Goal: Task Accomplishment & Management: Use online tool/utility

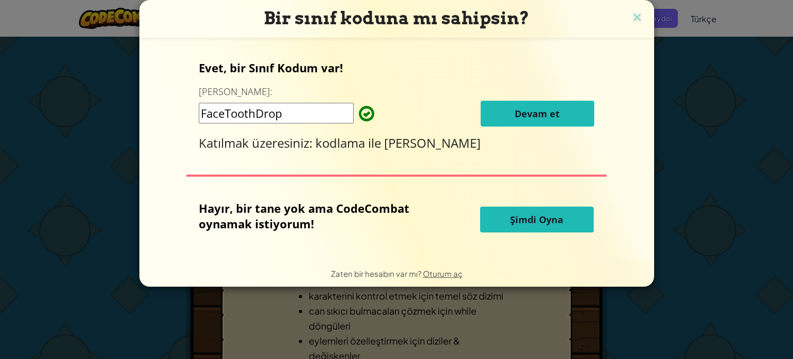
click at [539, 110] on span "Devam et" at bounding box center [537, 113] width 45 height 12
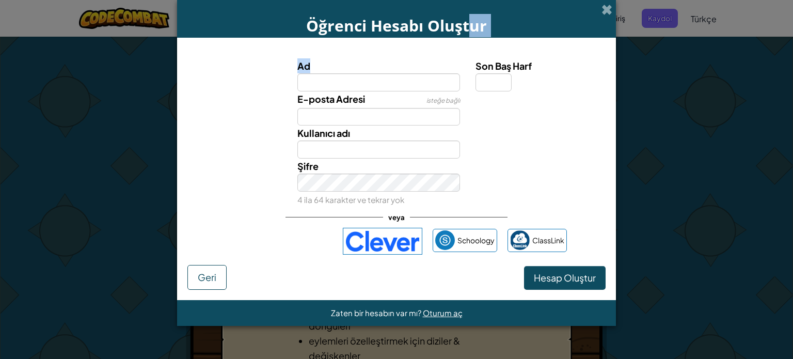
drag, startPoint x: 469, startPoint y: 11, endPoint x: 550, endPoint y: 18, distance: 81.3
click at [469, 60] on div "Öğrenci Hesabı Oluştur Ad Son Baş Harf E-posta Adresi isteğe bağlı Kullanıcı ad…" at bounding box center [396, 163] width 439 height 326
click at [538, 125] on div at bounding box center [539, 132] width 143 height 15
click at [374, 86] on input "Ad" at bounding box center [378, 82] width 163 height 18
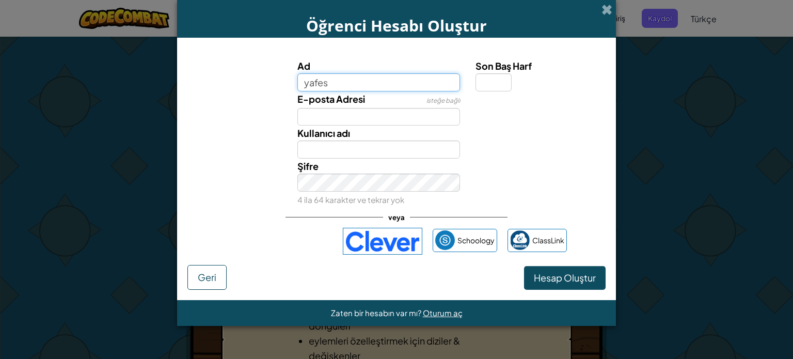
type input "yafes"
type input "Yafes"
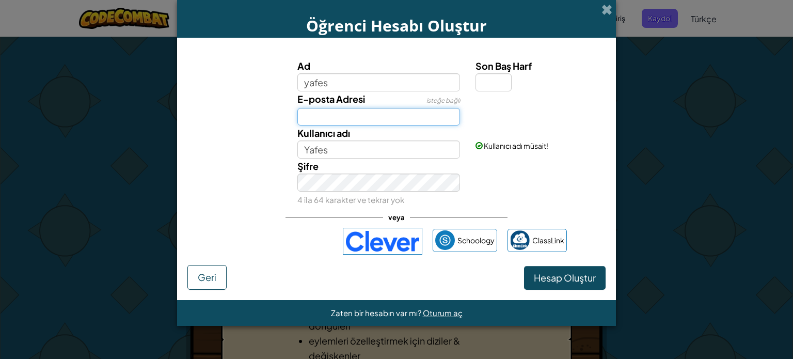
click at [351, 115] on input "E-posta Adresi" at bounding box center [378, 117] width 163 height 18
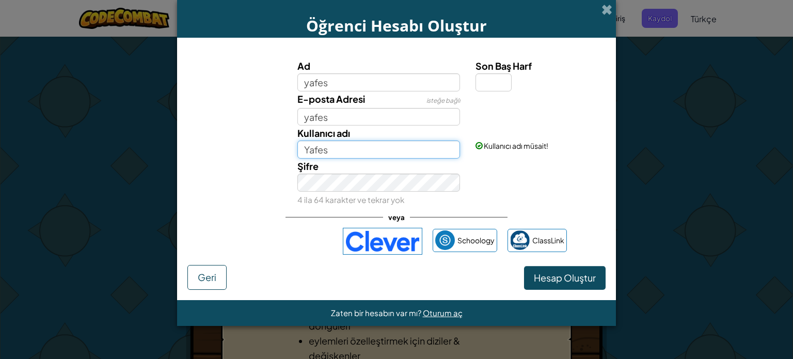
click at [335, 149] on input "Yafes" at bounding box center [378, 149] width 163 height 18
click at [339, 154] on input "Yafes" at bounding box center [378, 149] width 163 height 18
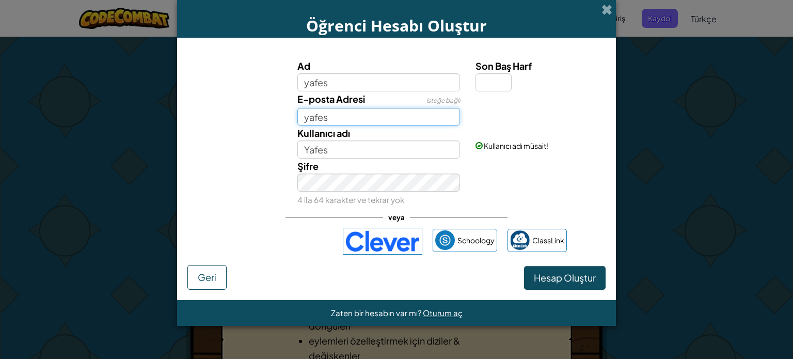
drag, startPoint x: 335, startPoint y: 114, endPoint x: 275, endPoint y: 129, distance: 61.6
click at [275, 129] on div "Ad yafes Son Baş Harf E-posta Adresi isteğe bağlı yafes Kullanıcı adı Yafes Kul…" at bounding box center [396, 132] width 413 height 148
paste input ".oz33@gmail.com"
type input "yafes.oz33@gmail.com"
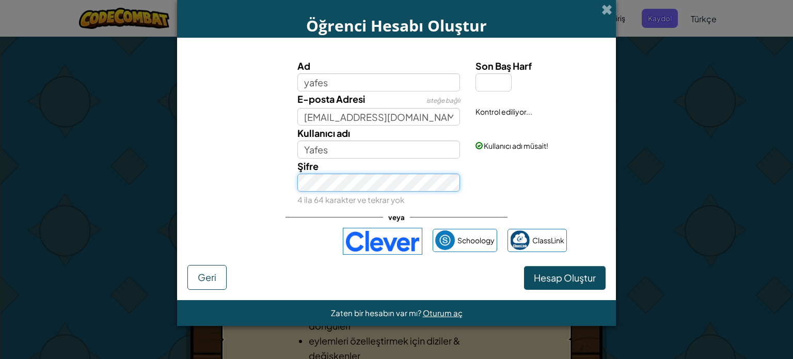
click at [274, 180] on div "Şifre 4 ila 64 karakter ve tekrar yok" at bounding box center [396, 182] width 428 height 49
click at [488, 81] on input "Son Baş Harf" at bounding box center [493, 82] width 36 height 18
type input "s"
drag, startPoint x: 488, startPoint y: 81, endPoint x: 474, endPoint y: 82, distance: 14.0
click at [474, 82] on div "Son Baş Harf s" at bounding box center [539, 74] width 143 height 33
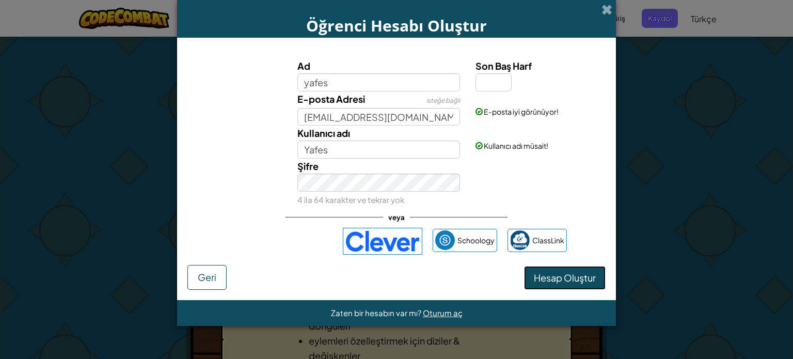
click at [560, 277] on span "Hesap Oluştur" at bounding box center [565, 278] width 62 height 12
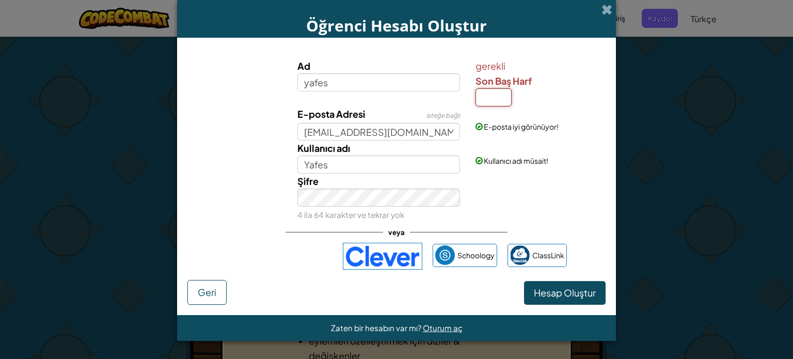
click at [493, 94] on input "Son Baş Harf" at bounding box center [493, 97] width 36 height 18
drag, startPoint x: 492, startPoint y: 97, endPoint x: 482, endPoint y: 97, distance: 10.3
click at [482, 97] on input "z" at bounding box center [493, 97] width 36 height 18
type input "a"
type input "YafesA"
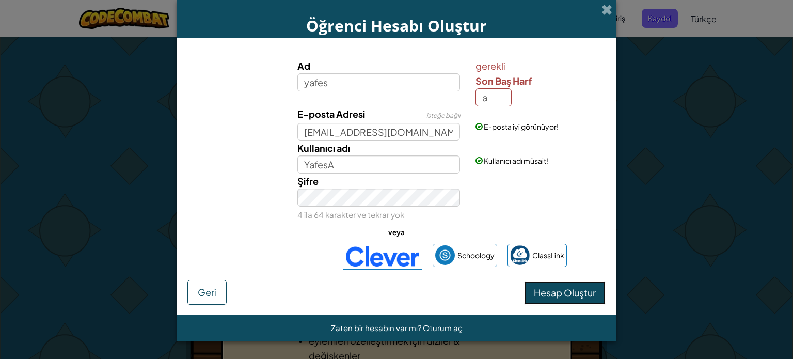
click at [555, 295] on span "Hesap Oluştur" at bounding box center [565, 292] width 62 height 12
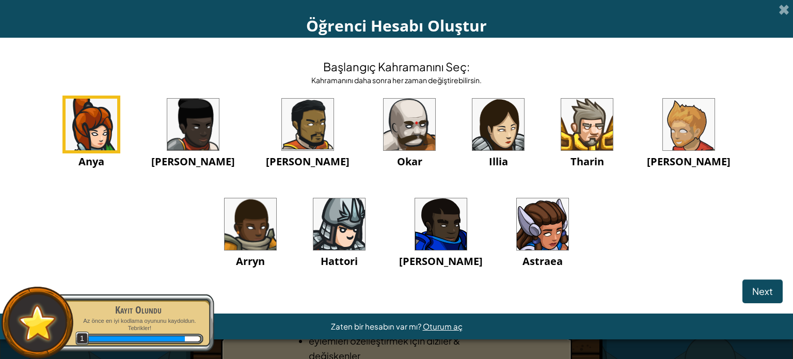
click at [517, 224] on img at bounding box center [543, 224] width 52 height 52
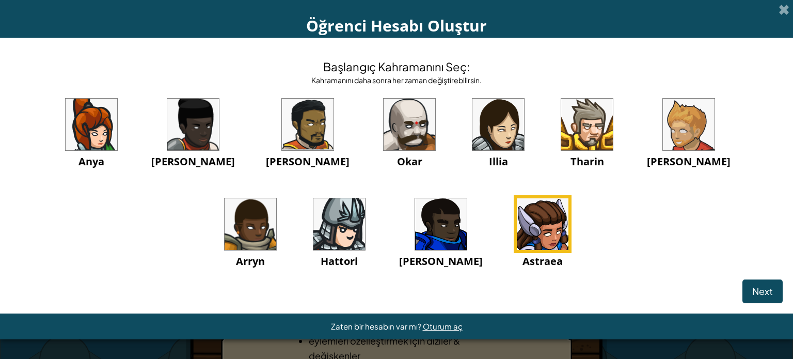
click at [663, 130] on img at bounding box center [689, 125] width 52 height 52
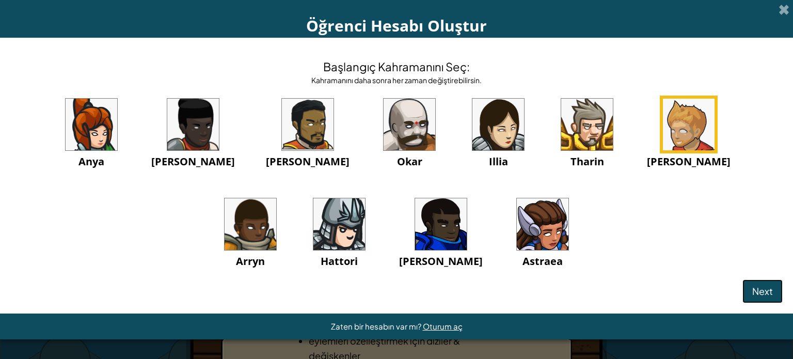
click at [762, 291] on span "Next" at bounding box center [762, 291] width 21 height 12
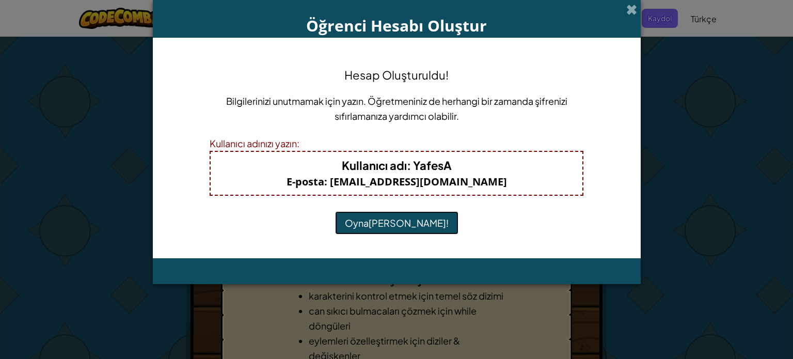
click at [387, 220] on button "Oynamaya Başla!" at bounding box center [396, 223] width 123 height 24
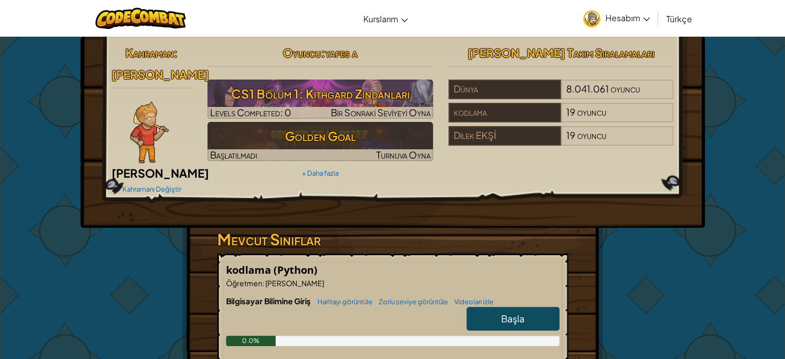
click at [502, 312] on span "Başla" at bounding box center [512, 318] width 23 height 12
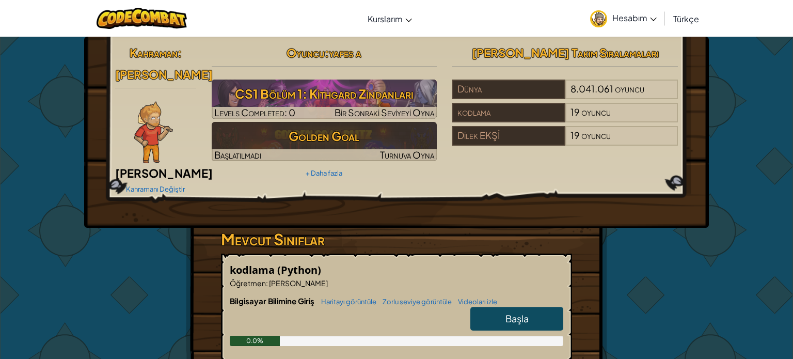
select select "tr"
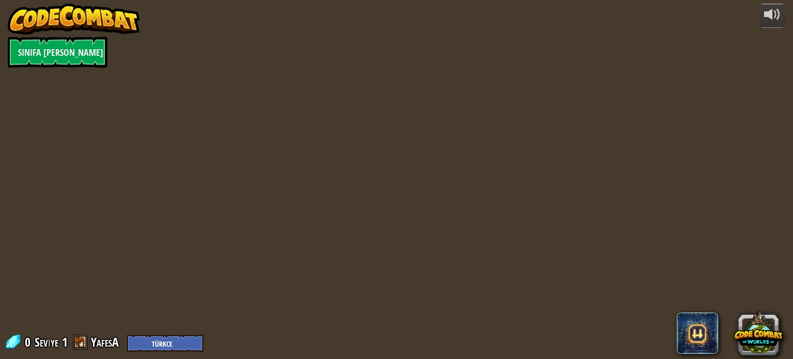
select select "tr"
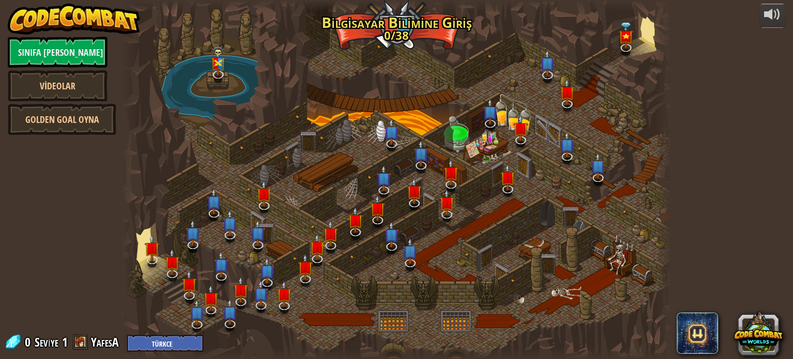
select select "tr"
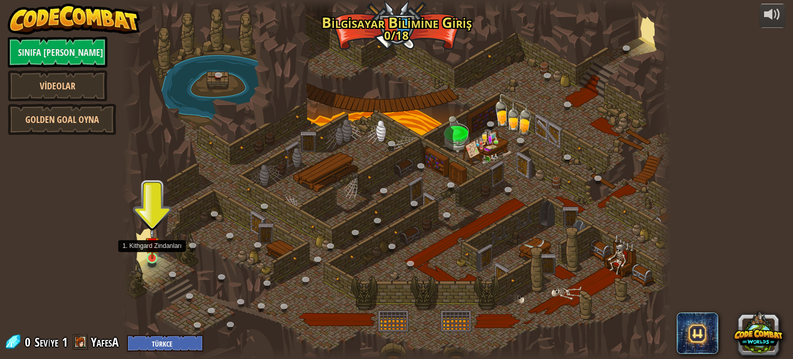
click at [150, 256] on img at bounding box center [152, 243] width 13 height 31
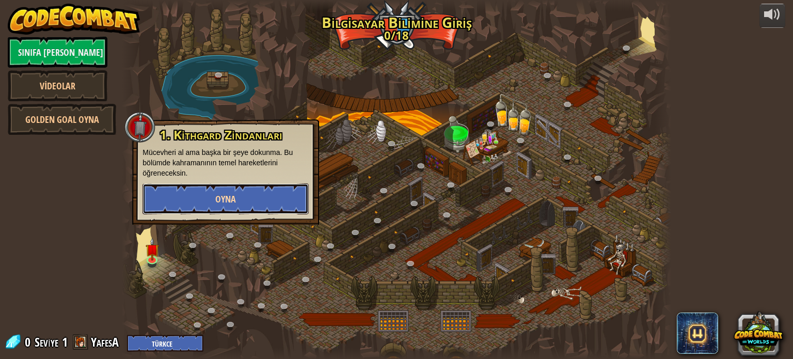
click at [243, 193] on button "Oyna" at bounding box center [225, 198] width 166 height 31
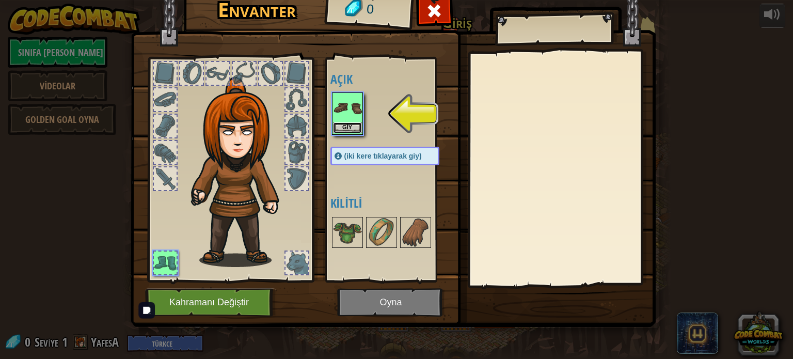
click at [349, 122] on button "Giy" at bounding box center [347, 127] width 29 height 11
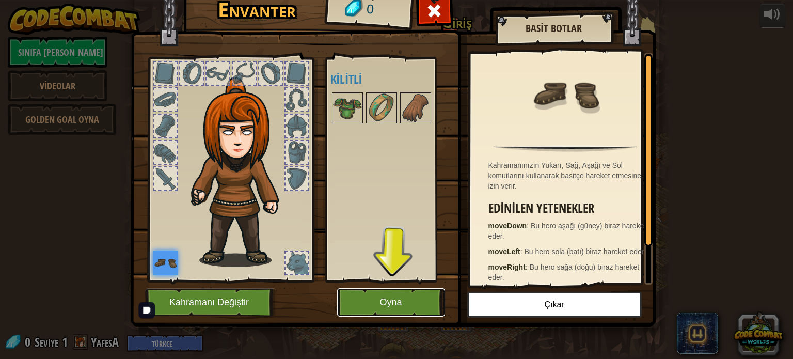
click at [372, 297] on button "Oyna" at bounding box center [391, 302] width 108 height 28
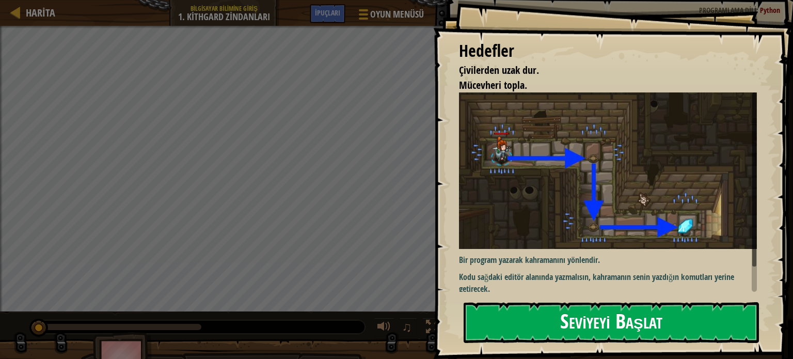
click at [550, 318] on button "Seviyeyi Başlat" at bounding box center [611, 322] width 295 height 41
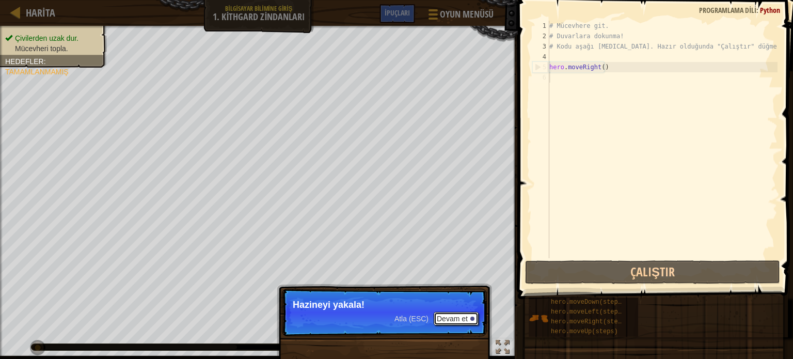
click at [458, 317] on button "Devam et" at bounding box center [456, 318] width 45 height 13
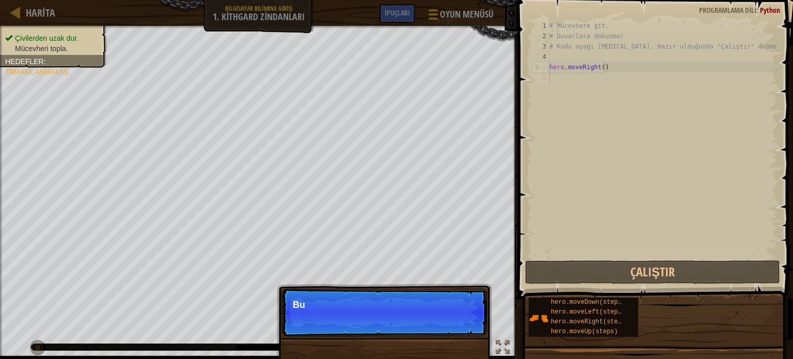
scroll to position [5, 0]
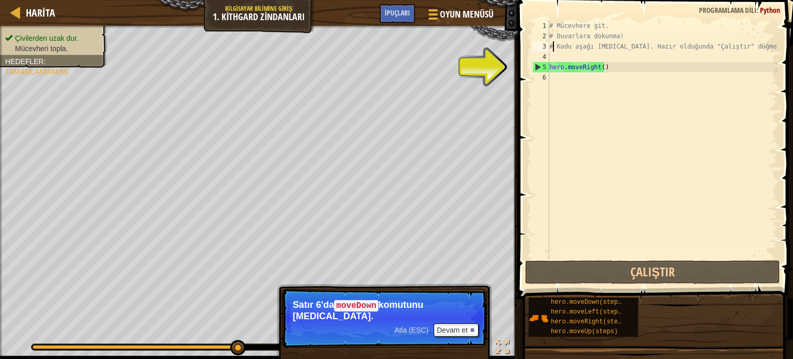
drag, startPoint x: 552, startPoint y: 48, endPoint x: 562, endPoint y: 57, distance: 13.5
click at [555, 51] on div "# Mücevhere git. # Duvarlara dokunma! # Kodu aşağı [MEDICAL_DATA]. Hazır olduğu…" at bounding box center [662, 150] width 230 height 258
drag, startPoint x: 556, startPoint y: 59, endPoint x: 561, endPoint y: 74, distance: 15.2
click at [561, 67] on div "# Mücevhere git. # Duvarlara dokunma! # Kodu aşağı [MEDICAL_DATA]. Hazır olduğu…" at bounding box center [662, 150] width 230 height 258
type textarea "hero.moveRight()"
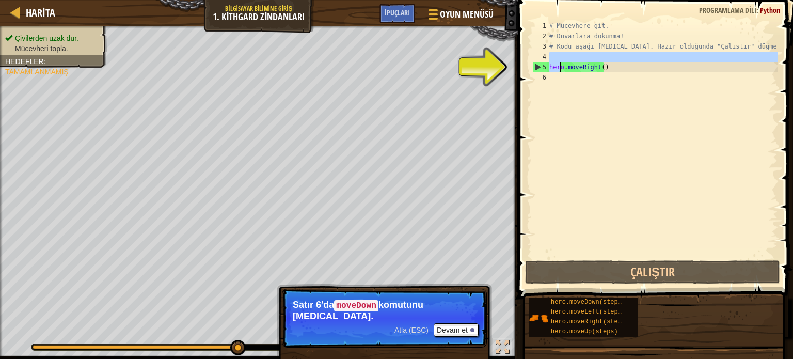
click at [576, 76] on div "# Mücevhere git. # Duvarlara dokunma! # Kodu aşağı [MEDICAL_DATA]. Hazır olduğu…" at bounding box center [662, 150] width 230 height 258
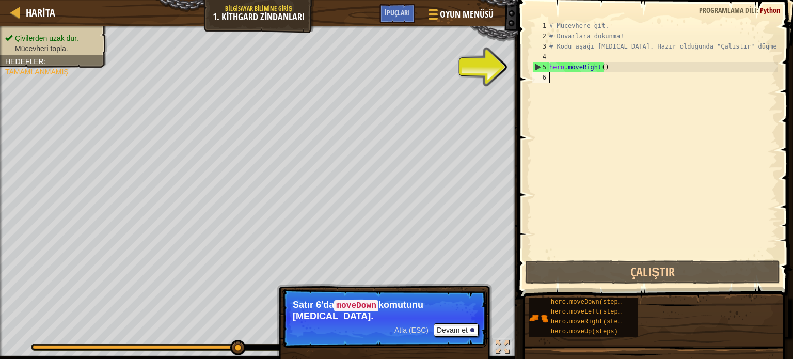
click at [553, 76] on div "# Mücevhere git. # Duvarlara dokunma! # Kodu aşağı [MEDICAL_DATA]. Hazır olduğu…" at bounding box center [662, 150] width 230 height 258
click at [569, 55] on div "# Mücevhere git. # Duvarlara dokunma! # Kodu aşağı [MEDICAL_DATA]. Hazır olduğu…" at bounding box center [662, 150] width 230 height 258
click at [566, 77] on div "# Mücevhere git. # Duvarlara dokunma! # Kodu aşağı [MEDICAL_DATA]. Hazır olduğu…" at bounding box center [662, 150] width 230 height 258
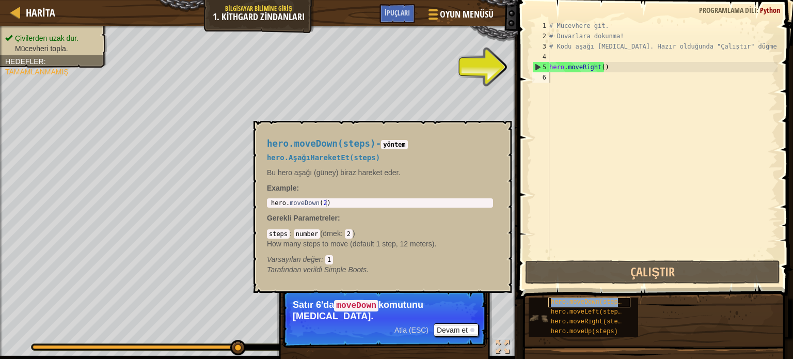
click at [582, 301] on span "hero.moveDown(steps)" at bounding box center [588, 301] width 74 height 7
click at [584, 84] on div "# Mücevhere git. # Duvarlara dokunma! # Kodu aşağı [MEDICAL_DATA]. Hazır olduğu…" at bounding box center [662, 150] width 230 height 258
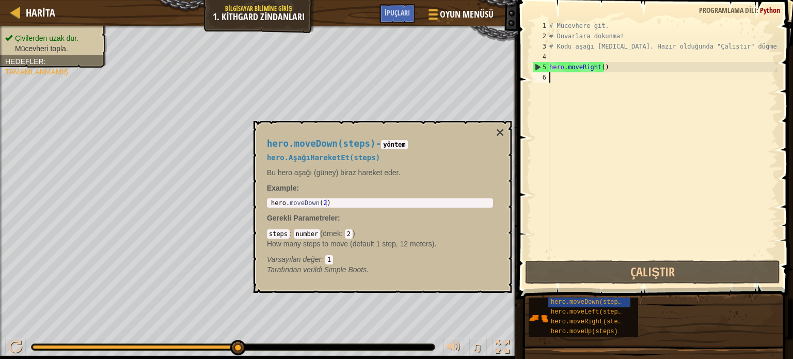
type textarea "hero.moveDown(2)"
click at [337, 202] on div "hero . moveDown ( 2 )" at bounding box center [380, 210] width 222 height 22
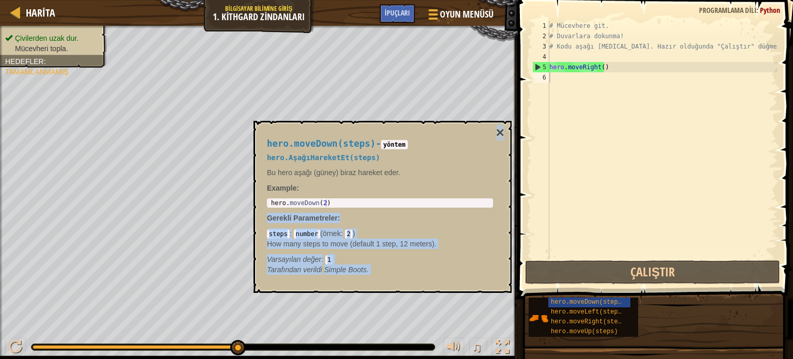
drag, startPoint x: 500, startPoint y: 134, endPoint x: 362, endPoint y: 201, distance: 153.5
click at [362, 201] on div "hero.moveDown(steps) - yöntem hero.AşağıHareketEt(steps) Bu hero aşağı (güney) …" at bounding box center [382, 207] width 258 height 172
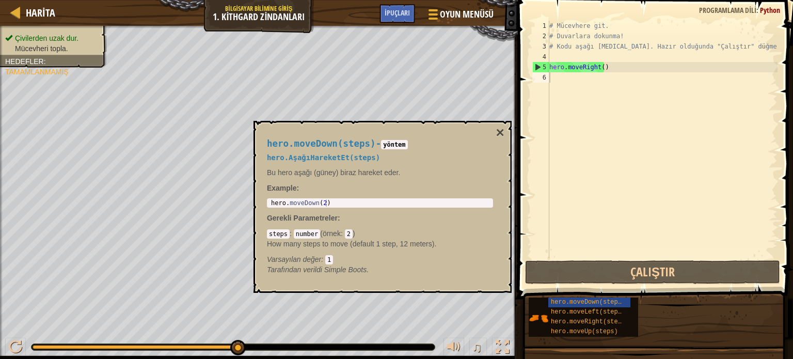
click at [336, 203] on div "hero . moveDown ( 2 )" at bounding box center [380, 210] width 222 height 22
click at [251, 0] on body "Harita Bilgisayar Bilimine Giriş 1. Kithgard Zindanları Oyun Menüsü Bitti İpuçl…" at bounding box center [396, 0] width 793 height 0
click at [498, 133] on button "×" at bounding box center [500, 132] width 8 height 14
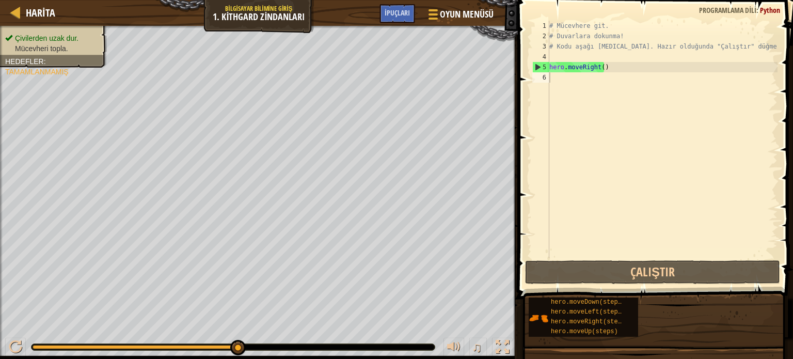
click at [554, 76] on div "# Mücevhere git. # Duvarlara dokunma! # Kodu aşağı [MEDICAL_DATA]. Hazır olduğu…" at bounding box center [662, 150] width 230 height 258
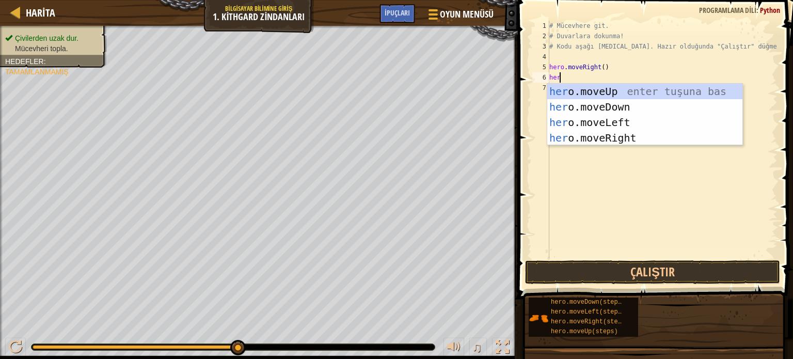
type textarea "hero"
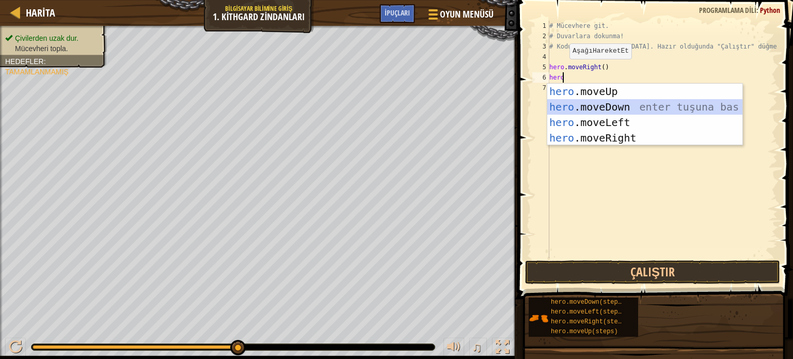
click at [603, 106] on div "hero .moveUp enter tuşuna bas hero .moveDown enter tuşuna bas hero .moveLeft en…" at bounding box center [644, 130] width 195 height 93
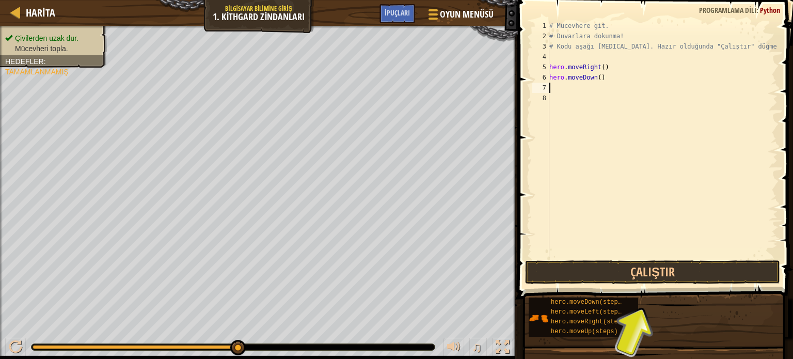
click at [569, 92] on div "# Mücevhere git. # Duvarlara dokunma! # Kodu aşağı [MEDICAL_DATA]. Hazır olduğu…" at bounding box center [662, 150] width 230 height 258
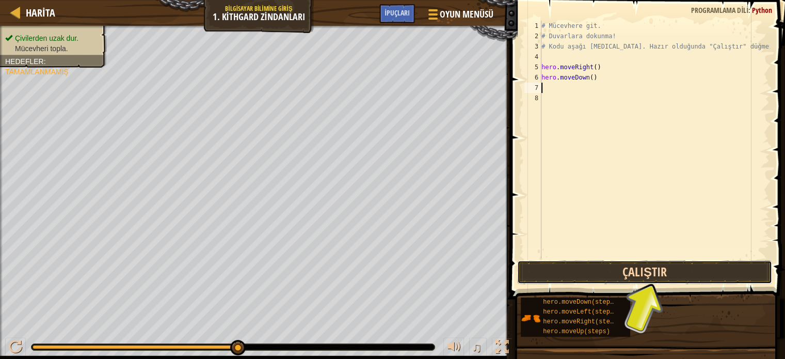
click at [622, 274] on button "Çalıştır" at bounding box center [644, 272] width 255 height 24
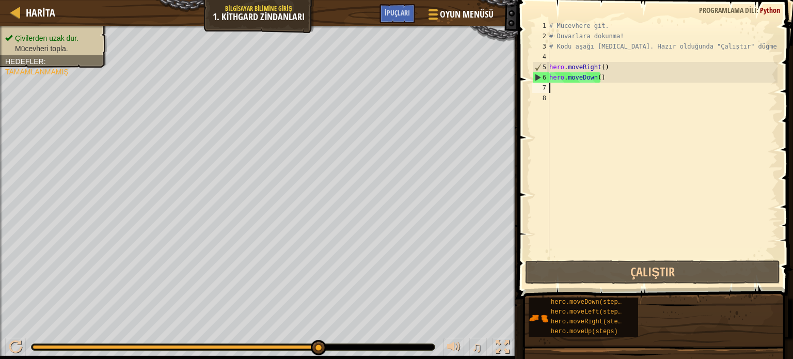
type textarea "hero.moveRight()"
type textarea "# Kodu aşağı [MEDICAL_DATA]. Hazır olduğunda "Çalıştır" düğmesine bas."
click at [554, 89] on div "# Mücevhere git. # Duvarlara dokunma! # Kodu aşağı [MEDICAL_DATA]. Hazır olduğu…" at bounding box center [662, 150] width 230 height 258
type textarea "h"
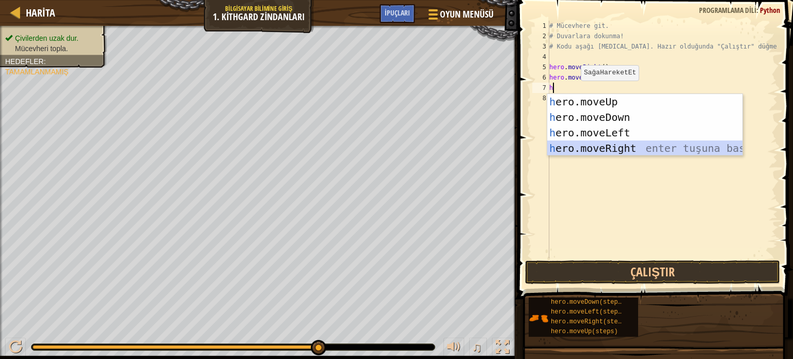
click at [617, 150] on div "h ero.moveUp enter tuşuna bas h ero.moveDown enter tuşuna bas h ero.moveLeft en…" at bounding box center [644, 140] width 195 height 93
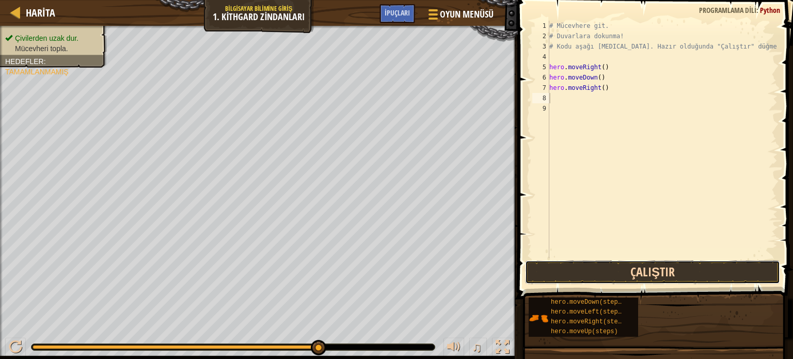
click at [596, 263] on button "Çalıştır" at bounding box center [652, 272] width 255 height 24
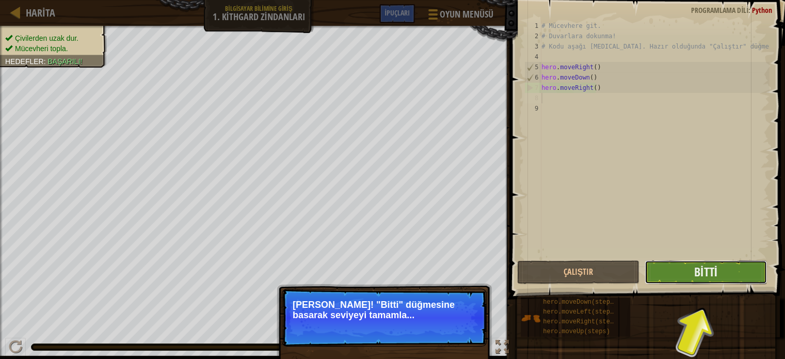
click at [719, 274] on button "Bitti" at bounding box center [706, 272] width 122 height 24
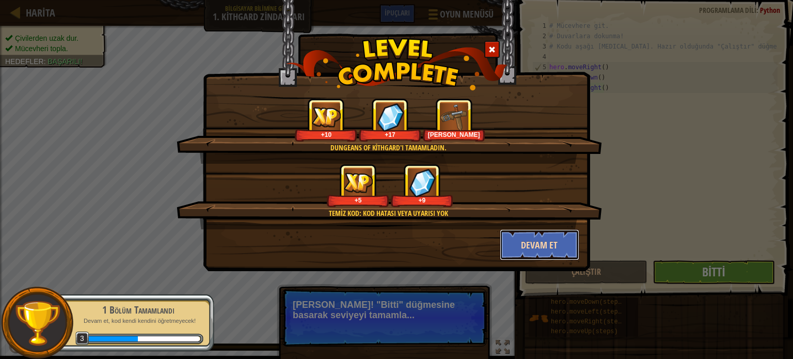
click at [536, 244] on button "Devam et" at bounding box center [540, 244] width 80 height 31
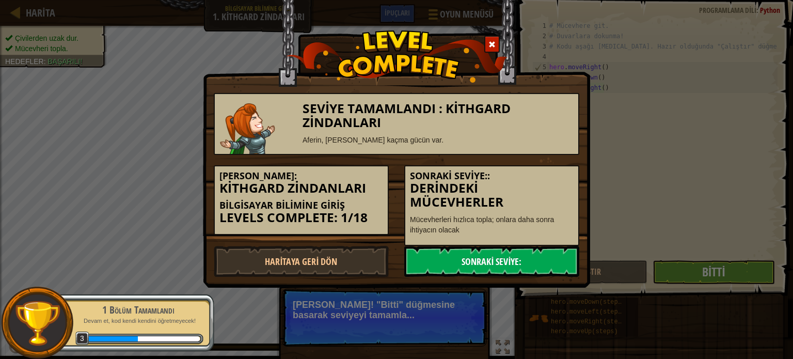
drag, startPoint x: 536, startPoint y: 244, endPoint x: 485, endPoint y: 247, distance: 51.2
click at [485, 247] on link "Sonraki Seviye:" at bounding box center [491, 261] width 175 height 31
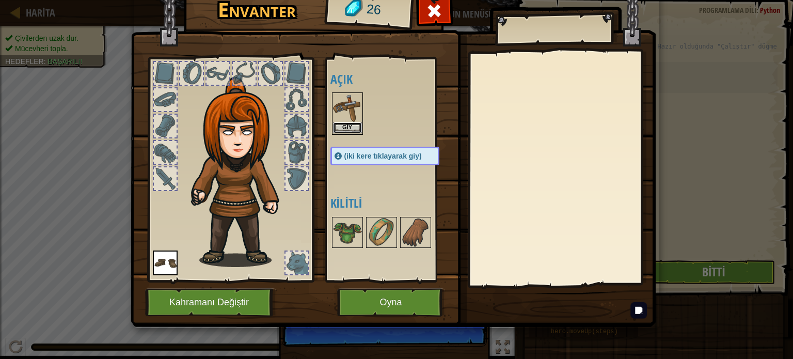
click at [347, 124] on button "Giy" at bounding box center [347, 127] width 29 height 11
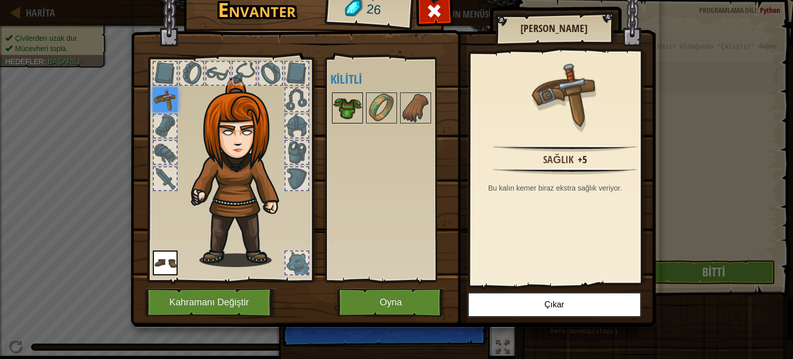
click at [345, 102] on img at bounding box center [347, 107] width 29 height 29
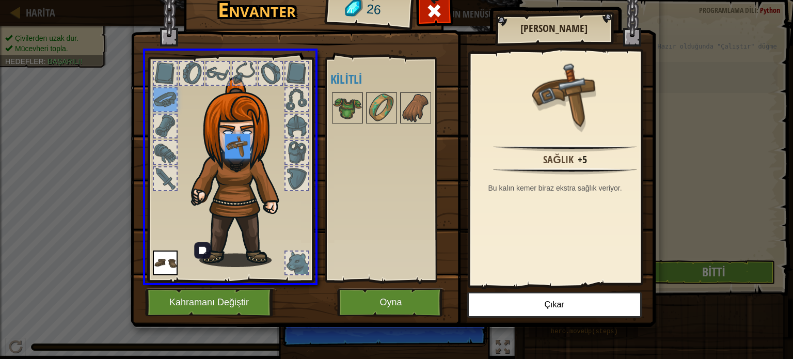
drag, startPoint x: 163, startPoint y: 105, endPoint x: 246, endPoint y: 155, distance: 96.6
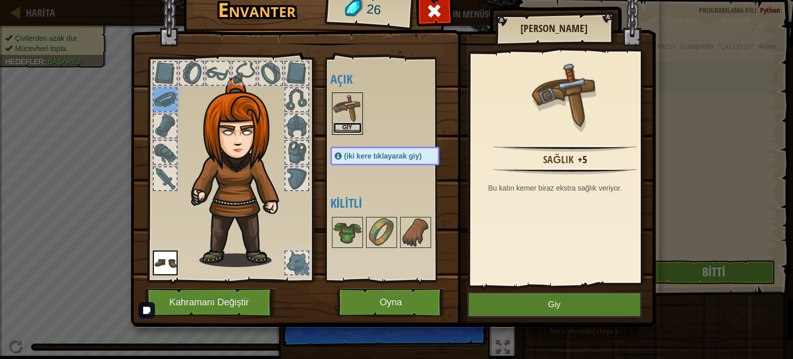
click at [342, 123] on button "Giy" at bounding box center [347, 127] width 29 height 11
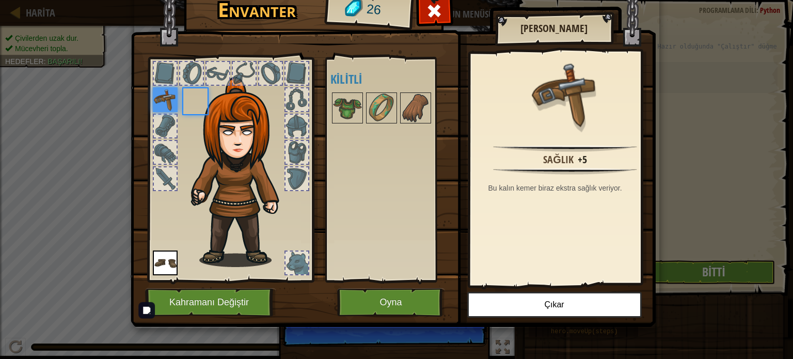
click at [342, 123] on div at bounding box center [395, 108] width 130 height 34
click at [168, 97] on img at bounding box center [165, 99] width 25 height 25
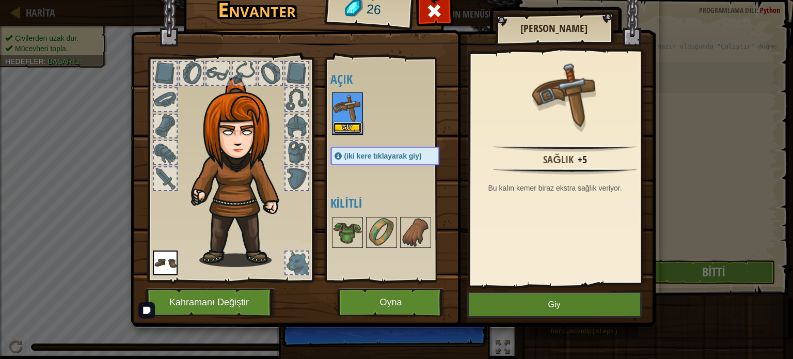
click at [345, 129] on button "Giy" at bounding box center [347, 127] width 29 height 11
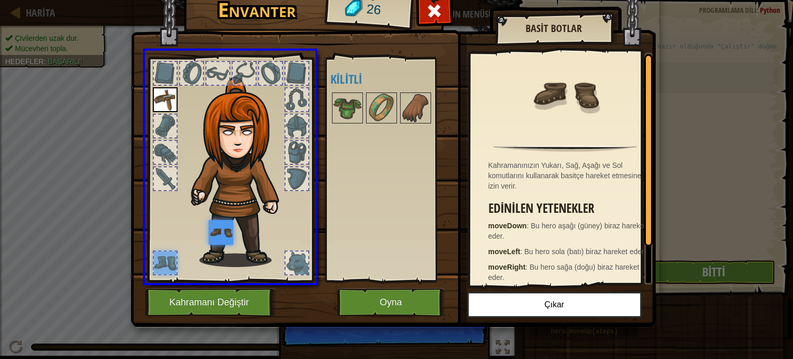
drag, startPoint x: 160, startPoint y: 265, endPoint x: 226, endPoint y: 237, distance: 72.0
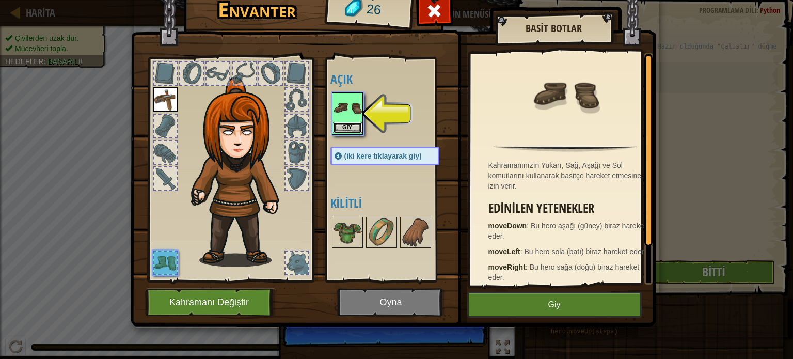
click at [338, 123] on button "Giy" at bounding box center [347, 127] width 29 height 11
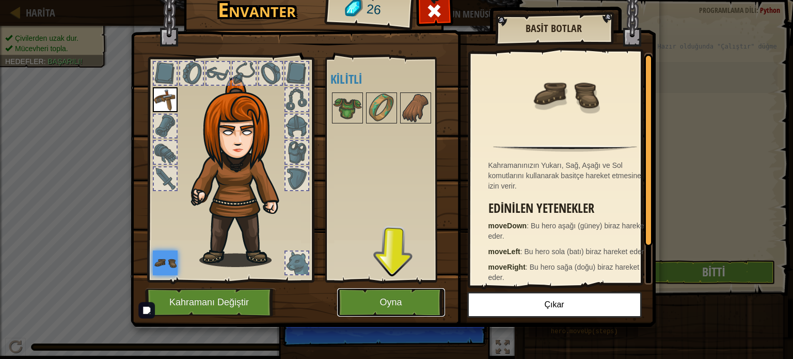
click at [392, 299] on button "Oyna" at bounding box center [391, 302] width 108 height 28
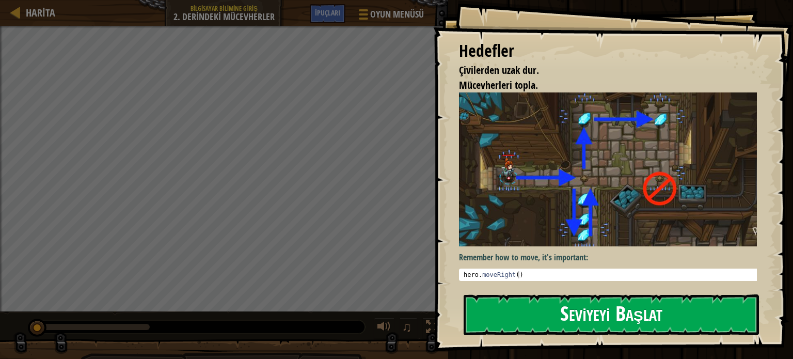
click at [586, 310] on button "Seviyeyi Başlat" at bounding box center [611, 314] width 295 height 41
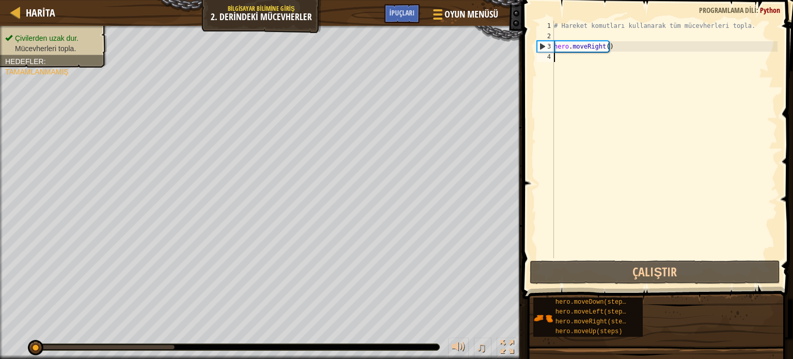
click at [572, 57] on div "# Hareket komutları kullanarak tüm mücevherleri topla. hero . moveRight ( )" at bounding box center [665, 150] width 226 height 258
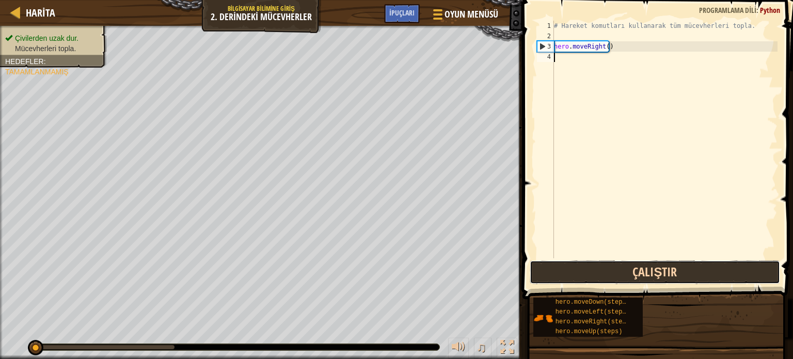
click at [636, 268] on button "Çalıştır" at bounding box center [655, 272] width 250 height 24
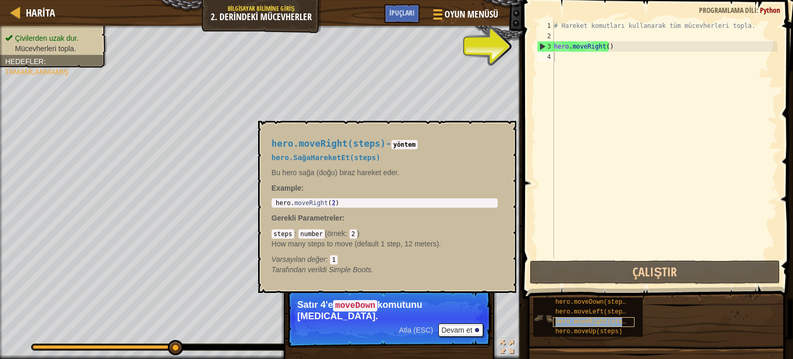
click at [583, 321] on span "hero.moveRight(steps)" at bounding box center [594, 321] width 78 height 7
click at [581, 299] on span "hero.moveDown(steps)" at bounding box center [592, 301] width 74 height 7
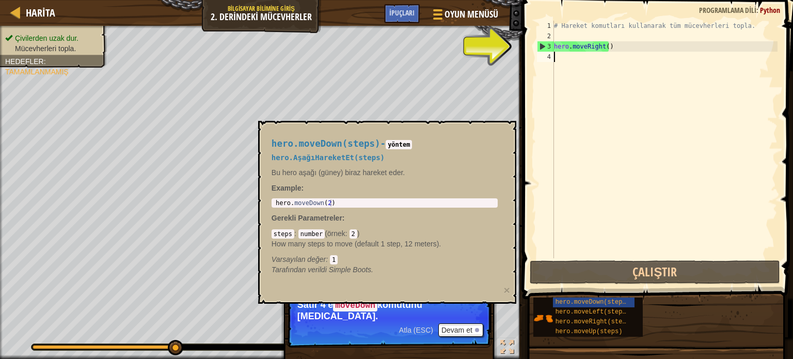
type textarea "h"
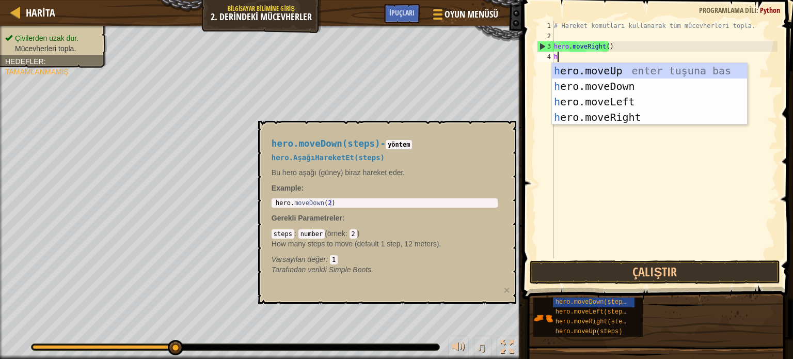
scroll to position [5, 0]
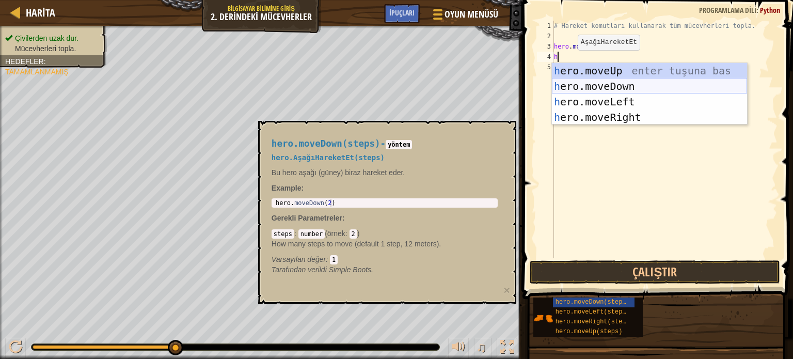
click at [593, 83] on div "h ero.moveUp enter tuşuna bas h ero.moveDown enter tuşuna bas h ero.moveLeft en…" at bounding box center [649, 109] width 195 height 93
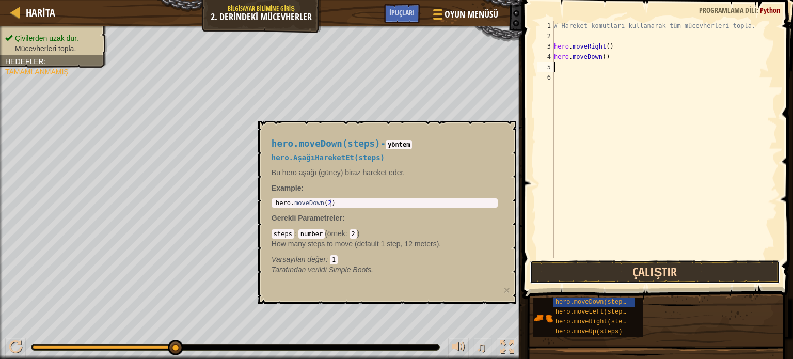
click at [646, 268] on button "Çalıştır" at bounding box center [655, 272] width 250 height 24
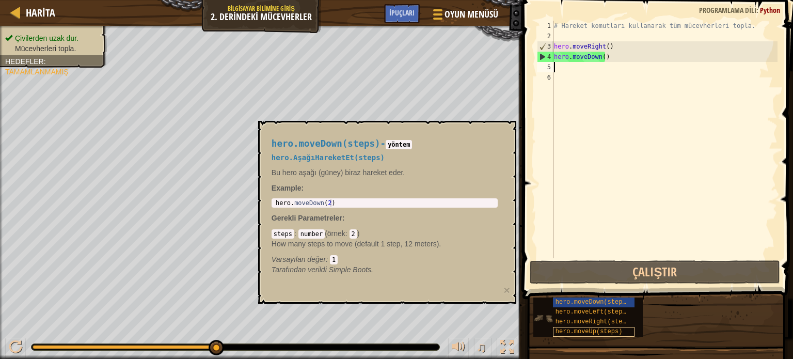
type textarea "h"
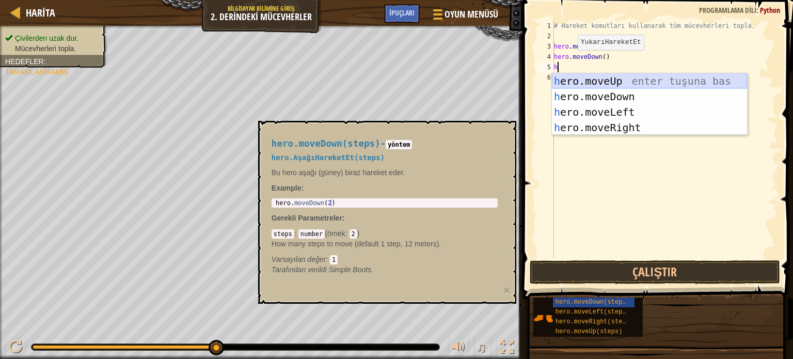
click at [634, 80] on div "h ero.moveUp enter tuşuna bas h ero.moveDown enter tuşuna bas h ero.moveLeft en…" at bounding box center [649, 119] width 195 height 93
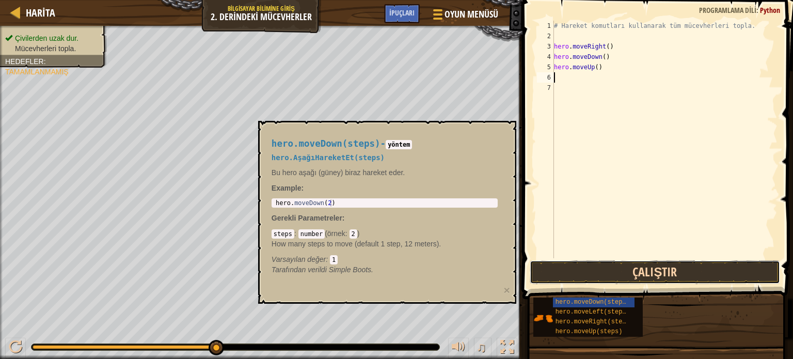
click at [663, 273] on button "Çalıştır" at bounding box center [655, 272] width 250 height 24
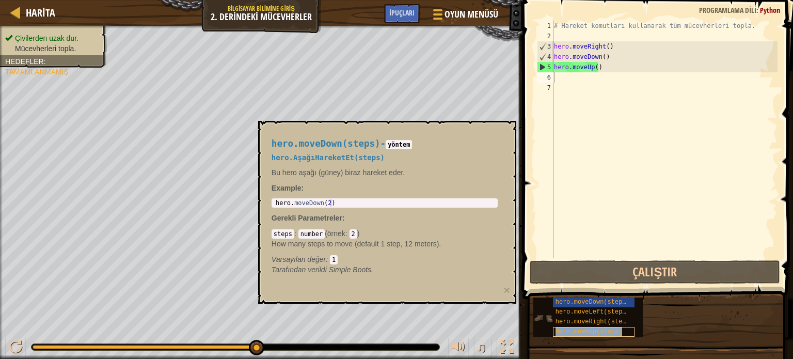
click at [585, 329] on span "hero.moveUp(steps)" at bounding box center [588, 331] width 67 height 7
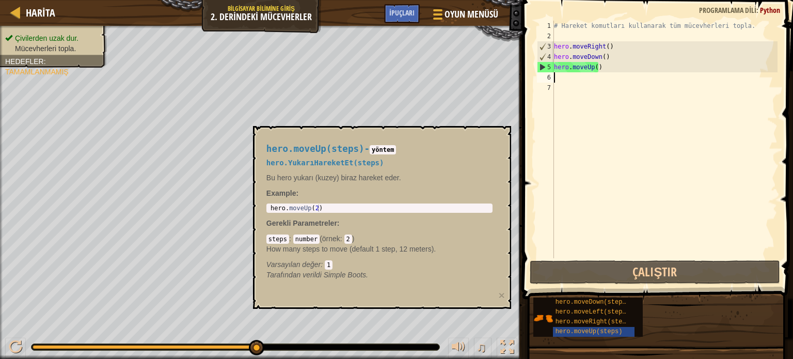
type textarea "m"
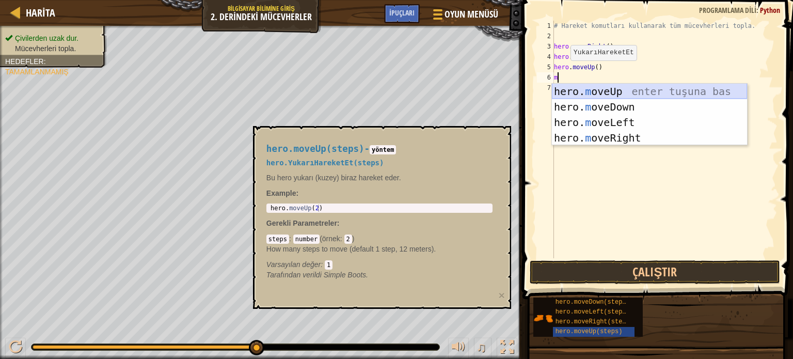
click at [603, 90] on div "hero. m oveUp enter tuşuna bas hero. m oveDown enter tuşuna bas hero. m oveLeft…" at bounding box center [649, 130] width 195 height 93
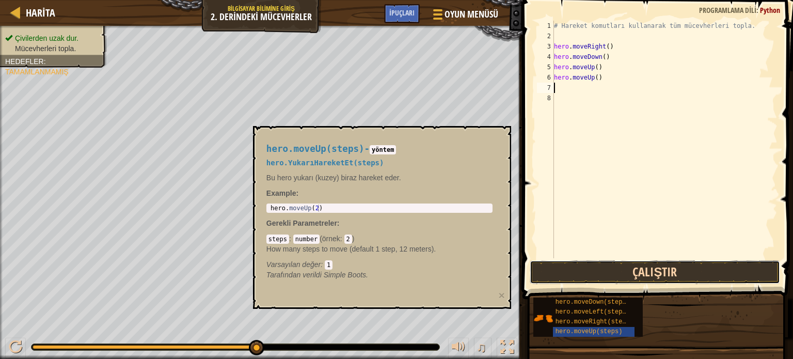
click at [603, 273] on button "Çalıştır" at bounding box center [655, 272] width 250 height 24
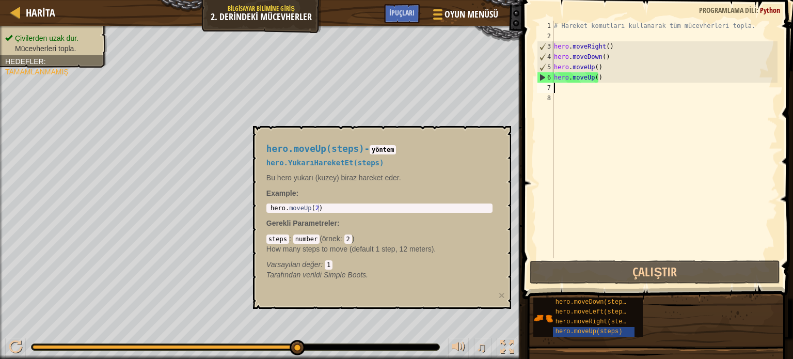
type textarea "h"
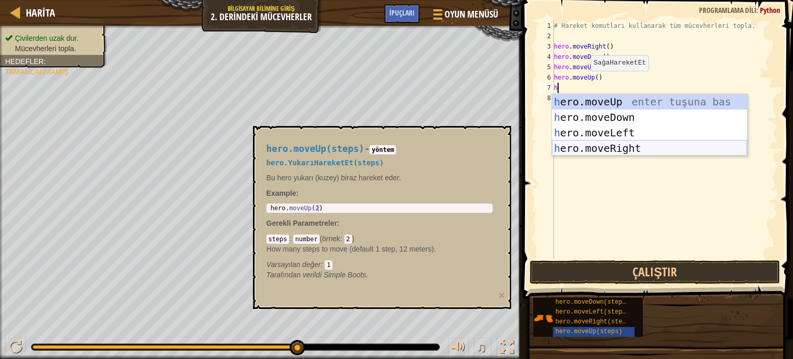
click at [622, 152] on div "h ero.moveUp enter tuşuna bas h ero.moveDown enter tuşuna bas h ero.moveLeft en…" at bounding box center [649, 140] width 195 height 93
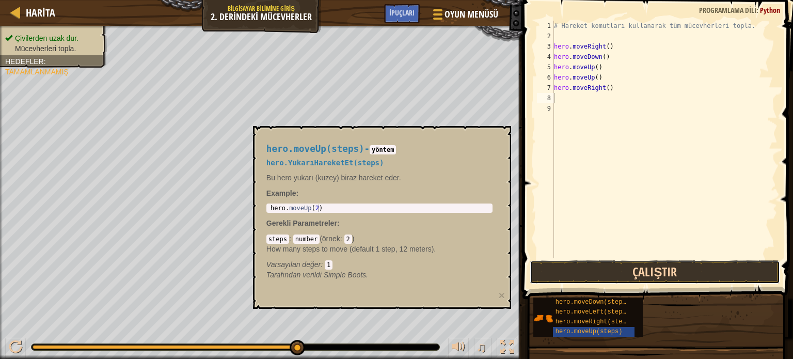
click at [571, 272] on button "Çalıştır" at bounding box center [655, 272] width 250 height 24
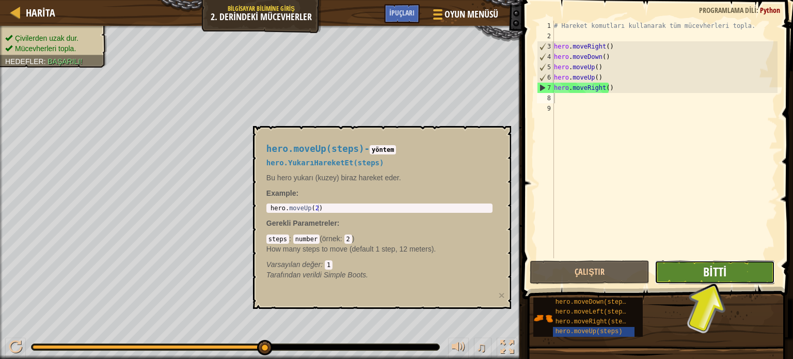
click at [710, 272] on span "Bitti" at bounding box center [714, 271] width 23 height 17
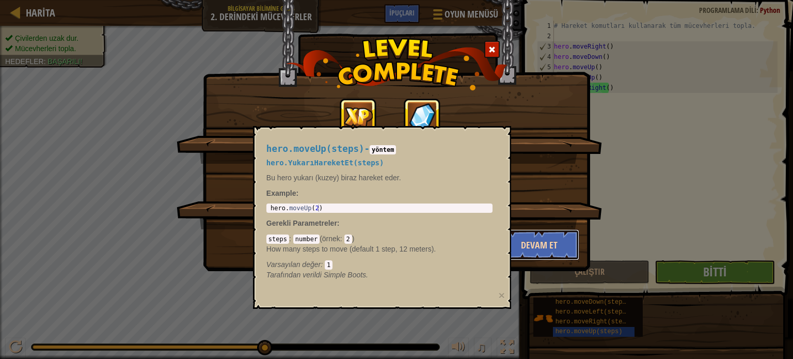
click at [567, 237] on button "Devam et" at bounding box center [540, 244] width 80 height 31
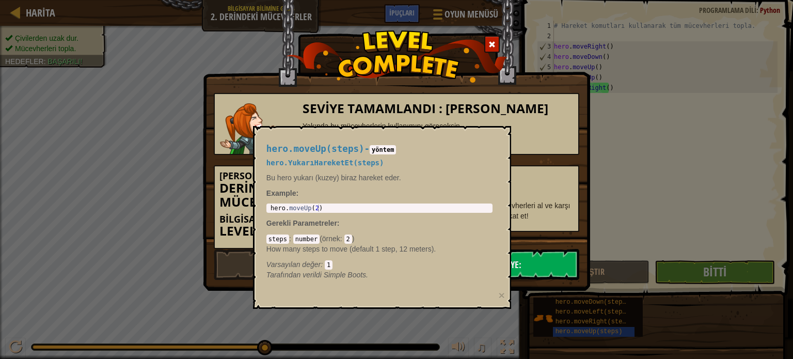
click at [491, 37] on div at bounding box center [491, 44] width 15 height 17
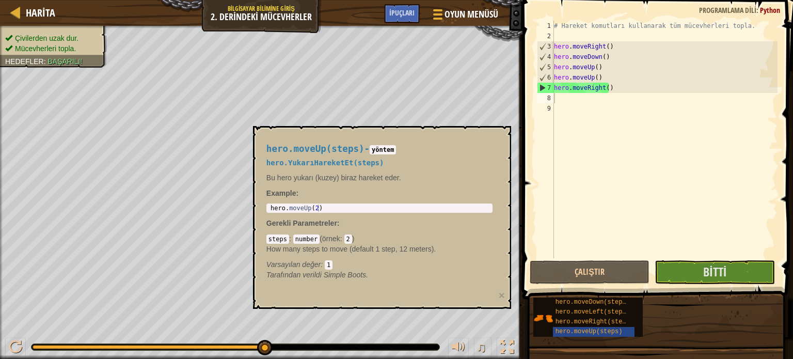
click at [505, 132] on div "hero.moveUp(steps) - yöntem hero.YukarıHareketEt(steps) Bu hero yukarı (kuzey) …" at bounding box center [382, 217] width 258 height 183
click at [722, 264] on span "Bitti" at bounding box center [714, 271] width 23 height 17
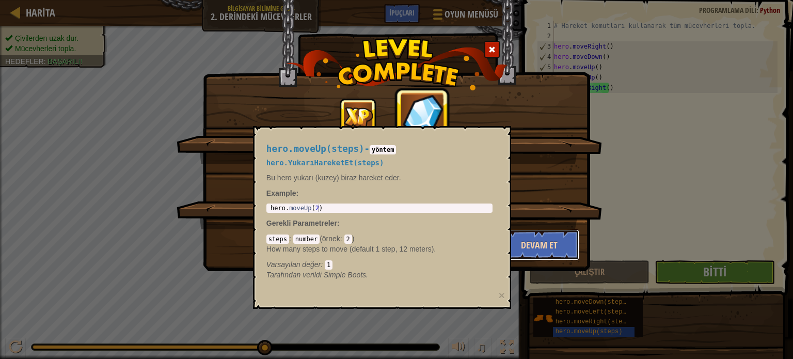
click at [553, 239] on button "Devam et" at bounding box center [540, 244] width 80 height 31
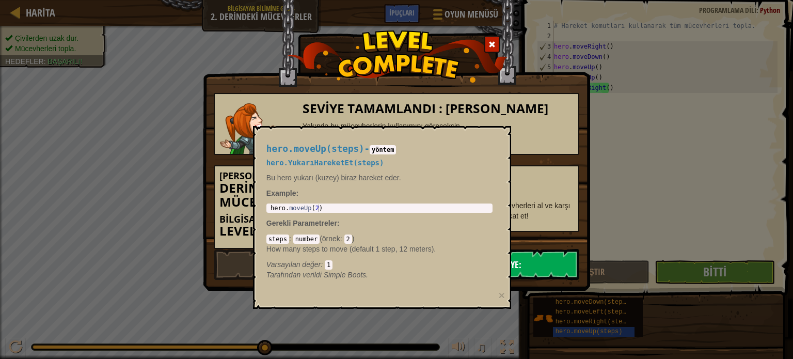
click at [532, 249] on link "Sonraki Seviye:" at bounding box center [491, 264] width 175 height 31
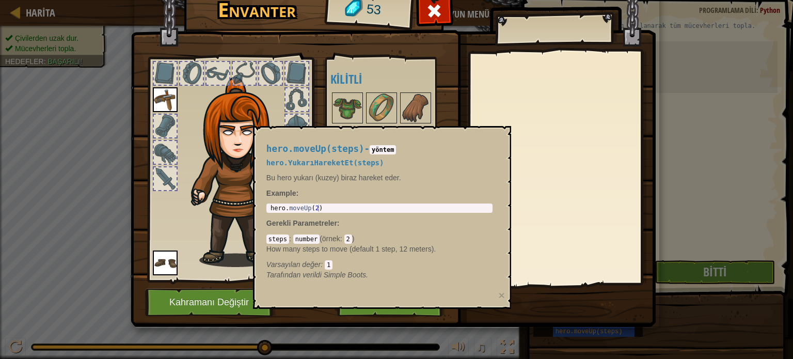
click at [426, 165] on h5 "hero.YukarıHareketEt(steps)" at bounding box center [379, 163] width 226 height 8
click at [296, 137] on div "hero.moveUp(steps) - yöntem hero.YukarıHareketEt(steps) Bu hero yukarı (kuzey) …" at bounding box center [379, 211] width 241 height 155
drag, startPoint x: 286, startPoint y: 264, endPoint x: 332, endPoint y: 282, distance: 48.9
click at [289, 264] on span "Varsayılan değer" at bounding box center [293, 264] width 54 height 8
drag, startPoint x: 341, startPoint y: 285, endPoint x: 469, endPoint y: 291, distance: 128.7
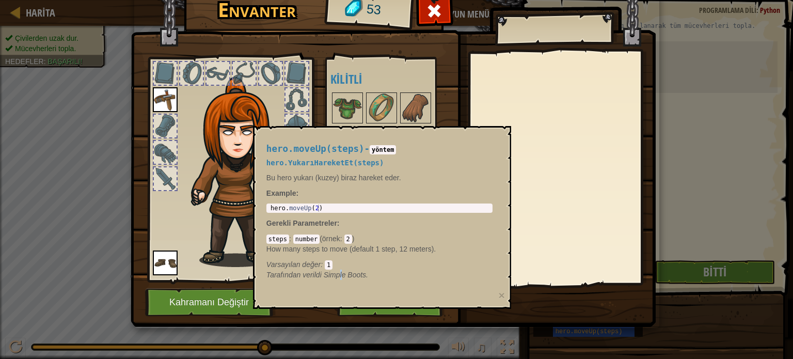
click at [343, 284] on div "hero.moveUp(steps) - yöntem hero.YukarıHareketEt(steps) Bu hero yukarı (kuzey) …" at bounding box center [379, 211] width 241 height 155
click at [499, 293] on button "×" at bounding box center [502, 295] width 6 height 11
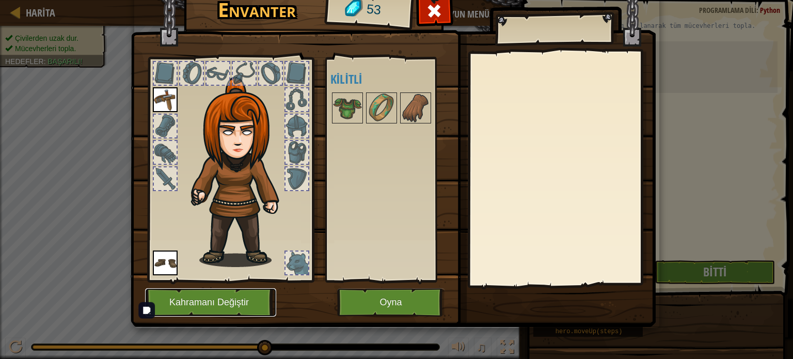
click at [247, 296] on button "Kahramanı Değiştir" at bounding box center [210, 302] width 131 height 28
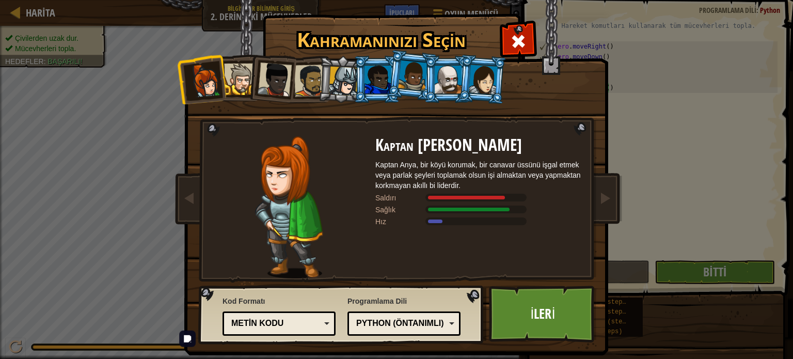
click at [235, 74] on div at bounding box center [239, 78] width 31 height 31
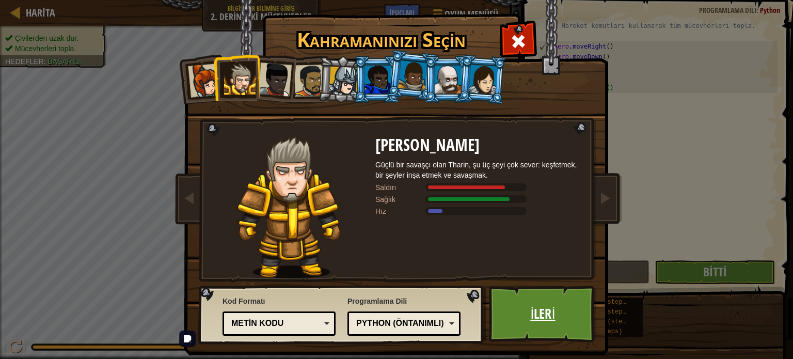
click at [538, 319] on link "İleri" at bounding box center [543, 313] width 108 height 57
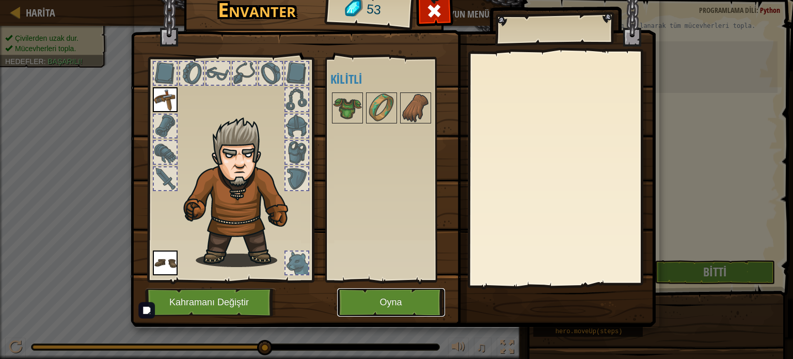
click at [384, 299] on button "Oyna" at bounding box center [391, 302] width 108 height 28
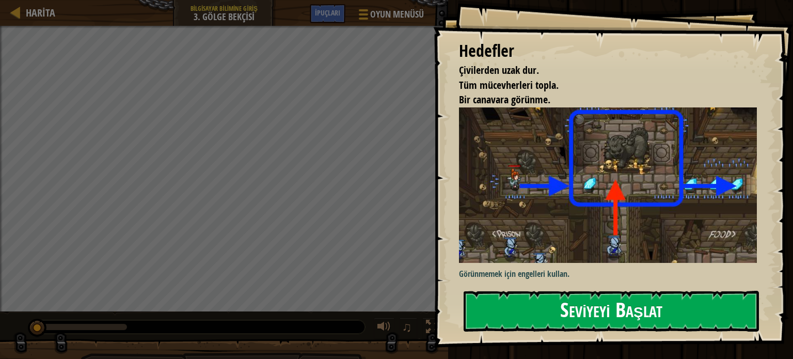
click at [610, 308] on button "Seviyeyi Başlat" at bounding box center [611, 311] width 295 height 41
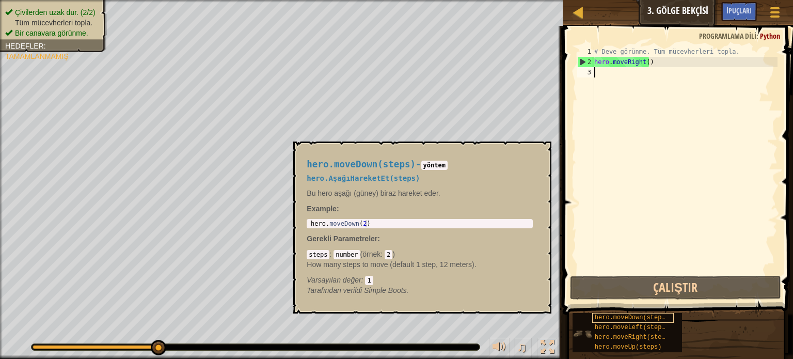
type textarea "h"
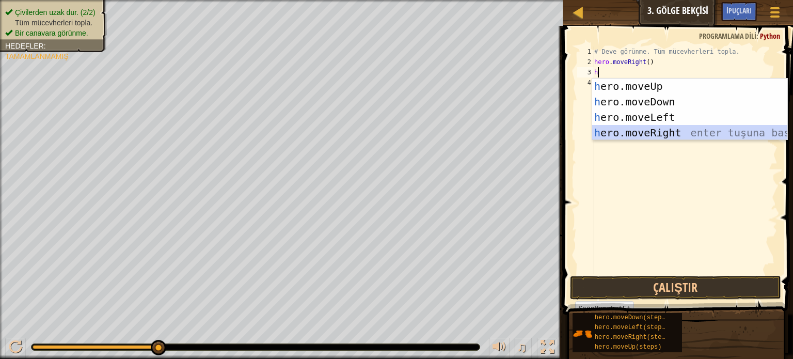
click at [676, 128] on div "h ero.moveUp enter tuşuna bas h ero.moveDown enter tuşuna bas h ero.moveLeft en…" at bounding box center [689, 124] width 195 height 93
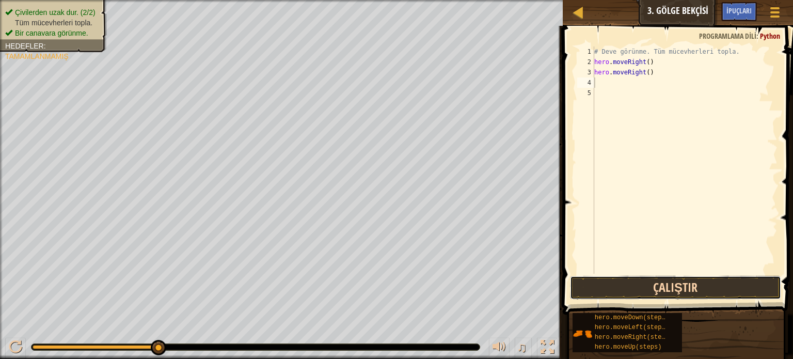
click at [672, 277] on button "Çalıştır" at bounding box center [675, 288] width 211 height 24
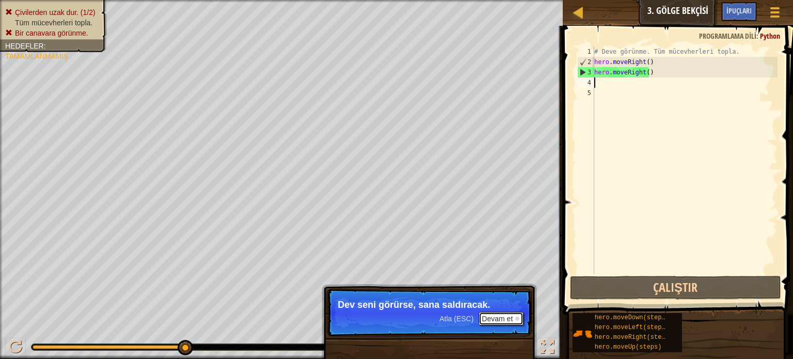
click at [505, 320] on button "Devam et" at bounding box center [501, 318] width 45 height 13
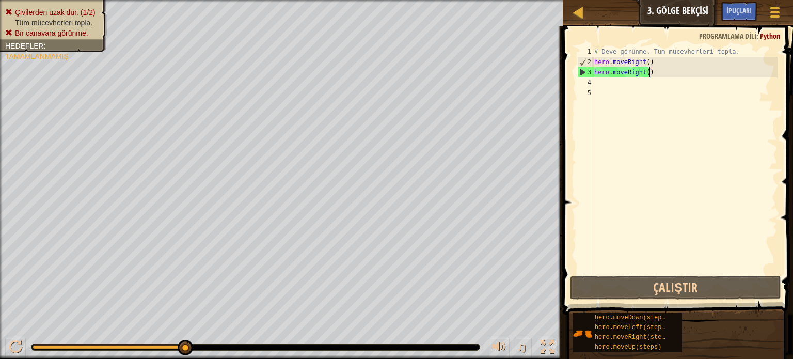
click at [658, 72] on div "# Deve görünme. Tüm mücevherleri topla. hero . moveRight ( ) hero . moveRight (…" at bounding box center [684, 170] width 185 height 248
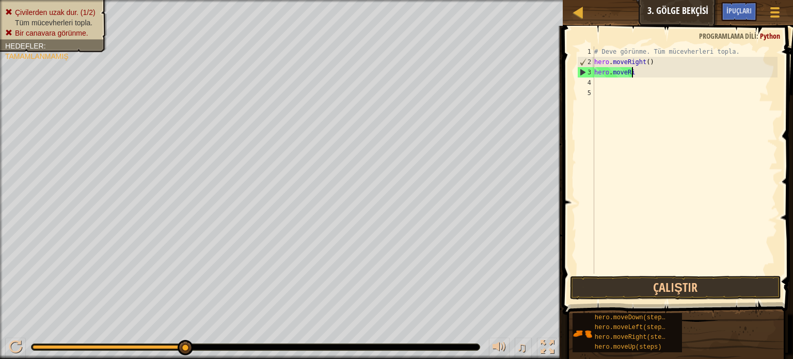
type textarea "h"
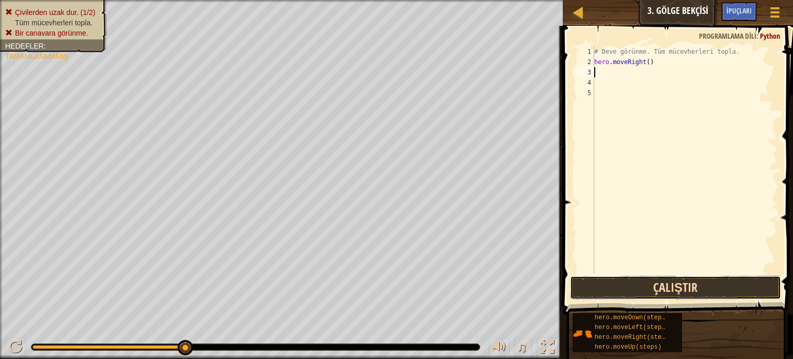
click at [607, 284] on button "Çalıştır" at bounding box center [675, 288] width 211 height 24
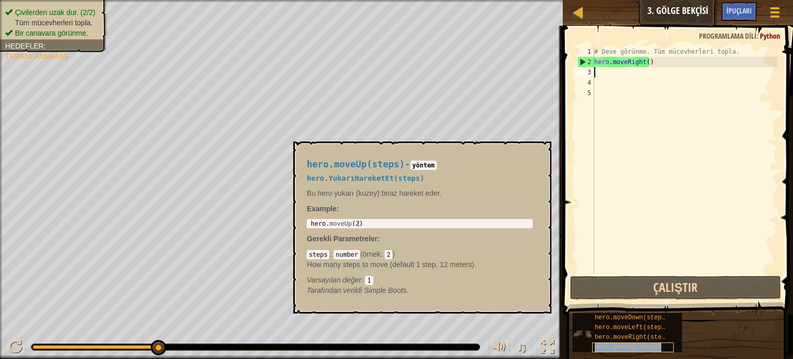
click at [636, 345] on span "hero.moveUp(steps)" at bounding box center [628, 346] width 67 height 7
click at [634, 75] on div "# Deve görünme. Tüm mücevherleri topla. hero . moveRight ( )" at bounding box center [684, 170] width 185 height 248
type textarea "h"
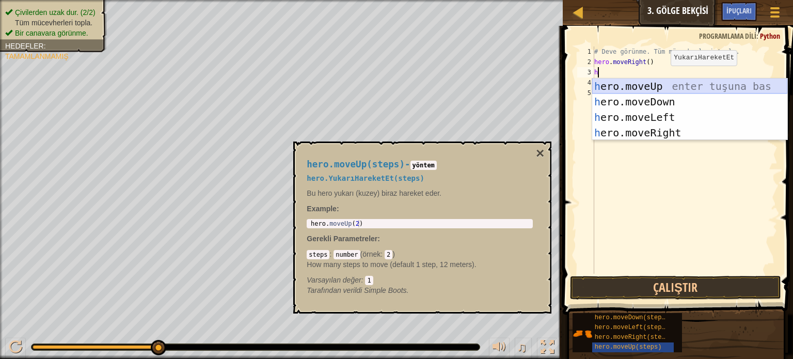
click at [663, 86] on div "h ero.moveUp enter tuşuna bas h ero.moveDown enter tuşuna bas h ero.moveLeft en…" at bounding box center [689, 124] width 195 height 93
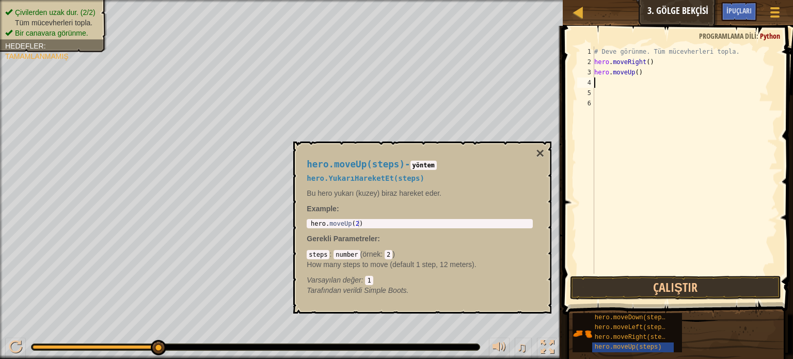
type textarea "h"
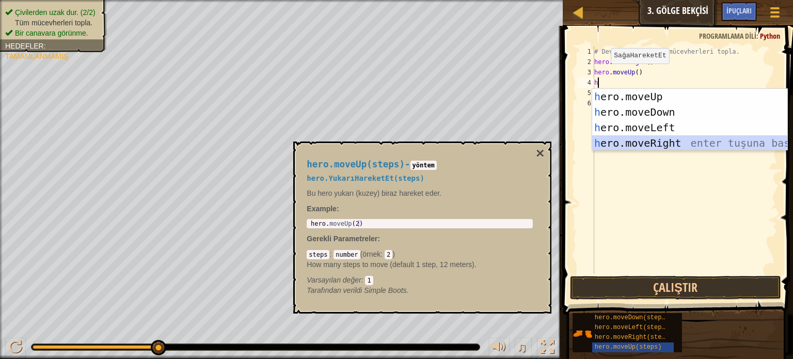
click at [654, 140] on div "h ero.moveUp enter tuşuna bas h ero.moveDown enter tuşuna bas h ero.moveLeft en…" at bounding box center [689, 135] width 195 height 93
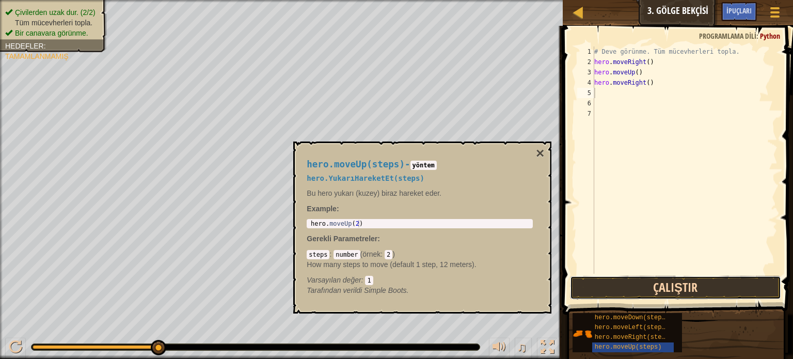
click at [640, 287] on button "Çalıştır" at bounding box center [675, 288] width 211 height 24
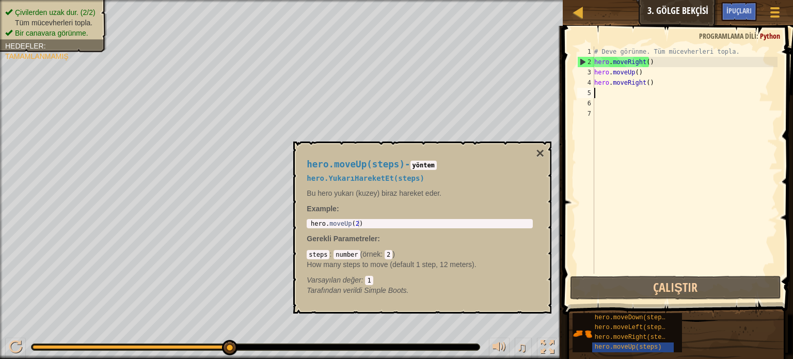
click at [601, 94] on div "# Deve görünme. Tüm mücevherleri topla. hero . moveRight ( ) hero . moveUp ( ) …" at bounding box center [684, 170] width 185 height 248
type textarea "h"
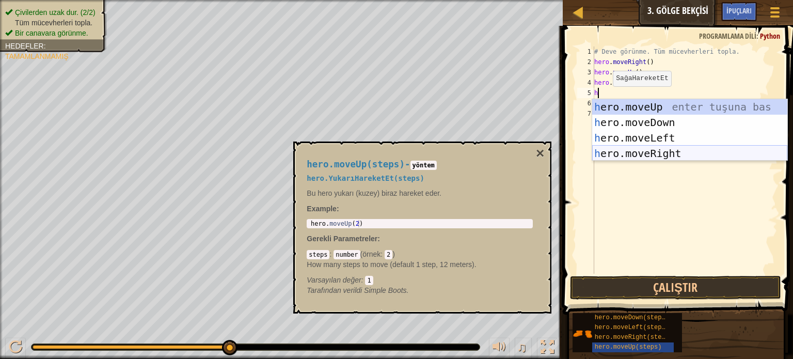
click at [657, 152] on div "h ero.moveUp enter tuşuna bas h ero.moveDown enter tuşuna bas h ero.moveLeft en…" at bounding box center [689, 145] width 195 height 93
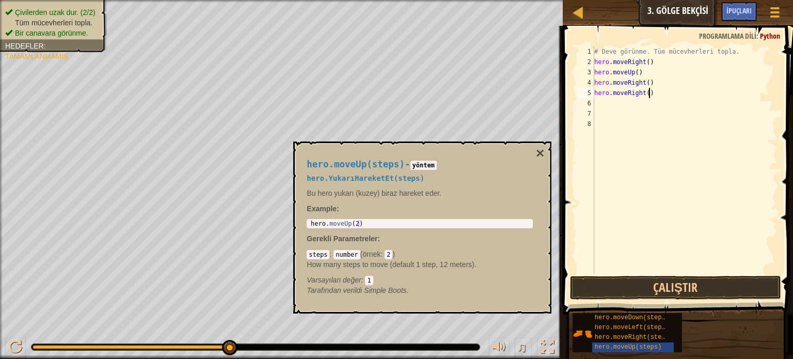
click at [659, 97] on div "# Deve görünme. Tüm mücevherleri topla. hero . moveRight ( ) hero . moveUp ( ) …" at bounding box center [684, 170] width 185 height 248
type textarea "h"
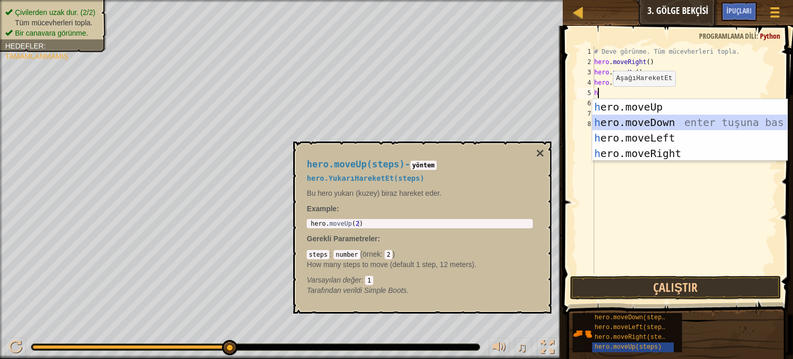
click at [658, 122] on div "h ero.moveUp enter tuşuna bas h ero.moveDown enter tuşuna bas h ero.moveLeft en…" at bounding box center [689, 145] width 195 height 93
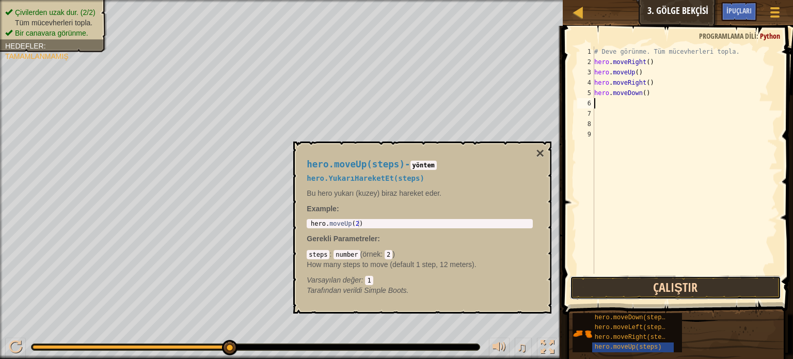
click at [638, 286] on button "Çalıştır" at bounding box center [675, 288] width 211 height 24
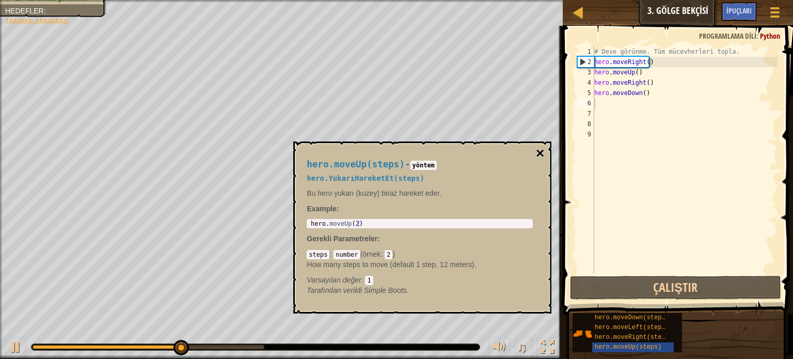
click at [538, 151] on button "×" at bounding box center [540, 153] width 8 height 14
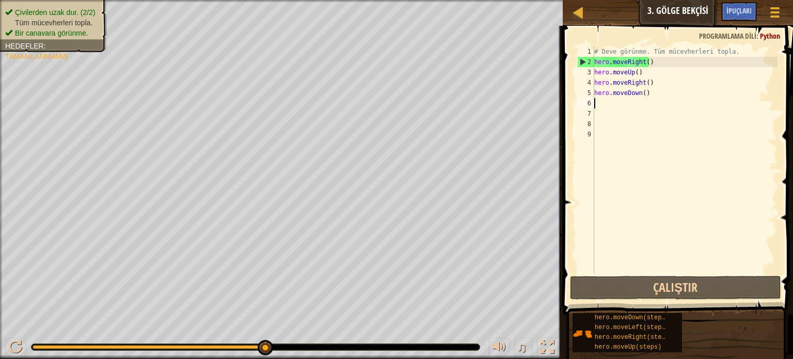
click at [614, 107] on div "# Deve görünme. Tüm mücevherleri topla. hero . moveRight ( ) hero . moveUp ( ) …" at bounding box center [684, 170] width 185 height 248
type textarea "h"
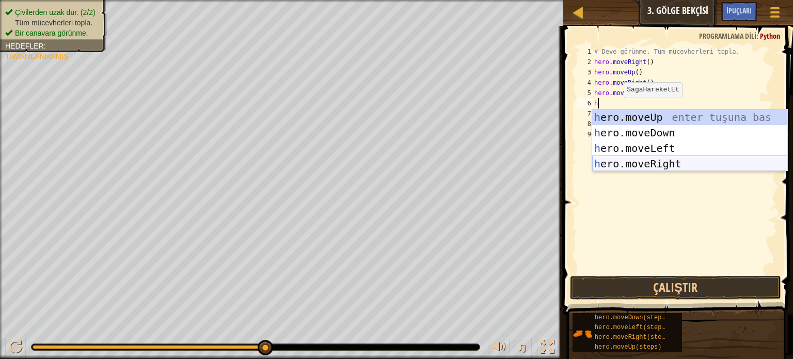
click at [642, 161] on div "h ero.moveUp enter tuşuna bas h ero.moveDown enter tuşuna bas h ero.moveLeft en…" at bounding box center [689, 155] width 195 height 93
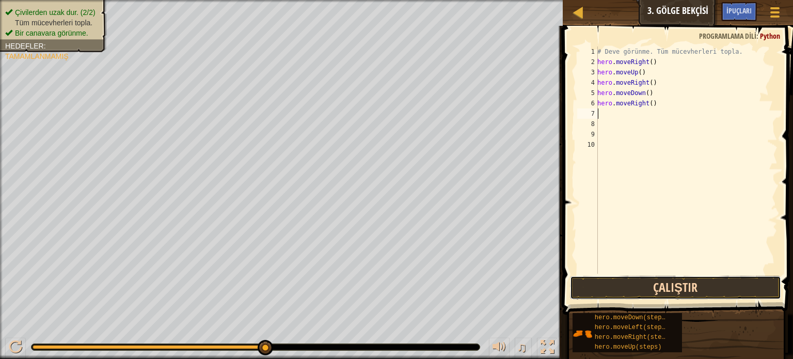
click at [631, 289] on button "Çalıştır" at bounding box center [675, 288] width 211 height 24
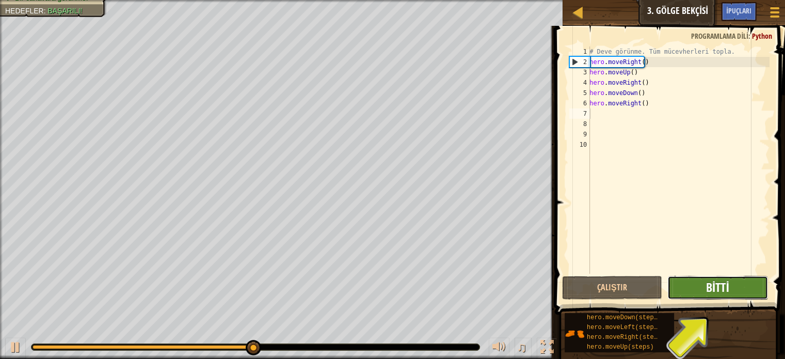
click at [725, 284] on span "Bitti" at bounding box center [717, 287] width 23 height 17
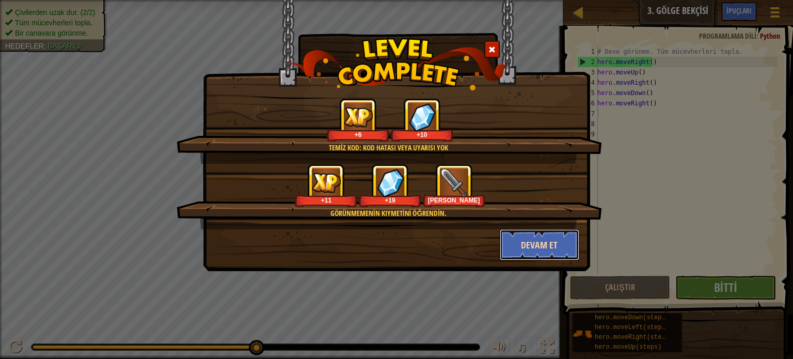
click at [532, 244] on button "Devam et" at bounding box center [540, 244] width 80 height 31
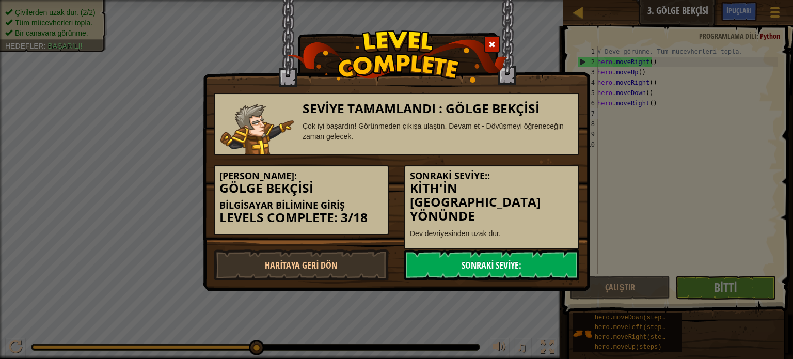
click at [454, 249] on link "Sonraki Seviye:" at bounding box center [491, 264] width 175 height 31
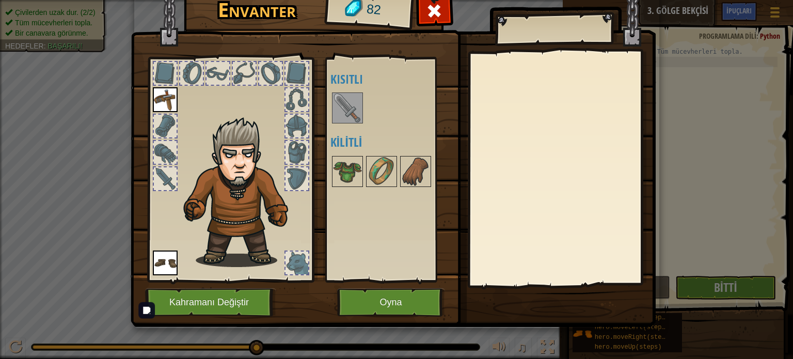
click at [344, 107] on img at bounding box center [347, 107] width 29 height 29
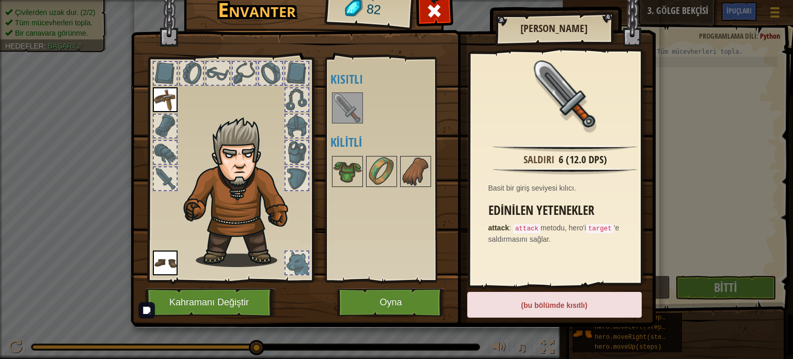
click at [344, 107] on img at bounding box center [347, 107] width 29 height 29
click at [168, 173] on div at bounding box center [165, 178] width 23 height 23
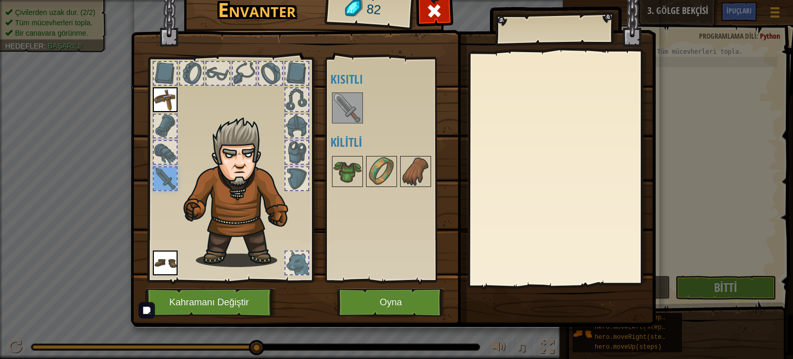
click at [168, 173] on div at bounding box center [165, 178] width 23 height 23
click at [353, 115] on img at bounding box center [347, 107] width 29 height 29
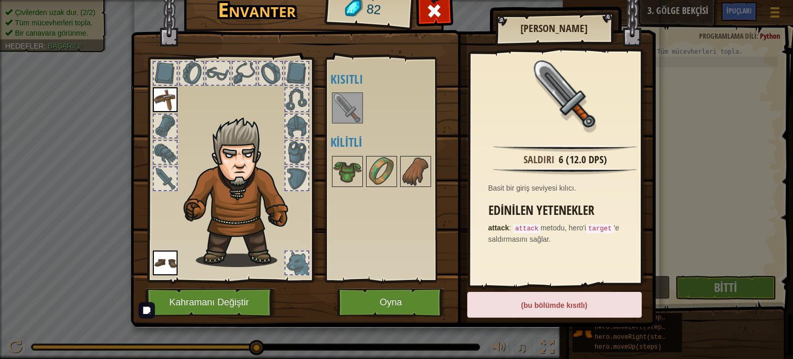
drag, startPoint x: 353, startPoint y: 115, endPoint x: 182, endPoint y: 201, distance: 191.8
click at [182, 201] on div "Envanter 82 Açık [PERSON_NAME] (iki kere tıklayarak giy) Kısıtlı Kilitli [PERSO…" at bounding box center [396, 157] width 525 height 341
click at [165, 180] on div at bounding box center [165, 178] width 23 height 23
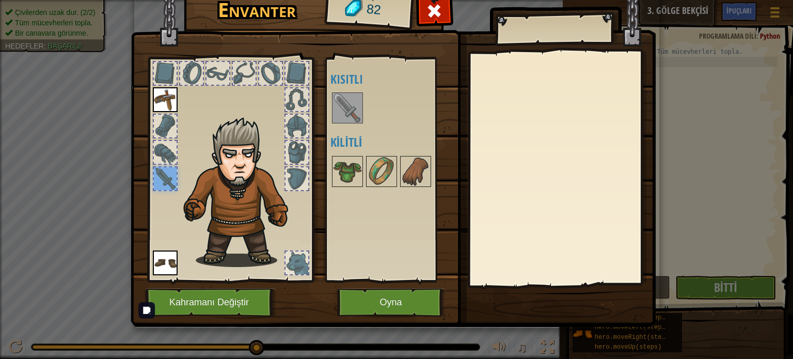
click at [165, 180] on div at bounding box center [165, 178] width 23 height 23
click at [348, 109] on img at bounding box center [347, 107] width 29 height 29
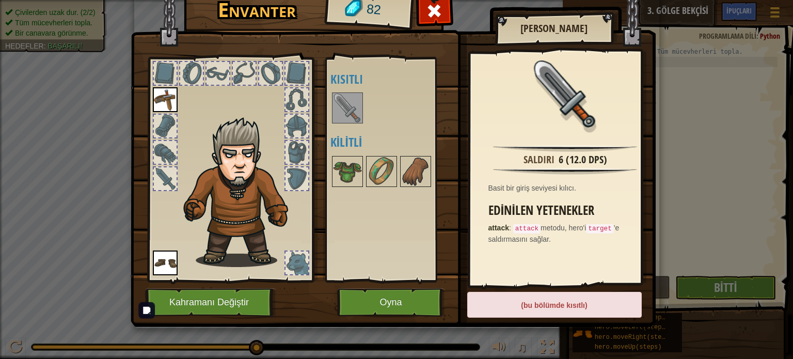
click at [348, 109] on img at bounding box center [347, 107] width 29 height 29
click at [167, 174] on div at bounding box center [165, 178] width 23 height 23
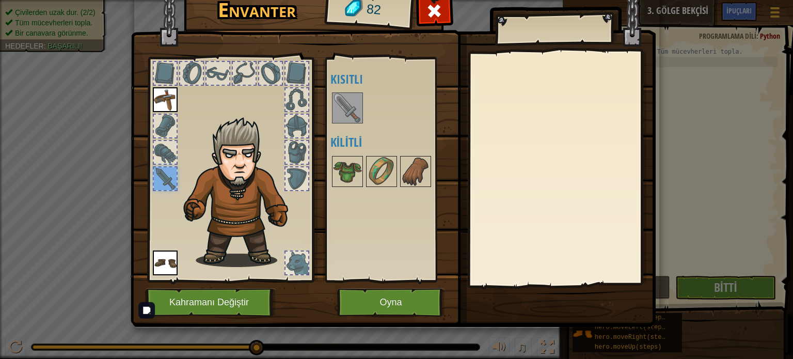
click at [167, 183] on div at bounding box center [165, 178] width 23 height 23
drag, startPoint x: 344, startPoint y: 105, endPoint x: 181, endPoint y: 177, distance: 177.9
click at [181, 177] on div "Envanter 82 Açık [PERSON_NAME] (iki kere tıklayarak giy) Kısıtlı Kilitli Giy Çı…" at bounding box center [396, 157] width 525 height 341
click at [256, 314] on button "Kahramanı Değiştir" at bounding box center [210, 302] width 131 height 28
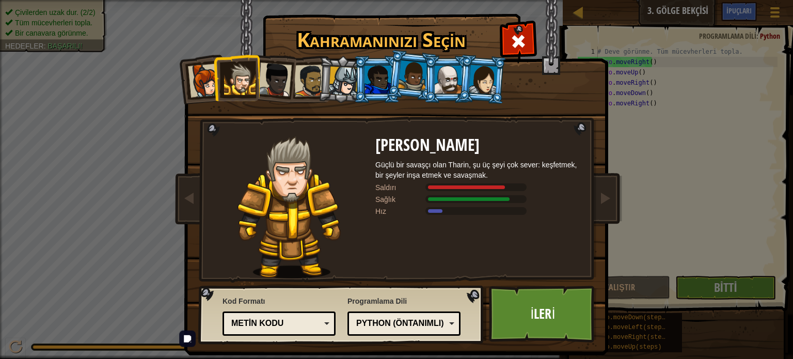
click at [343, 88] on div at bounding box center [343, 81] width 29 height 29
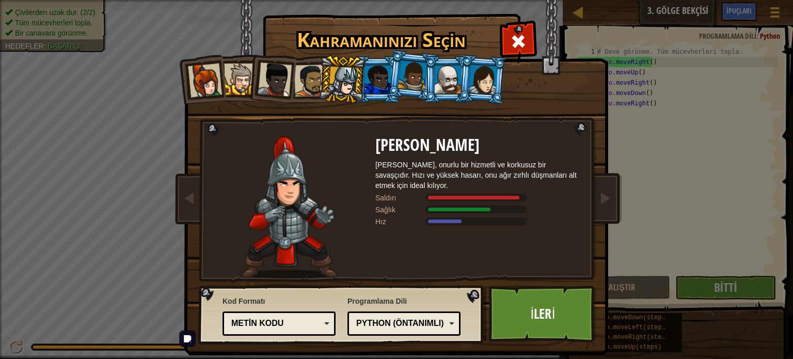
click at [205, 88] on div at bounding box center [205, 80] width 34 height 34
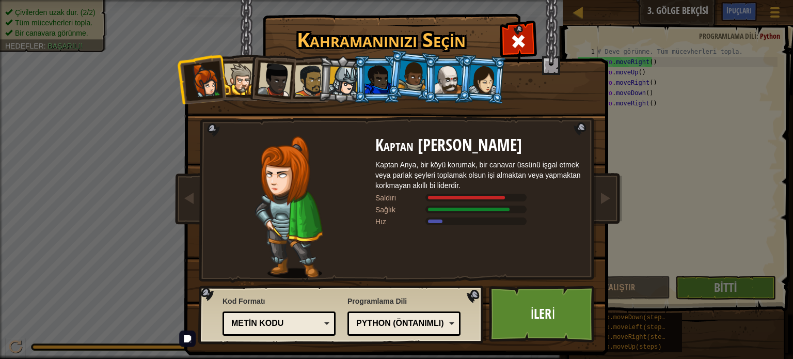
click at [341, 88] on div at bounding box center [343, 81] width 29 height 29
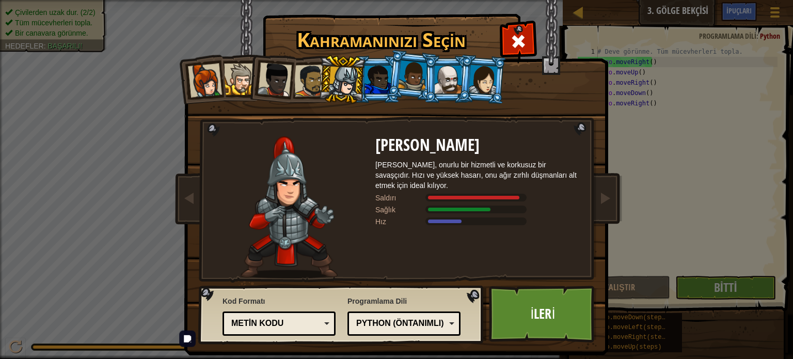
click at [376, 72] on div at bounding box center [377, 80] width 27 height 28
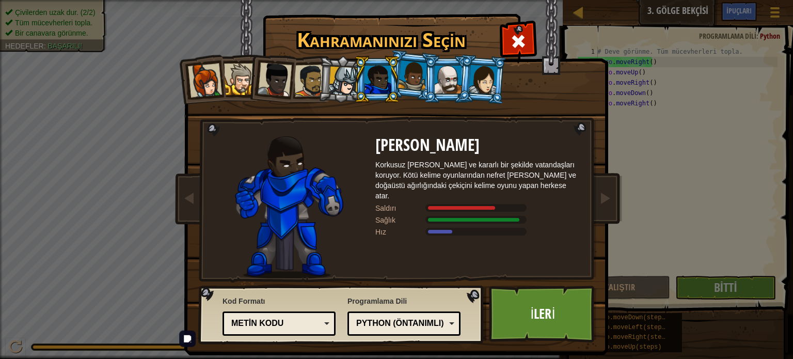
click at [329, 77] on div at bounding box center [343, 81] width 29 height 29
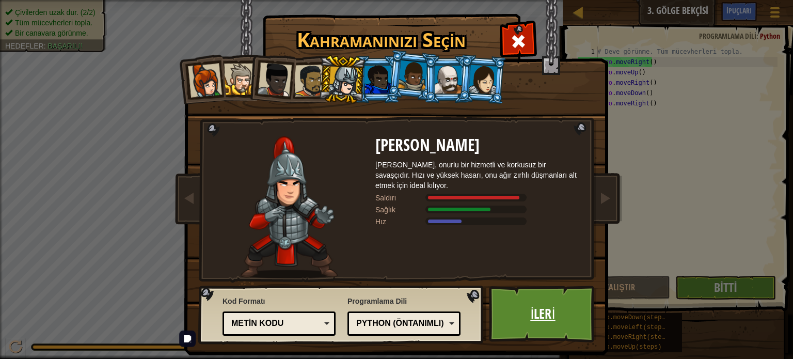
click at [519, 319] on link "İleri" at bounding box center [543, 313] width 108 height 57
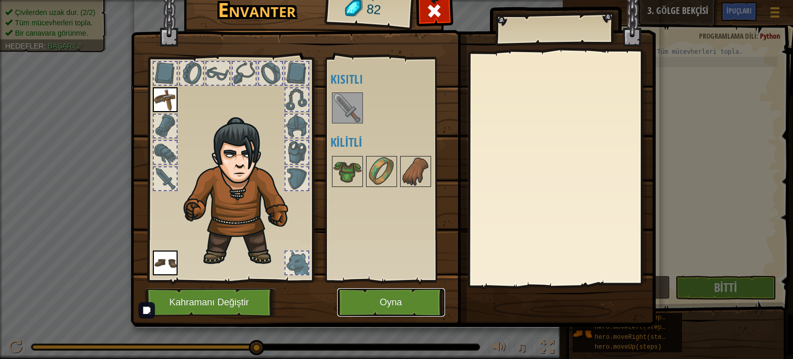
click at [392, 300] on button "Oyna" at bounding box center [391, 302] width 108 height 28
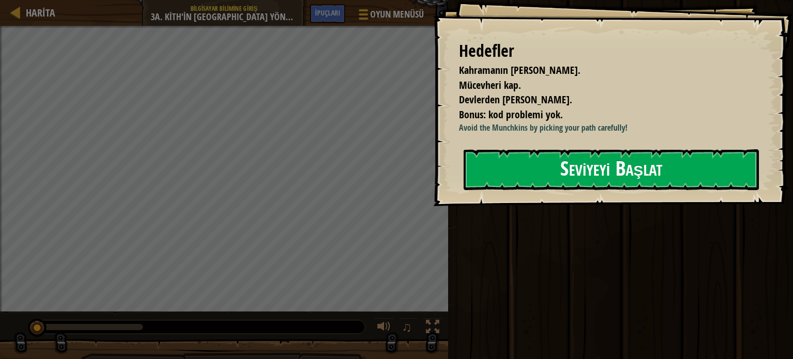
click at [676, 174] on button "Seviyeyi Başlat" at bounding box center [611, 169] width 295 height 41
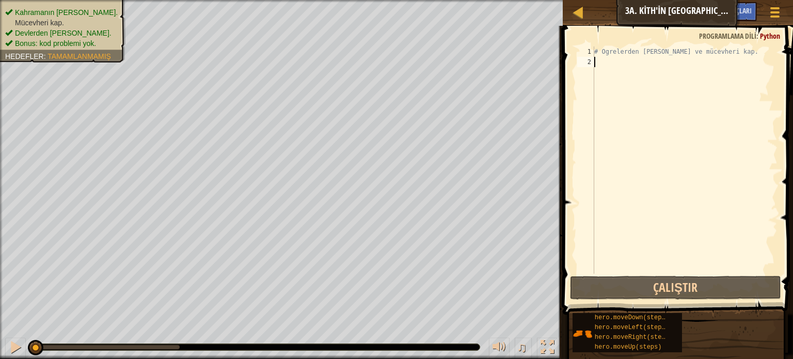
type textarea "h"
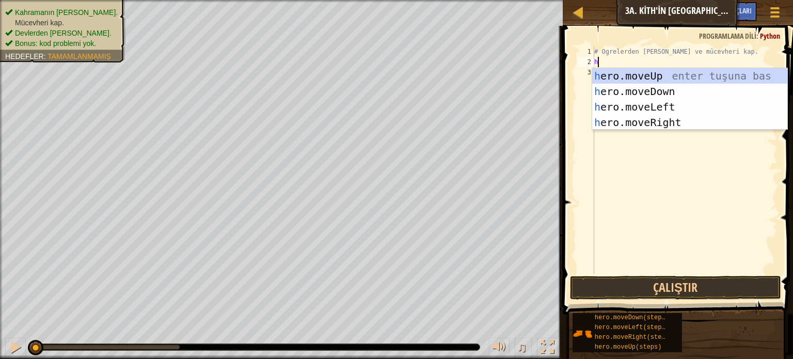
scroll to position [5, 0]
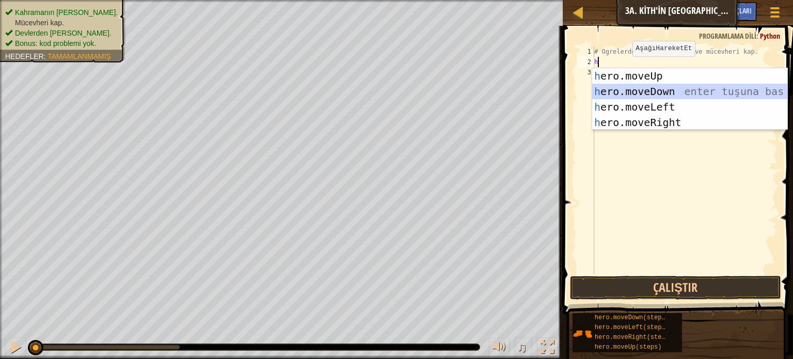
click at [649, 87] on div "h ero.moveUp enter tuşuna bas h ero.moveDown enter tuşuna bas h ero.moveLeft en…" at bounding box center [689, 114] width 195 height 93
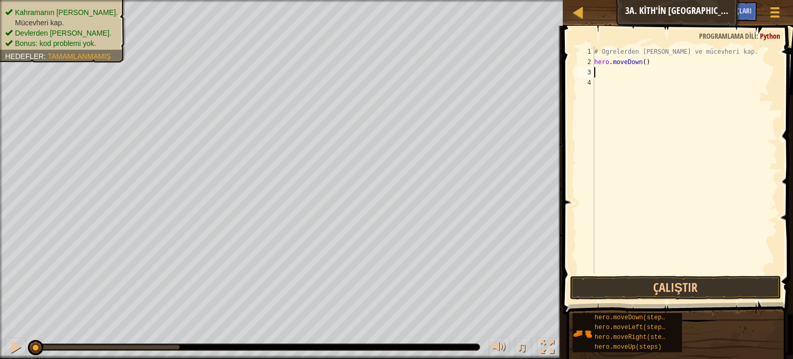
type textarea "h"
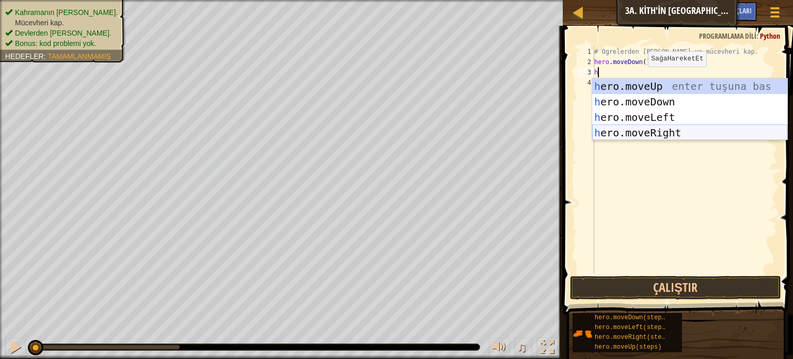
click at [640, 130] on div "h ero.moveUp enter tuşuna bas h ero.moveDown enter tuşuna bas h ero.moveLeft en…" at bounding box center [689, 124] width 195 height 93
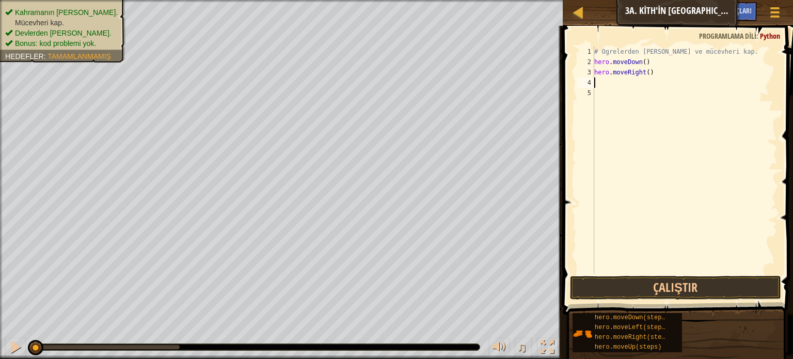
type textarea "h"
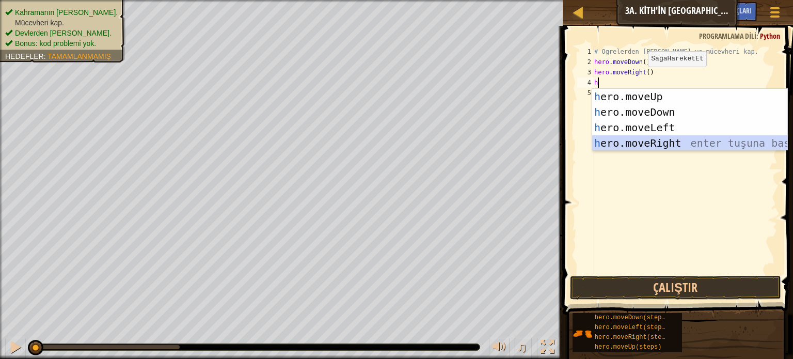
click at [625, 145] on div "h ero.moveUp enter tuşuna bas h ero.moveDown enter tuşuna bas h ero.moveLeft en…" at bounding box center [689, 135] width 195 height 93
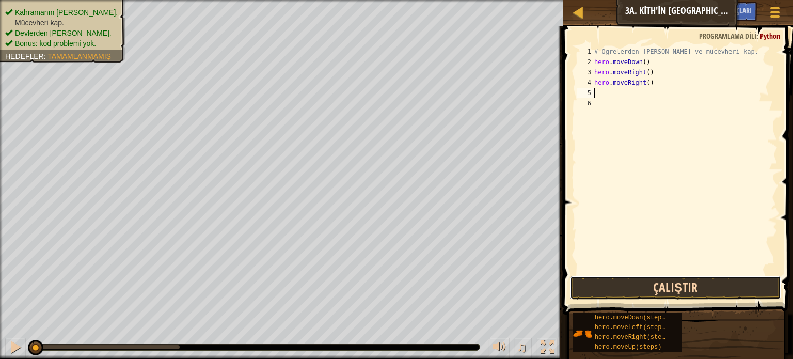
click at [641, 291] on button "Çalıştır" at bounding box center [675, 288] width 211 height 24
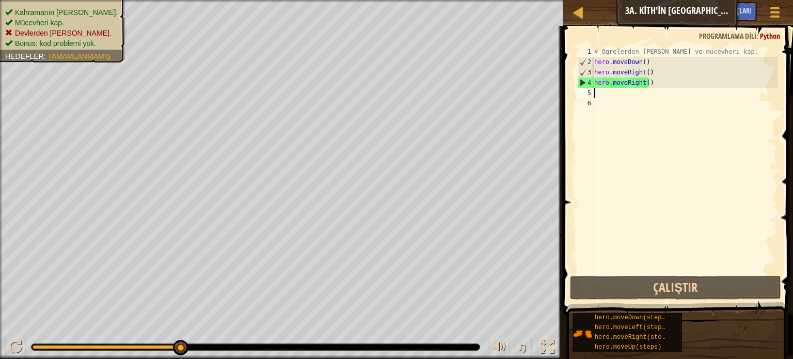
type textarea "h"
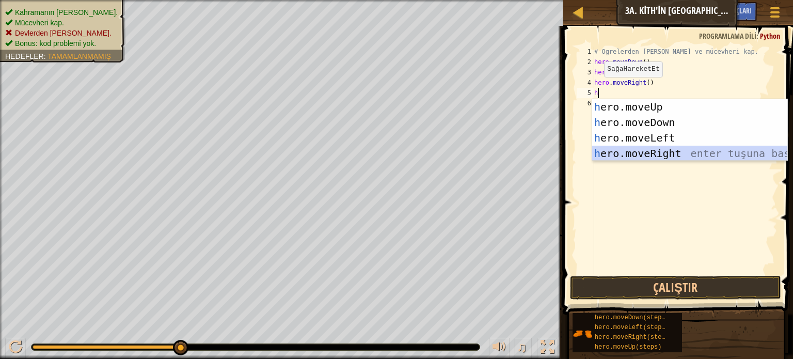
click at [626, 157] on div "h ero.moveUp enter tuşuna bas h ero.moveDown enter tuşuna bas h ero.moveLeft en…" at bounding box center [689, 145] width 195 height 93
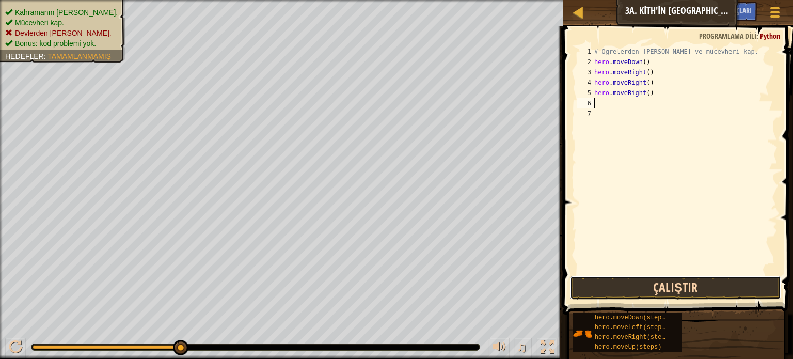
click at [658, 283] on button "Çalıştır" at bounding box center [675, 288] width 211 height 24
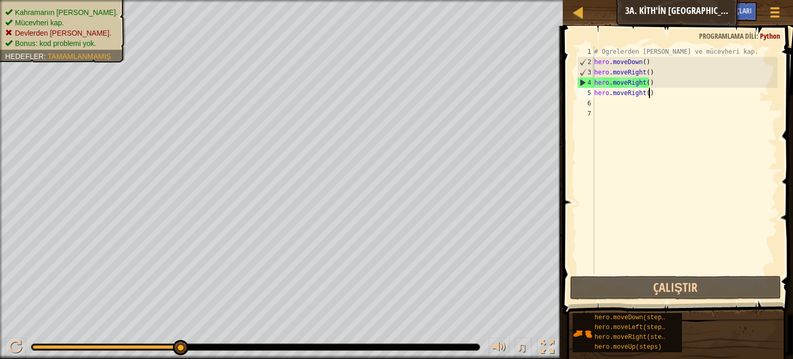
click at [658, 97] on div "# Ogrelerden [PERSON_NAME] ve mücevheri kap. hero . moveDown ( ) hero . moveRig…" at bounding box center [684, 170] width 185 height 248
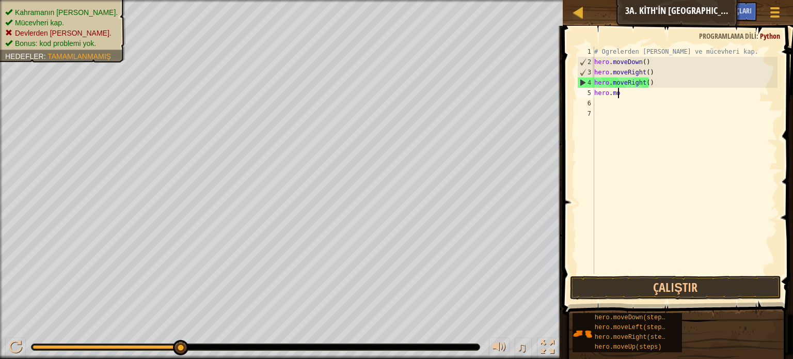
type textarea "h"
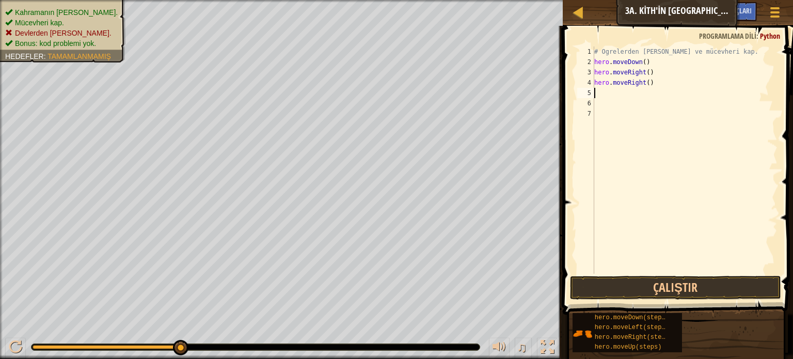
click at [653, 88] on div "# Ogrelerden [PERSON_NAME] ve mücevheri kap. hero . moveDown ( ) hero . moveRig…" at bounding box center [684, 170] width 185 height 248
click at [658, 84] on div "# Ogrelerden [PERSON_NAME] ve mücevheri kap. hero . moveDown ( ) hero . moveRig…" at bounding box center [684, 170] width 185 height 248
type textarea "h"
click at [662, 279] on button "Çalıştır" at bounding box center [675, 288] width 211 height 24
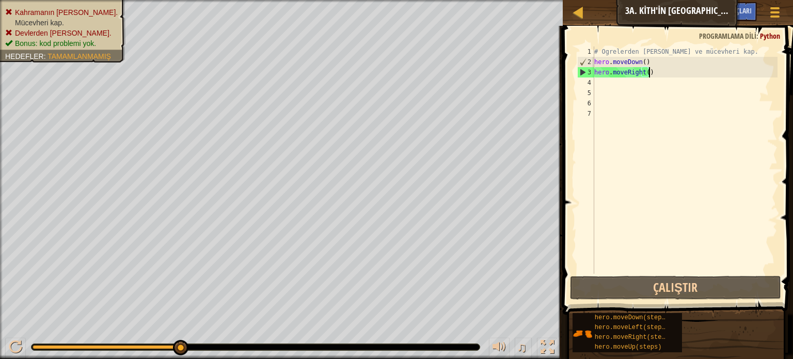
click at [663, 68] on div "# Ogrelerden [PERSON_NAME] ve mücevheri kap. hero . moveDown ( ) hero . moveRig…" at bounding box center [684, 170] width 185 height 248
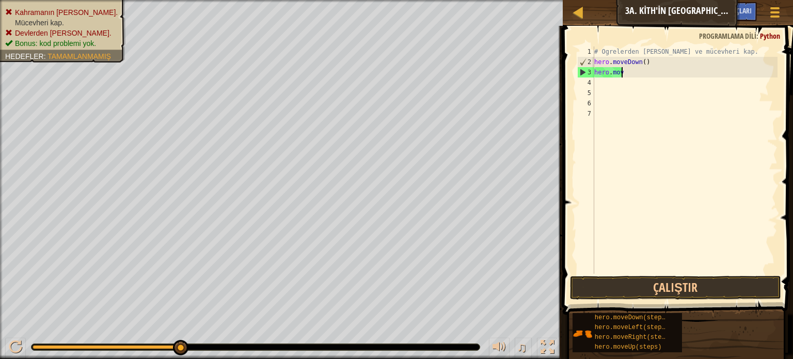
type textarea "h"
click at [652, 59] on div "# Ogrelerden [PERSON_NAME] ve mücevheri kap. hero . moveDown ( )" at bounding box center [684, 170] width 185 height 248
type textarea "h"
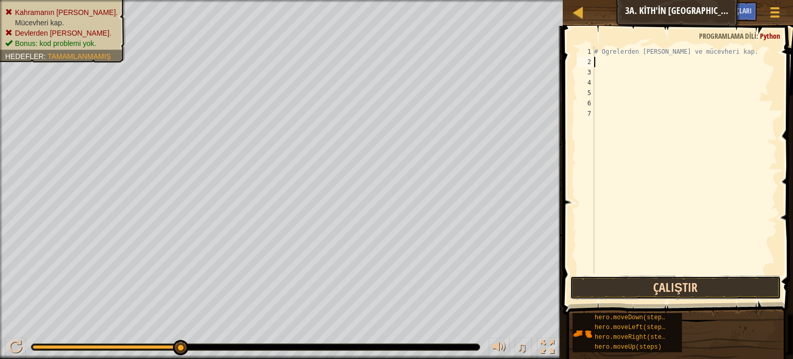
click at [626, 288] on button "Çalıştır" at bounding box center [675, 288] width 211 height 24
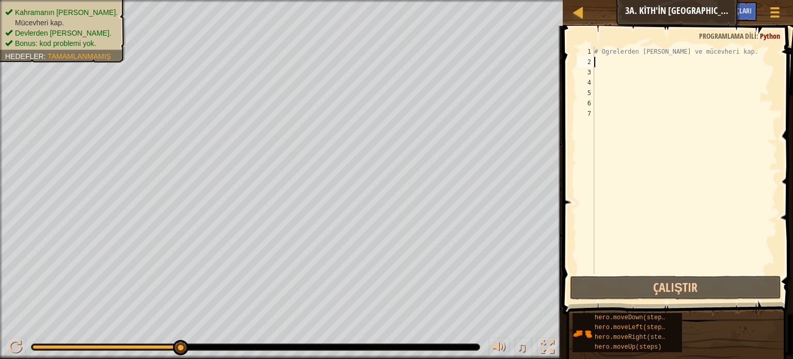
type textarea "h"
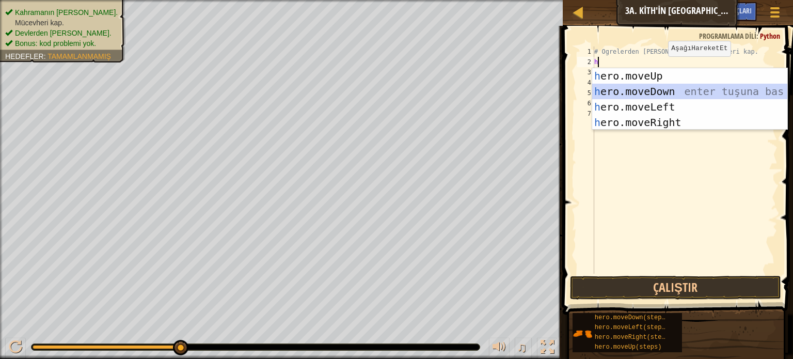
click at [656, 90] on div "h ero.moveUp enter tuşuna bas h ero.moveDown enter tuşuna bas h ero.moveLeft en…" at bounding box center [689, 114] width 195 height 93
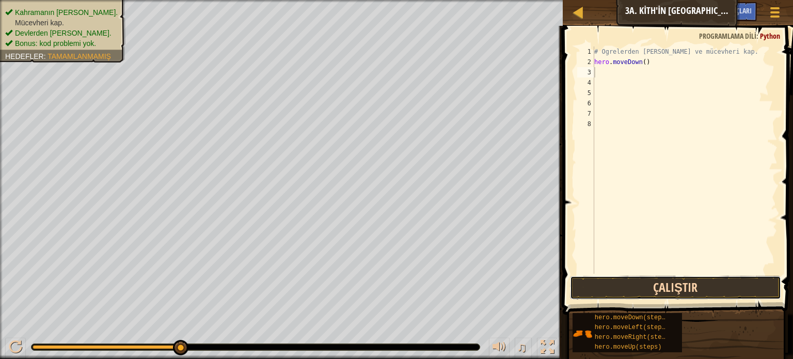
click at [608, 290] on button "Çalıştır" at bounding box center [675, 288] width 211 height 24
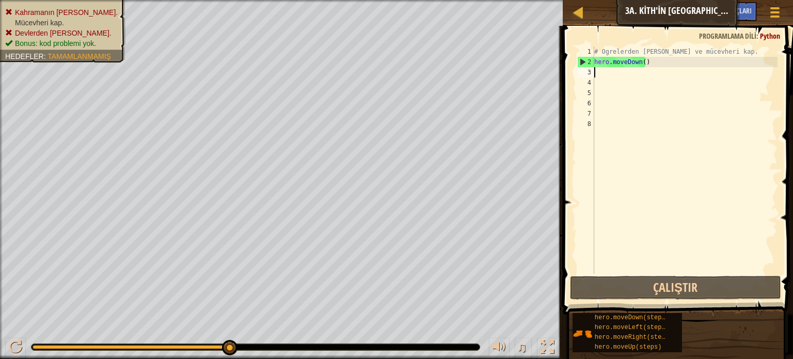
click at [623, 77] on div "# Ogrelerden [PERSON_NAME] ve mücevheri kap. hero . moveDown ( )" at bounding box center [684, 170] width 185 height 248
type textarea "h"
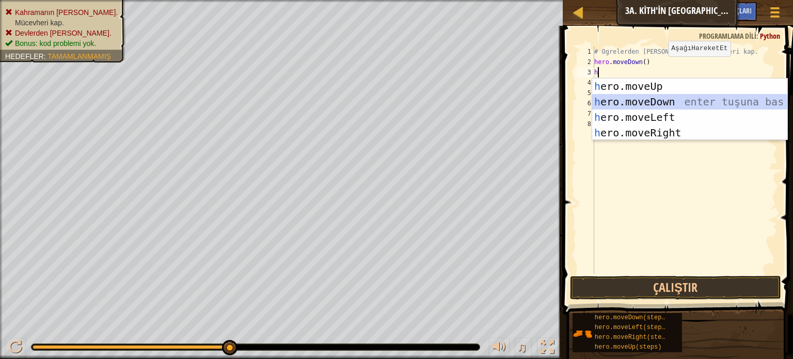
click at [662, 99] on div "h ero.moveUp enter tuşuna bas h ero.moveDown enter tuşuna bas h ero.moveLeft en…" at bounding box center [689, 124] width 195 height 93
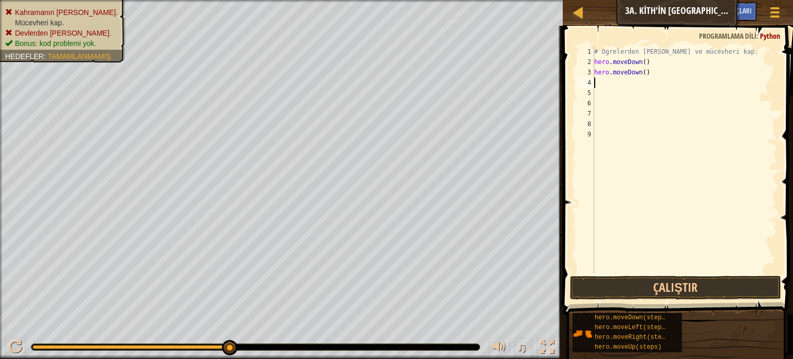
type textarea "h"
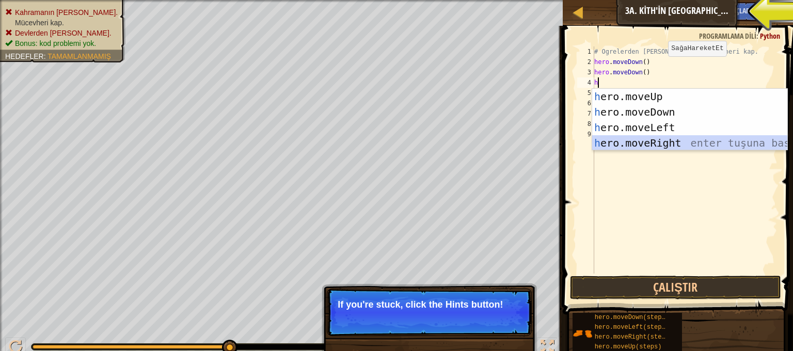
click at [653, 144] on div "h ero.moveUp enter tuşuna bas h ero.moveDown enter tuşuna bas h ero.moveLeft en…" at bounding box center [689, 135] width 195 height 93
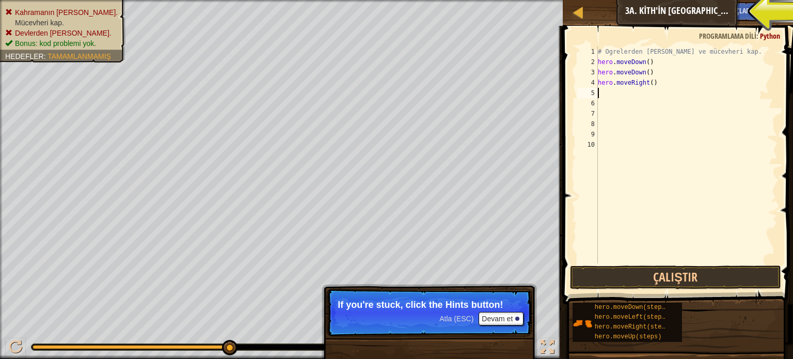
click at [698, 12] on div "Harita Bilgisayar Bilimine Giriş 3a. Kith'in [GEOGRAPHIC_DATA] Yönünde Oyun Men…" at bounding box center [678, 13] width 230 height 26
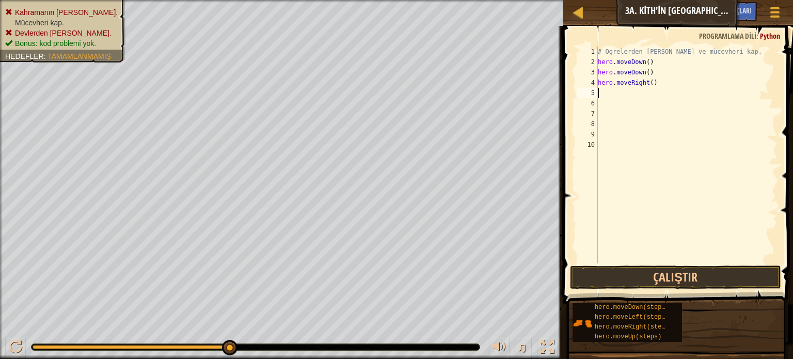
type textarea "h"
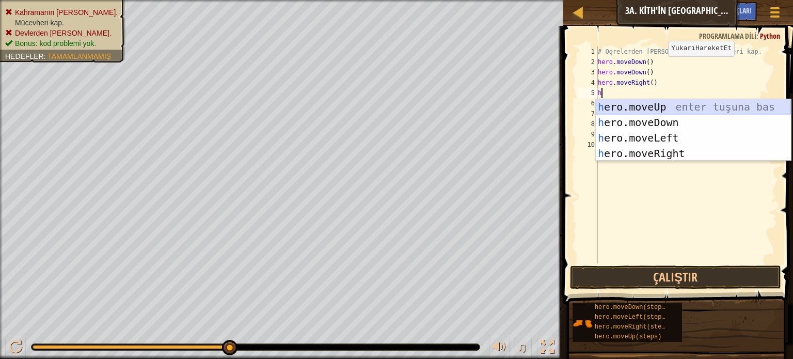
click at [685, 105] on div "h ero.moveUp enter tuşuna bas h ero.moveDown enter tuşuna bas h ero.moveLeft en…" at bounding box center [693, 145] width 195 height 93
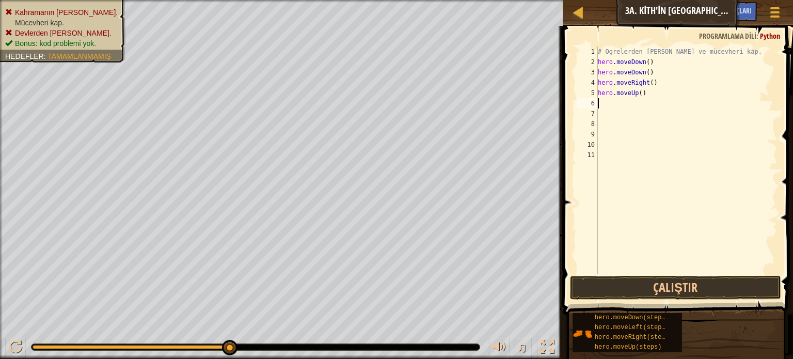
type textarea "h"
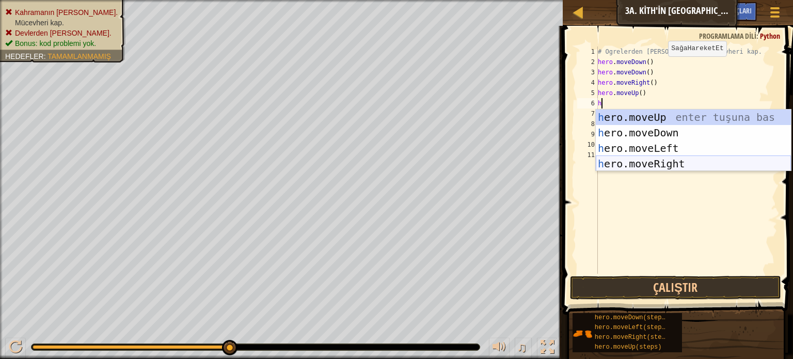
click at [658, 162] on div "h ero.moveUp enter tuşuna bas h ero.moveDown enter tuşuna bas h ero.moveLeft en…" at bounding box center [693, 155] width 195 height 93
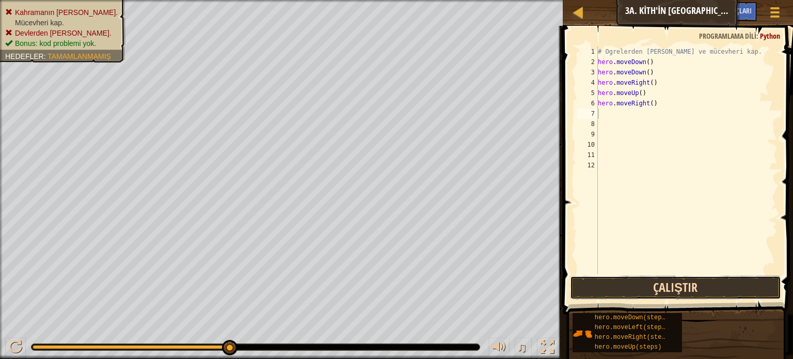
click at [657, 286] on button "Çalıştır" at bounding box center [675, 288] width 211 height 24
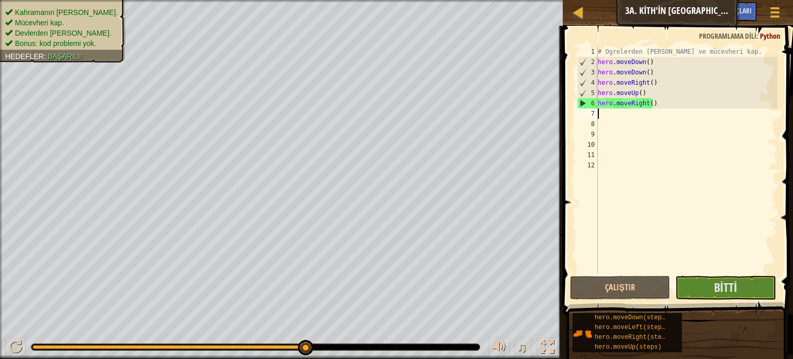
type textarea "h"
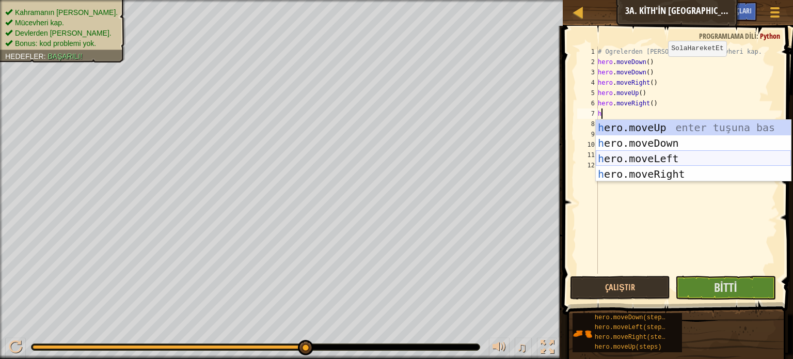
click at [643, 156] on div "h ero.moveUp enter tuşuna bas h ero.moveDown enter tuşuna bas h ero.moveLeft en…" at bounding box center [693, 166] width 195 height 93
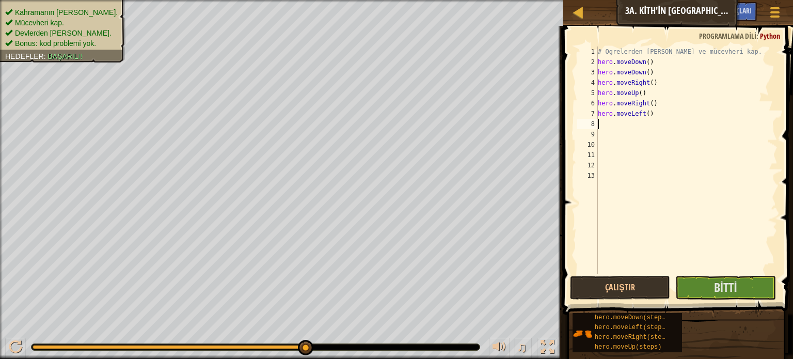
type textarea "h"
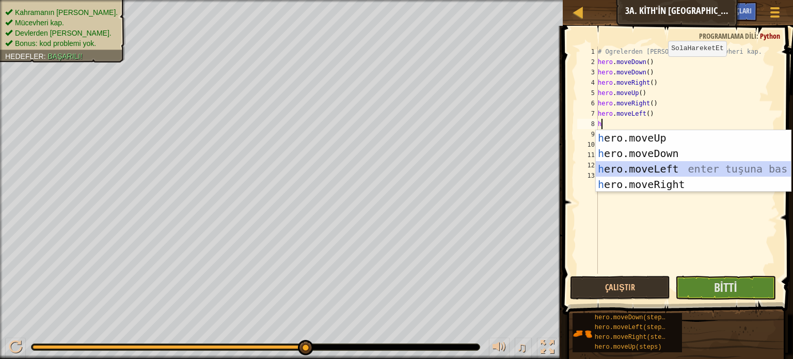
click at [668, 166] on div "h ero.moveUp enter tuşuna bas h ero.moveDown enter tuşuna bas h ero.moveLeft en…" at bounding box center [693, 176] width 195 height 93
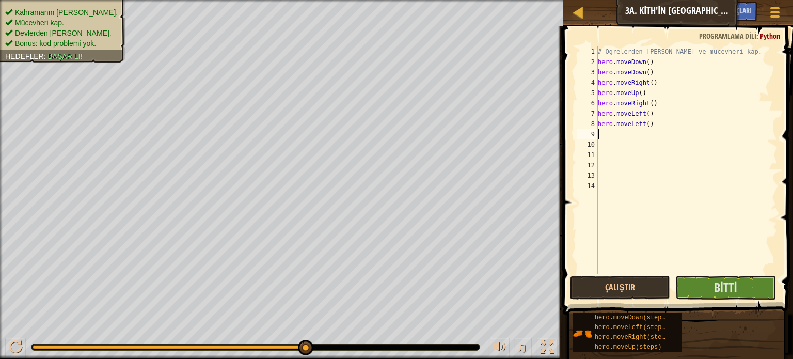
type textarea "h"
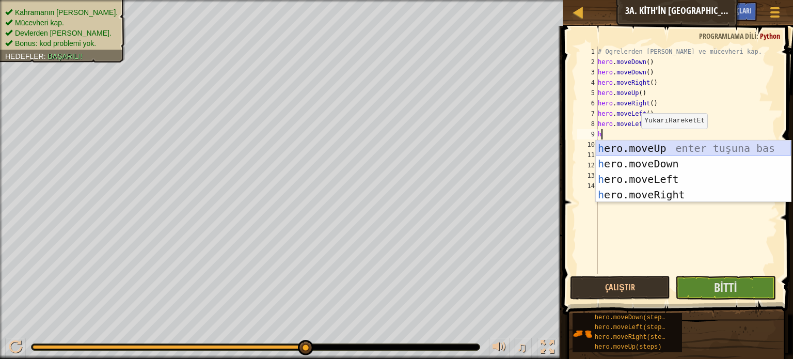
click at [640, 144] on div "h ero.moveUp enter tuşuna bas h ero.moveDown enter tuşuna bas h ero.moveLeft en…" at bounding box center [693, 186] width 195 height 93
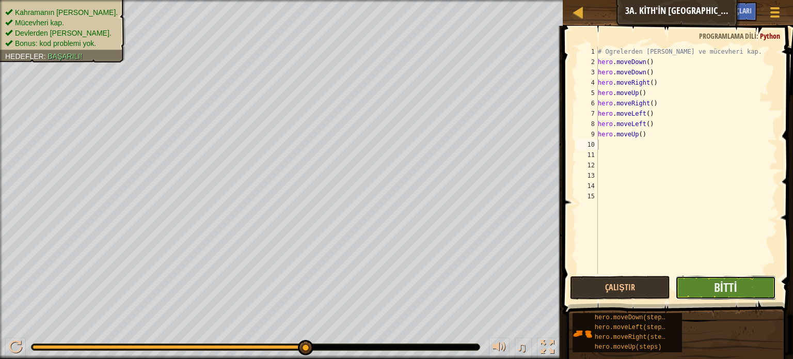
click at [698, 280] on button "Bitti" at bounding box center [725, 288] width 101 height 24
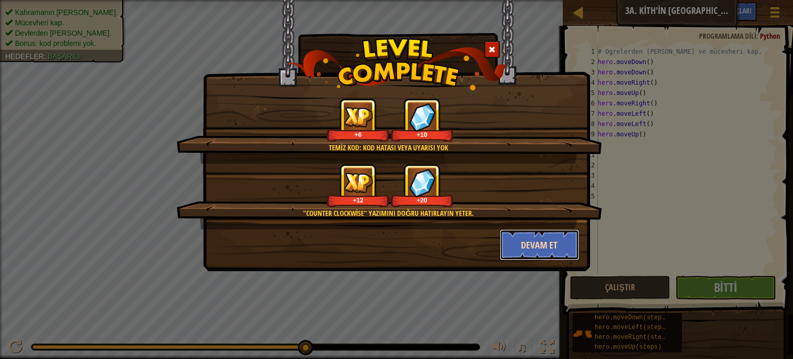
click at [536, 239] on button "Devam et" at bounding box center [540, 244] width 80 height 31
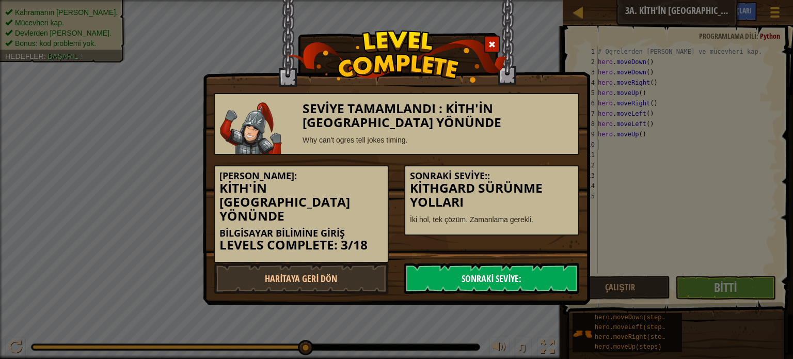
click at [507, 263] on link "Sonraki Seviye:" at bounding box center [491, 278] width 175 height 31
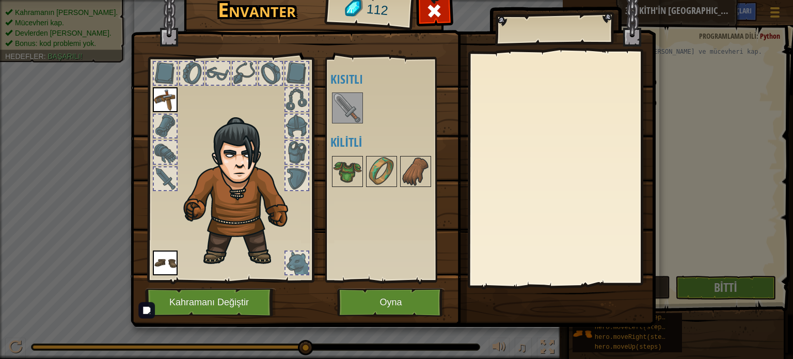
click at [356, 123] on div at bounding box center [395, 108] width 130 height 34
click at [390, 291] on button "Oyna" at bounding box center [391, 302] width 108 height 28
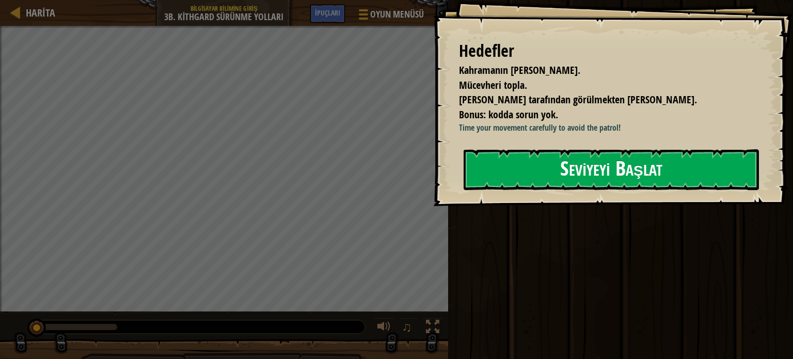
click at [588, 167] on button "Seviyeyi Başlat" at bounding box center [611, 169] width 295 height 41
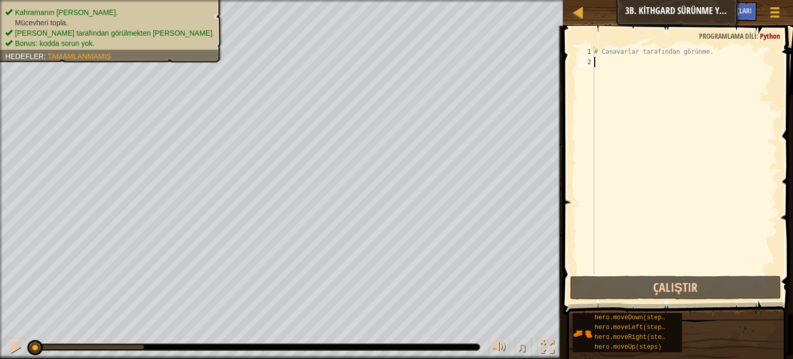
type textarea "h"
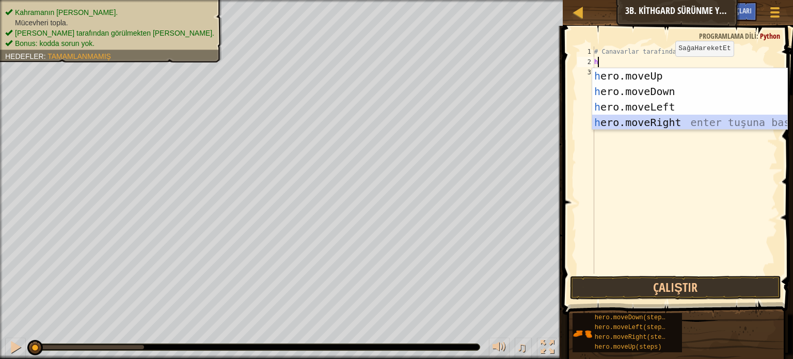
click at [663, 119] on div "h ero.moveUp enter tuşuna bas h ero.moveDown enter tuşuna bas h ero.moveLeft en…" at bounding box center [689, 114] width 195 height 93
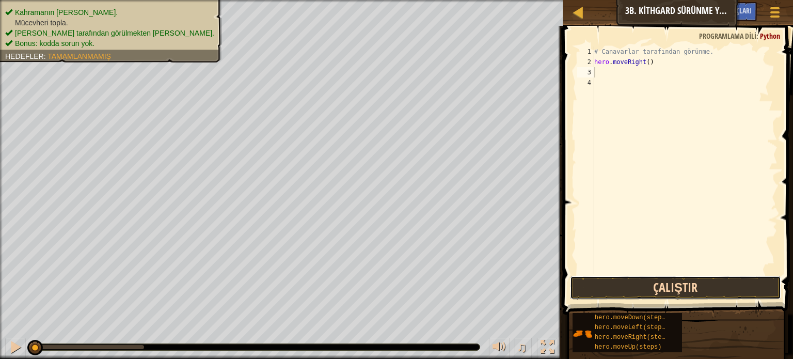
click at [684, 289] on button "Çalıştır" at bounding box center [675, 288] width 211 height 24
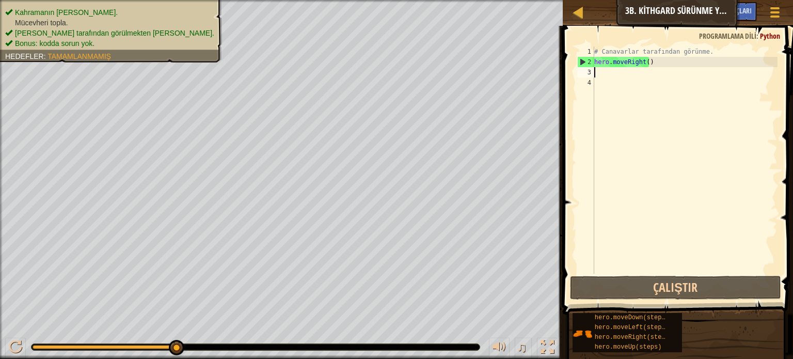
type textarea "h"
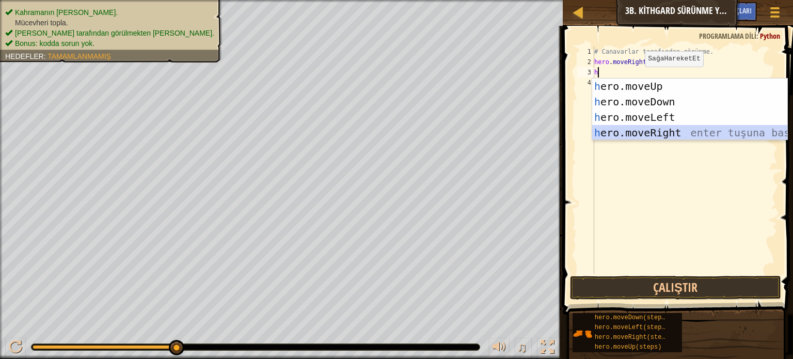
click at [656, 138] on div "h ero.moveUp enter tuşuna bas h ero.moveDown enter tuşuna bas h ero.moveLeft en…" at bounding box center [689, 124] width 195 height 93
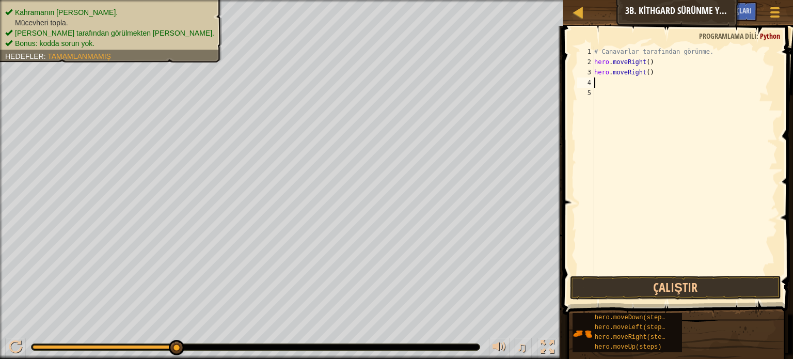
type textarea "h"
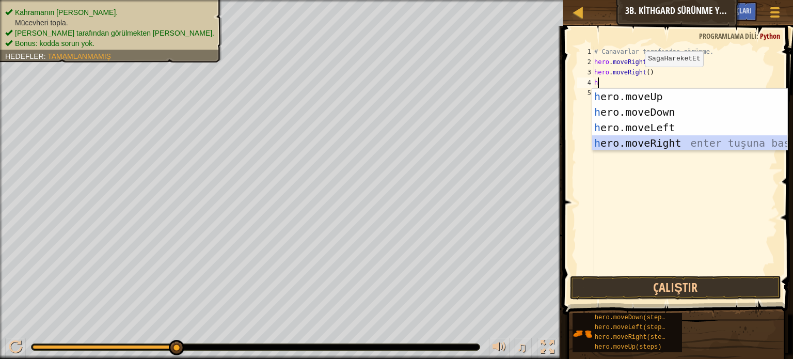
click at [638, 141] on div "h ero.moveUp enter tuşuna bas h ero.moveDown enter tuşuna bas h ero.moveLeft en…" at bounding box center [689, 135] width 195 height 93
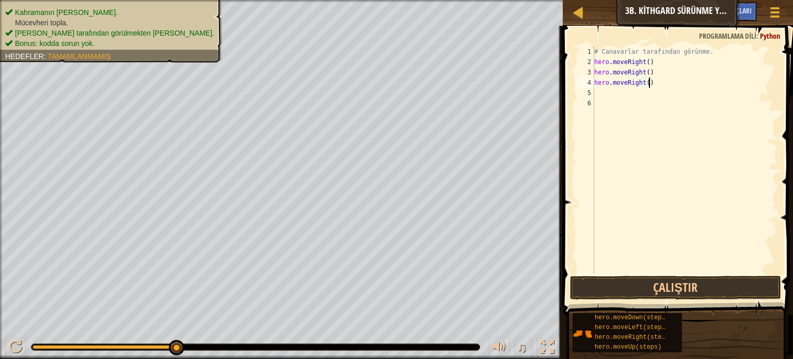
click at [657, 83] on div "# Canavarlar tarafından görünme. hero . moveRight ( ) hero . moveRight ( ) hero…" at bounding box center [684, 170] width 185 height 248
type textarea "h"
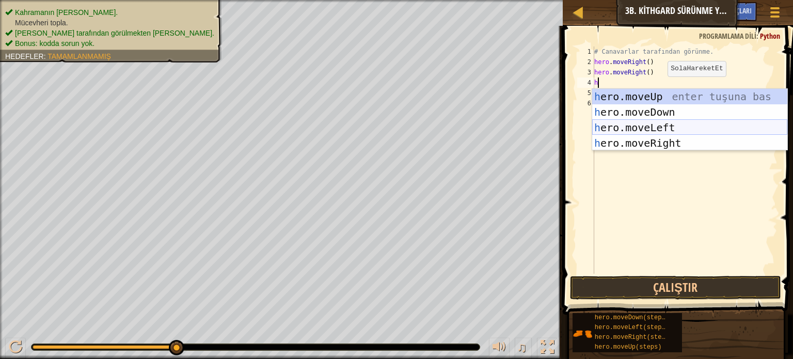
click at [667, 125] on div "h ero.moveUp enter tuşuna bas h ero.moveDown enter tuşuna bas h ero.moveLeft en…" at bounding box center [689, 135] width 195 height 93
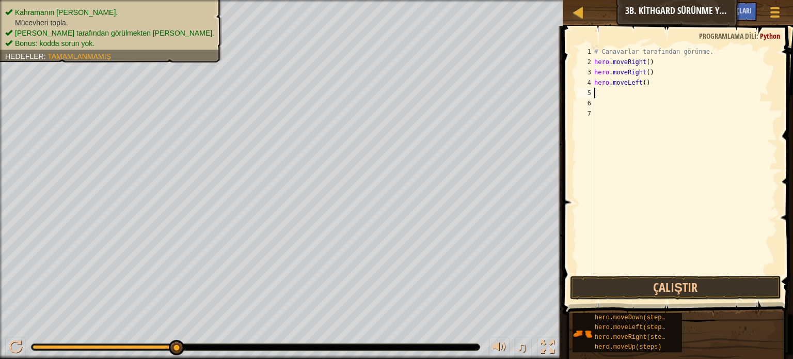
type textarea "h"
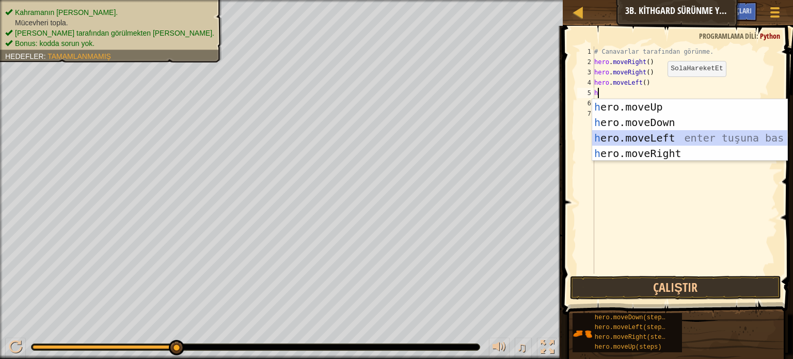
click at [649, 138] on div "h ero.moveUp enter tuşuna bas h ero.moveDown enter tuşuna bas h ero.moveLeft en…" at bounding box center [689, 145] width 195 height 93
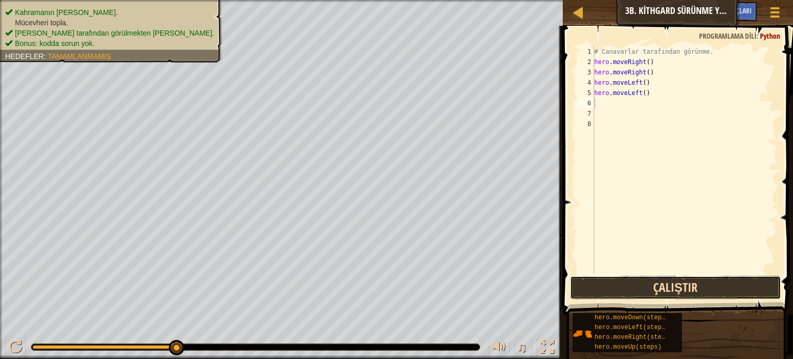
click at [630, 280] on button "Çalıştır" at bounding box center [675, 288] width 211 height 24
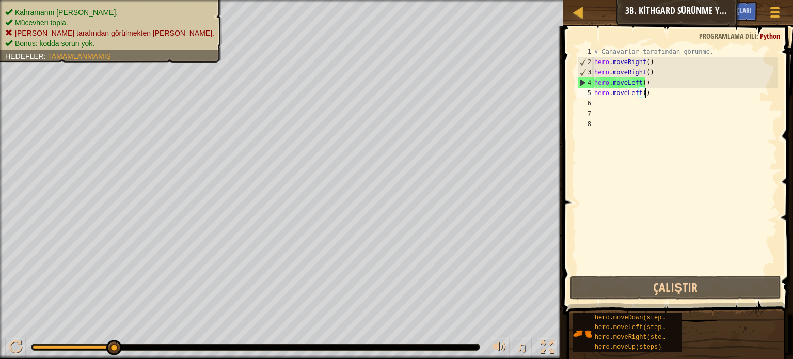
click at [667, 92] on div "# Canavarlar tarafından görünme. hero . moveRight ( ) hero . moveRight ( ) hero…" at bounding box center [684, 170] width 185 height 248
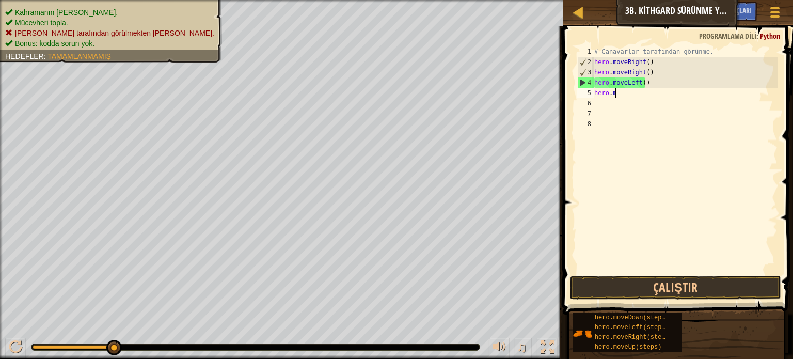
type textarea "h"
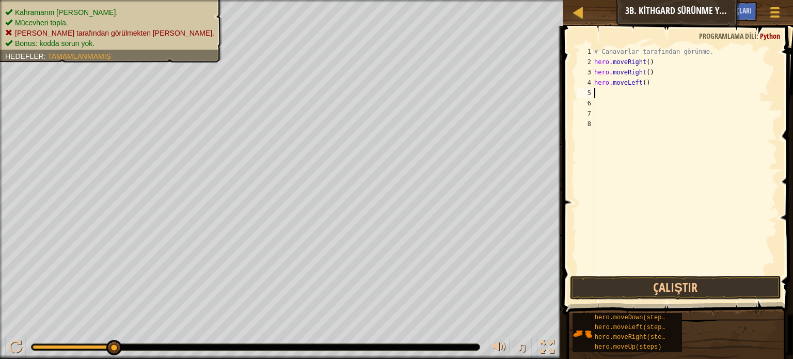
click at [656, 88] on div "# Canavarlar tarafından görünme. hero . moveRight ( ) hero . moveRight ( ) hero…" at bounding box center [684, 170] width 185 height 248
click at [658, 82] on div "# Canavarlar tarafından görünme. hero . moveRight ( ) hero . moveRight ( ) hero…" at bounding box center [684, 170] width 185 height 248
type textarea "h"
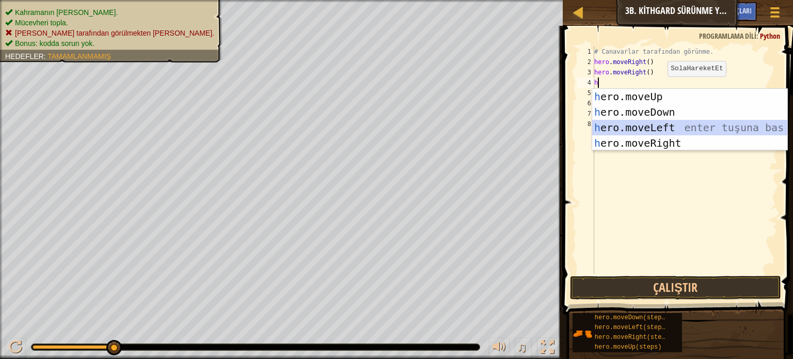
click at [674, 132] on div "h ero.moveUp enter tuşuna bas h ero.moveDown enter tuşuna bas h ero.moveLeft en…" at bounding box center [689, 135] width 195 height 93
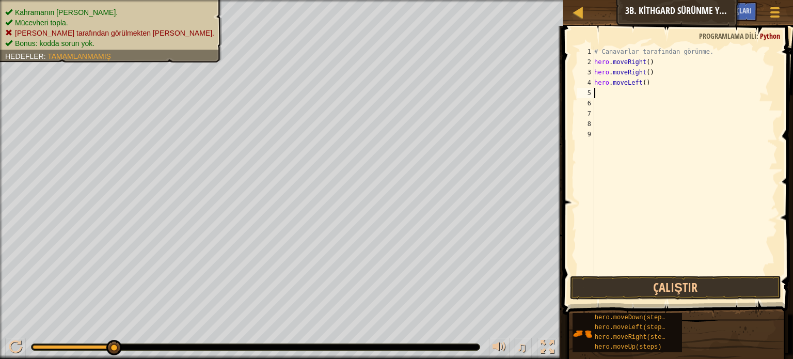
type textarea "h"
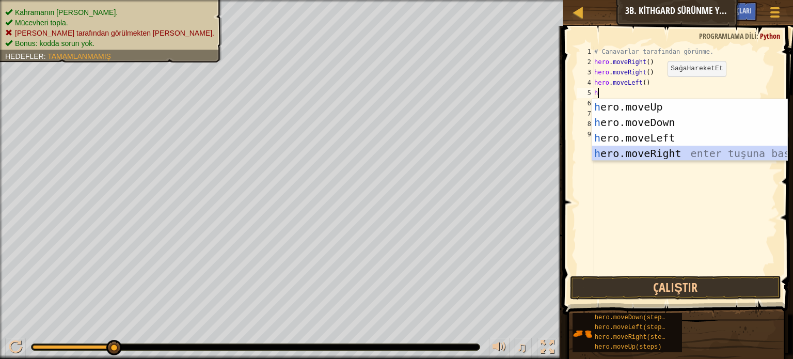
click at [664, 153] on div "h ero.moveUp enter tuşuna bas h ero.moveDown enter tuşuna bas h ero.moveLeft en…" at bounding box center [689, 145] width 195 height 93
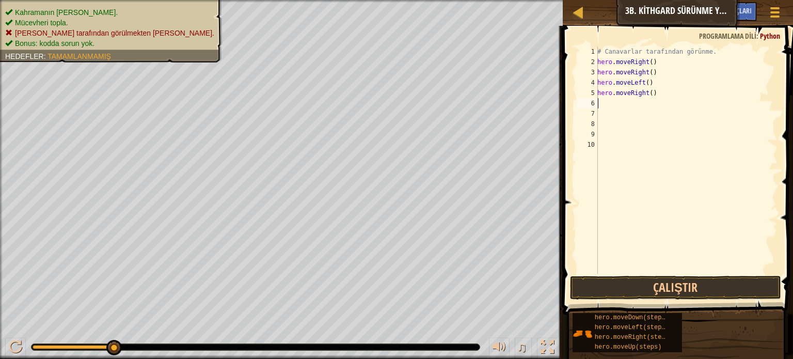
click at [626, 108] on div "# Canavarlar tarafından görünme. hero . moveRight ( ) hero . moveRight ( ) hero…" at bounding box center [686, 170] width 182 height 248
type textarea "h"
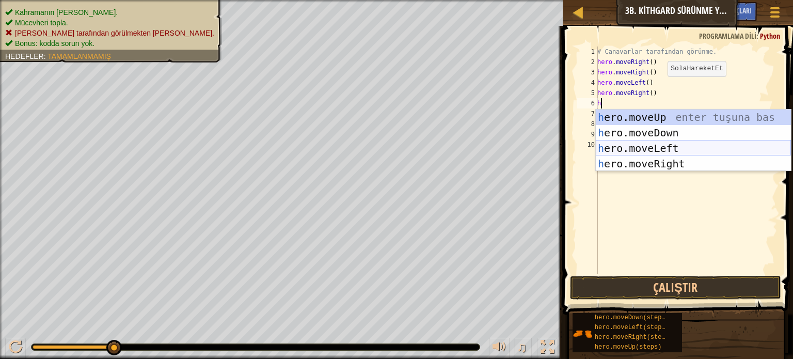
click at [648, 142] on div "h ero.moveUp enter tuşuna bas h ero.moveDown enter tuşuna bas h ero.moveLeft en…" at bounding box center [693, 155] width 195 height 93
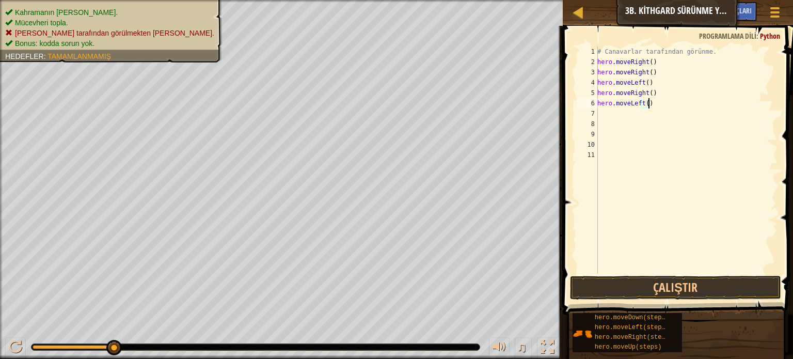
click at [661, 100] on div "# Canavarlar tarafından görünme. hero . moveRight ( ) hero . moveRight ( ) hero…" at bounding box center [686, 170] width 182 height 248
type textarea "h"
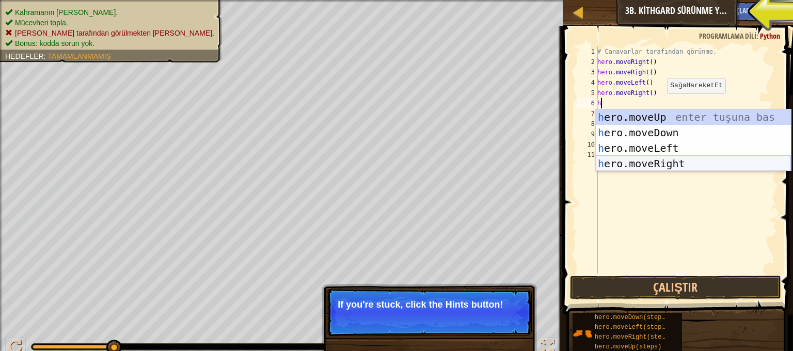
click at [669, 160] on div "h ero.moveUp enter tuşuna bas h ero.moveDown enter tuşuna bas h ero.moveLeft en…" at bounding box center [693, 155] width 195 height 93
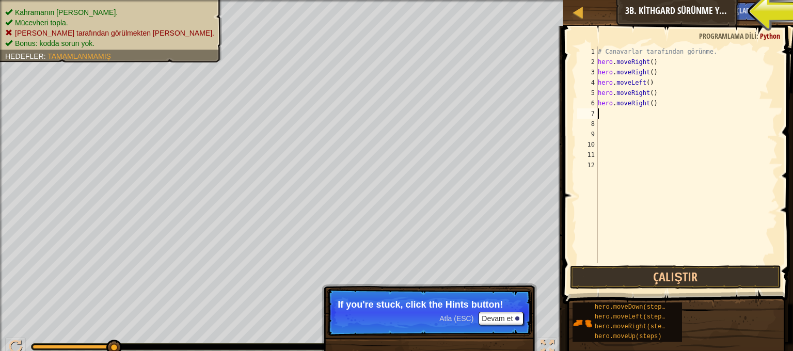
type textarea "h"
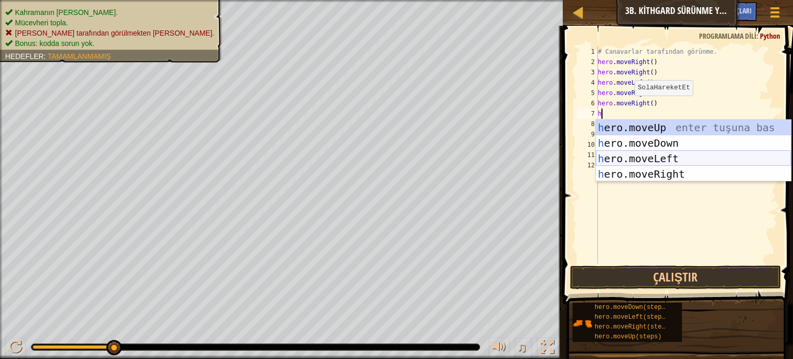
click at [643, 156] on div "h ero.moveUp enter tuşuna bas h ero.moveDown enter tuşuna bas h ero.moveLeft en…" at bounding box center [693, 166] width 195 height 93
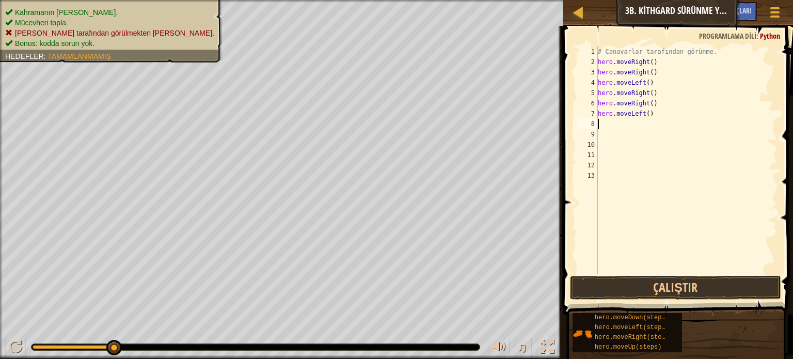
type textarea "h"
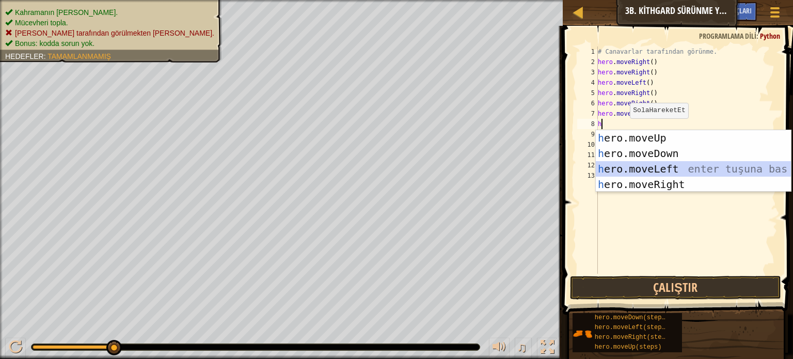
click at [640, 171] on div "h ero.moveUp enter tuşuna bas h ero.moveDown enter tuşuna bas h ero.moveLeft en…" at bounding box center [693, 176] width 195 height 93
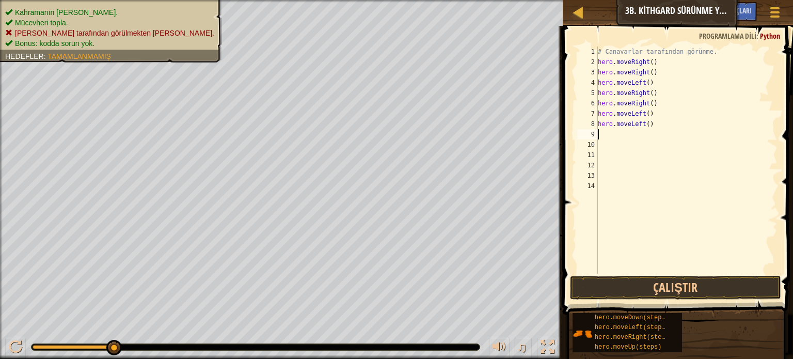
type textarea "h"
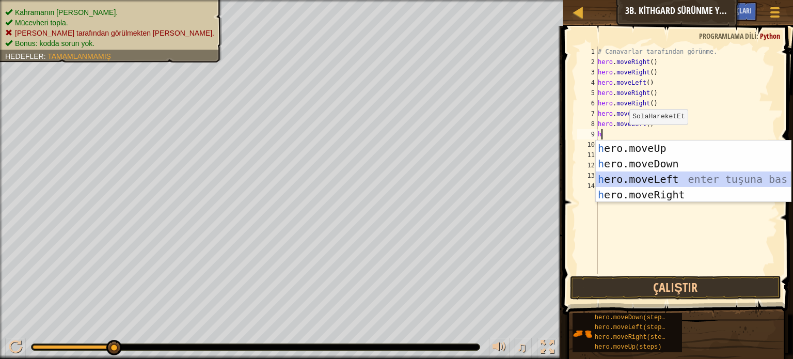
click at [670, 174] on div "h ero.moveUp enter tuşuna bas h ero.moveDown enter tuşuna bas h ero.moveLeft en…" at bounding box center [693, 186] width 195 height 93
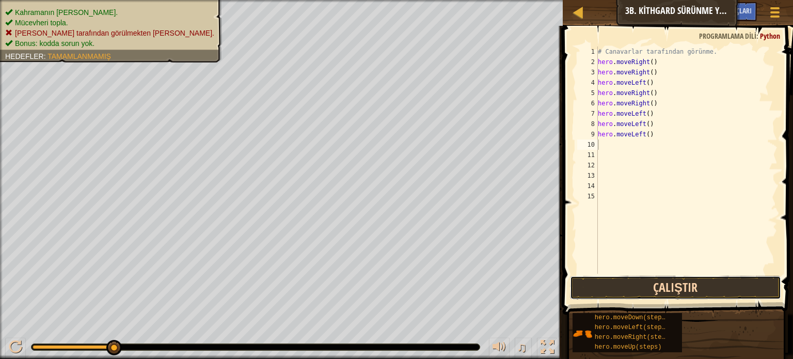
click at [664, 282] on button "Çalıştır" at bounding box center [675, 288] width 211 height 24
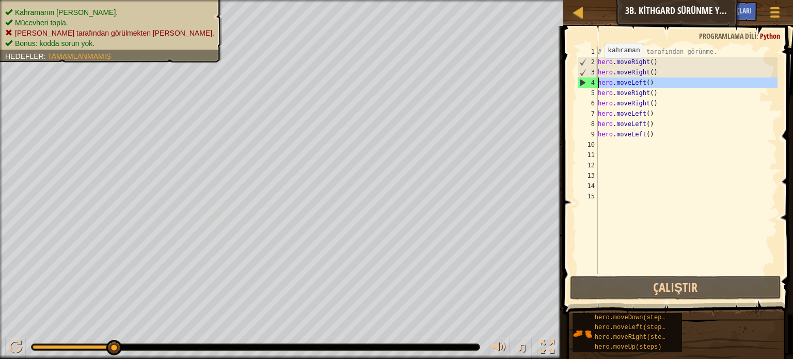
click at [579, 81] on div "4" at bounding box center [588, 82] width 20 height 10
type textarea "hero.moveLeft()"
click at [579, 81] on div "4" at bounding box center [588, 82] width 20 height 10
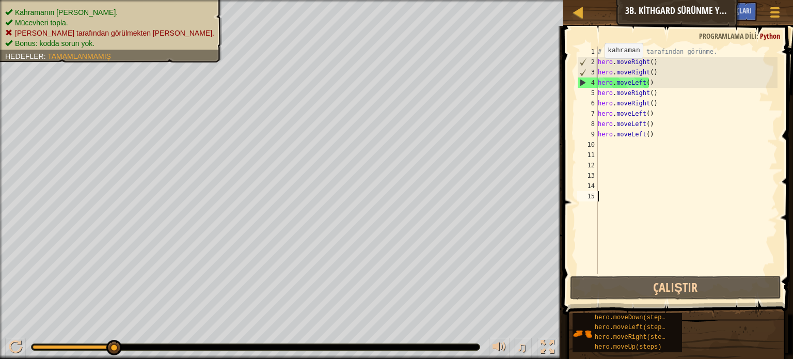
click at [579, 81] on div "4" at bounding box center [588, 82] width 20 height 10
type textarea "hero.moveLeft()"
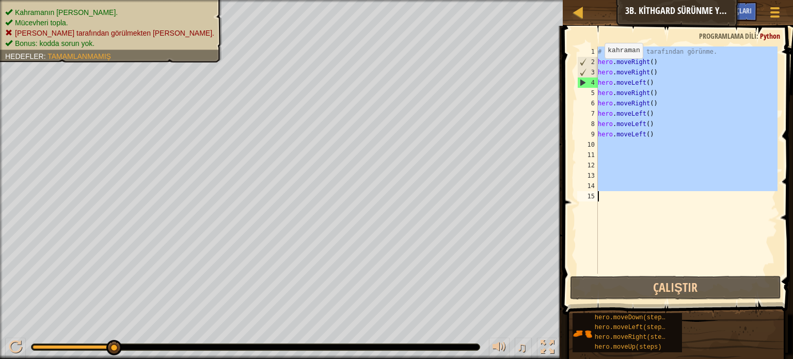
click at [579, 81] on div "4" at bounding box center [588, 82] width 20 height 10
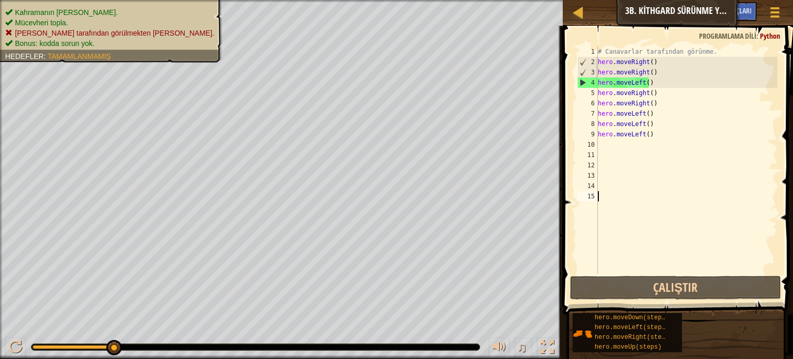
click at [675, 94] on div "# Canavarlar tarafından görünme. hero . moveRight ( ) hero . moveRight ( ) hero…" at bounding box center [687, 170] width 182 height 248
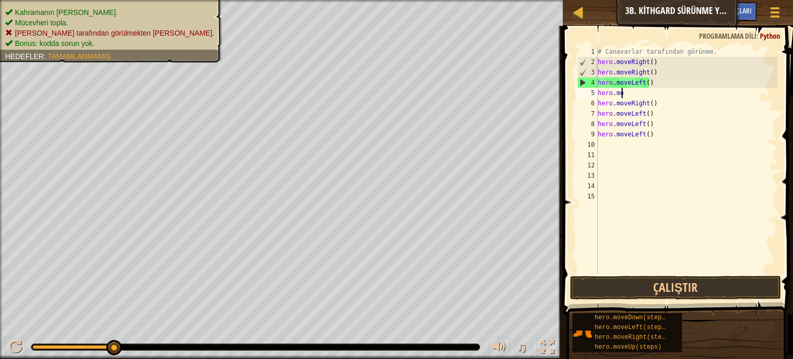
type textarea "h"
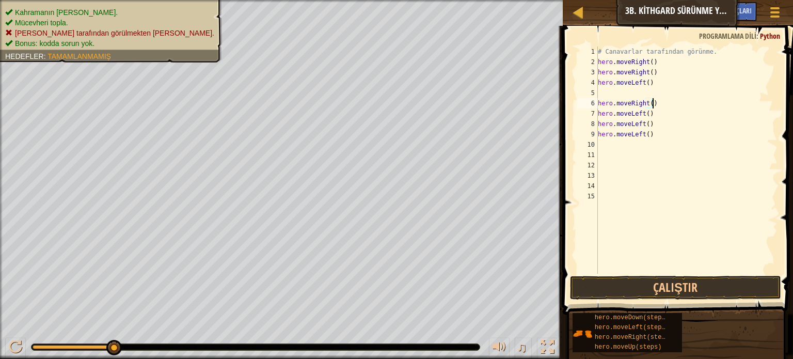
click at [673, 103] on div "# Canavarlar tarafından görünme. hero . moveRight ( ) hero . moveRight ( ) hero…" at bounding box center [687, 170] width 182 height 248
type textarea "h"
click at [667, 116] on div "# Canavarlar tarafından görünme. hero . moveRight ( ) hero . moveRight ( ) hero…" at bounding box center [687, 170] width 182 height 248
type textarea "h"
click at [653, 121] on div "# Canavarlar tarafından görünme. hero . moveRight ( ) hero . moveRight ( ) hero…" at bounding box center [687, 170] width 182 height 248
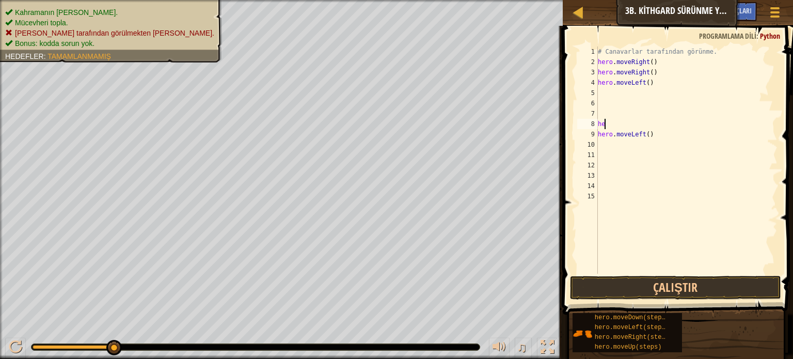
type textarea "h"
click at [653, 135] on div "# Canavarlar tarafından görünme. hero . moveRight ( ) hero . moveRight ( ) hero…" at bounding box center [687, 170] width 182 height 248
type textarea "h"
click at [596, 276] on button "Çalıştır" at bounding box center [675, 288] width 211 height 24
type textarea "h"
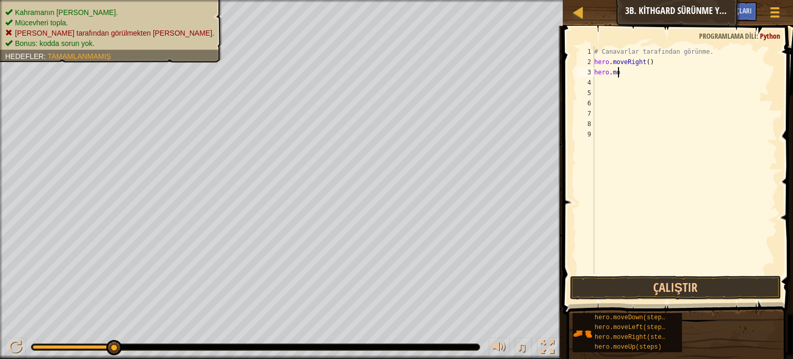
type textarea "h"
click at [607, 63] on div "# Canavarlar tarafından görünme." at bounding box center [687, 170] width 182 height 248
click at [719, 2] on div "[PERSON_NAME] Bilimine Giriş 3b. Kithgard Sürünme Yolları Oyun Menüsü Bitti İpu…" at bounding box center [678, 13] width 230 height 26
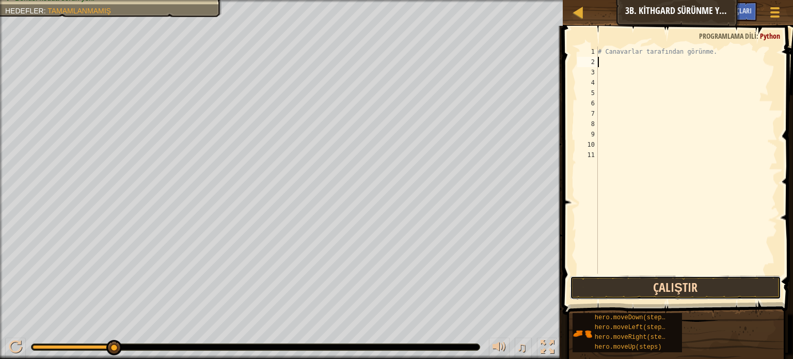
click at [668, 282] on button "Çalıştır" at bounding box center [675, 288] width 211 height 24
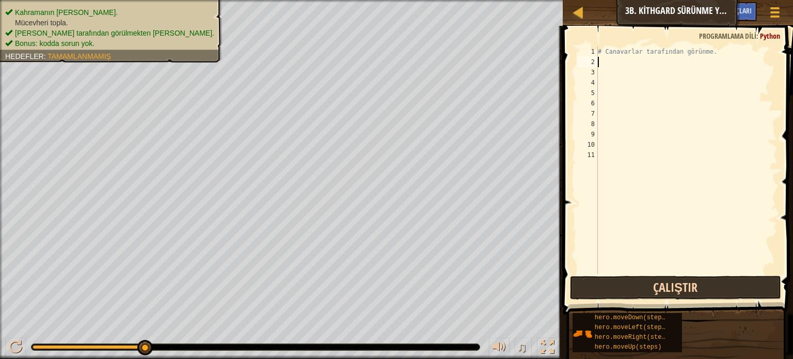
type textarea "h"
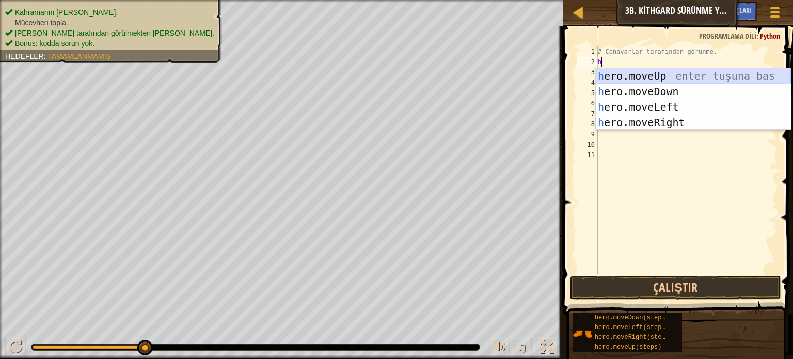
click at [668, 75] on div "h ero.moveUp enter tuşuna bas h ero.moveDown enter tuşuna bas h ero.moveLeft en…" at bounding box center [693, 114] width 195 height 93
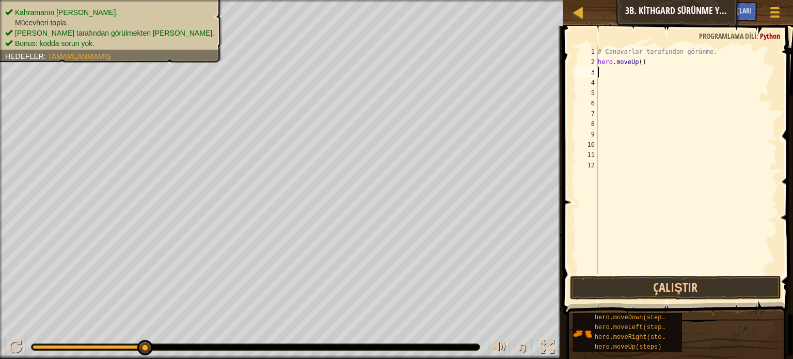
click at [668, 71] on div "# Canavarlar tarafından görünme. hero . moveUp ( )" at bounding box center [687, 170] width 182 height 248
type textarea "h"
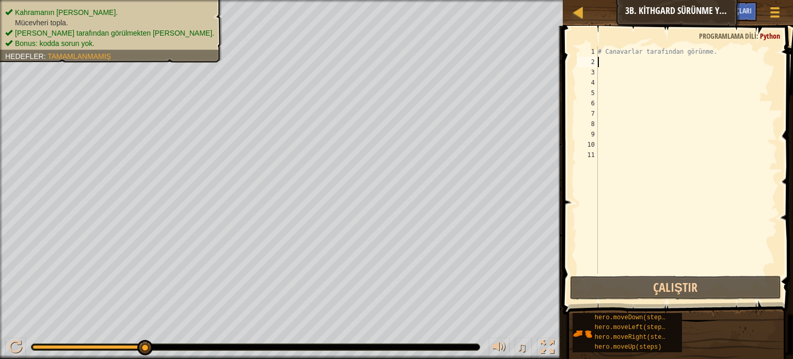
type textarea "h"
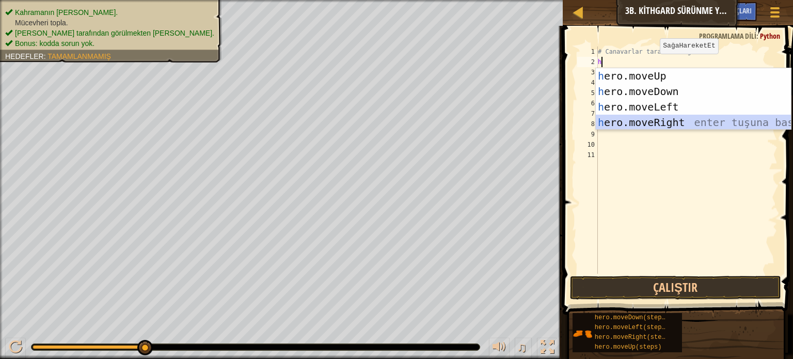
click at [667, 121] on div "h ero.moveUp enter tuşuna bas h ero.moveDown enter tuşuna bas h ero.moveLeft en…" at bounding box center [693, 114] width 195 height 93
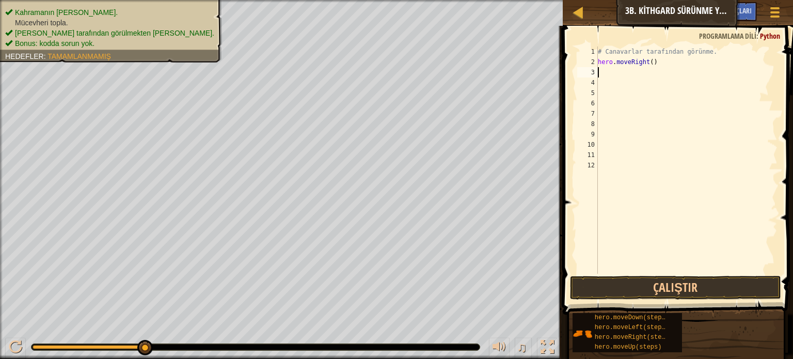
type textarea "h"
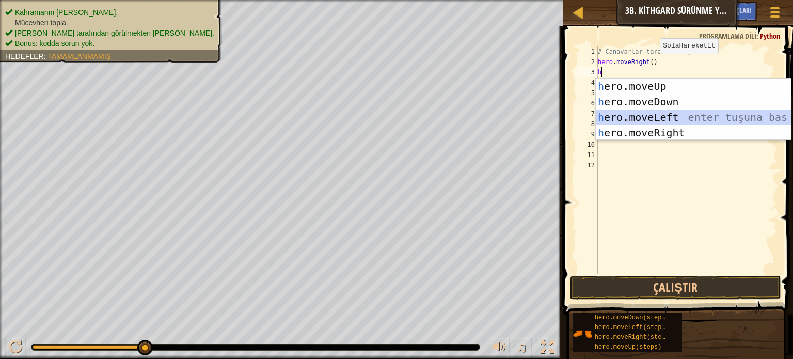
click at [629, 120] on div "h ero.moveUp enter tuşuna bas h ero.moveDown enter tuşuna bas h ero.moveLeft en…" at bounding box center [693, 124] width 195 height 93
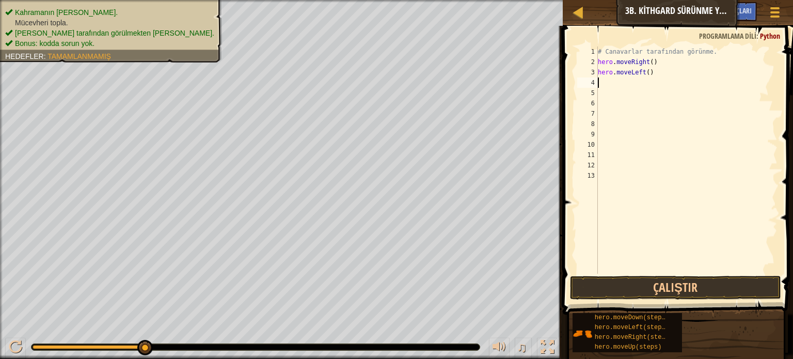
type textarea "h"
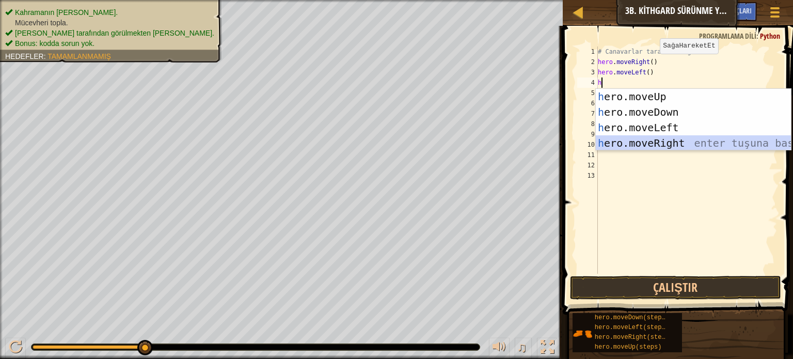
click at [665, 146] on div "h ero.moveUp enter tuşuna bas h ero.moveDown enter tuşuna bas h ero.moveLeft en…" at bounding box center [693, 135] width 195 height 93
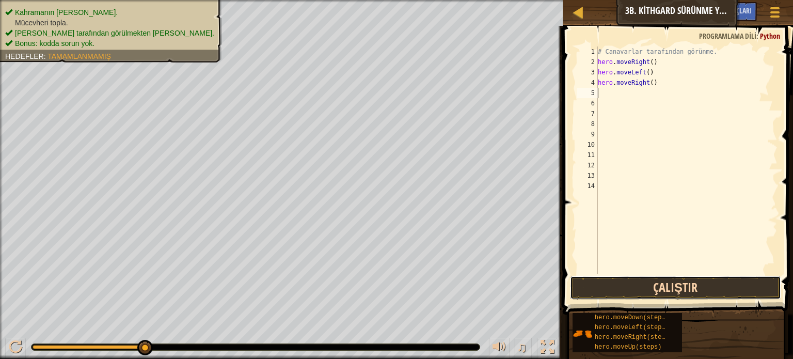
click at [650, 289] on button "Çalıştır" at bounding box center [675, 288] width 211 height 24
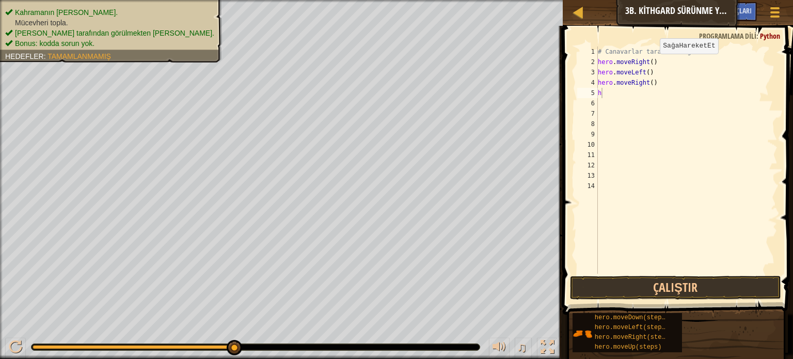
click at [630, 0] on body "[PERSON_NAME] Bilimine Giriş 3b. Kithgard Sürünme Yolları Oyun Menüsü Bitti İpu…" at bounding box center [396, 0] width 793 height 0
click at [613, 95] on div "# Canavarlar tarafından görünme. hero . moveRight ( ) hero . moveLeft ( ) hero …" at bounding box center [687, 170] width 182 height 248
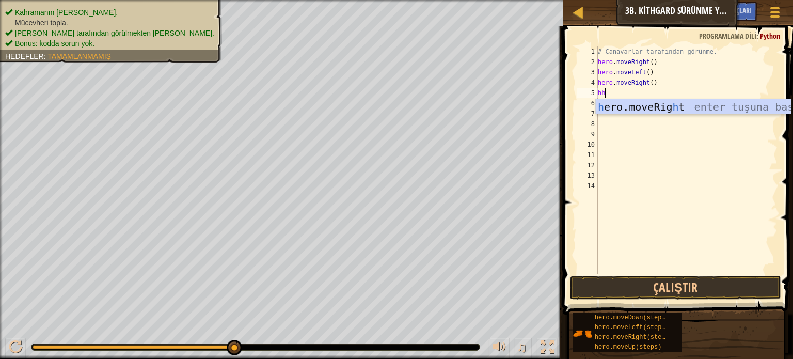
type textarea "h"
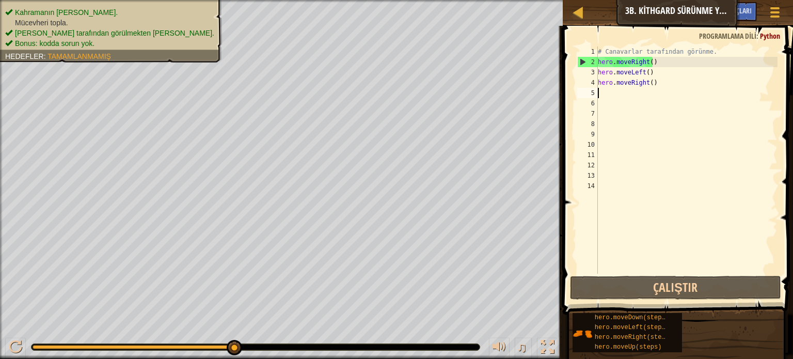
type textarea "h"
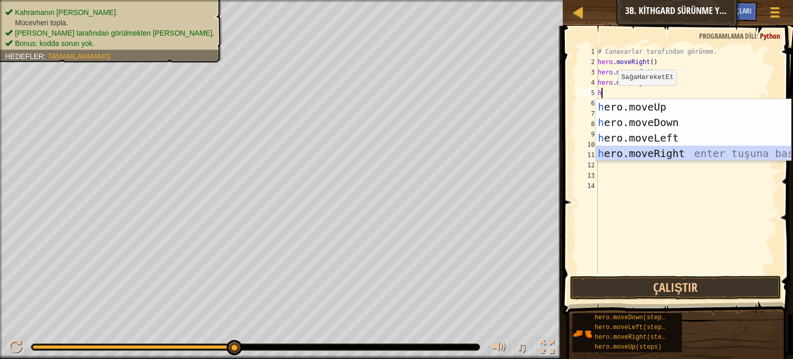
click at [673, 156] on div "h ero.moveUp enter tuşuna bas h ero.moveDown enter tuşuna bas h ero.moveLeft en…" at bounding box center [693, 145] width 195 height 93
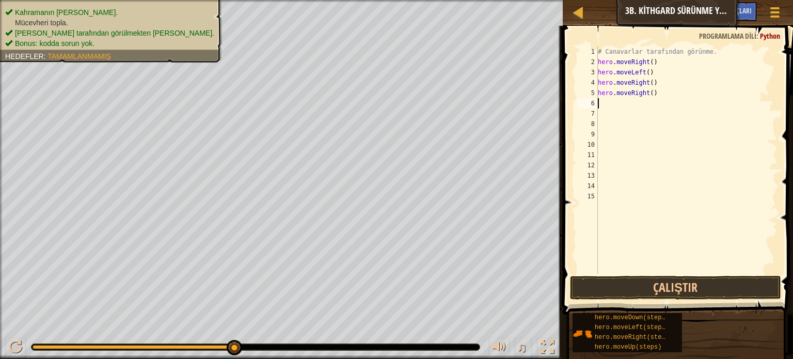
type textarea "h"
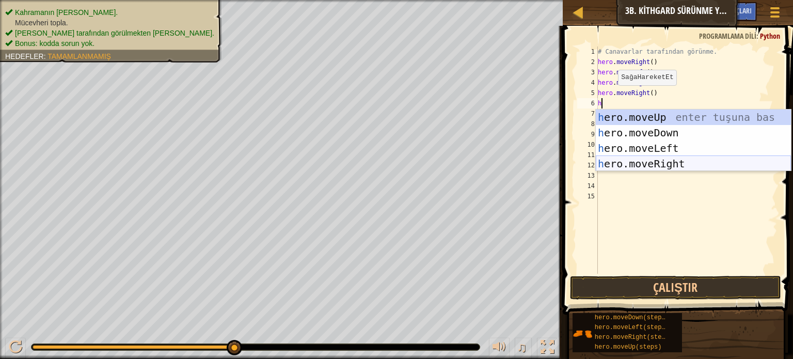
click at [683, 162] on div "h ero.moveUp enter tuşuna bas h ero.moveDown enter tuşuna bas h ero.moveLeft en…" at bounding box center [693, 155] width 195 height 93
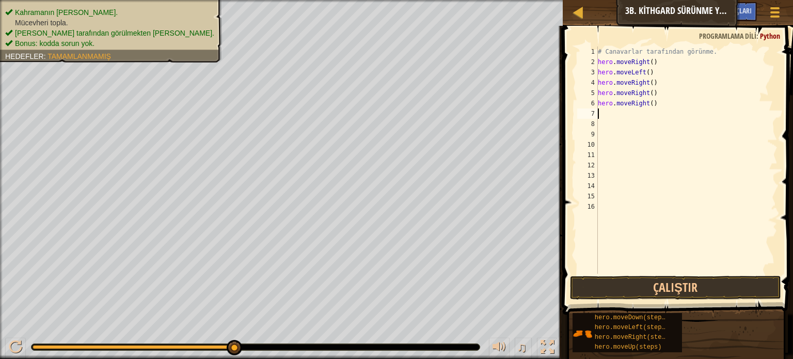
type textarea "h"
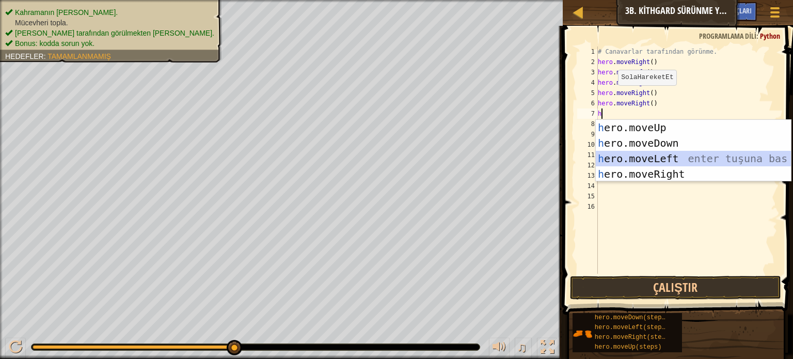
click at [661, 161] on div "h ero.moveUp enter tuşuna bas h ero.moveDown enter tuşuna bas h ero.moveLeft en…" at bounding box center [693, 166] width 195 height 93
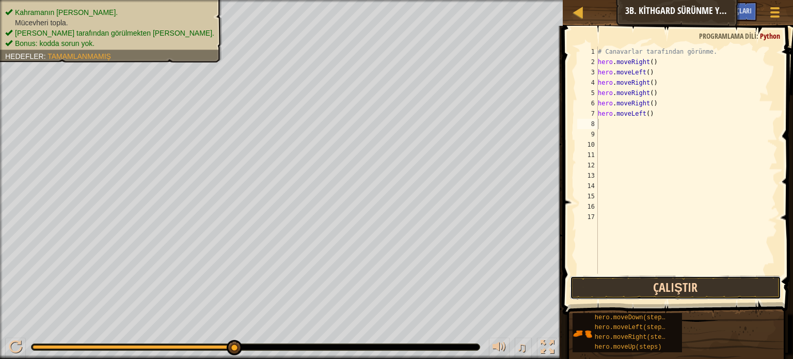
click at [657, 280] on button "Çalıştır" at bounding box center [675, 288] width 211 height 24
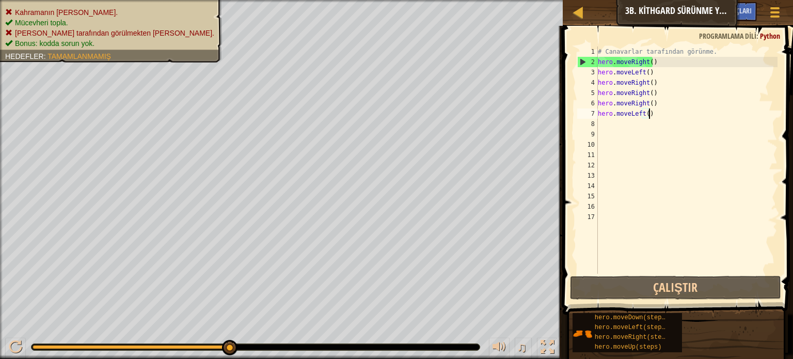
click at [657, 111] on div "# Canavarlar tarafından görünme. hero . moveRight ( ) hero . moveLeft ( ) hero …" at bounding box center [687, 170] width 182 height 248
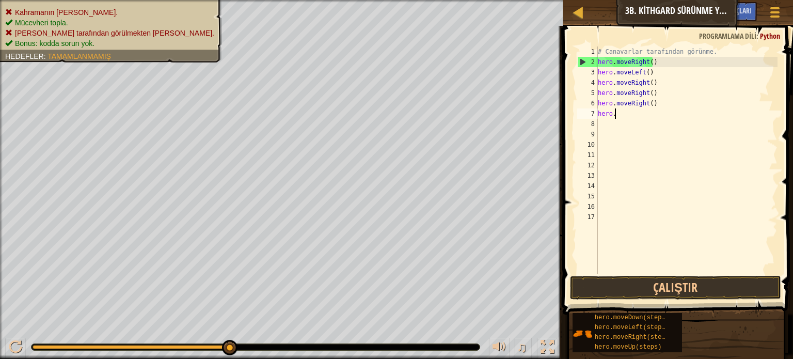
type textarea "h"
click at [602, 286] on button "Çalıştır" at bounding box center [675, 288] width 211 height 24
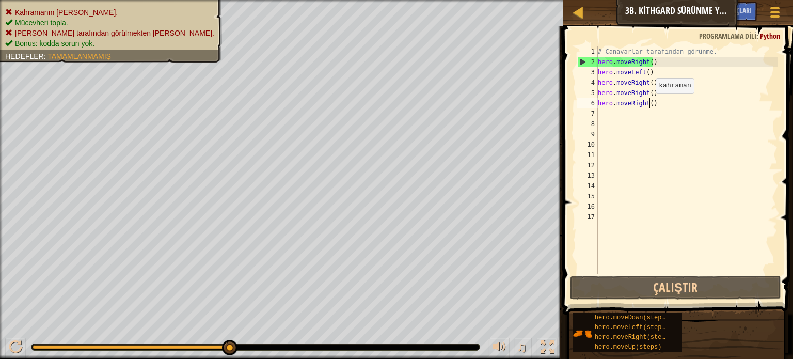
click at [650, 104] on div "# Canavarlar tarafından görünme. hero . moveRight ( ) hero . moveLeft ( ) hero …" at bounding box center [687, 170] width 182 height 248
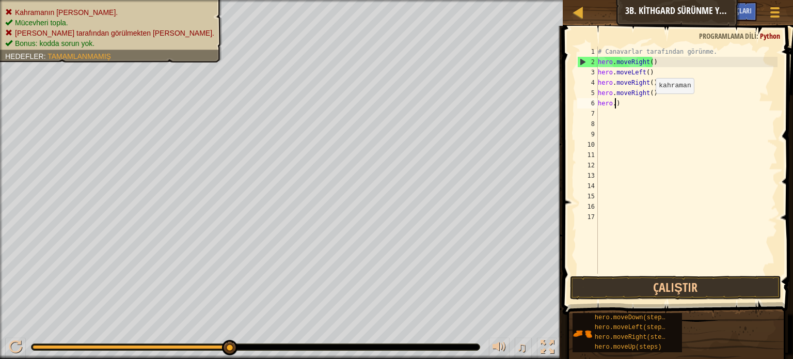
type textarea ")"
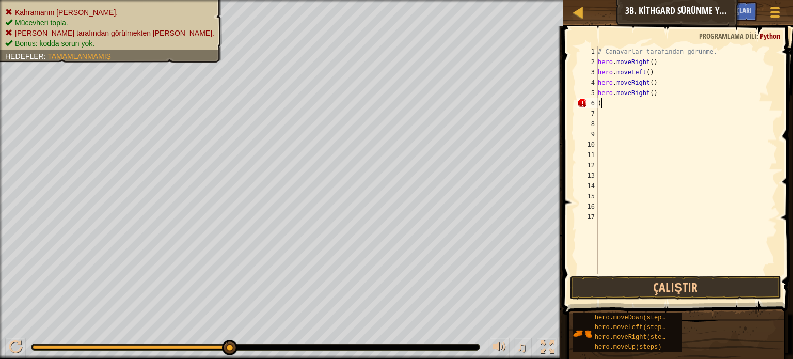
click at [610, 105] on div "# Canavarlar tarafından görünme. hero . moveRight ( ) hero . moveLeft ( ) hero …" at bounding box center [687, 170] width 182 height 248
click at [612, 294] on button "Çalıştır" at bounding box center [675, 288] width 211 height 24
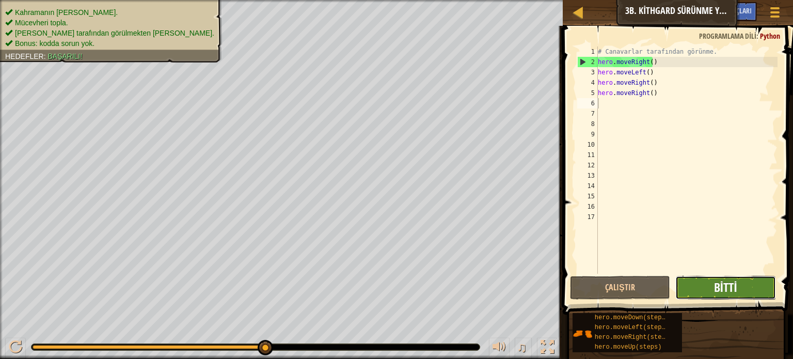
click at [735, 282] on span "Bitti" at bounding box center [725, 287] width 23 height 17
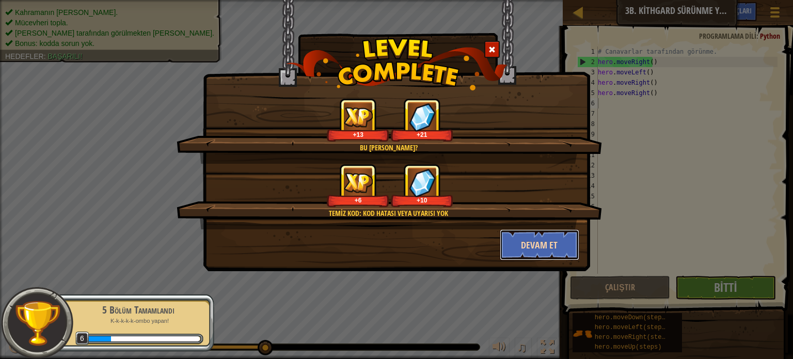
click at [540, 243] on button "Devam et" at bounding box center [540, 244] width 80 height 31
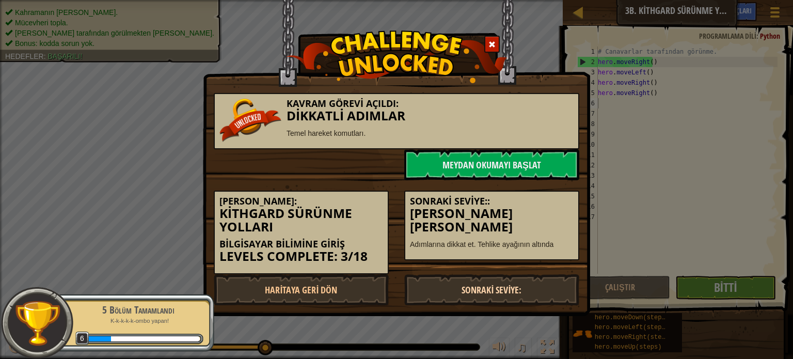
click at [492, 279] on link "Sonraki Seviye:" at bounding box center [491, 289] width 175 height 31
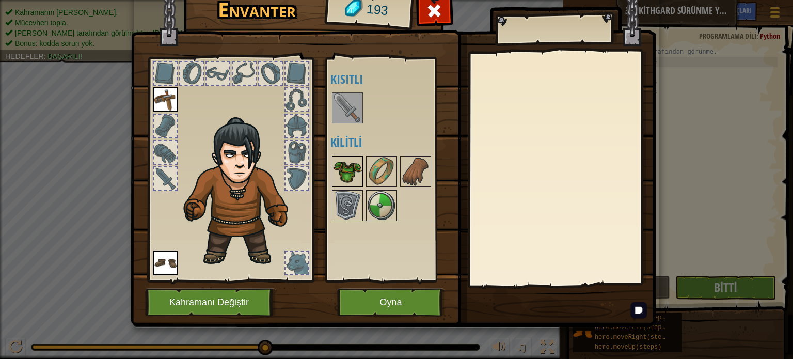
click at [353, 168] on img at bounding box center [347, 171] width 29 height 29
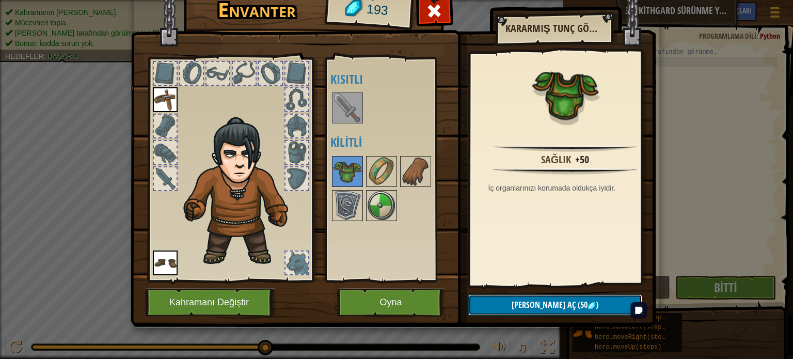
click at [518, 302] on button "Kilidi aç (50 )" at bounding box center [555, 304] width 174 height 21
click at [518, 302] on button "Devam et" at bounding box center [555, 304] width 174 height 21
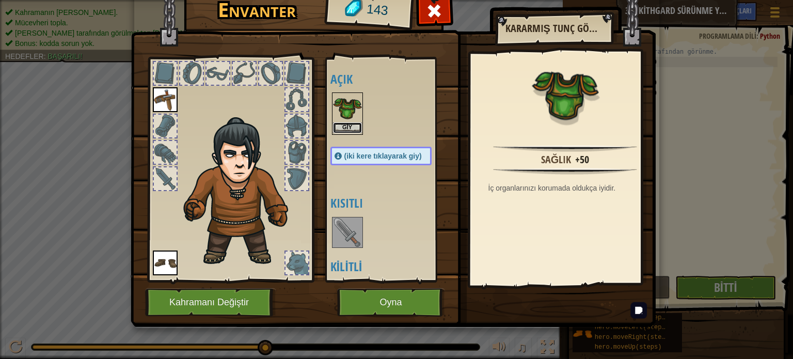
click at [349, 122] on button "Giy" at bounding box center [347, 127] width 29 height 11
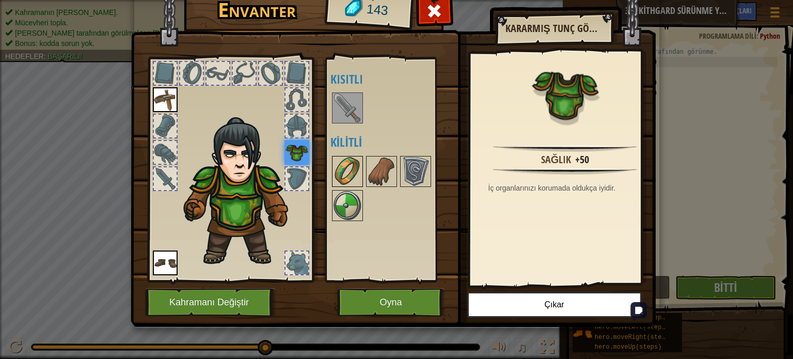
click at [349, 175] on img at bounding box center [347, 171] width 29 height 29
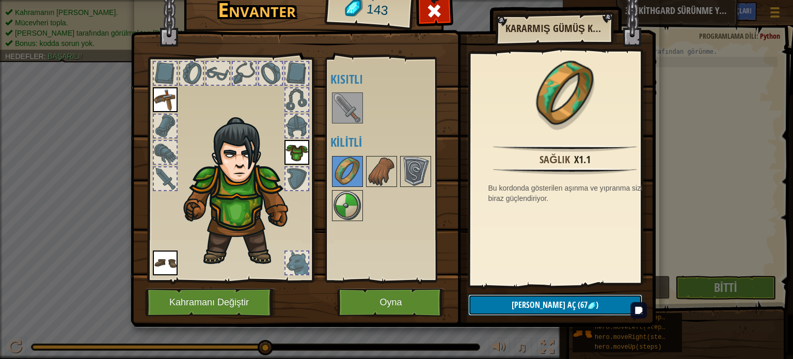
click at [584, 301] on button "[PERSON_NAME] aç (67 )" at bounding box center [555, 304] width 174 height 21
click at [567, 306] on button "Devam et" at bounding box center [555, 304] width 174 height 21
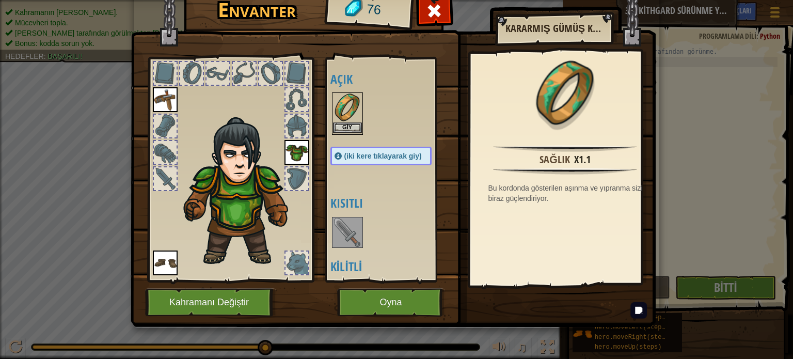
click at [344, 121] on img at bounding box center [347, 107] width 29 height 29
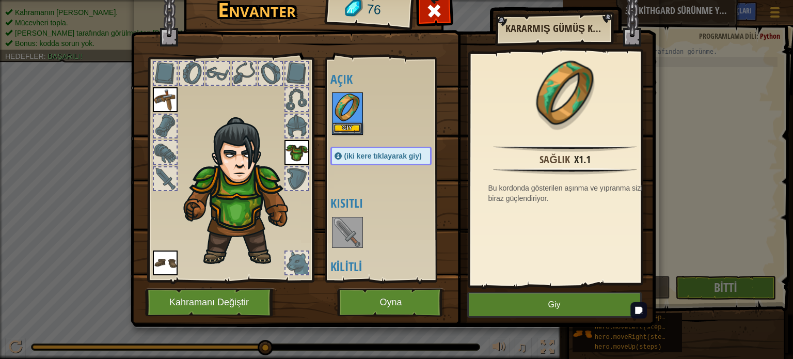
click at [348, 243] on img at bounding box center [347, 232] width 29 height 29
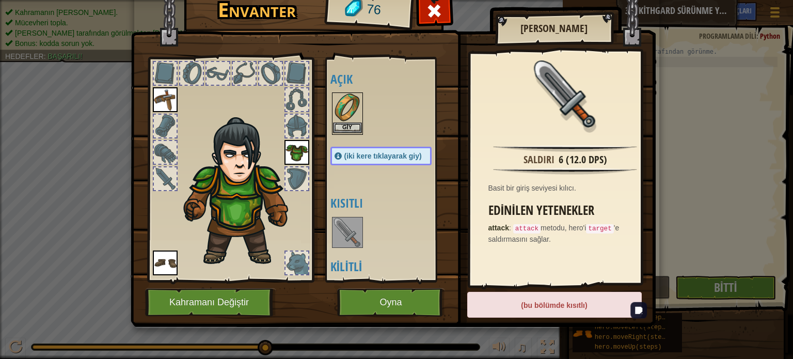
click at [348, 121] on img at bounding box center [347, 107] width 29 height 29
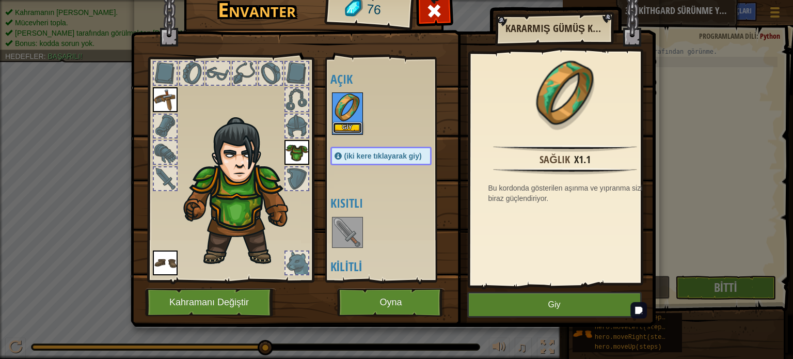
click at [349, 123] on button "Giy" at bounding box center [347, 127] width 29 height 11
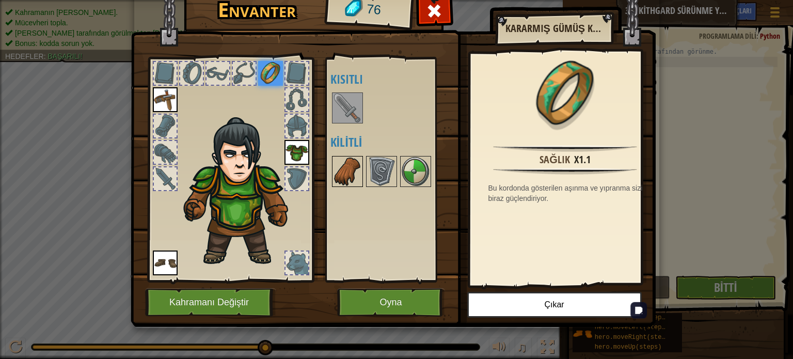
click at [345, 169] on img at bounding box center [347, 171] width 29 height 29
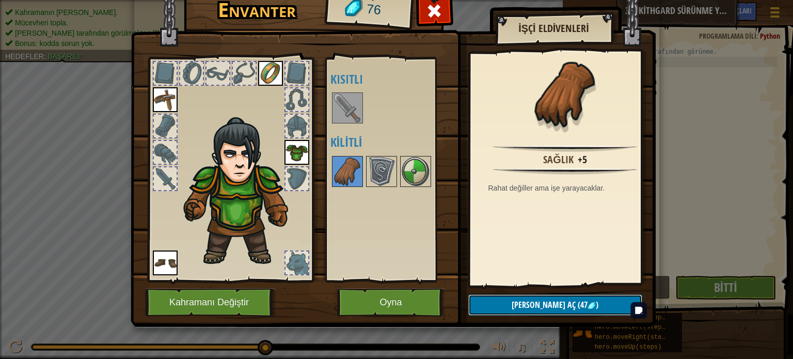
click at [576, 299] on span "(47" at bounding box center [582, 304] width 12 height 11
click at [565, 302] on button "Devam et" at bounding box center [555, 304] width 174 height 21
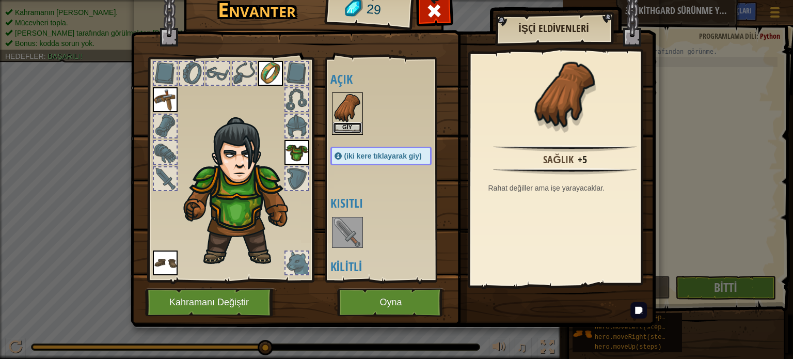
click at [344, 125] on button "Giy" at bounding box center [347, 127] width 29 height 11
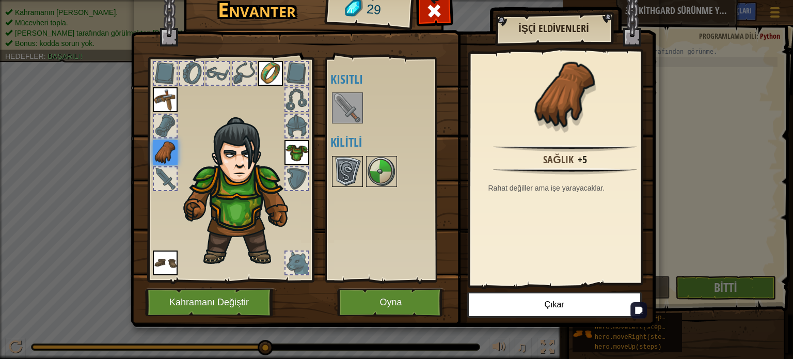
click at [351, 171] on img at bounding box center [347, 171] width 29 height 29
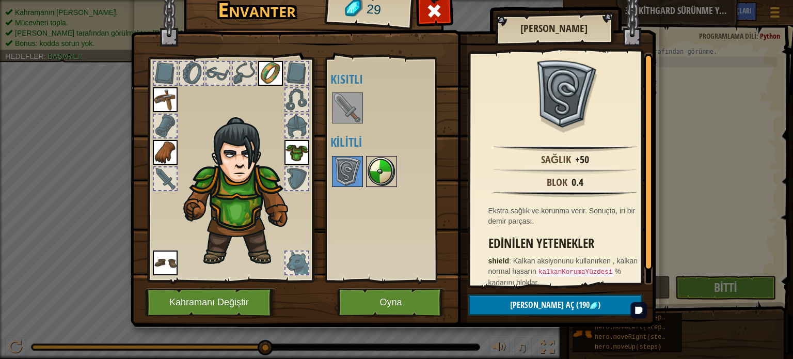
click at [383, 168] on img at bounding box center [381, 171] width 29 height 29
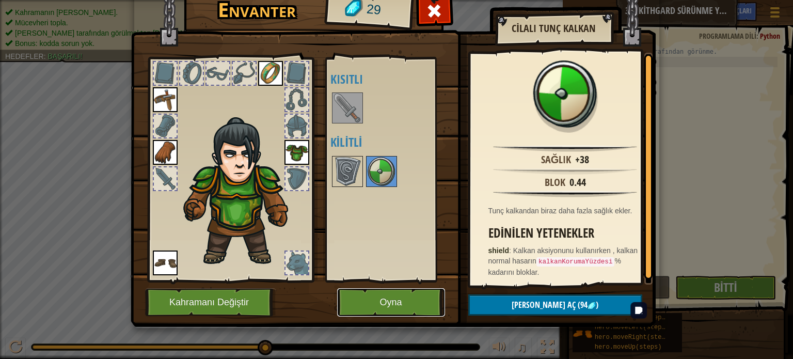
click at [385, 304] on button "Oyna" at bounding box center [391, 302] width 108 height 28
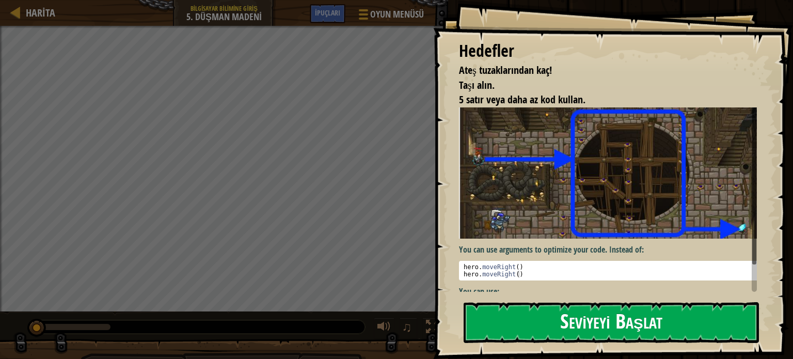
click at [558, 332] on button "Seviyeyi Başlat" at bounding box center [611, 322] width 295 height 41
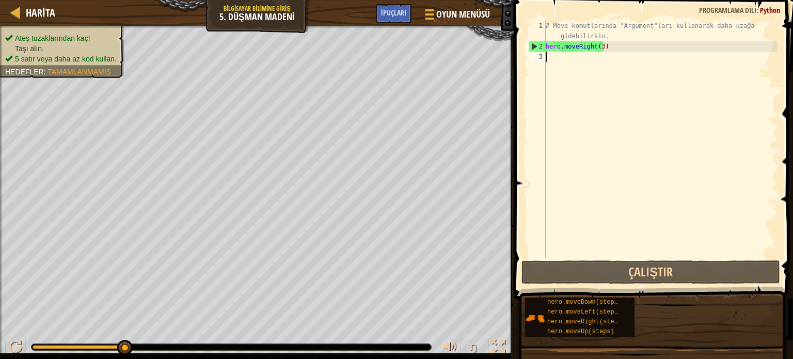
type textarea "h"
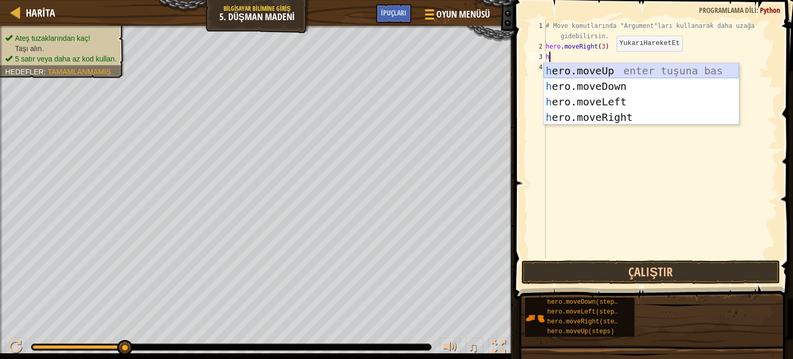
click at [609, 68] on div "h ero.moveUp enter tuşuna bas h ero.moveDown enter tuşuna bas h ero.moveLeft en…" at bounding box center [641, 109] width 195 height 93
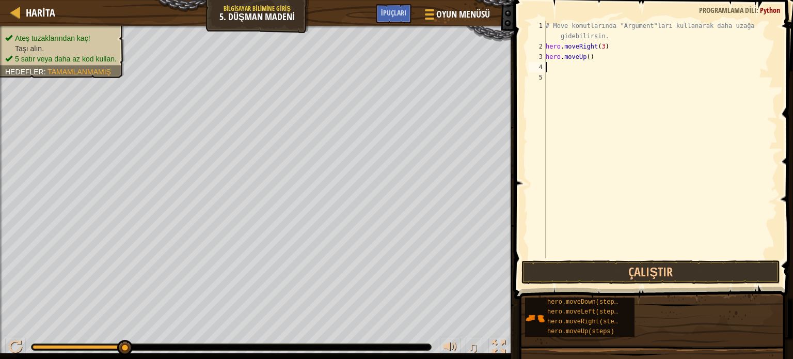
type textarea "h"
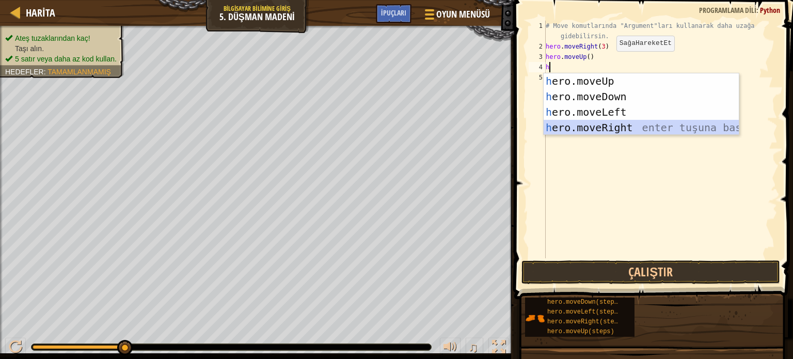
click at [623, 126] on div "h ero.moveUp enter tuşuna bas h ero.moveDown enter tuşuna bas h ero.moveLeft en…" at bounding box center [641, 119] width 195 height 93
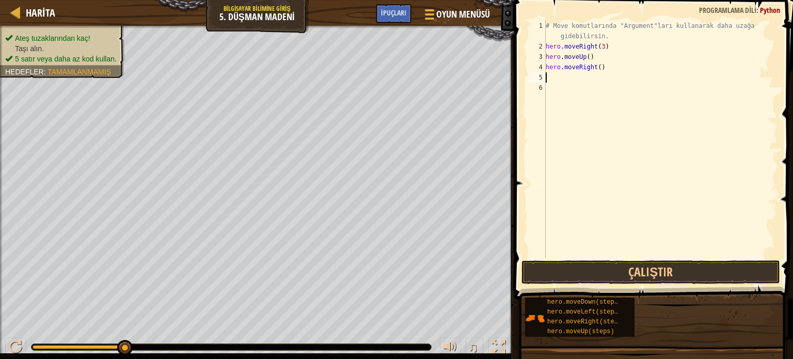
type textarea "h"
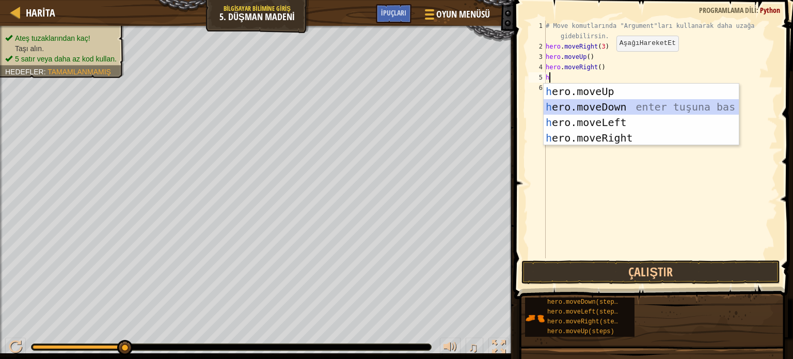
click at [601, 100] on div "h ero.moveUp enter tuşuna bas h ero.moveDown enter tuşuna bas h ero.moveLeft en…" at bounding box center [641, 130] width 195 height 93
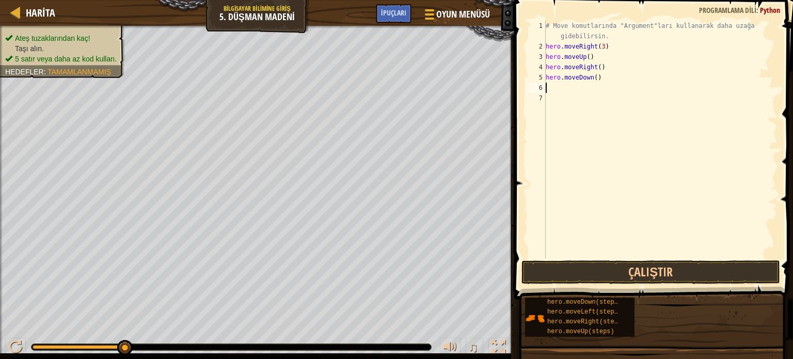
type textarea "h"
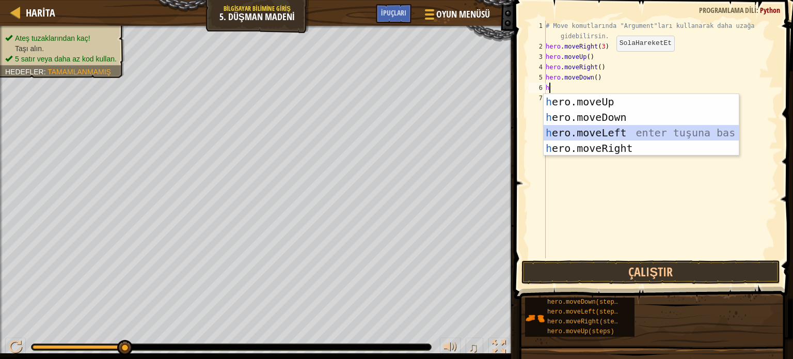
click at [592, 125] on div "h ero.moveUp enter tuşuna bas h ero.moveDown enter tuşuna bas h ero.moveLeft en…" at bounding box center [641, 140] width 195 height 93
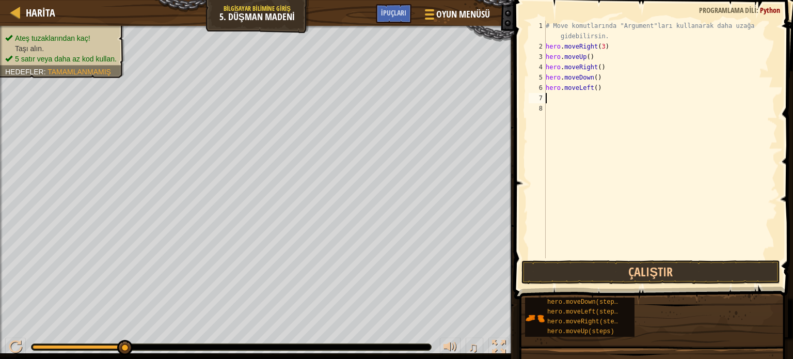
click at [600, 90] on div "# Move komutlarında "Argument"ları kullanarak daha uzağa gidebilirsin. hero . m…" at bounding box center [661, 155] width 234 height 268
type textarea "h"
click at [561, 268] on button "Çalıştır" at bounding box center [650, 272] width 259 height 24
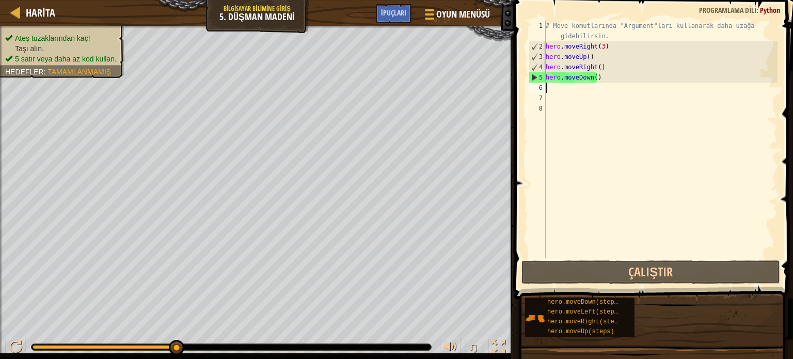
type textarea "h"
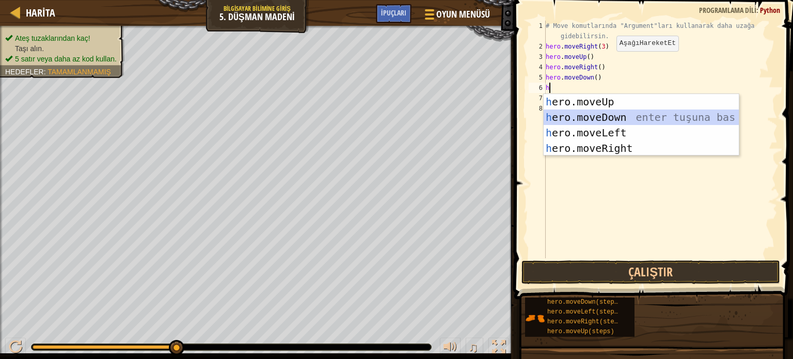
click at [606, 119] on div "h ero.moveUp enter tuşuna bas h ero.moveDown enter tuşuna bas h ero.moveLeft en…" at bounding box center [641, 140] width 195 height 93
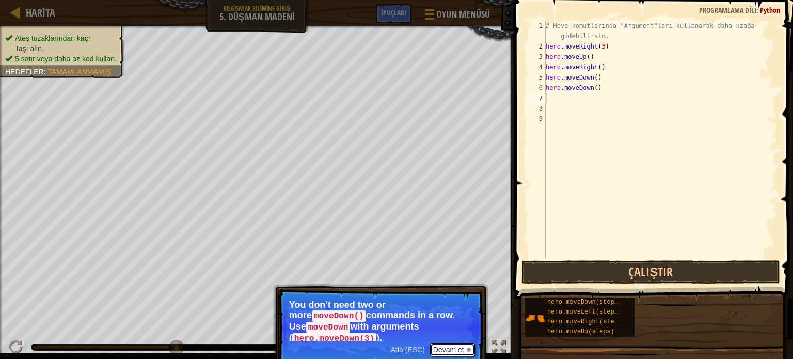
click at [468, 347] on div at bounding box center [469, 349] width 4 height 4
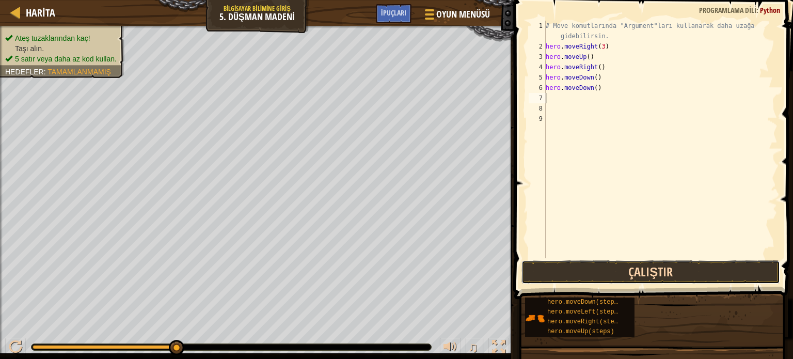
click at [611, 267] on button "Çalıştır" at bounding box center [650, 272] width 259 height 24
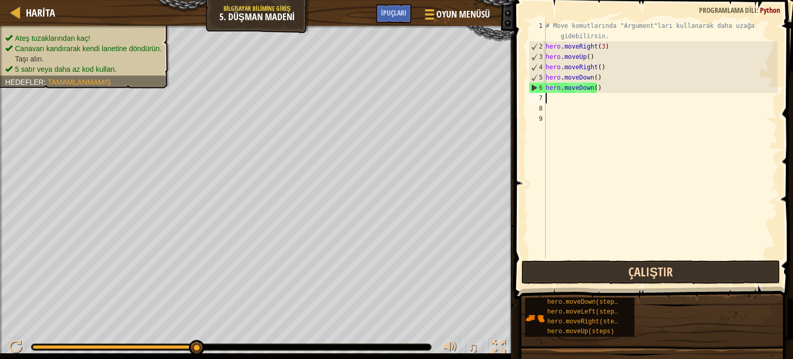
type textarea "h"
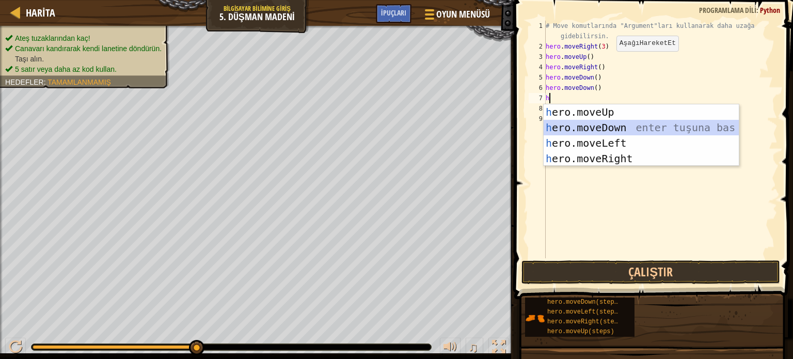
click at [601, 123] on div "h ero.moveUp enter tuşuna bas h ero.moveDown enter tuşuna bas h ero.moveLeft en…" at bounding box center [641, 150] width 195 height 93
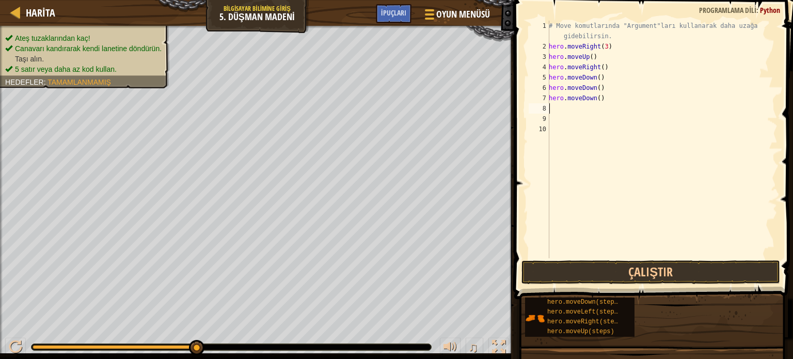
type textarea "h"
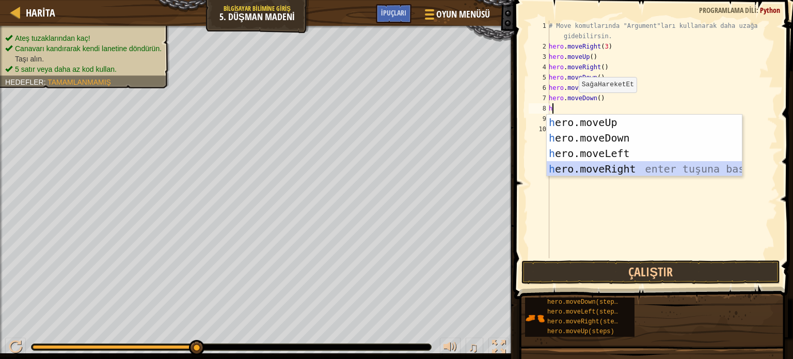
click at [623, 165] on div "h ero.moveUp enter tuşuna bas h ero.moveDown enter tuşuna bas h ero.moveLeft en…" at bounding box center [644, 161] width 195 height 93
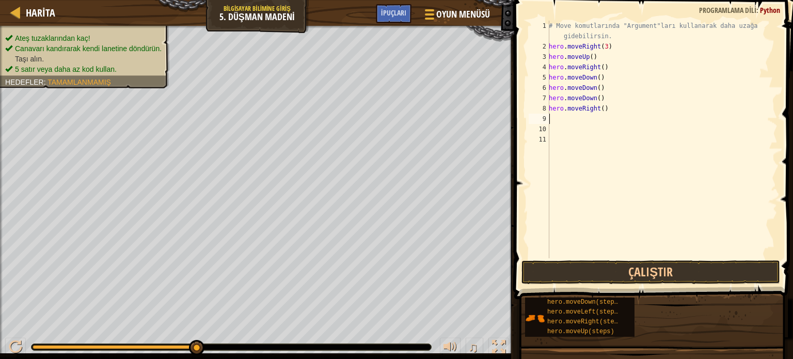
type textarea "h"
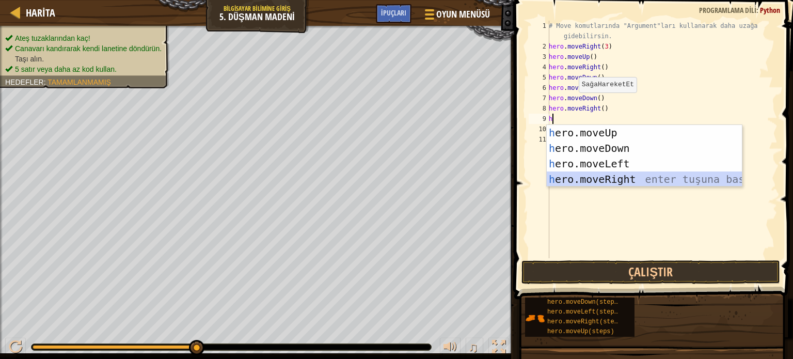
click at [609, 184] on div "h ero.moveUp enter tuşuna bas h ero.moveDown enter tuşuna bas h ero.moveLeft en…" at bounding box center [644, 171] width 195 height 93
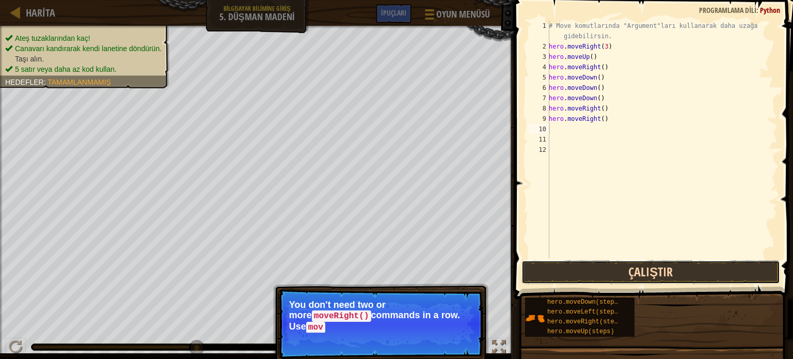
click at [574, 276] on button "Çalıştır" at bounding box center [650, 272] width 259 height 24
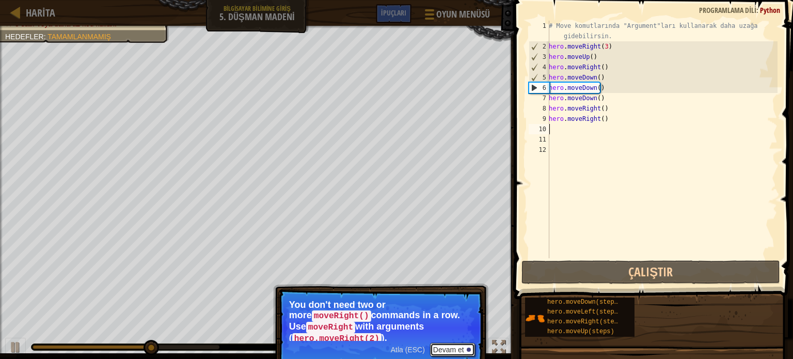
click at [460, 343] on button "Devam et" at bounding box center [452, 349] width 45 height 13
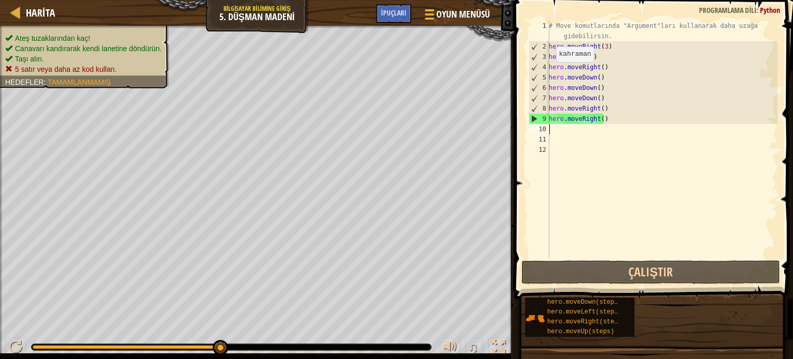
click at [535, 116] on div "9" at bounding box center [539, 119] width 20 height 10
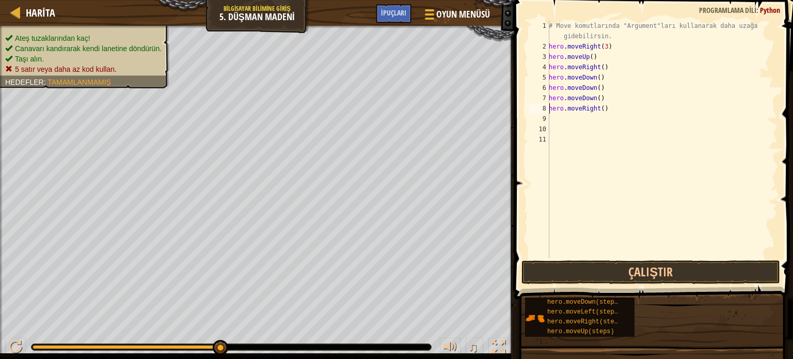
click at [604, 109] on div "# Move komutlarında "Argument"ları kullanarak daha uzağa gidebilirsin. hero . m…" at bounding box center [662, 155] width 231 height 268
type textarea "h"
click at [612, 264] on button "Çalıştır" at bounding box center [650, 272] width 259 height 24
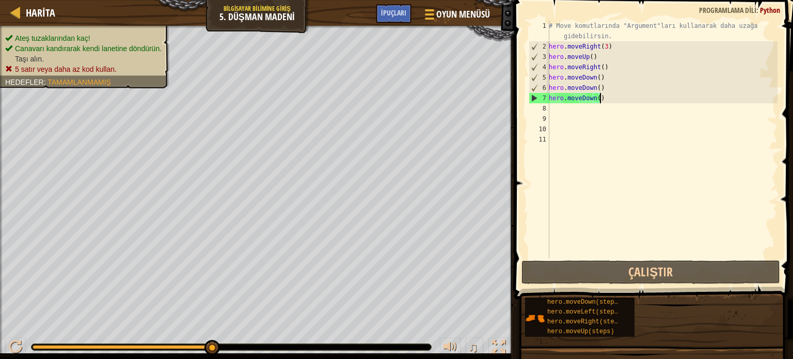
click at [616, 99] on div "# Move komutlarında "Argument"ları kullanarak daha uzağa gidebilirsin. hero . m…" at bounding box center [662, 155] width 231 height 268
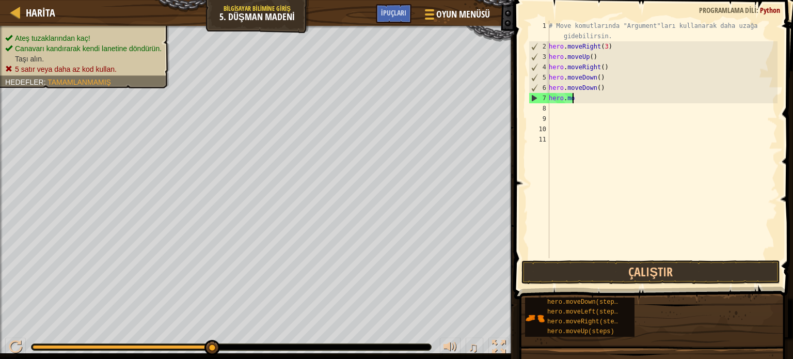
type textarea "h"
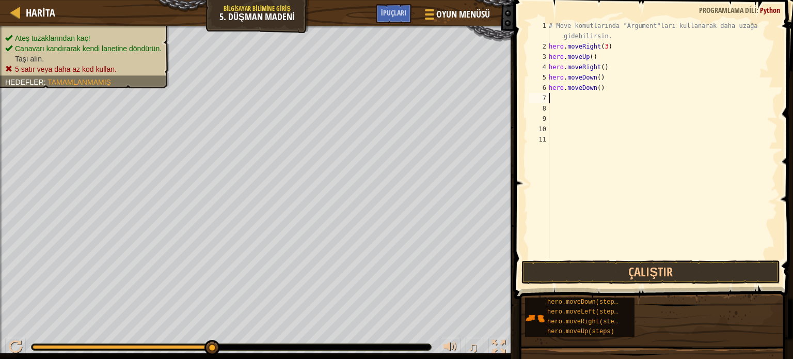
click at [616, 85] on div "# Move komutlarında "Argument"ları kullanarak daha uzağa gidebilirsin. hero . m…" at bounding box center [662, 155] width 231 height 268
type textarea "h"
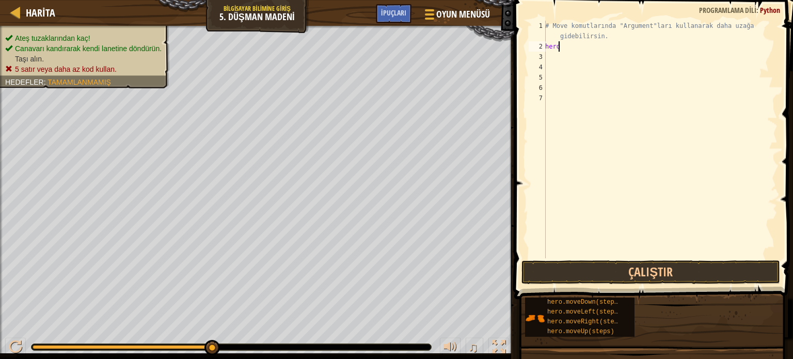
type textarea "h"
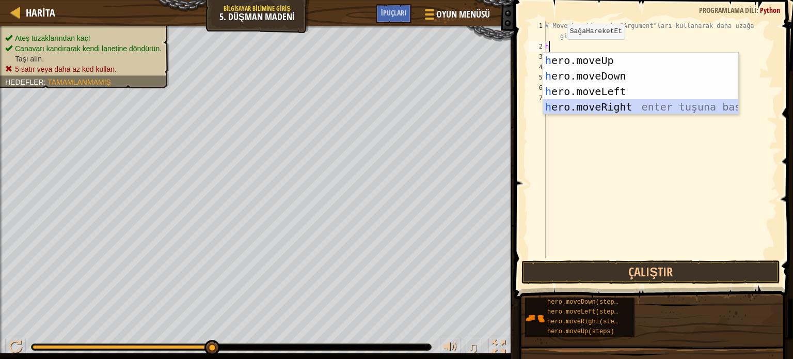
click at [585, 105] on div "h ero.moveUp enter tuşuna bas h ero.moveDown enter tuşuna bas h ero.moveLeft en…" at bounding box center [640, 99] width 195 height 93
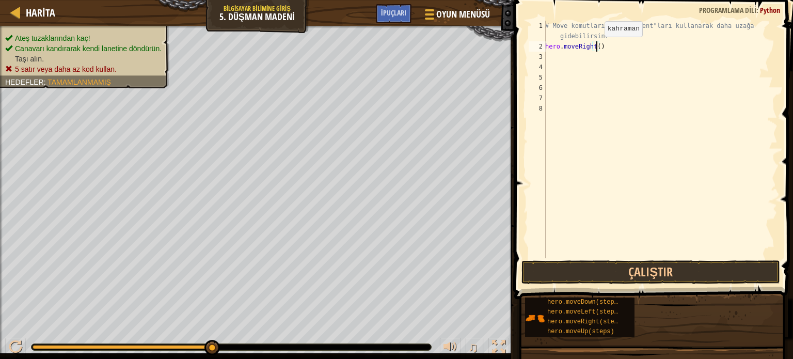
click at [595, 47] on div "# Move komutlarında "Argument"ları kullanarak daha uzağa gidebilirsin. hero . m…" at bounding box center [660, 155] width 234 height 268
click at [616, 271] on button "Çalıştır" at bounding box center [650, 272] width 259 height 24
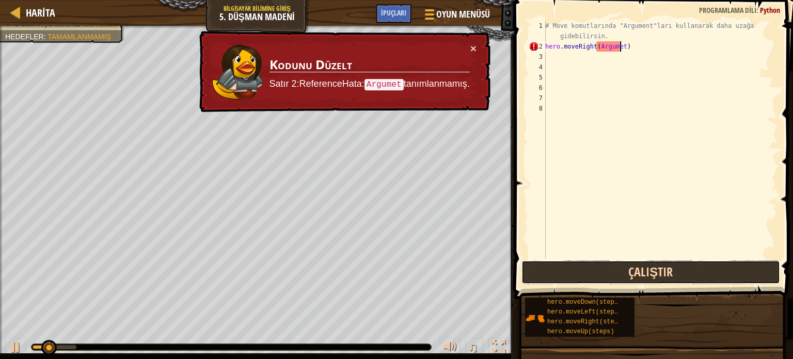
click at [616, 271] on button "Çalıştır" at bounding box center [650, 272] width 259 height 24
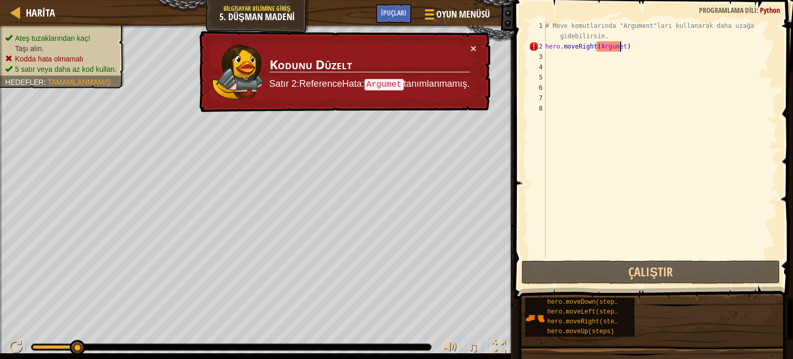
click at [619, 47] on div "# Move komutlarında "Argument"ları kullanarak daha uzağa gidebilirsin. hero . m…" at bounding box center [660, 155] width 234 height 268
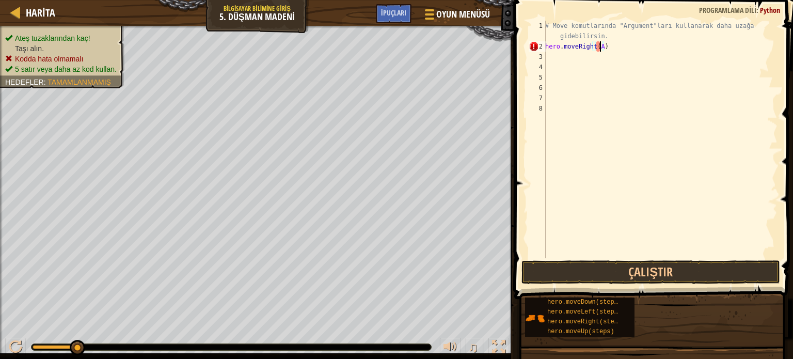
scroll to position [5, 3]
type textarea ")"
click at [555, 45] on div "# Move komutlarında "Argument"ları kullanarak daha uzağa gidebilirsin. )" at bounding box center [660, 155] width 234 height 268
type textarea "#"
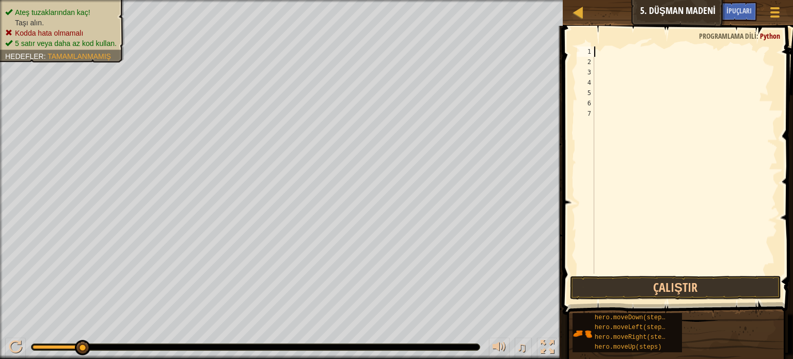
type textarea "h"
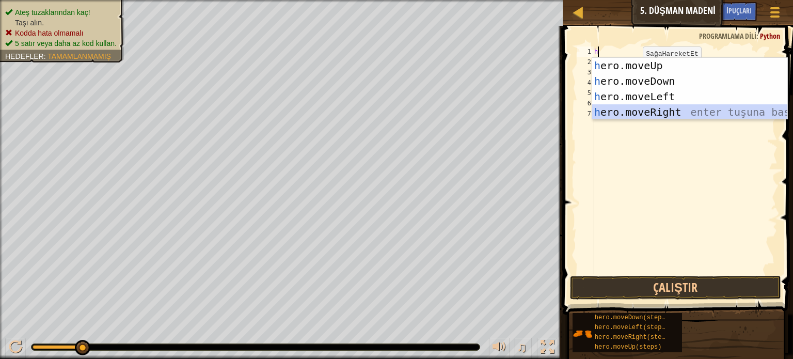
click at [663, 114] on div "h ero.moveUp enter tuşuna bas h ero.moveDown enter tuşuna bas h ero.moveLeft en…" at bounding box center [689, 104] width 195 height 93
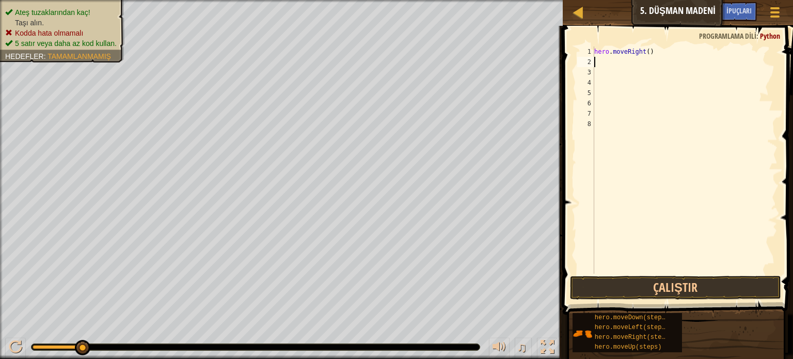
type textarea "h"
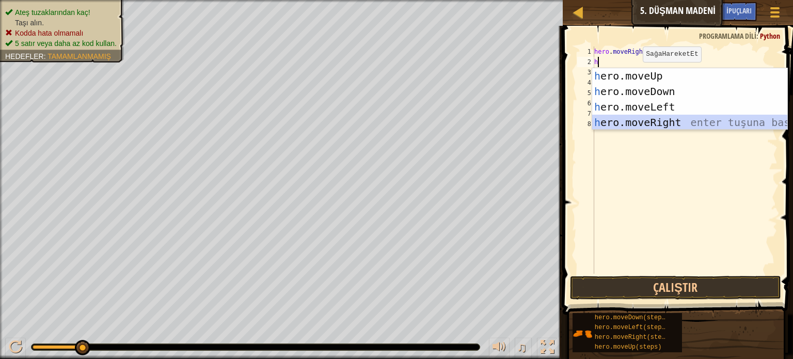
click at [666, 118] on div "h ero.moveUp enter tuşuna bas h ero.moveDown enter tuşuna bas h ero.moveLeft en…" at bounding box center [689, 114] width 195 height 93
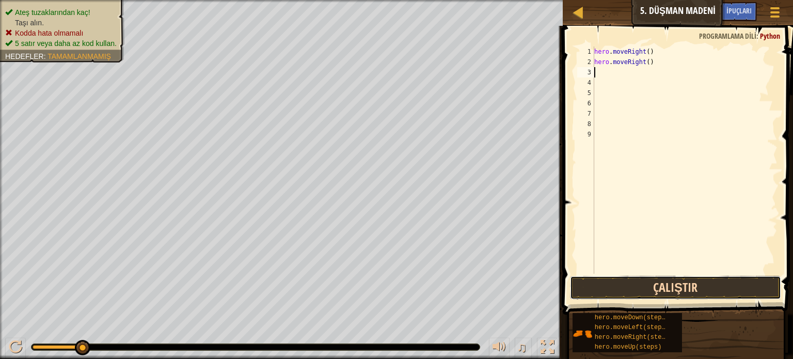
click at [637, 283] on button "Çalıştır" at bounding box center [675, 288] width 211 height 24
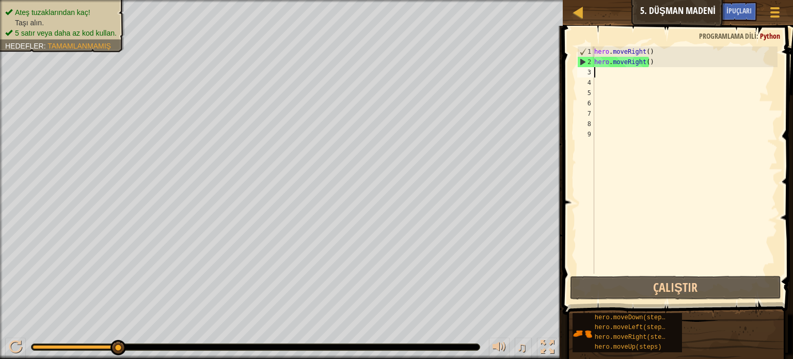
type textarea "h"
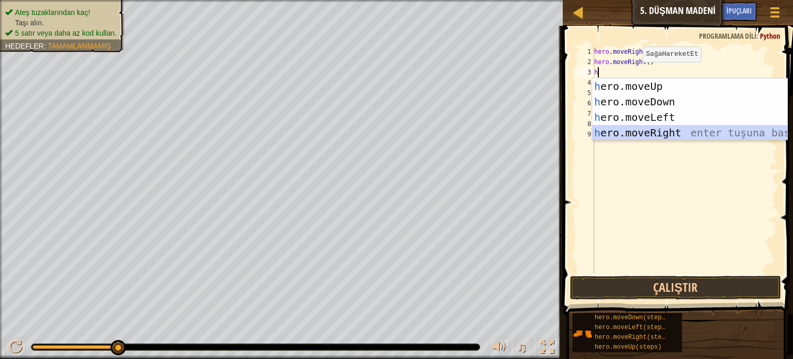
click at [671, 134] on div "h ero.moveUp enter tuşuna bas h ero.moveDown enter tuşuna bas h ero.moveLeft en…" at bounding box center [689, 124] width 195 height 93
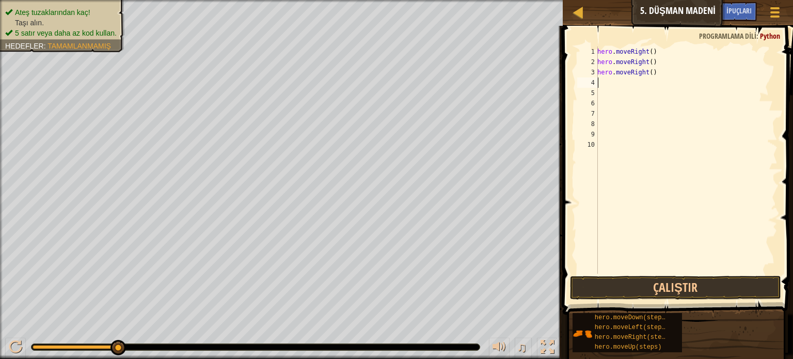
click at [668, 73] on div "hero . moveRight ( ) hero . moveRight ( ) hero . moveRight ( )" at bounding box center [686, 170] width 182 height 248
type textarea "h"
click at [573, 12] on div at bounding box center [578, 12] width 13 height 13
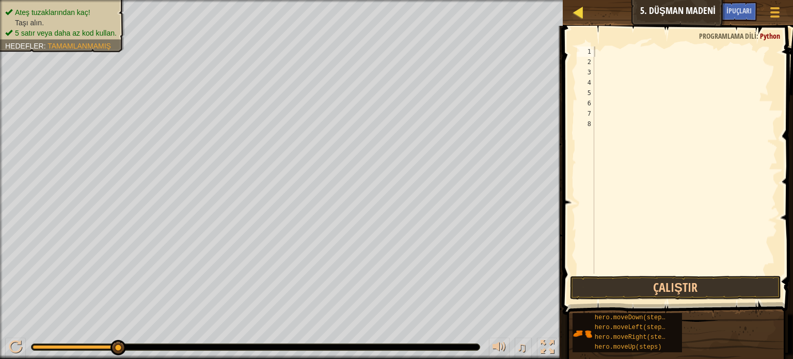
select select "tr"
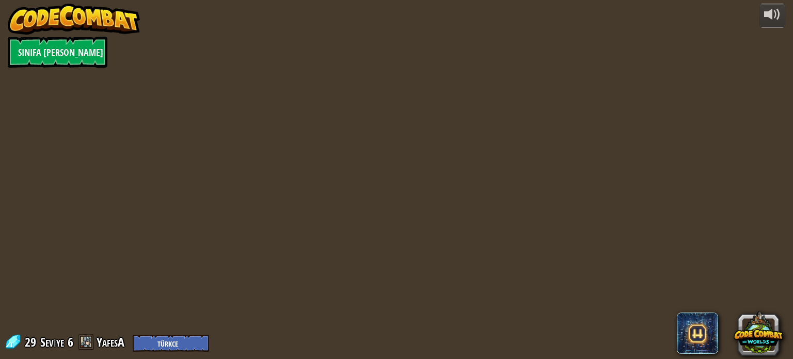
select select "tr"
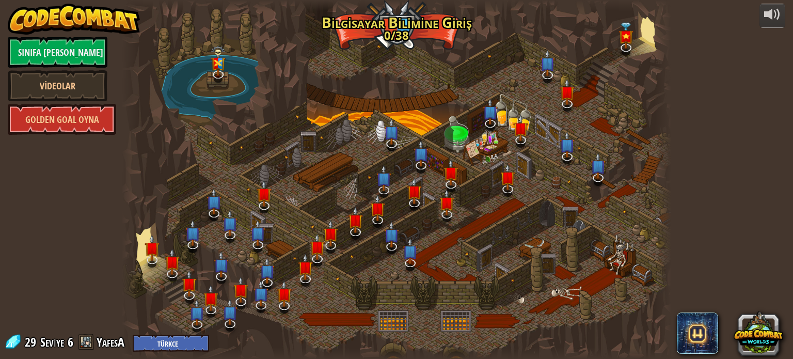
select select "tr"
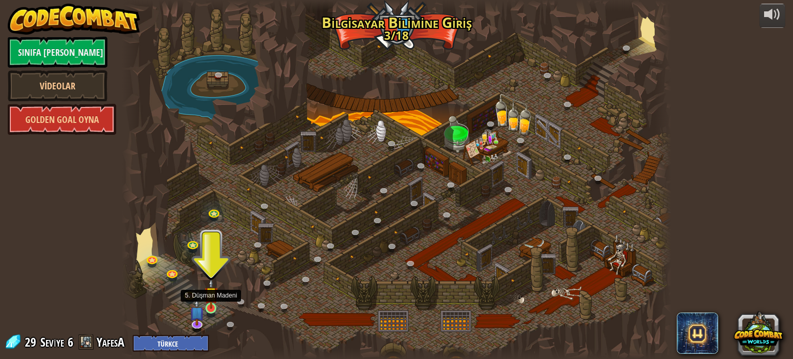
click at [211, 299] on img at bounding box center [210, 293] width 13 height 31
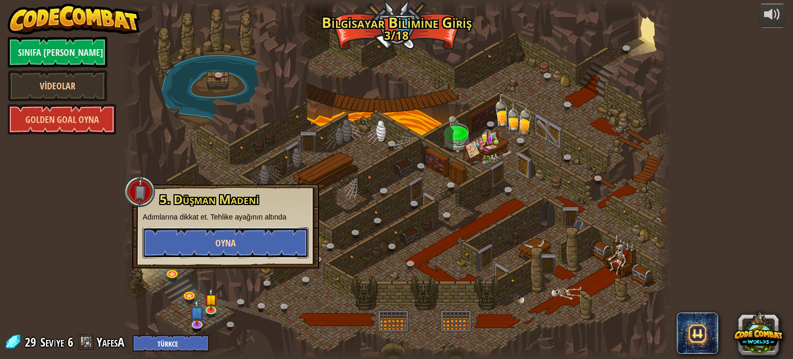
click at [230, 236] on span "Oyna" at bounding box center [225, 242] width 21 height 13
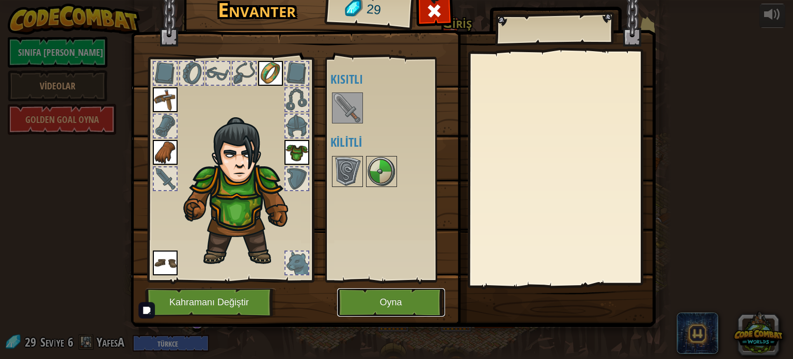
click at [399, 303] on button "Oyna" at bounding box center [391, 302] width 108 height 28
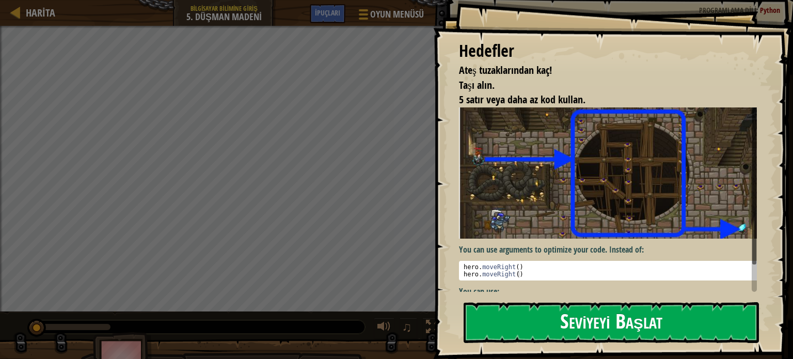
click at [572, 304] on button "Seviyeyi Başlat" at bounding box center [611, 322] width 295 height 41
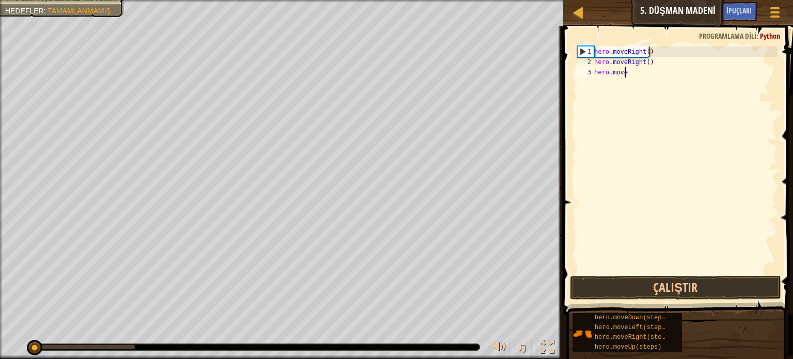
type textarea "h"
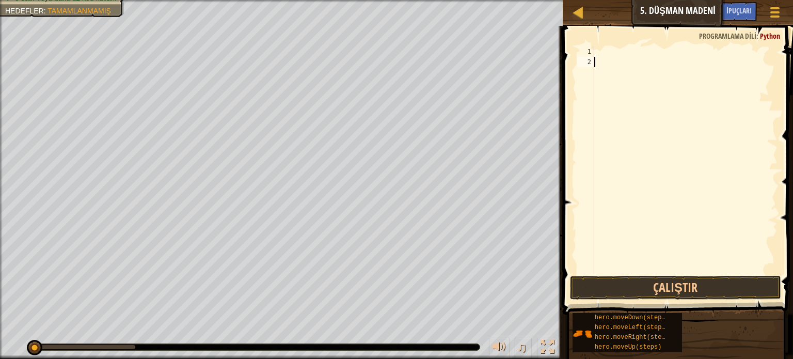
drag, startPoint x: 589, startPoint y: 74, endPoint x: 589, endPoint y: 90, distance: 15.5
drag, startPoint x: 588, startPoint y: 63, endPoint x: 593, endPoint y: 113, distance: 49.2
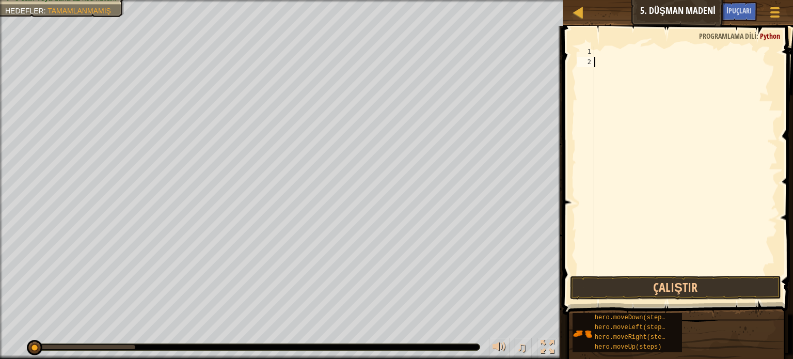
click at [610, 140] on div at bounding box center [684, 170] width 185 height 248
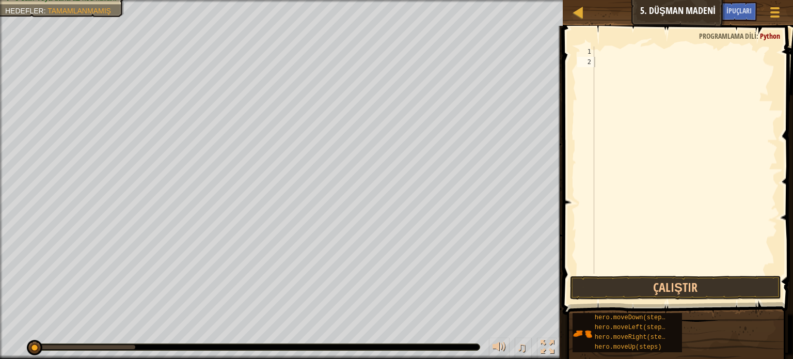
click at [570, 5] on div "Harita Bilgisayar Bilimine Giriş 5. [PERSON_NAME] Madeni Oyun Menüsü Bitti İpuç…" at bounding box center [678, 13] width 230 height 26
click at [572, 6] on div at bounding box center [578, 12] width 13 height 13
select select "tr"
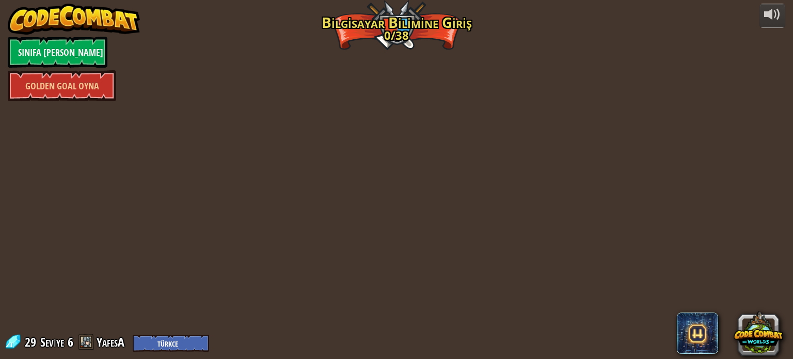
select select "tr"
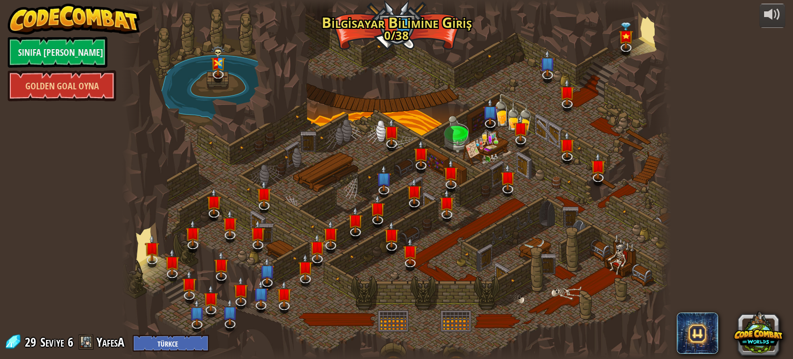
select select "tr"
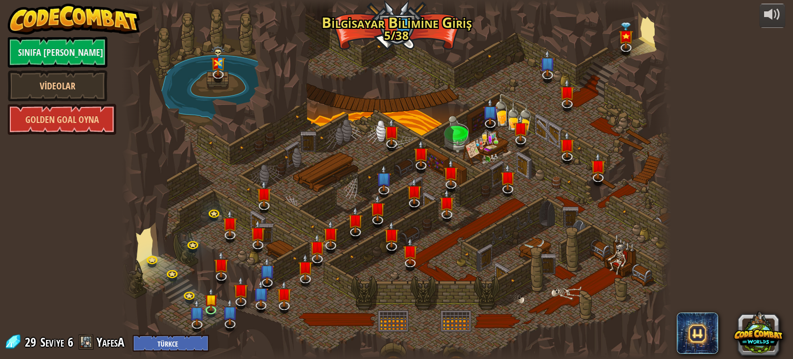
select select "tr"
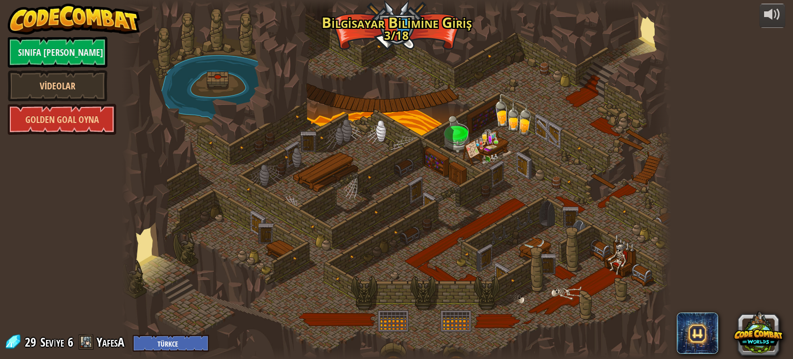
select select "tr"
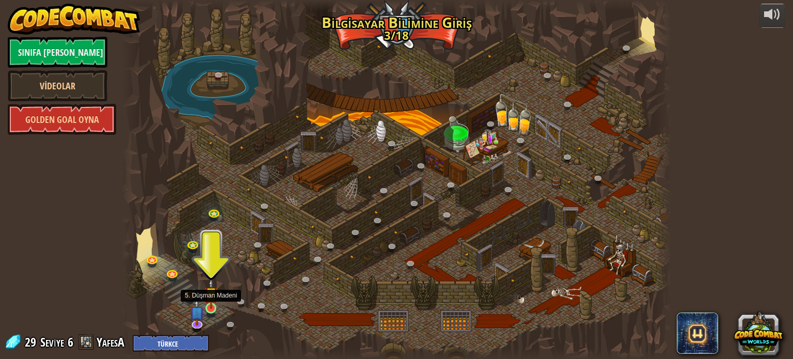
click at [211, 304] on img at bounding box center [210, 293] width 13 height 31
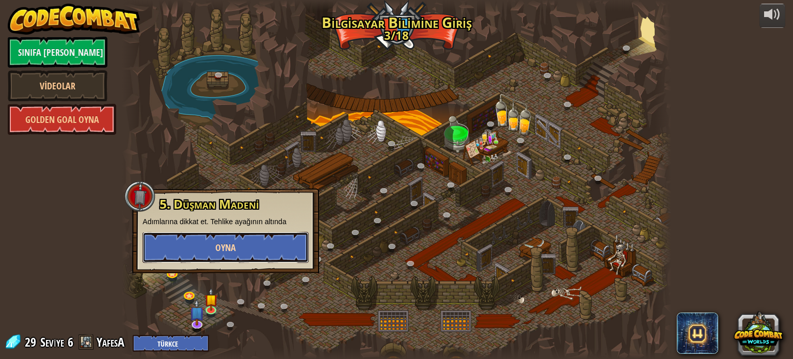
click at [243, 234] on button "Oyna" at bounding box center [225, 247] width 166 height 31
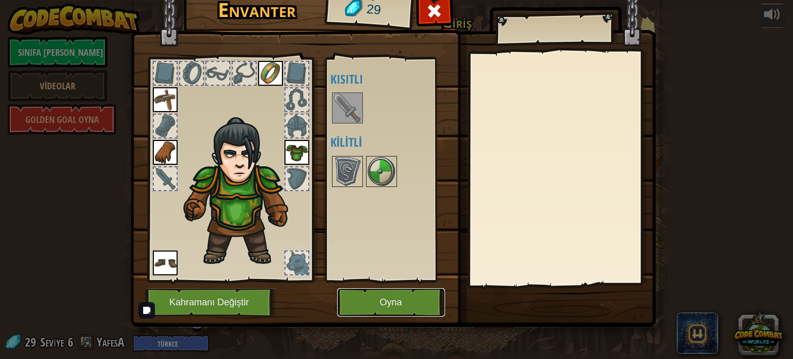
click at [403, 312] on button "Oyna" at bounding box center [391, 302] width 108 height 28
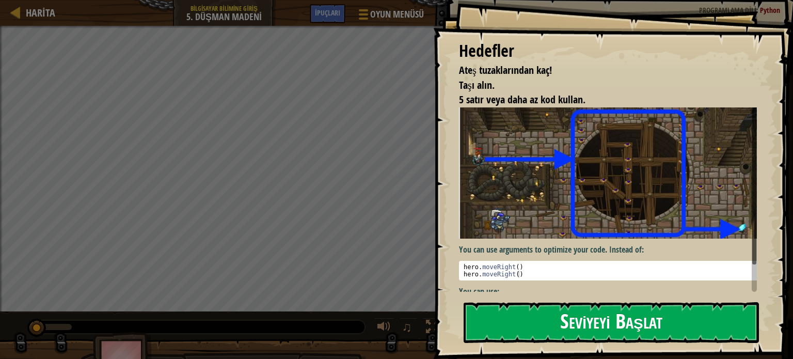
click at [559, 326] on button "Seviyeyi Başlat" at bounding box center [611, 322] width 295 height 41
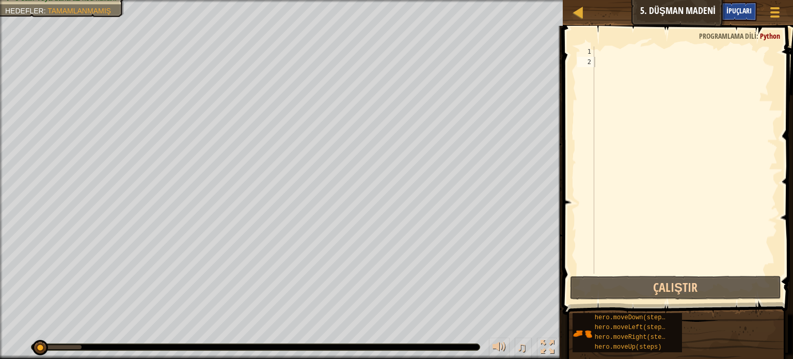
click at [741, 11] on span "İpuçları" at bounding box center [738, 11] width 25 height 10
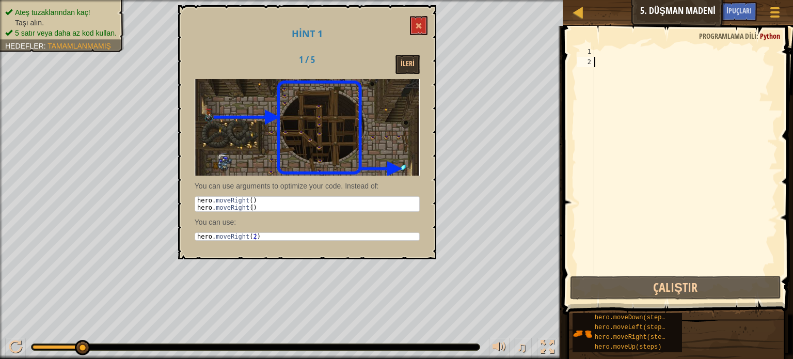
drag, startPoint x: 588, startPoint y: 61, endPoint x: 591, endPoint y: 88, distance: 27.0
click at [584, 63] on div "2" at bounding box center [585, 62] width 17 height 10
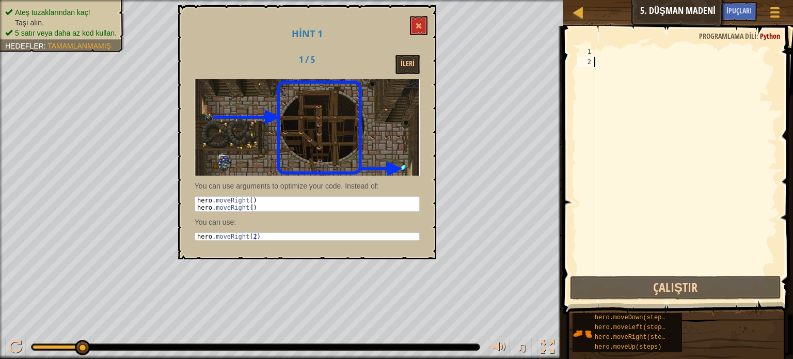
click at [584, 63] on div "2" at bounding box center [585, 62] width 17 height 10
drag, startPoint x: 584, startPoint y: 63, endPoint x: 419, endPoint y: 22, distance: 170.3
click at [419, 22] on div "Harita Bilgisayar Bilimine Giriş 5. [PERSON_NAME] Madeni Oyun Menüsü Bitti İpuç…" at bounding box center [396, 179] width 793 height 359
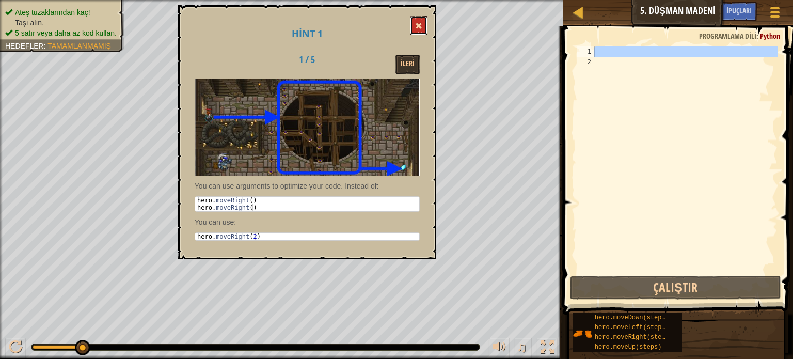
click at [419, 22] on span at bounding box center [418, 25] width 7 height 7
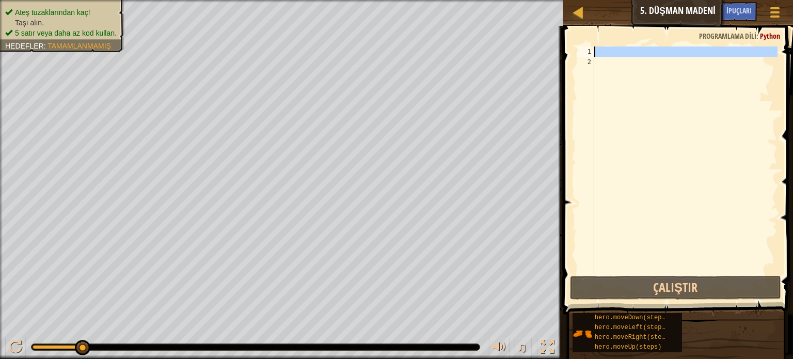
click at [611, 68] on div at bounding box center [684, 159] width 185 height 227
click at [611, 68] on div at bounding box center [684, 170] width 185 height 248
click at [594, 48] on div "1" at bounding box center [585, 51] width 17 height 10
type textarea "h"
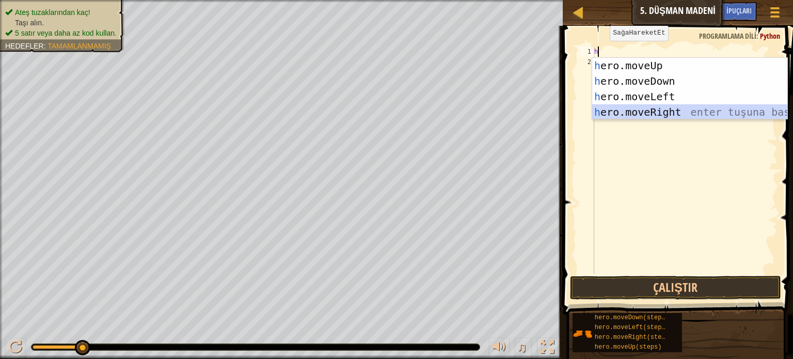
click at [634, 108] on div "h ero.moveUp enter tuşuna bas h ero.moveDown enter tuşuna bas h ero.moveLeft en…" at bounding box center [689, 104] width 195 height 93
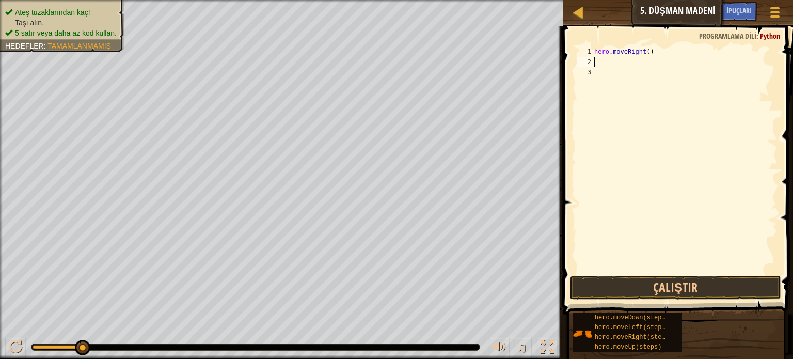
type textarea "h"
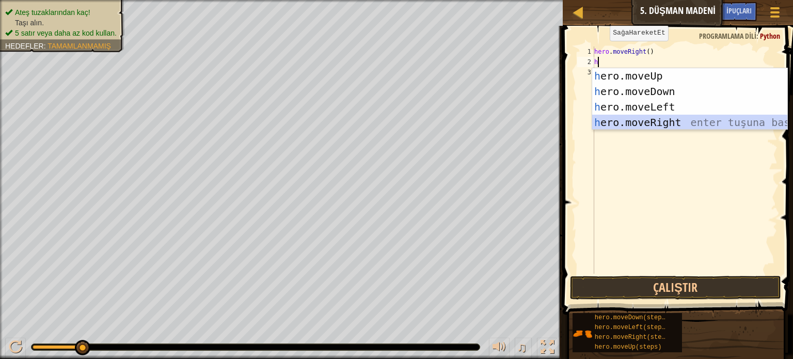
click at [641, 125] on div "h ero.moveUp enter tuşuna bas h ero.moveDown enter tuşuna bas h ero.moveLeft en…" at bounding box center [689, 114] width 195 height 93
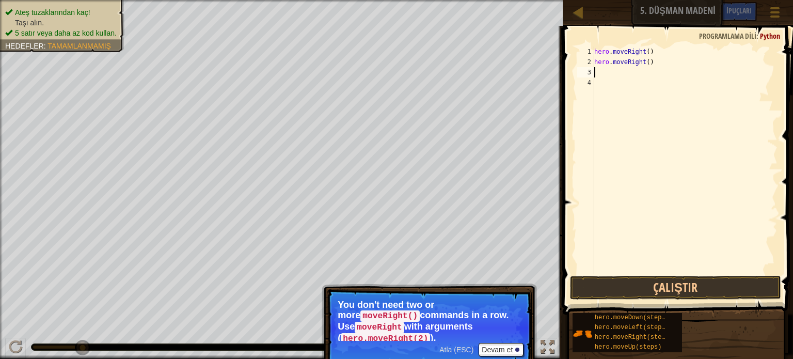
click at [651, 62] on div "hero . moveRight ( ) hero . moveRight ( )" at bounding box center [684, 170] width 185 height 248
type textarea "h"
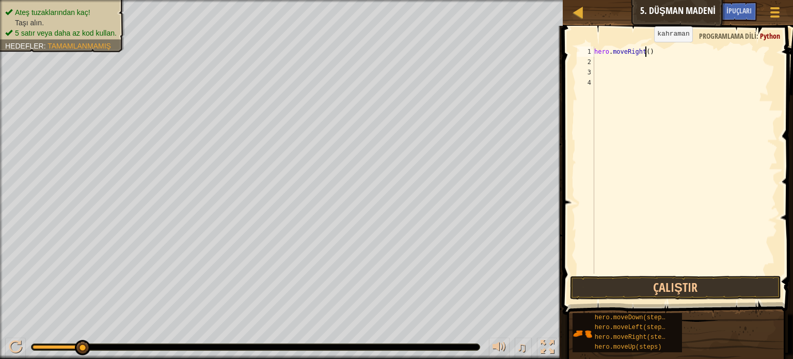
click at [645, 52] on div "hero . moveRight ( )" at bounding box center [684, 170] width 185 height 248
click at [615, 289] on button "Çalıştır" at bounding box center [675, 288] width 211 height 24
type textarea "hero.moveRight(3)"
click at [619, 290] on button "Çalıştır" at bounding box center [675, 288] width 211 height 24
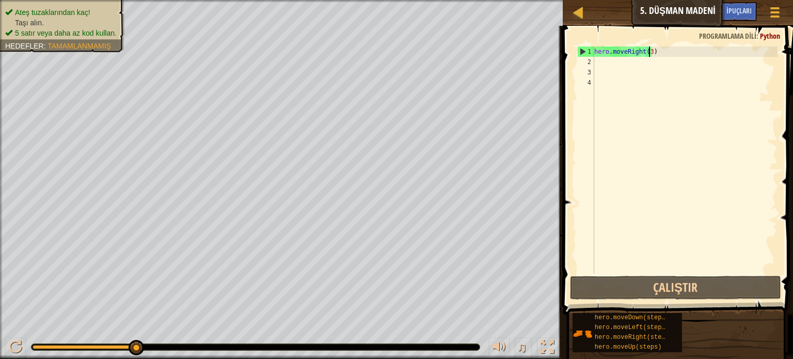
click at [609, 60] on div "hero . moveRight ( 3 )" at bounding box center [684, 170] width 185 height 248
type textarea "h"
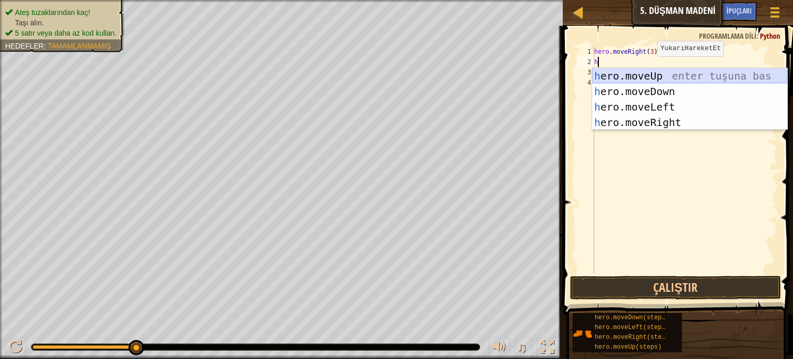
click at [649, 74] on div "h ero.moveUp enter tuşuna bas h ero.moveDown enter tuşuna bas h ero.moveLeft en…" at bounding box center [689, 114] width 195 height 93
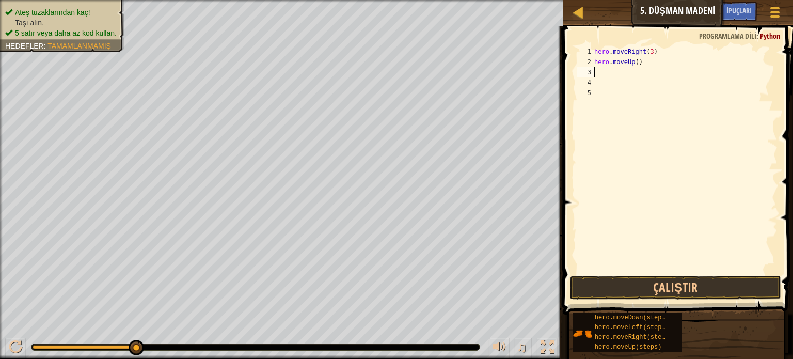
type textarea "h"
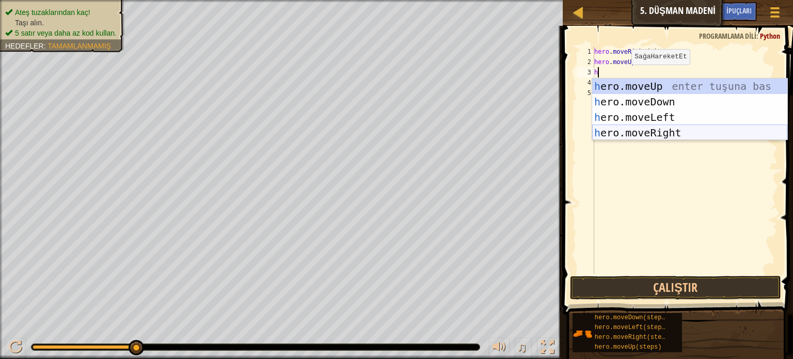
click at [685, 131] on div "h ero.moveUp enter tuşuna bas h ero.moveDown enter tuşuna bas h ero.moveLeft en…" at bounding box center [689, 124] width 195 height 93
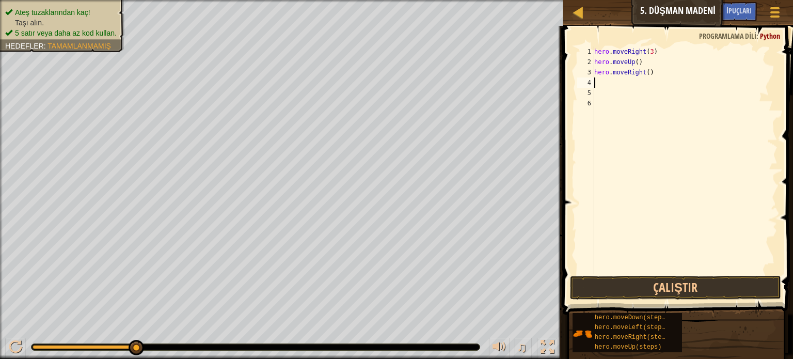
click at [615, 82] on div "hero . moveRight ( 3 ) hero . moveUp ( ) hero . moveRight ( )" at bounding box center [684, 170] width 185 height 248
type textarea "h"
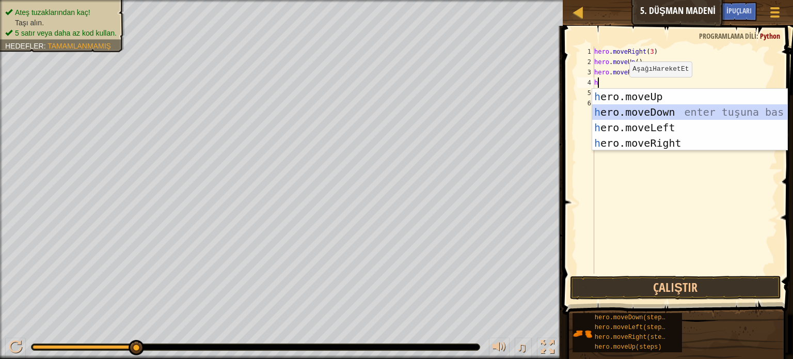
click at [645, 114] on div "h ero.moveUp enter tuşuna bas h ero.moveDown enter tuşuna bas h ero.moveLeft en…" at bounding box center [689, 135] width 195 height 93
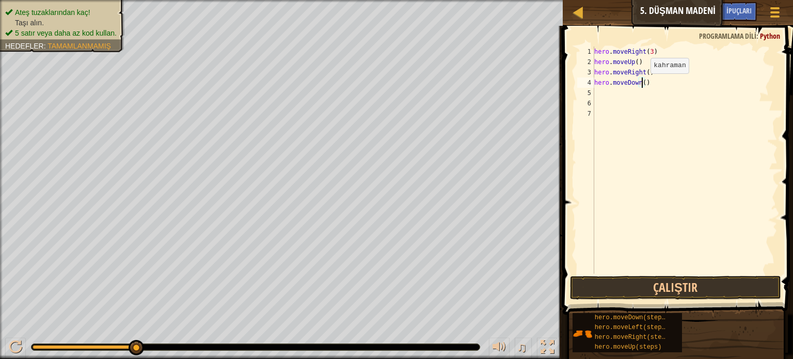
click at [642, 84] on div "hero . moveRight ( 3 ) hero . moveUp ( ) hero . moveRight ( ) hero . moveDown (…" at bounding box center [684, 170] width 185 height 248
type textarea "hero.moveDown(3)"
click at [652, 284] on button "Çalıştır" at bounding box center [675, 288] width 211 height 24
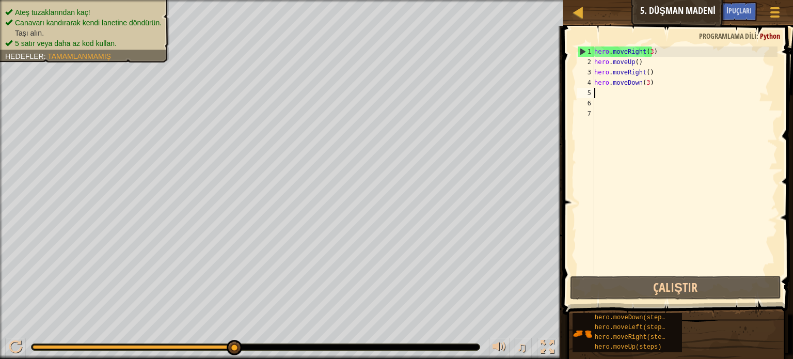
click at [596, 92] on div "hero . moveRight ( 3 ) hero . moveUp ( ) hero . moveRight ( ) hero . moveDown (…" at bounding box center [684, 170] width 185 height 248
type textarea "h"
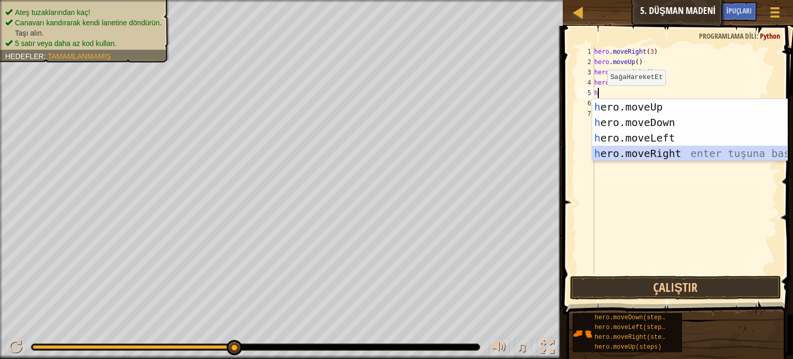
click at [657, 153] on div "h ero.moveUp enter tuşuna bas h ero.moveDown enter tuşuna bas h ero.moveLeft en…" at bounding box center [689, 145] width 195 height 93
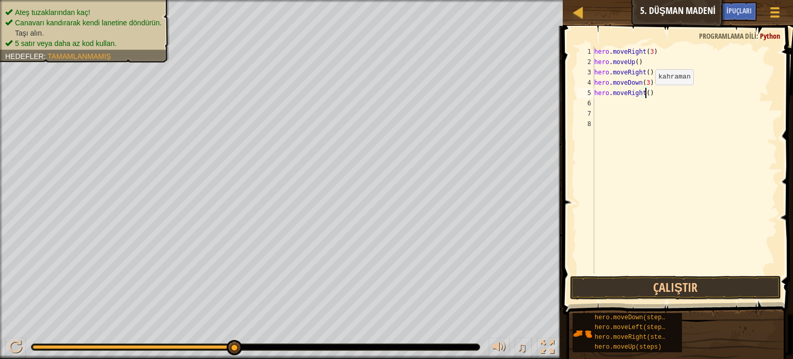
click at [646, 94] on div "hero . moveRight ( 3 ) hero . moveUp ( ) hero . moveRight ( ) hero . moveDown (…" at bounding box center [684, 170] width 185 height 248
type textarea "hero.moveRight(2)"
click at [671, 284] on button "Çalıştır" at bounding box center [675, 288] width 211 height 24
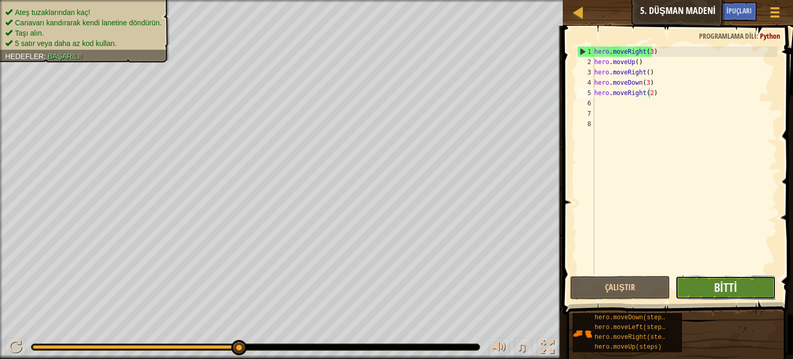
click at [747, 286] on button "Bitti" at bounding box center [725, 288] width 101 height 24
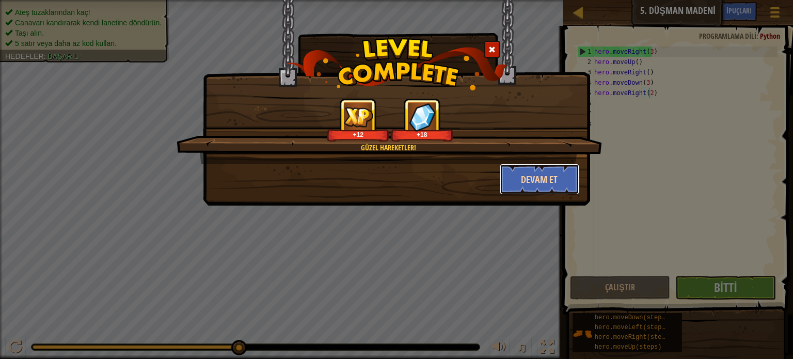
click at [550, 180] on button "Devam et" at bounding box center [540, 179] width 80 height 31
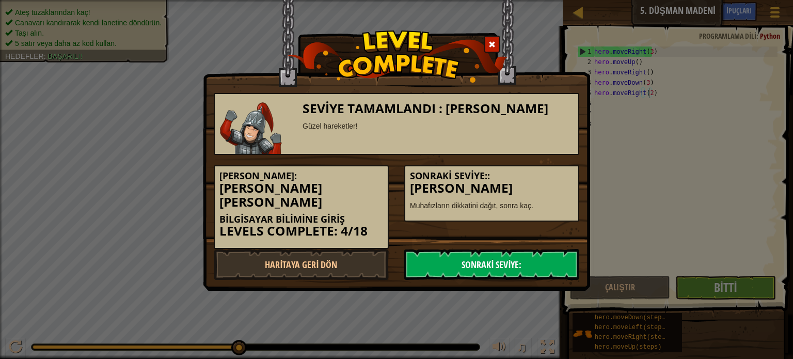
click at [499, 249] on link "Sonraki Seviye:" at bounding box center [491, 264] width 175 height 31
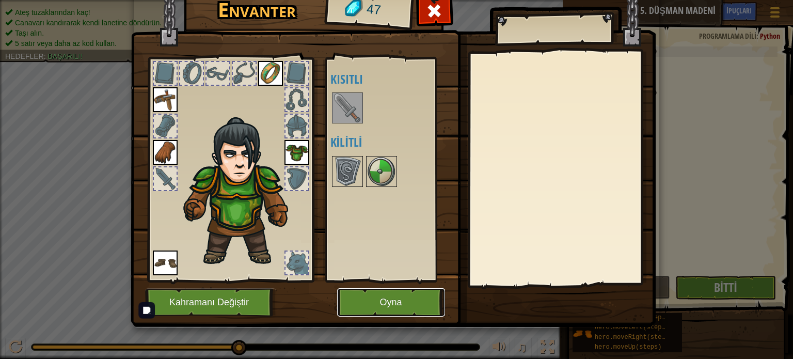
click at [415, 297] on button "Oyna" at bounding box center [391, 302] width 108 height 28
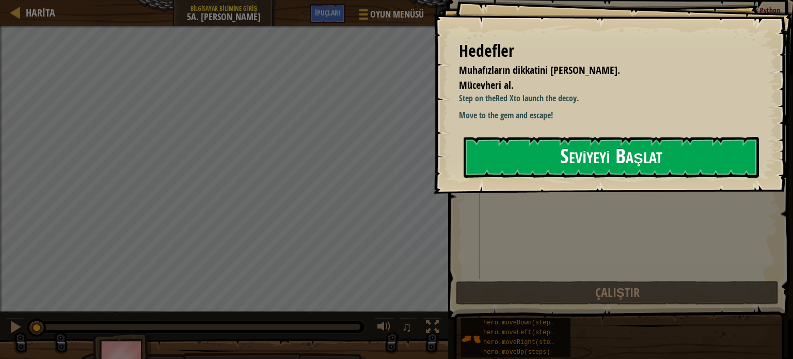
drag, startPoint x: 573, startPoint y: 153, endPoint x: 579, endPoint y: 156, distance: 6.5
click at [577, 156] on button "Seviyeyi Başlat" at bounding box center [611, 157] width 295 height 41
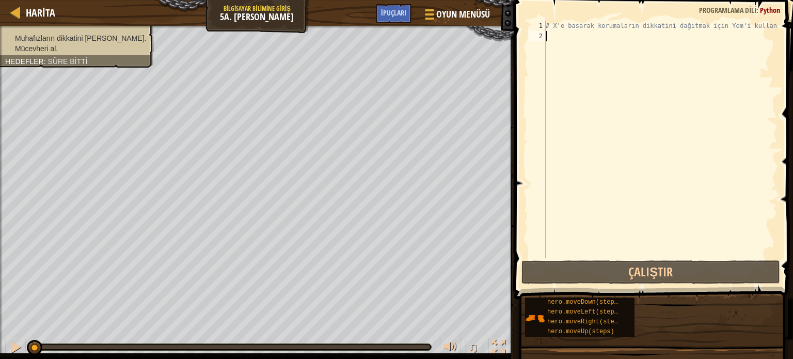
type textarea "h"
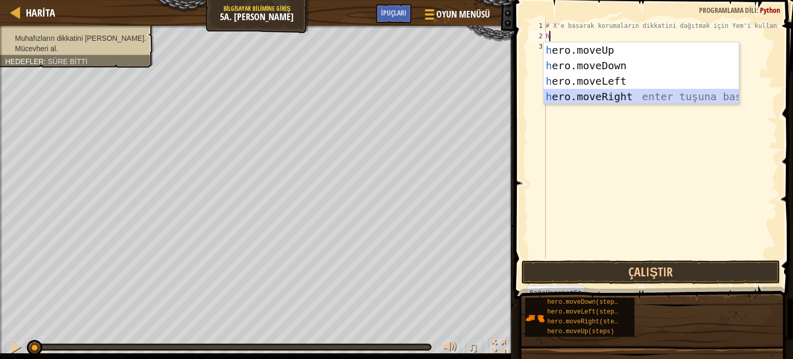
click at [615, 93] on div "h ero.moveUp enter tuşuna bas h ero.moveDown enter tuşuna bas h ero.moveLeft en…" at bounding box center [641, 88] width 195 height 93
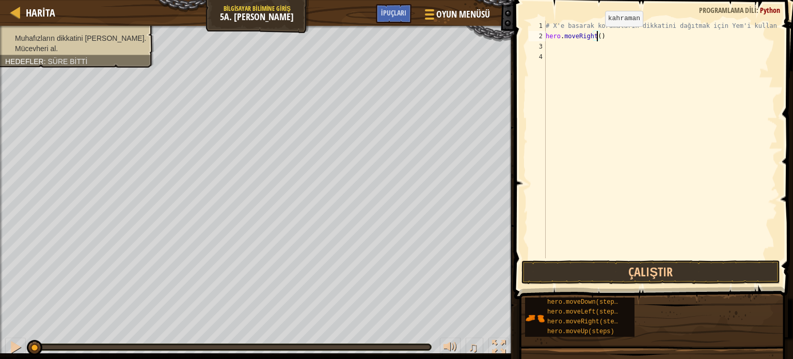
click at [596, 37] on div "# X'e basarak korumaların dikkatini dağıtmak için Yem'i kullan. hero . moveRigh…" at bounding box center [661, 150] width 234 height 258
click at [659, 273] on button "Çalıştır" at bounding box center [650, 272] width 259 height 24
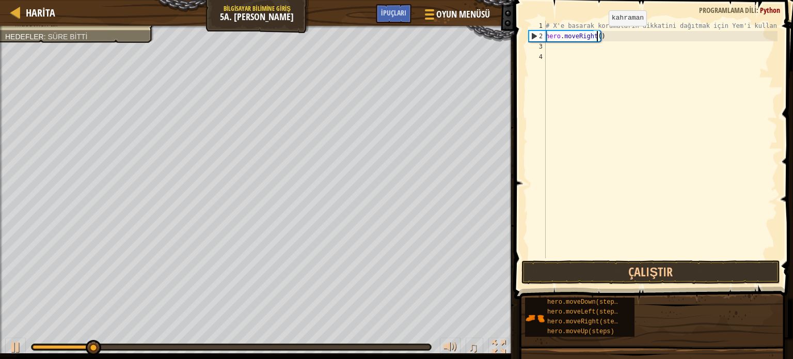
type textarea "hero.moveRight(3)"
click at [546, 45] on div "# X'e basarak korumaların dikkatini dağıtmak için Yem'i kullan. hero . moveRigh…" at bounding box center [661, 150] width 234 height 258
type textarea "h"
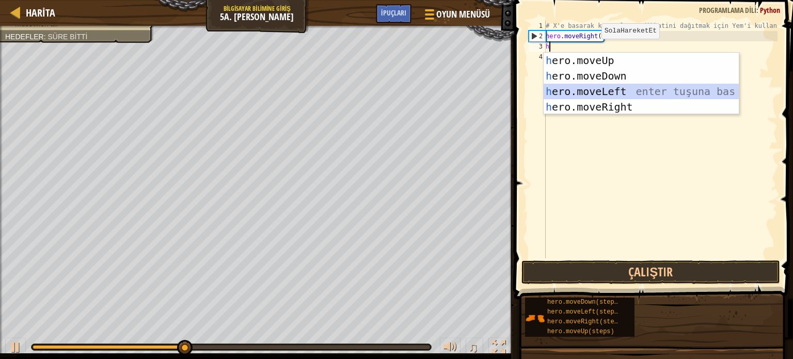
click at [615, 89] on div "h ero.moveUp enter tuşuna bas h ero.moveDown enter tuşuna bas h ero.moveLeft en…" at bounding box center [641, 99] width 195 height 93
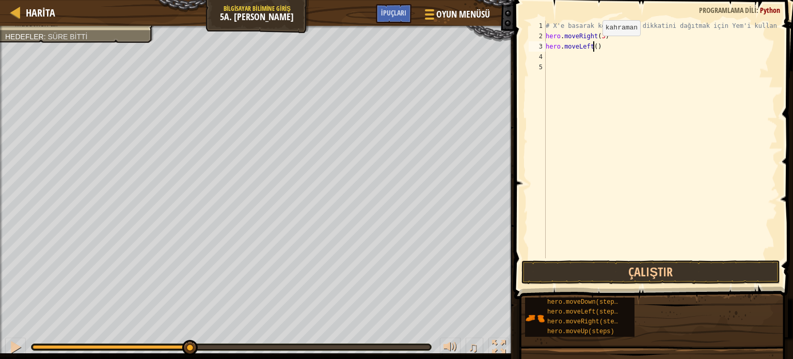
click at [593, 46] on div "# X'e basarak korumaların dikkatini dağıtmak için Yem'i kullan. hero . moveRigh…" at bounding box center [661, 150] width 234 height 258
click at [624, 273] on button "Çalıştır" at bounding box center [650, 272] width 259 height 24
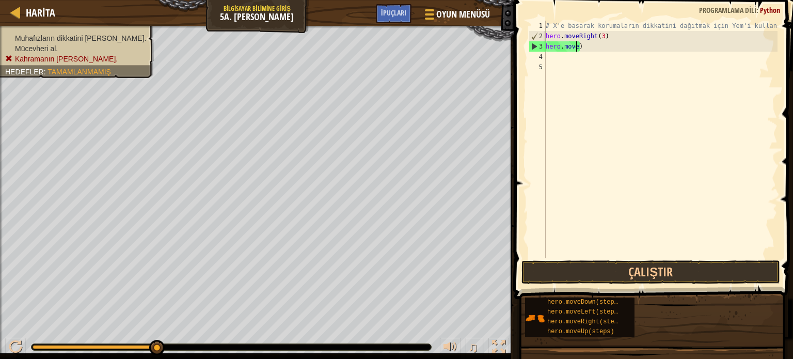
scroll to position [5, 0]
type textarea ")"
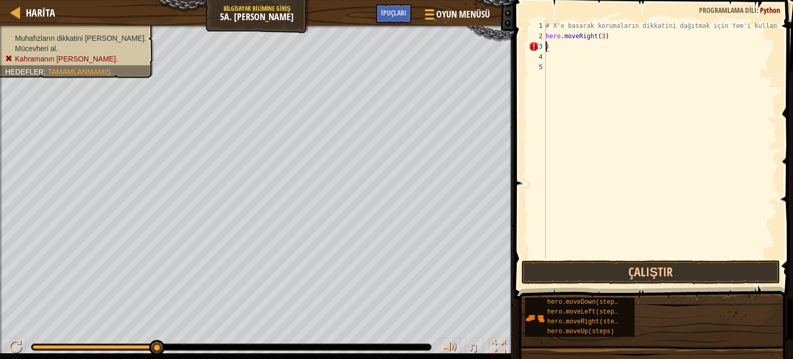
click at [568, 44] on div "# X'e basarak korumaların dikkatini dağıtmak için Yem'i kullan. hero . moveRigh…" at bounding box center [661, 150] width 234 height 258
click at [604, 37] on div "# X'e basarak korumaların dikkatini dağıtmak için Yem'i kullan. hero . moveRigh…" at bounding box center [661, 150] width 234 height 258
type textarea "h"
click at [574, 261] on button "Çalıştır" at bounding box center [650, 272] width 259 height 24
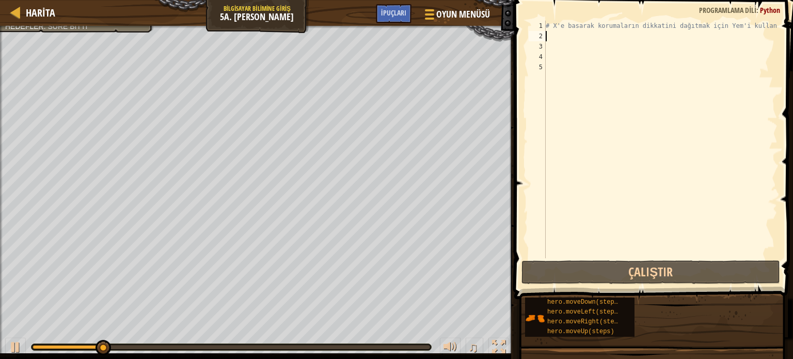
type textarea "h"
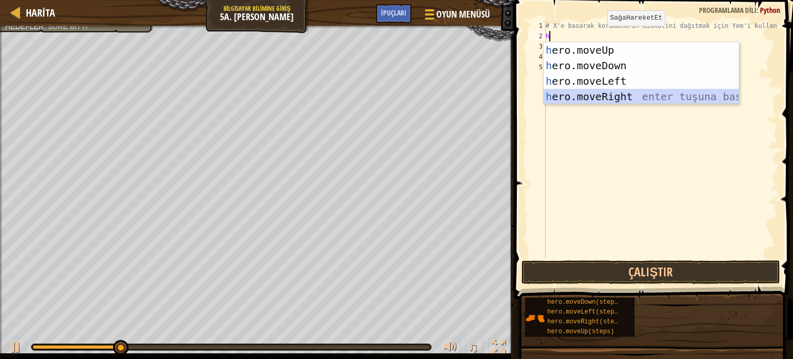
click at [648, 97] on div "h ero.moveUp enter tuşuna bas h ero.moveDown enter tuşuna bas h ero.moveLeft en…" at bounding box center [641, 88] width 195 height 93
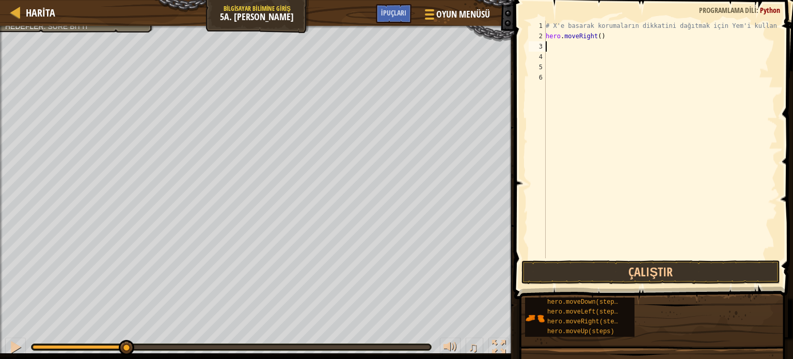
type textarea "h"
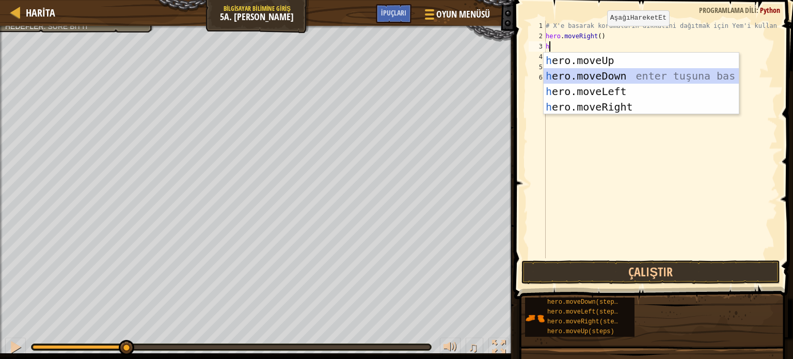
click at [587, 76] on div "h ero.moveUp enter tuşuna bas h ero.moveDown enter tuşuna bas h ero.moveLeft en…" at bounding box center [641, 99] width 195 height 93
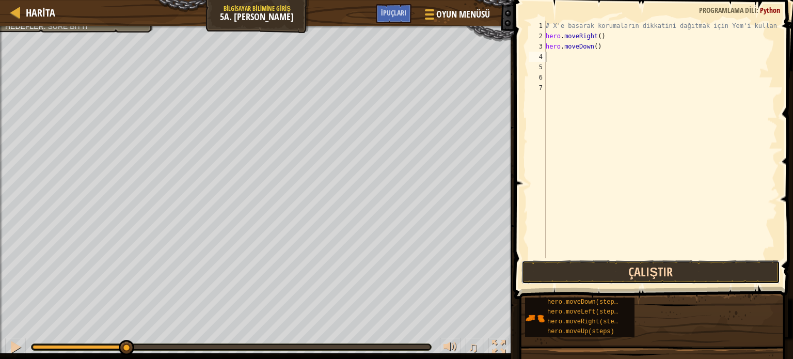
click at [591, 268] on button "Çalıştır" at bounding box center [650, 272] width 259 height 24
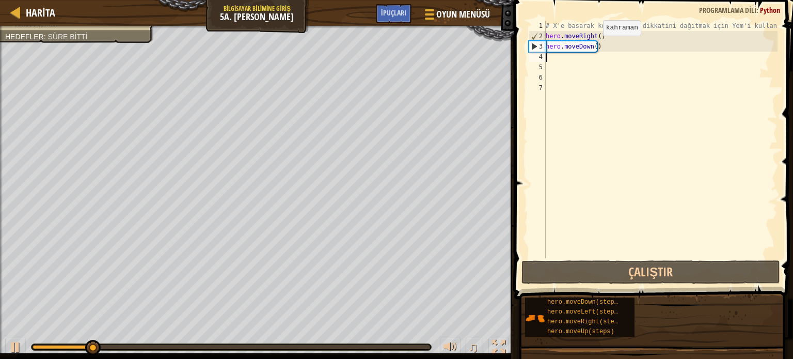
click at [595, 45] on div "# X'e basarak korumaların dikkatini dağıtmak için Yem'i kullan. hero . moveRigh…" at bounding box center [661, 150] width 234 height 258
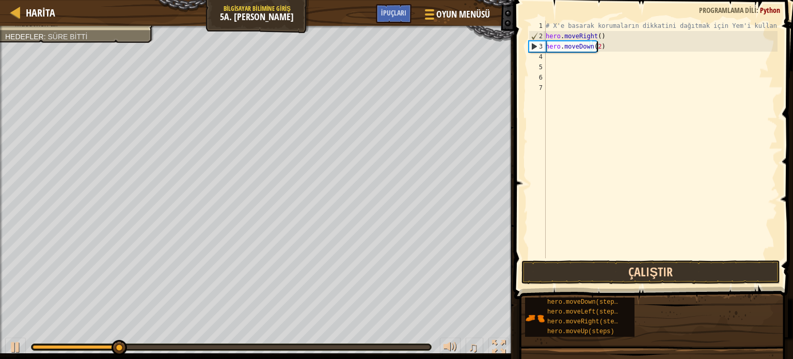
type textarea "hero.moveDown(2)"
click at [614, 274] on button "Çalıştır" at bounding box center [650, 272] width 259 height 24
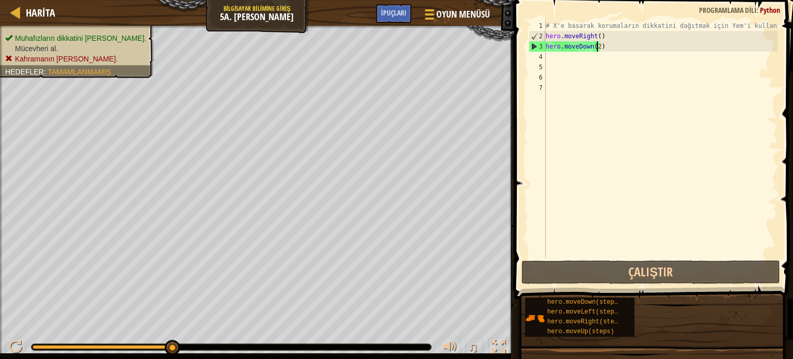
click at [562, 59] on div "# X'e basarak korumaların dikkatini dağıtmak için Yem'i kullan. hero . moveRigh…" at bounding box center [661, 150] width 234 height 258
type textarea "h"
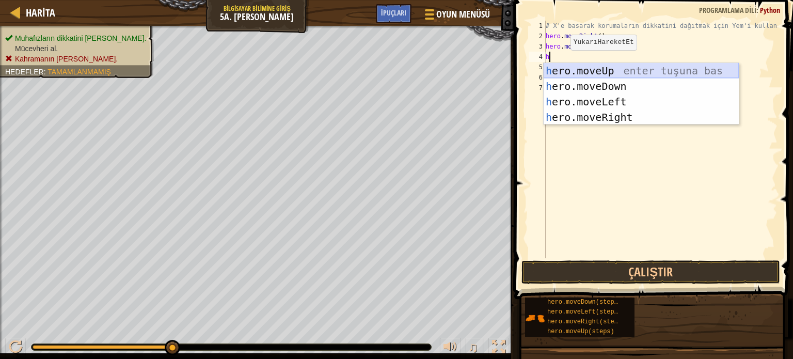
click at [595, 71] on div "h ero.moveUp enter tuşuna bas h ero.moveDown enter tuşuna bas h ero.moveLeft en…" at bounding box center [641, 109] width 195 height 93
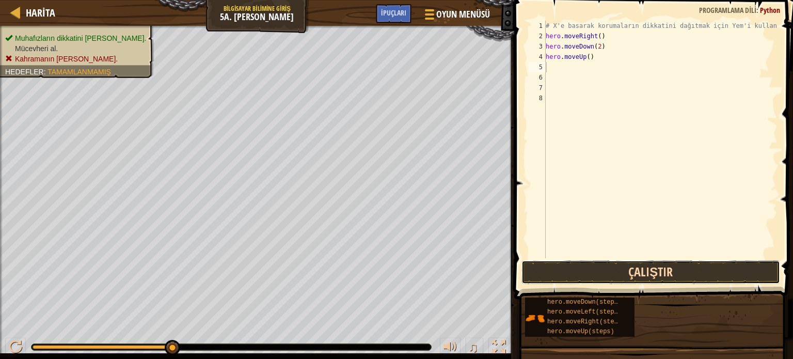
click at [589, 272] on button "Çalıştır" at bounding box center [650, 272] width 259 height 24
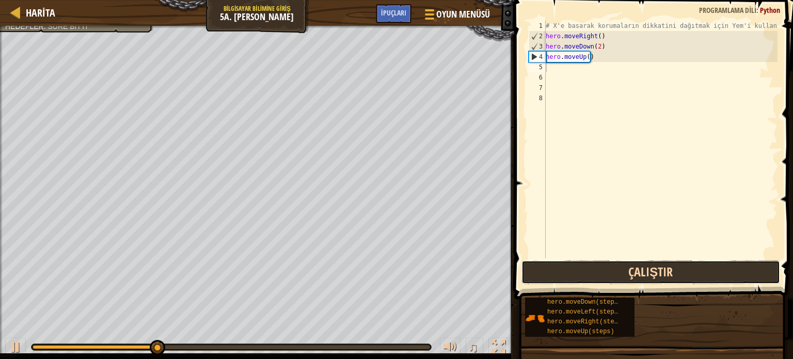
click at [589, 272] on button "Çalıştır" at bounding box center [650, 272] width 259 height 24
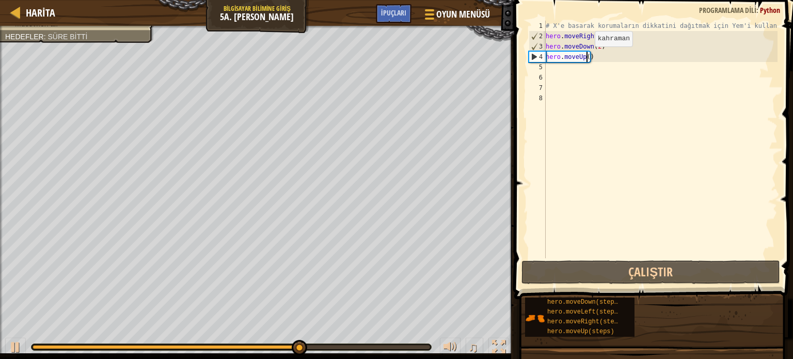
click at [585, 57] on div "# X'e basarak korumaların dikkatini dağıtmak için Yem'i kullan. hero . moveRigh…" at bounding box center [661, 150] width 234 height 258
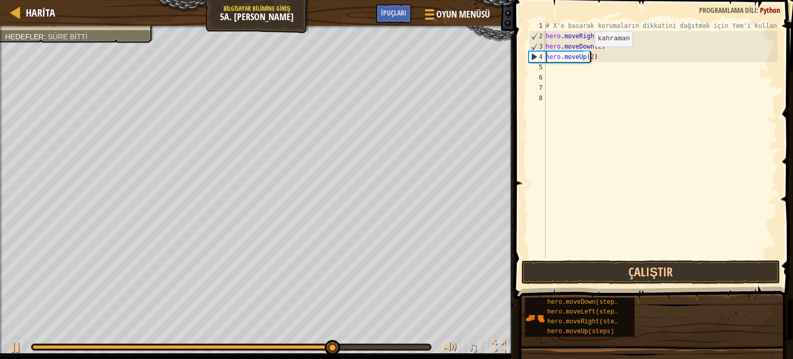
scroll to position [5, 3]
type textarea "hero.moveUp(2)"
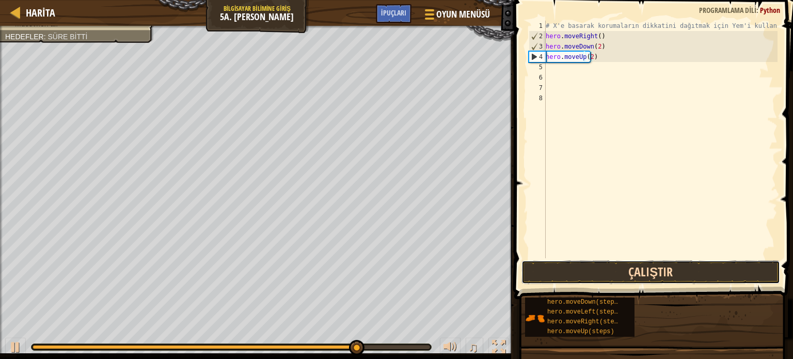
click at [592, 266] on button "Çalıştır" at bounding box center [650, 272] width 259 height 24
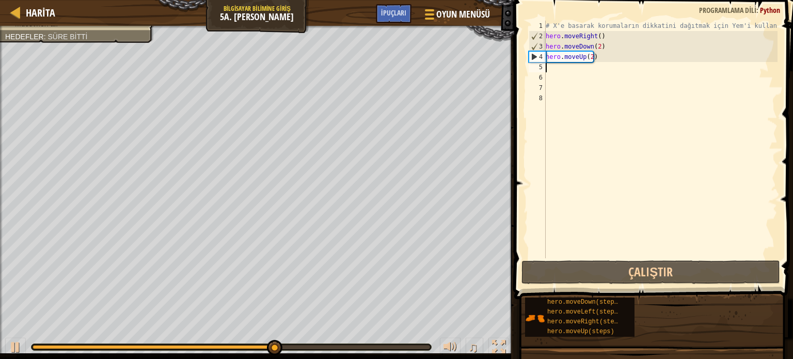
click at [547, 66] on div "# X'e basarak korumaların dikkatini dağıtmak için Yem'i kullan. hero . moveRigh…" at bounding box center [661, 150] width 234 height 258
type textarea "h"
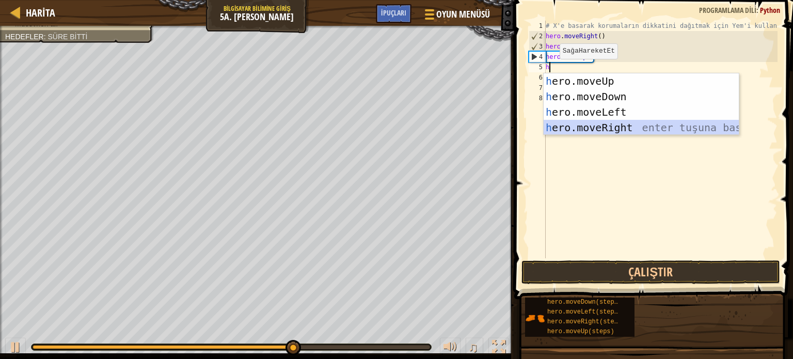
click at [597, 125] on div "h ero.moveUp enter tuşuna bas h ero.moveDown enter tuşuna bas h ero.moveLeft en…" at bounding box center [641, 119] width 195 height 93
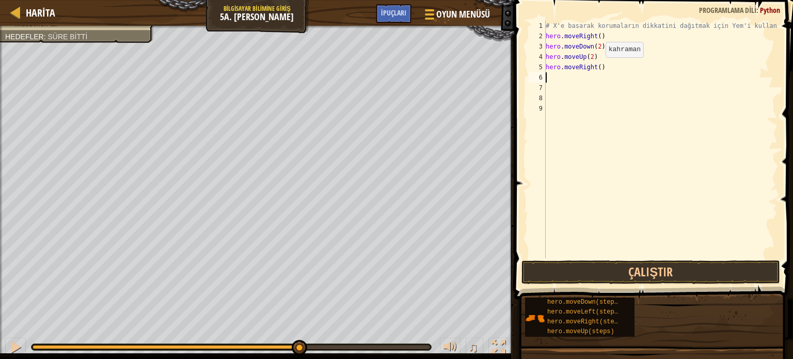
click at [597, 68] on div "# X'e basarak korumaların dikkatini dağıtmak için Yem'i kullan. hero . moveRigh…" at bounding box center [661, 150] width 234 height 258
type textarea "hero.moveRight(3)"
click at [612, 269] on button "Çalıştır" at bounding box center [650, 272] width 259 height 24
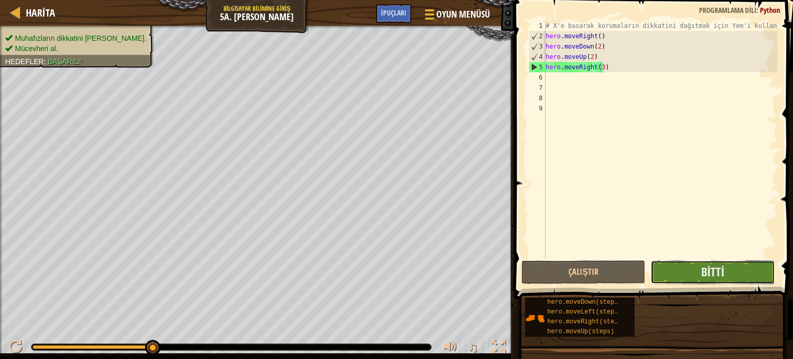
click at [748, 269] on button "Bitti" at bounding box center [712, 272] width 124 height 24
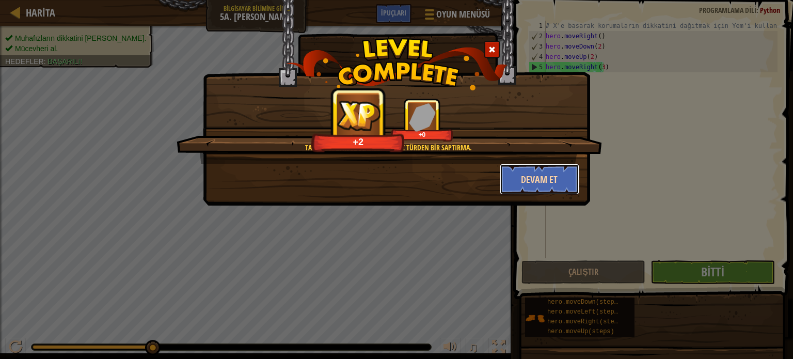
click at [550, 179] on button "Devam et" at bounding box center [540, 179] width 80 height 31
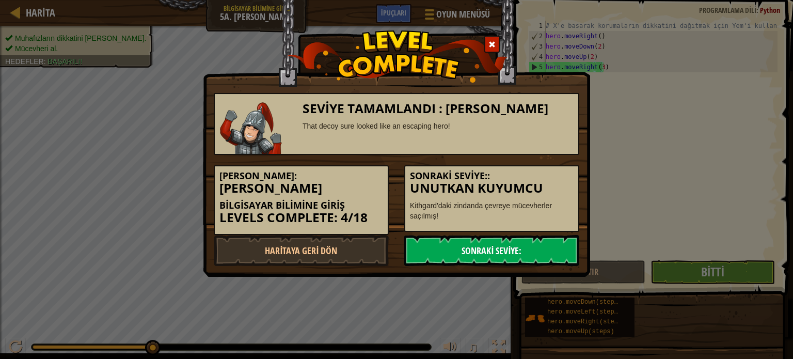
click at [495, 246] on link "Sonraki Seviye:" at bounding box center [491, 250] width 175 height 31
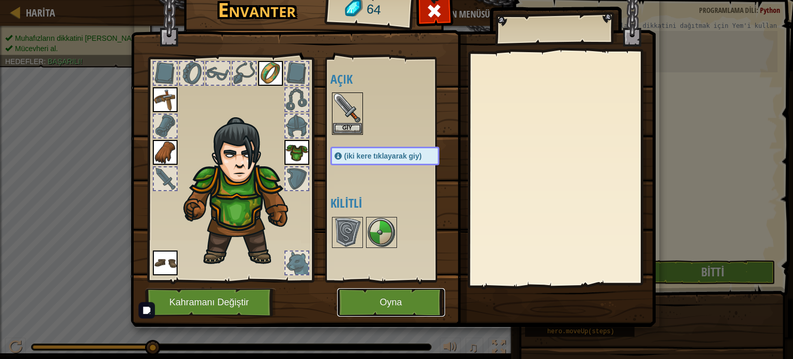
click at [399, 297] on button "Oyna" at bounding box center [391, 302] width 108 height 28
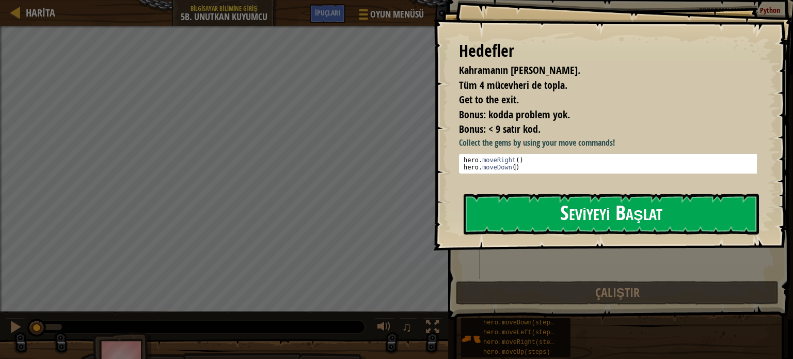
click at [570, 222] on button "Seviyeyi Başlat" at bounding box center [611, 214] width 295 height 41
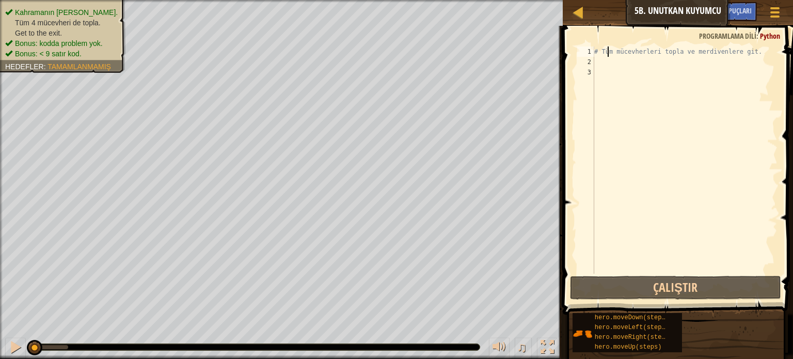
click at [609, 55] on div "# Tüm mücevherleri topla ve merdivenlere git." at bounding box center [684, 170] width 185 height 248
drag, startPoint x: 599, startPoint y: 58, endPoint x: 591, endPoint y: 54, distance: 8.5
click at [595, 55] on div "# Tüm mücevherleri topla ve merdivenlere git." at bounding box center [684, 170] width 185 height 248
type textarea "# Tüm mücevherleri topla ve merdivenlere git."
click at [598, 59] on div "# Tüm mücevherleri topla ve merdivenlere git." at bounding box center [684, 159] width 185 height 227
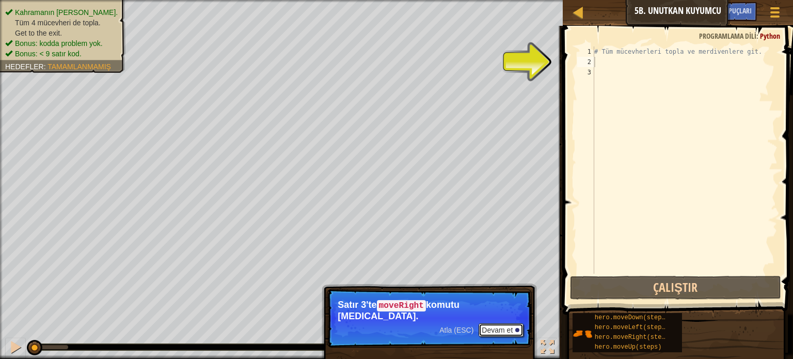
click at [500, 323] on button "Devam et" at bounding box center [501, 329] width 45 height 13
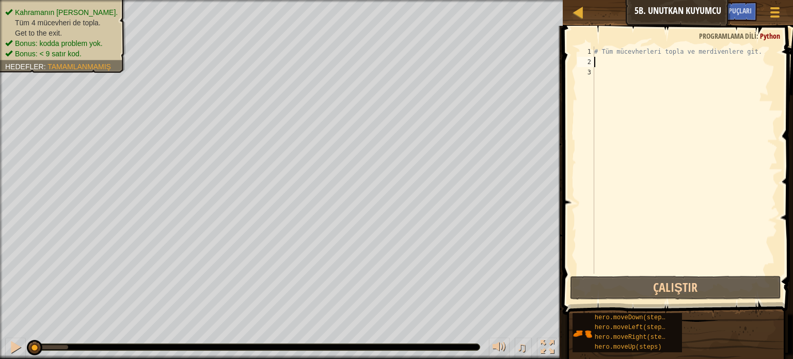
type textarea "h"
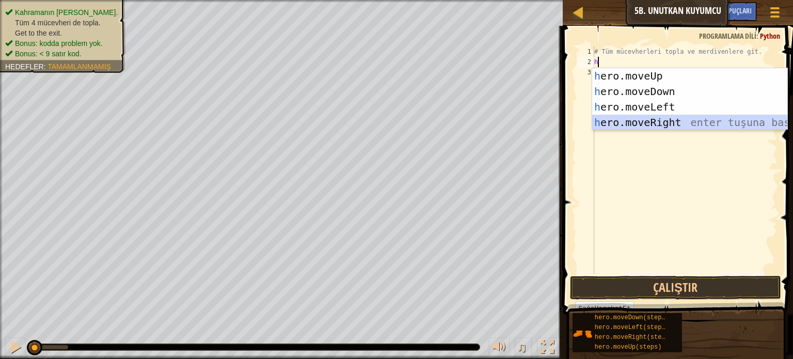
click at [665, 119] on div "h ero.moveUp enter tuşuna bas h ero.moveDown enter tuşuna bas h ero.moveLeft en…" at bounding box center [689, 114] width 195 height 93
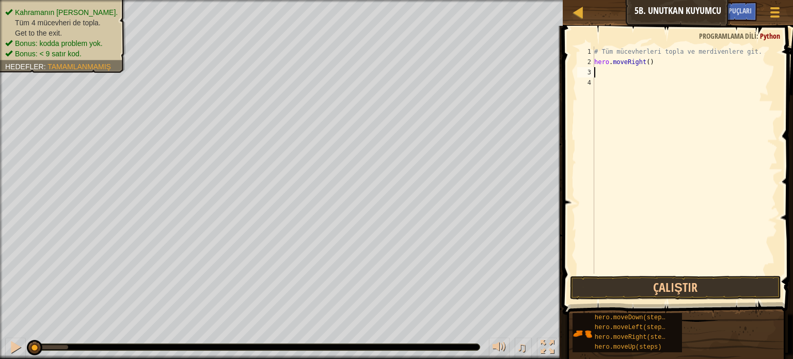
type textarea "h"
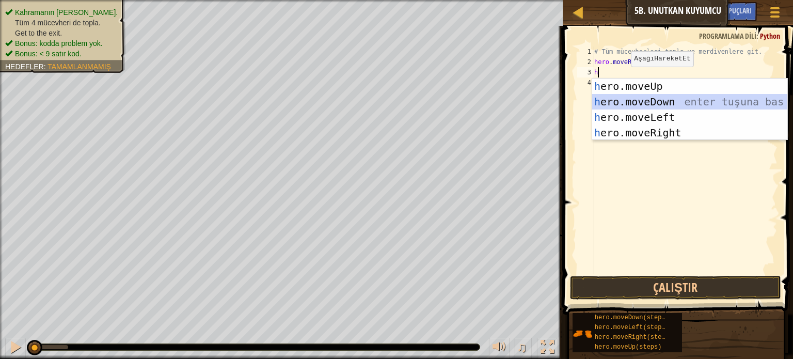
click at [650, 101] on div "h ero.moveUp enter tuşuna bas h ero.moveDown enter tuşuna bas h ero.moveLeft en…" at bounding box center [689, 124] width 195 height 93
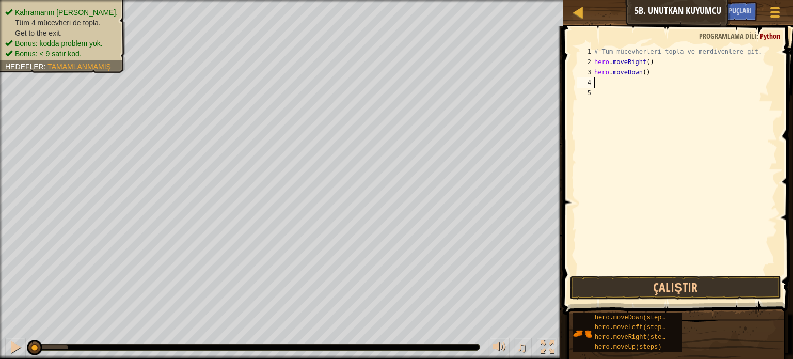
type textarea "h"
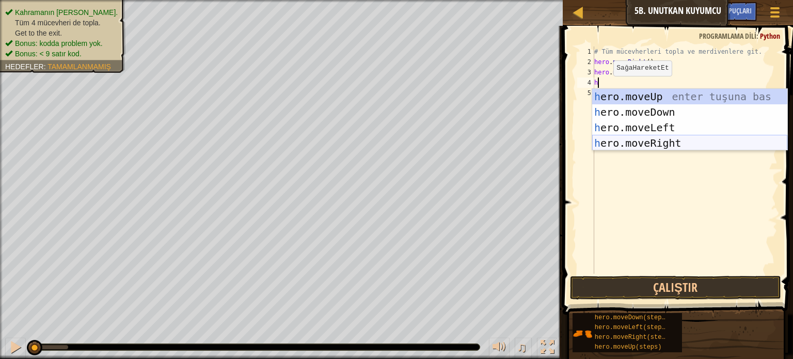
click at [649, 142] on div "h ero.moveUp enter tuşuna bas h ero.moveDown enter tuşuna bas h ero.moveLeft en…" at bounding box center [689, 135] width 195 height 93
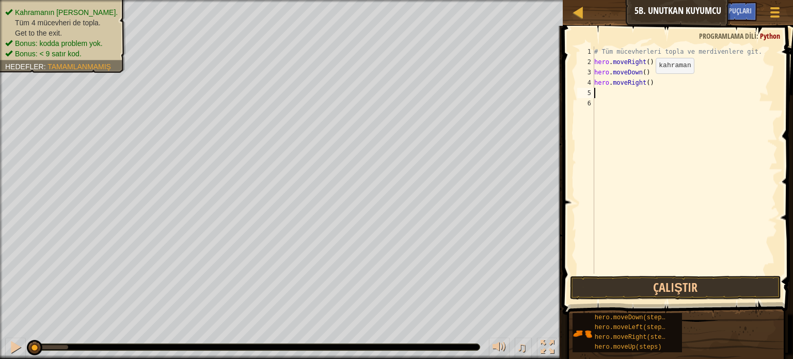
click at [646, 84] on div "# Tüm mücevherleri topla ve merdivenlere git. hero . moveRight ( ) hero . moveD…" at bounding box center [684, 170] width 185 height 248
type textarea "hero.moveRight(2)"
click at [598, 140] on div "# Tüm mücevherleri topla ve merdivenlere git. hero . moveRight ( ) hero . moveD…" at bounding box center [684, 170] width 185 height 248
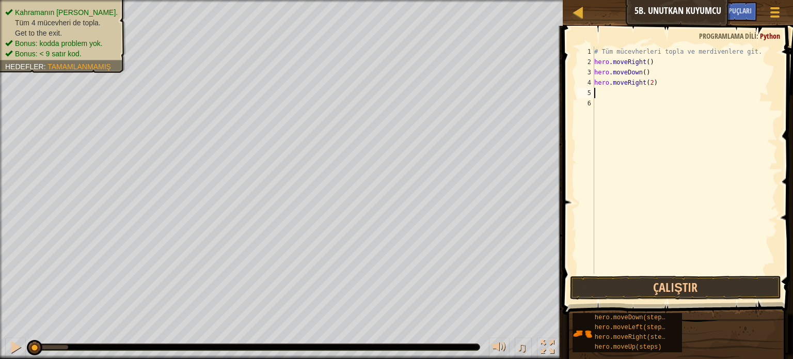
click at [599, 92] on div "# Tüm mücevherleri topla ve merdivenlere git. hero . moveRight ( ) hero . moveD…" at bounding box center [684, 170] width 185 height 248
drag, startPoint x: 599, startPoint y: 92, endPoint x: 588, endPoint y: 101, distance: 13.6
click at [588, 101] on div "1 2 3 4 5 6 # Tüm mücevherleri topla ve merdivenlere git. hero . moveRight ( ) …" at bounding box center [676, 159] width 202 height 227
type textarea "h"
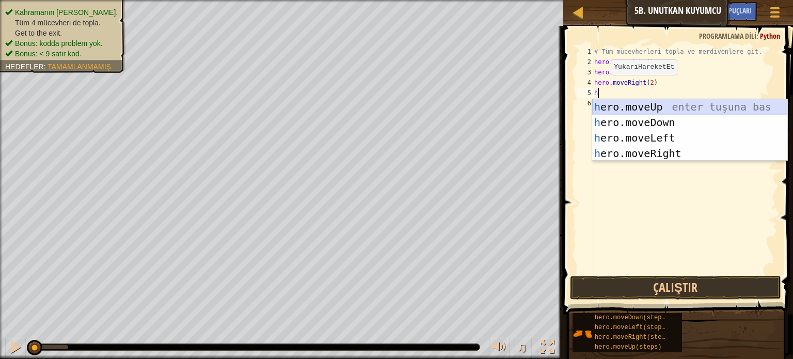
click at [668, 109] on div "h ero.moveUp enter tuşuna bas h ero.moveDown enter tuşuna bas h ero.moveLeft en…" at bounding box center [689, 145] width 195 height 93
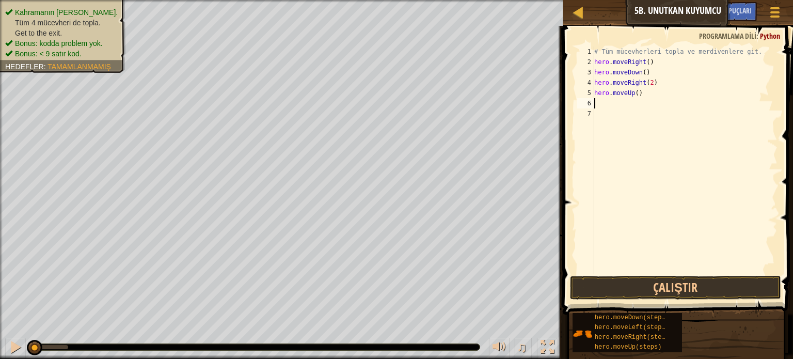
type textarea "h"
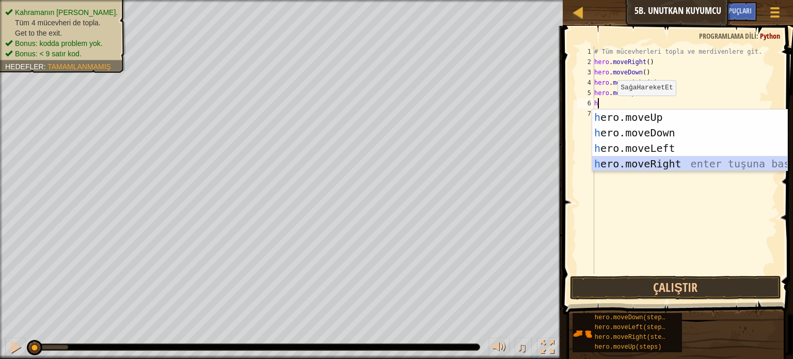
click at [669, 161] on div "h ero.moveUp enter tuşuna bas h ero.moveDown enter tuşuna bas h ero.moveLeft en…" at bounding box center [689, 155] width 195 height 93
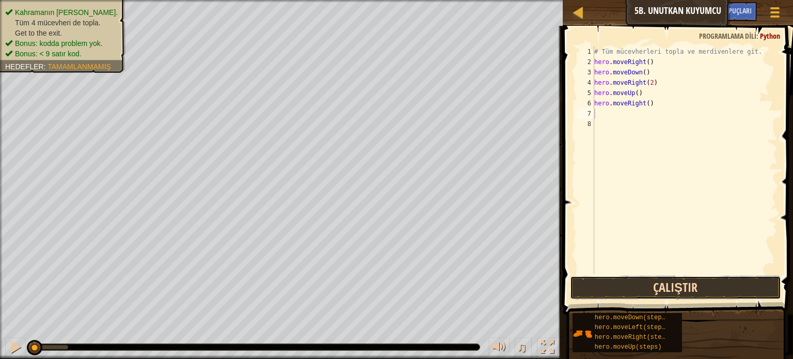
click at [636, 288] on button "Çalıştır" at bounding box center [675, 288] width 211 height 24
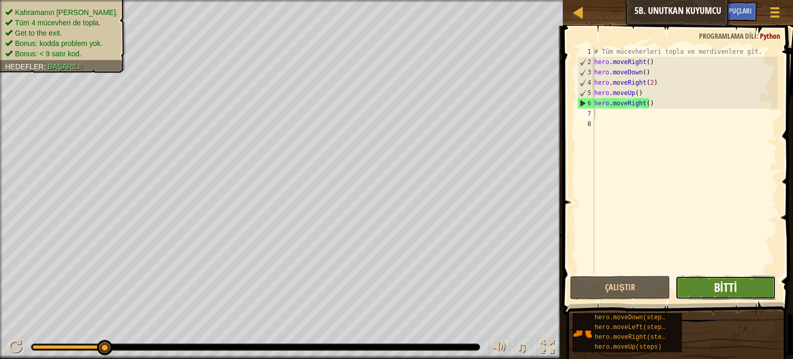
click at [729, 293] on span "Bitti" at bounding box center [725, 287] width 23 height 17
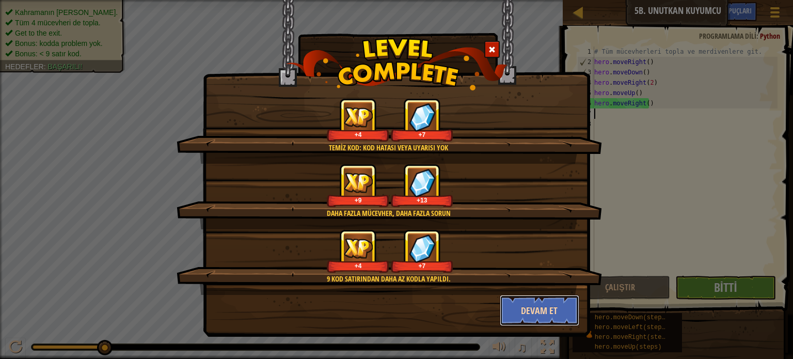
click at [537, 307] on button "Devam et" at bounding box center [540, 310] width 80 height 31
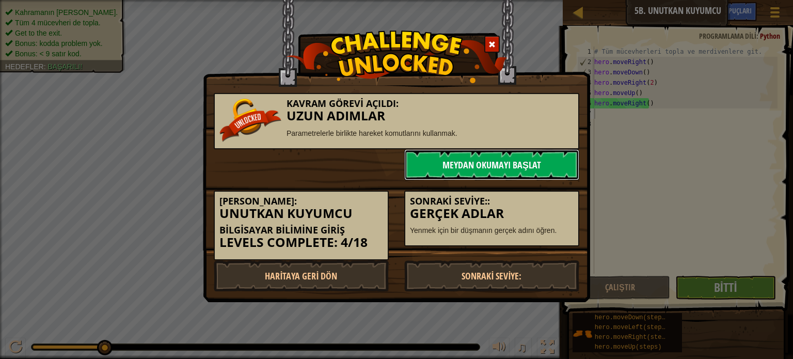
click at [490, 162] on link "Meydan Okumayı Başlat" at bounding box center [491, 164] width 175 height 31
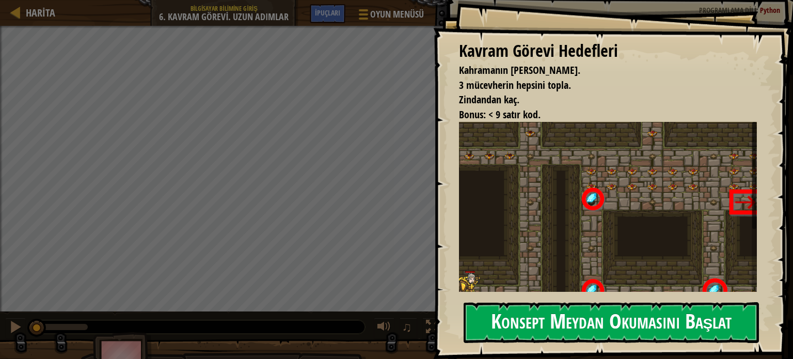
click at [632, 326] on button "Konsept Meydan Okumasını Başlat" at bounding box center [611, 322] width 295 height 41
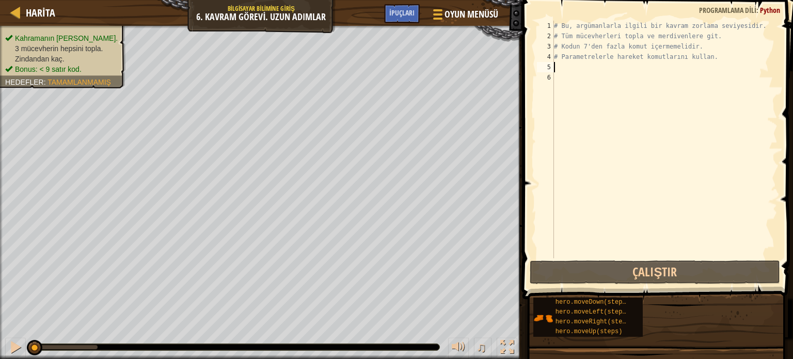
click at [568, 64] on div "# Bu, argümanlarla ilgili bir kavram zorlama seviyesidir. # Tüm mücevherleri to…" at bounding box center [665, 150] width 226 height 258
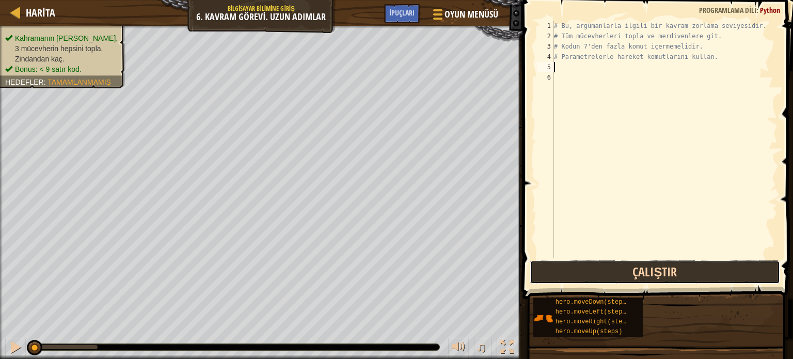
click at [596, 277] on button "Çalıştır" at bounding box center [655, 272] width 250 height 24
click at [584, 278] on button "Çalıştır" at bounding box center [655, 272] width 250 height 24
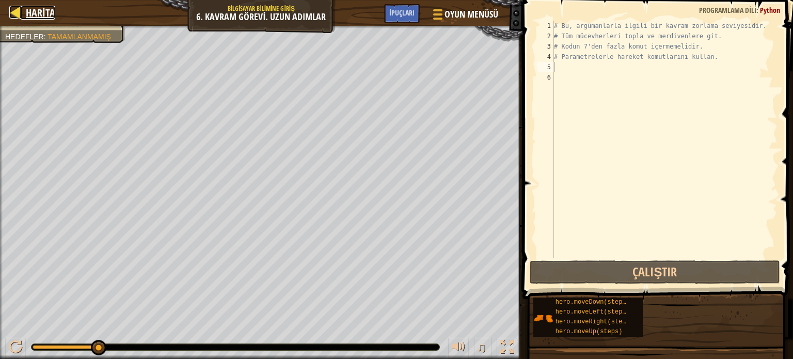
click at [14, 8] on div at bounding box center [15, 12] width 13 height 13
select select "tr"
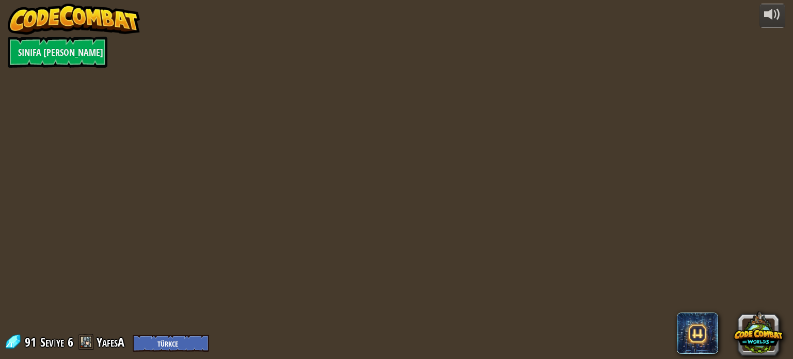
select select "tr"
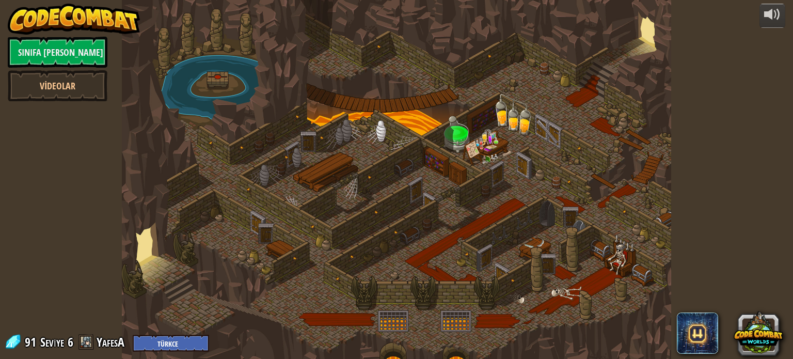
select select "tr"
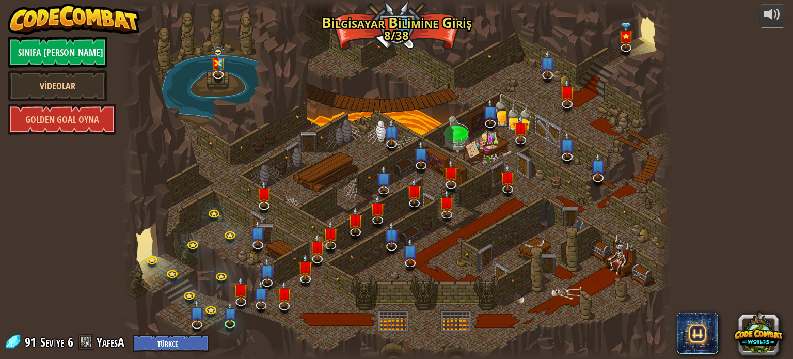
select select "tr"
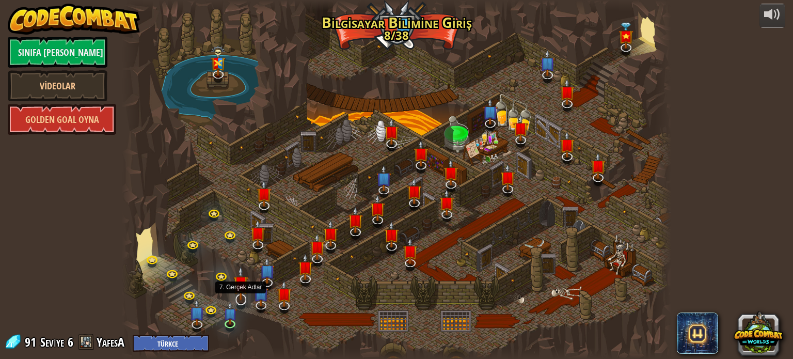
select select "tr"
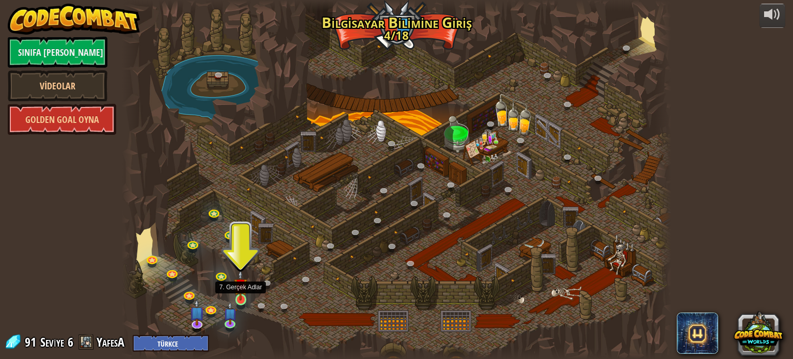
click at [246, 297] on img at bounding box center [240, 284] width 13 height 31
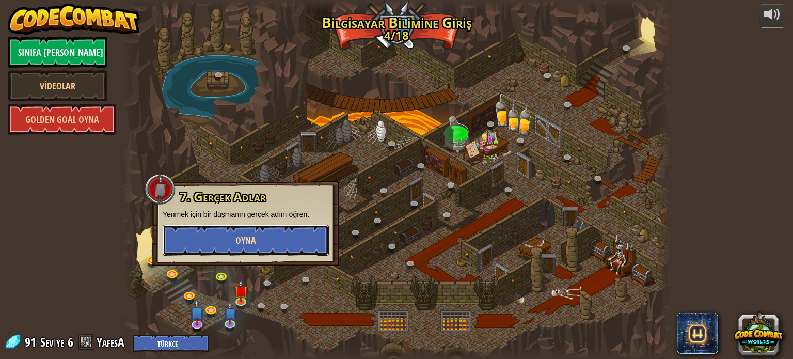
click at [250, 235] on span "Oyna" at bounding box center [245, 240] width 21 height 13
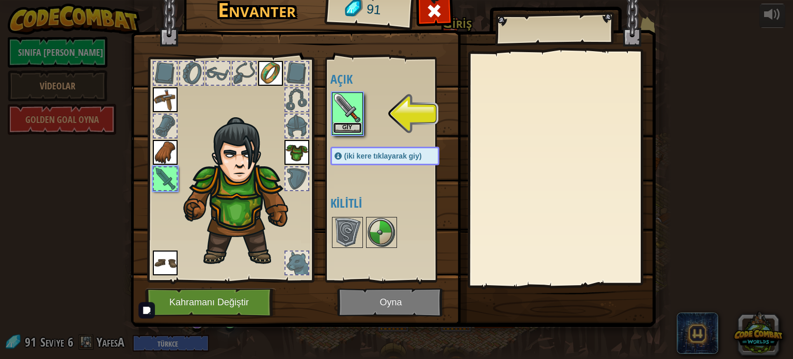
click at [346, 122] on button "Giy" at bounding box center [347, 127] width 29 height 11
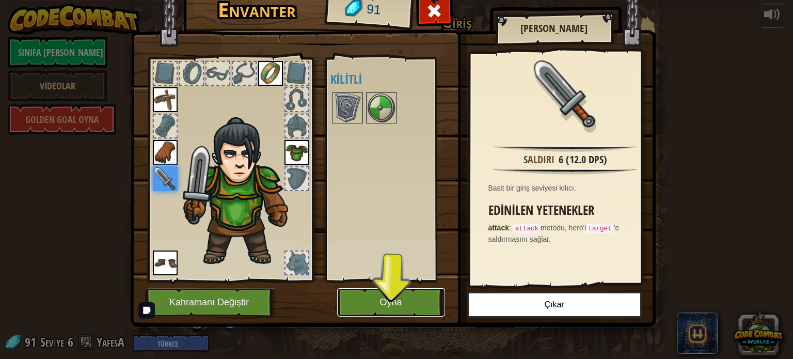
click at [372, 304] on button "Oyna" at bounding box center [391, 302] width 108 height 28
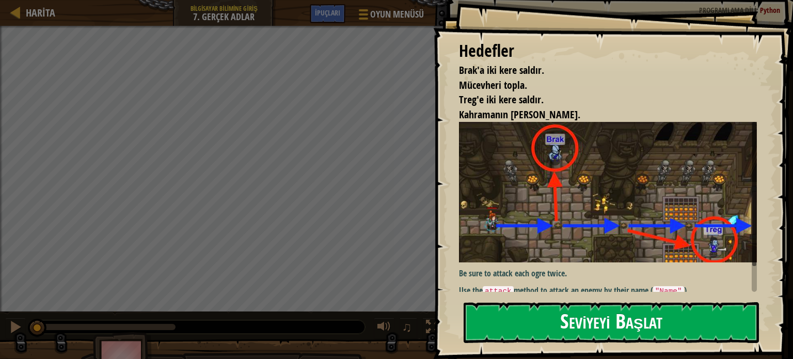
click at [607, 322] on button "Seviyeyi Başlat" at bounding box center [611, 322] width 295 height 41
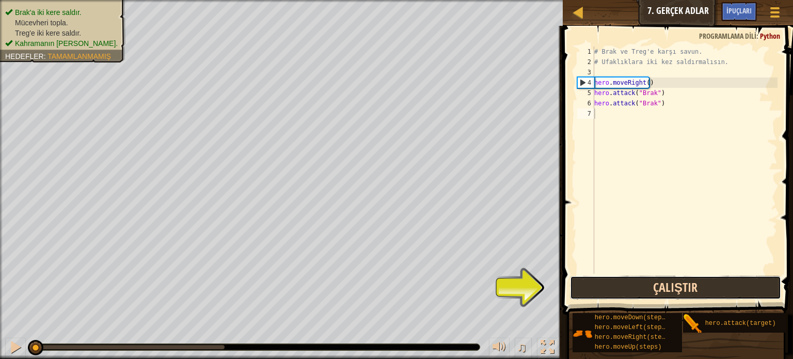
click at [654, 284] on button "Çalıştır" at bounding box center [675, 288] width 211 height 24
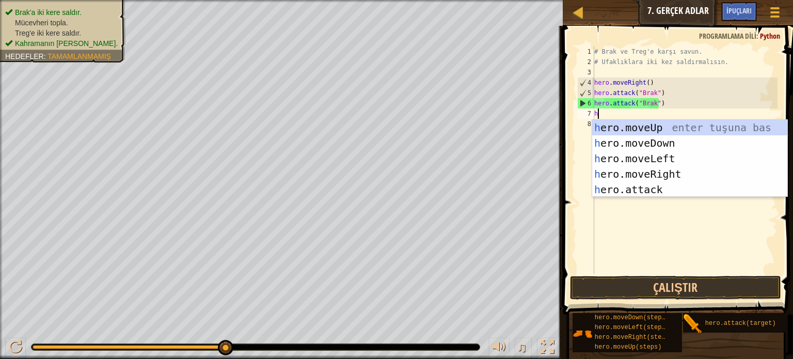
scroll to position [5, 0]
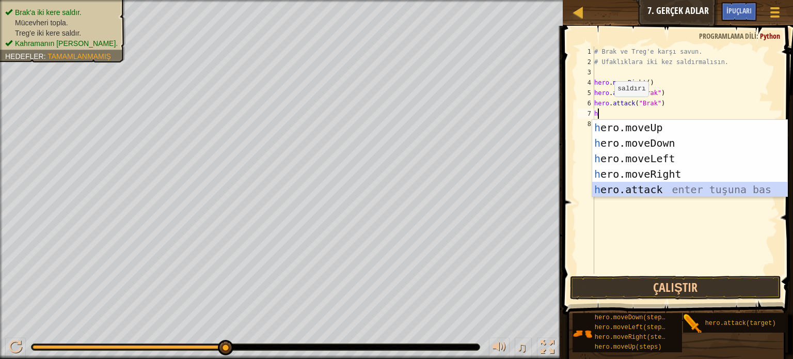
click at [666, 188] on div "h ero.moveUp enter tuşuna bas h ero.moveDown enter tuşuna bas h ero.moveLeft en…" at bounding box center [689, 174] width 195 height 108
type textarea "hero.attack("Enemy Name")"
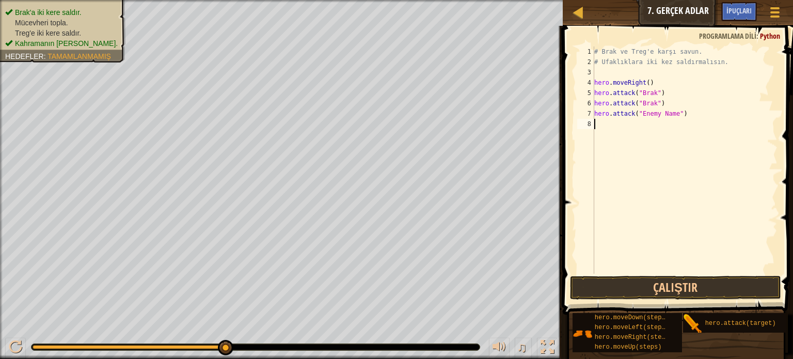
click at [604, 128] on div "# Brak ve Treg'e karşı savun. # Ufaklıklara iki kez saldırmalısın. hero . moveR…" at bounding box center [684, 170] width 185 height 248
type textarea "h"
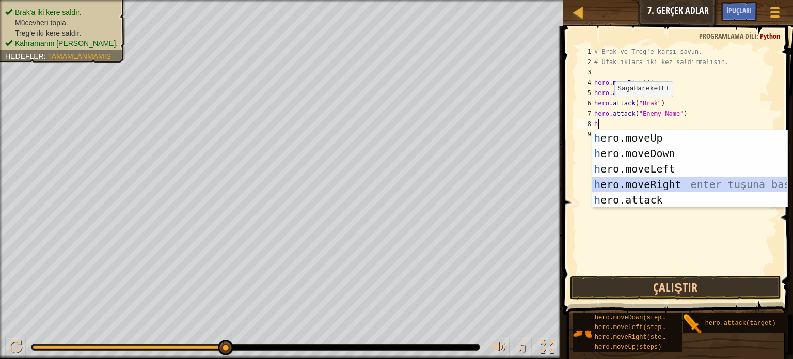
click at [652, 186] on div "h ero.moveUp enter tuşuna bas h ero.moveDown enter tuşuna bas h ero.moveLeft en…" at bounding box center [689, 184] width 195 height 108
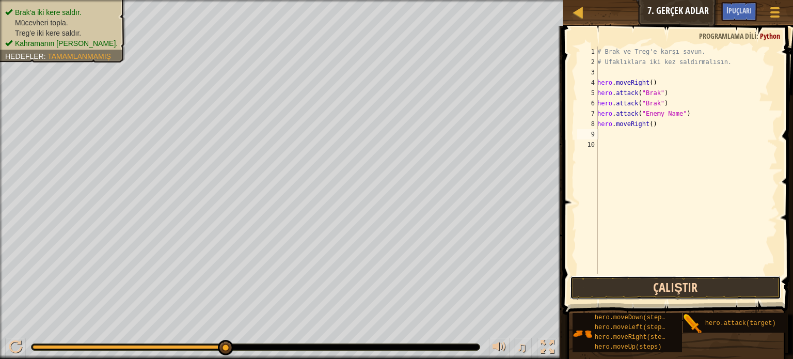
click at [661, 284] on button "Çalıştır" at bounding box center [675, 288] width 211 height 24
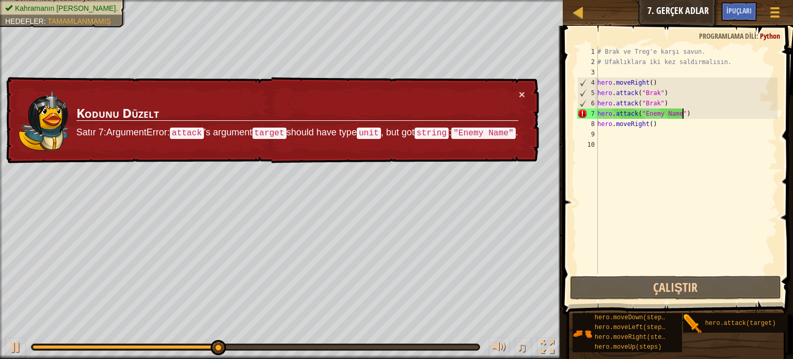
click at [684, 115] on div "# Brak ve Treg'e karşı savun. # Ufaklıklara iki kez saldırmalısın. hero . moveR…" at bounding box center [686, 170] width 182 height 248
click at [675, 115] on div "# Brak ve Treg'e karşı savun. # Ufaklıklara iki kez saldırmalısın. hero . moveR…" at bounding box center [686, 170] width 182 height 248
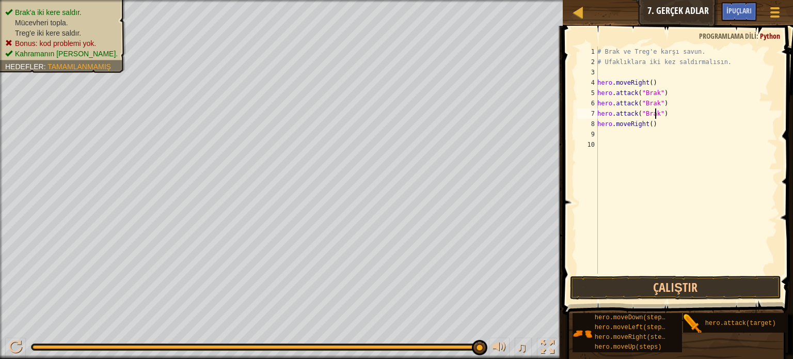
scroll to position [5, 4]
click at [696, 283] on button "Çalıştır" at bounding box center [675, 288] width 211 height 24
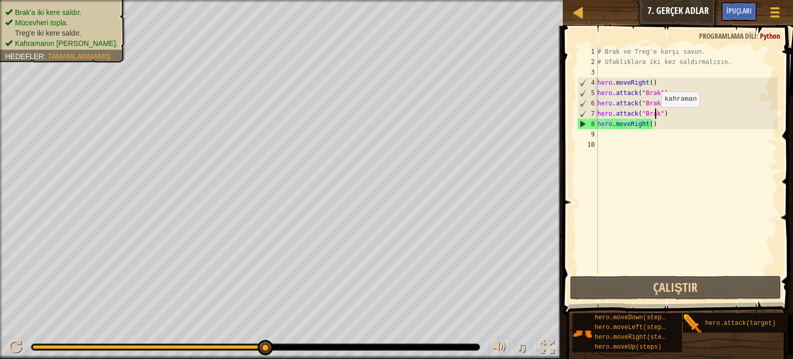
click at [656, 117] on div "# Brak ve Treg'e karşı savun. # Ufaklıklara iki kez saldırmalısın. hero . moveR…" at bounding box center [686, 170] width 182 height 248
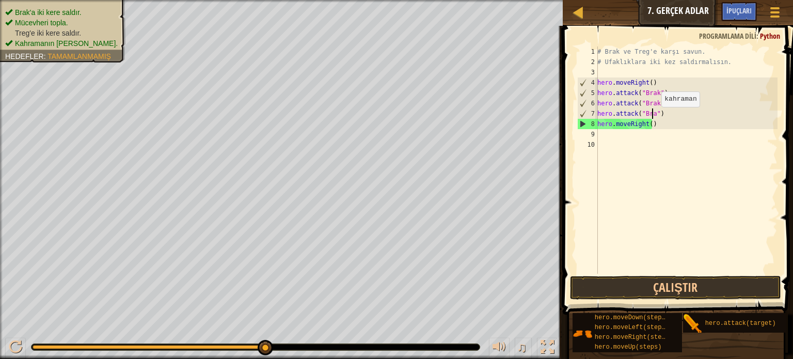
scroll to position [5, 3]
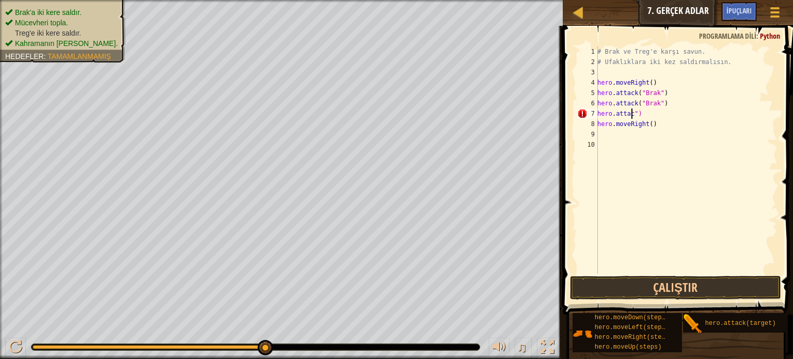
click at [652, 125] on div "# Brak ve Treg'e karşı savun. # Ufaklıklara iki kez saldırmalısın. hero . moveR…" at bounding box center [686, 170] width 182 height 248
type textarea "h"
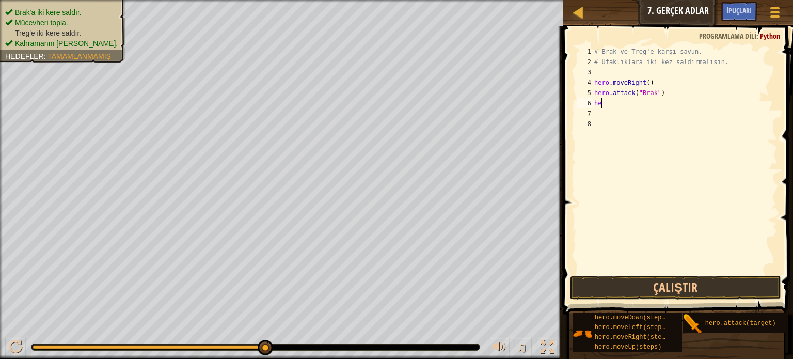
type textarea "h"
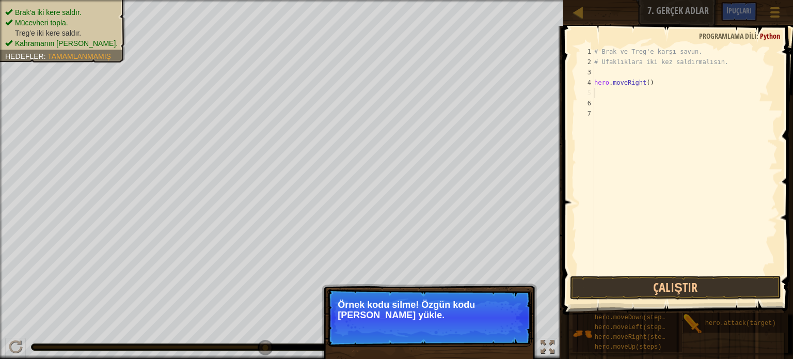
click at [651, 83] on div "# Brak ve Treg'e karşı savun. # Ufaklıklara iki kez saldırmalısın. hero . moveR…" at bounding box center [684, 170] width 185 height 248
type textarea "hero.moveRight()"
click at [651, 83] on div "# Brak ve Treg'e karşı savun. # Ufaklıklara iki kez saldırmalısın. hero . moveR…" at bounding box center [684, 170] width 185 height 248
click at [509, 326] on button "↻ Reload" at bounding box center [500, 327] width 46 height 15
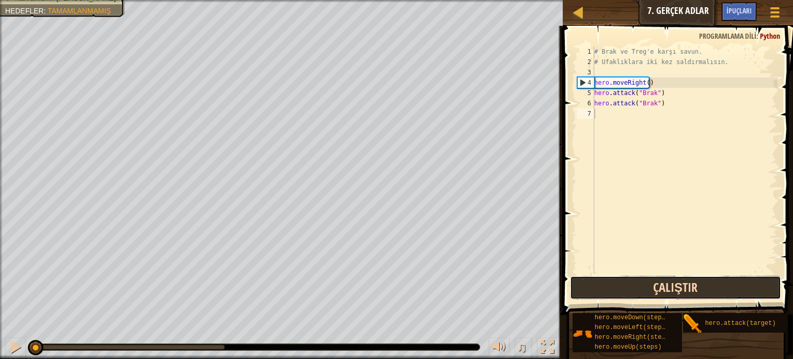
click at [624, 277] on button "Çalıştır" at bounding box center [675, 288] width 211 height 24
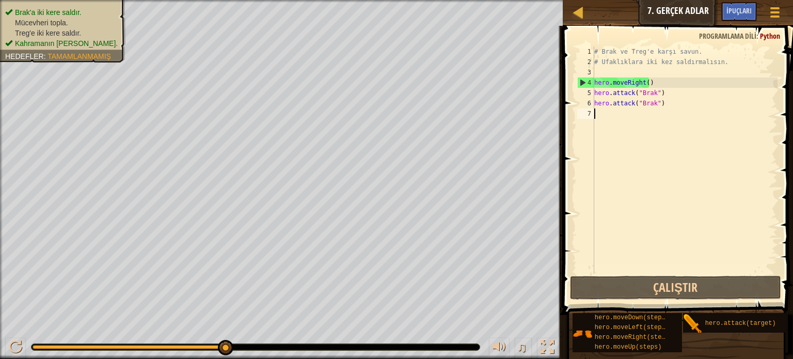
click at [609, 71] on div "# Brak ve Treg'e karşı savun. # Ufaklıklara iki kez saldırmalısın. hero . moveR…" at bounding box center [684, 170] width 185 height 248
type textarea "h"
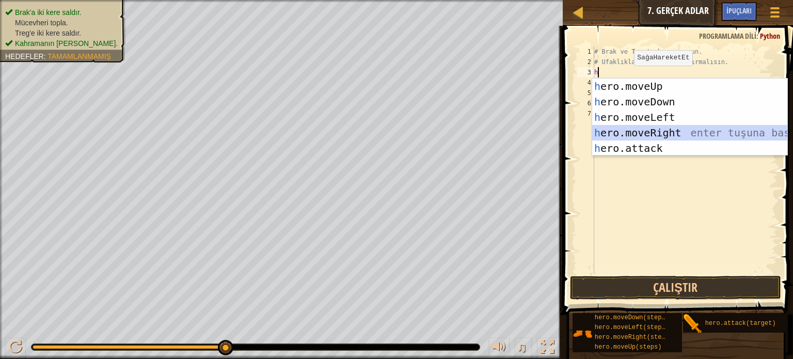
click at [664, 133] on div "h ero.moveUp enter tuşuna bas h ero.moveDown enter tuşuna bas h ero.moveLeft en…" at bounding box center [689, 132] width 195 height 108
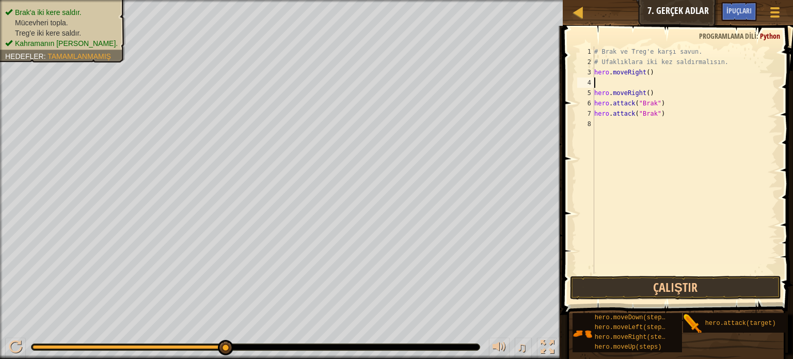
type textarea "h"
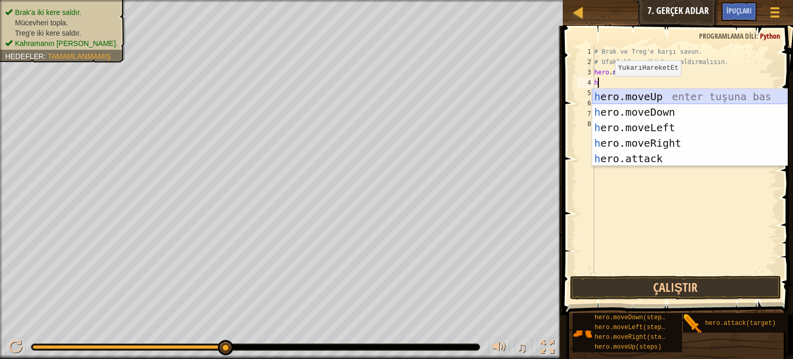
click at [667, 95] on div "h ero.moveUp enter tuşuna bas h ero.moveDown enter tuşuna bas h ero.moveLeft en…" at bounding box center [689, 143] width 195 height 108
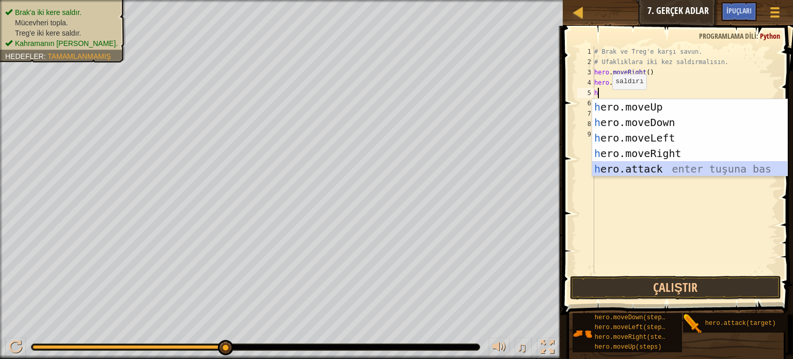
click at [655, 165] on div "h ero.moveUp enter tuşuna bas h ero.moveDown enter tuşuna bas h ero.moveLeft en…" at bounding box center [689, 153] width 195 height 108
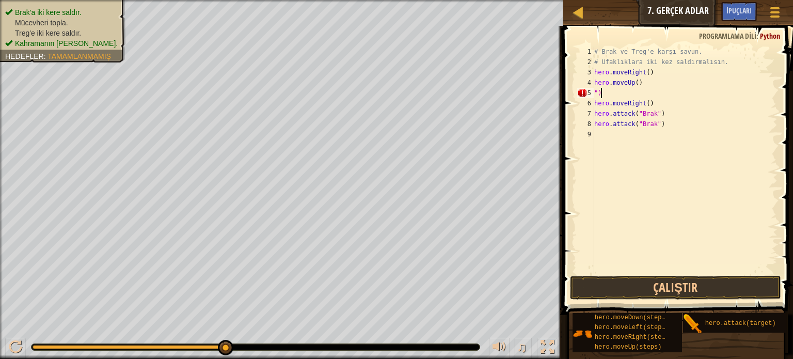
click at [607, 93] on div "# Brak ve Treg'e karşı savun. # Ufaklıklara iki kez saldırmalısın. hero . moveR…" at bounding box center [684, 170] width 185 height 248
type textarea """
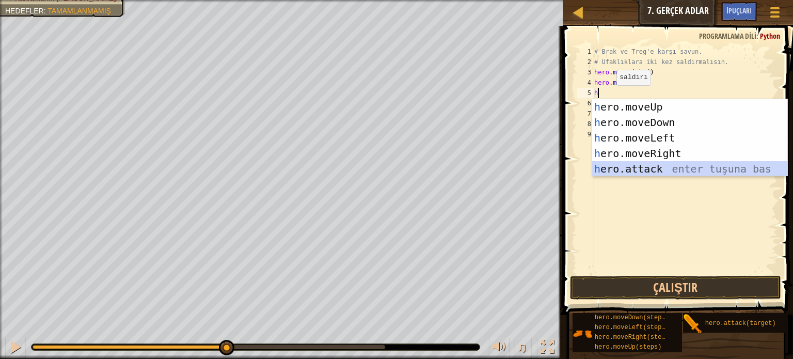
click at [640, 165] on div "h ero.moveUp enter tuşuna bas h ero.moveDown enter tuşuna bas h ero.moveLeft en…" at bounding box center [689, 153] width 195 height 108
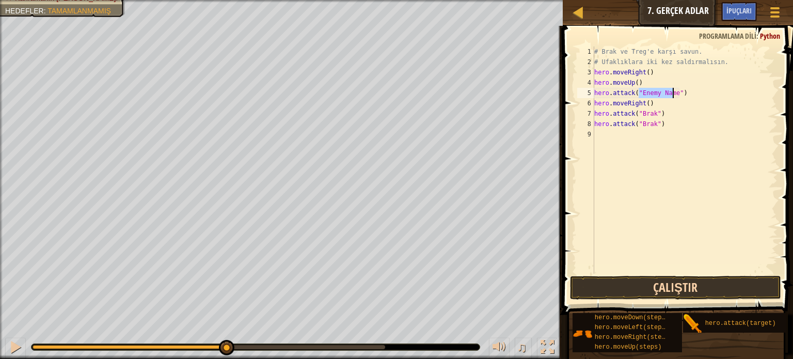
type textarea "hero.attack("Enemy Name")"
click at [688, 281] on button "Çalıştır" at bounding box center [675, 288] width 211 height 24
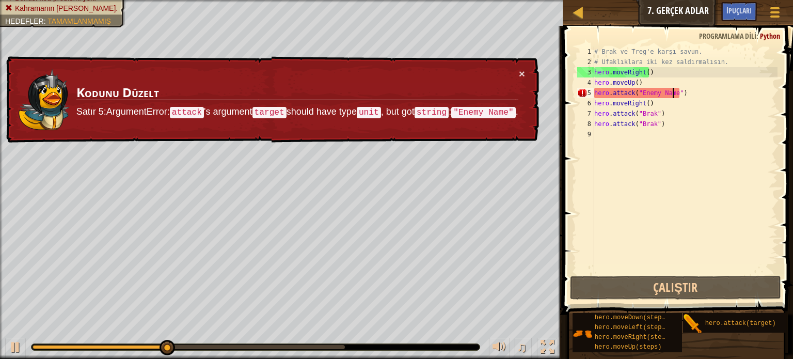
scroll to position [5, 0]
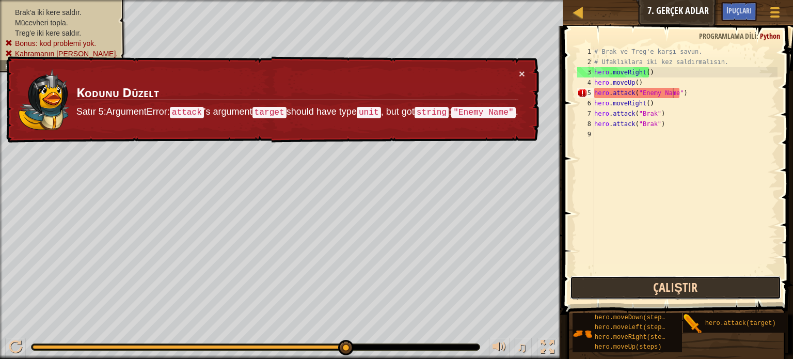
click at [628, 278] on button "Çalıştır" at bounding box center [675, 288] width 211 height 24
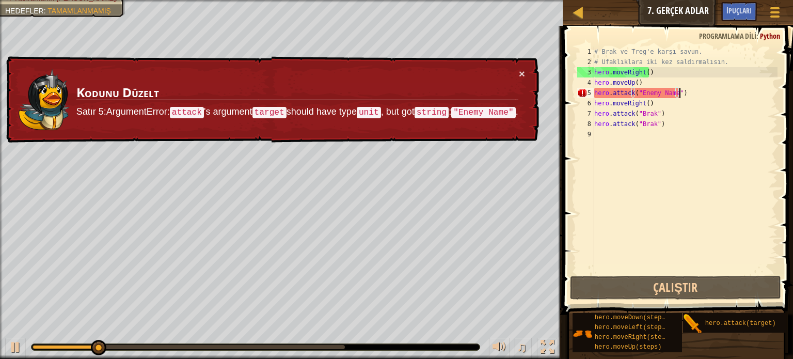
click at [681, 93] on div "# Brak ve Treg'e karşı savun. # Ufaklıklara iki kez saldırmalısın. hero . moveR…" at bounding box center [684, 170] width 185 height 248
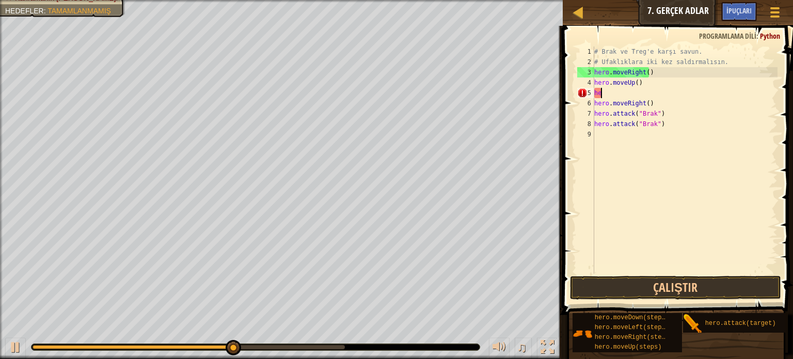
type textarea "h"
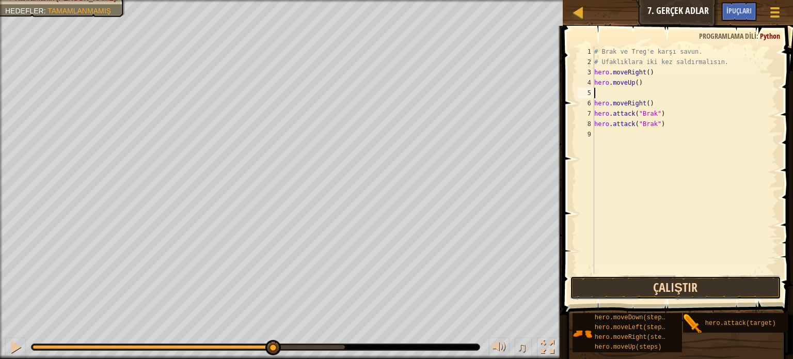
click at [649, 285] on button "Çalıştır" at bounding box center [675, 288] width 211 height 24
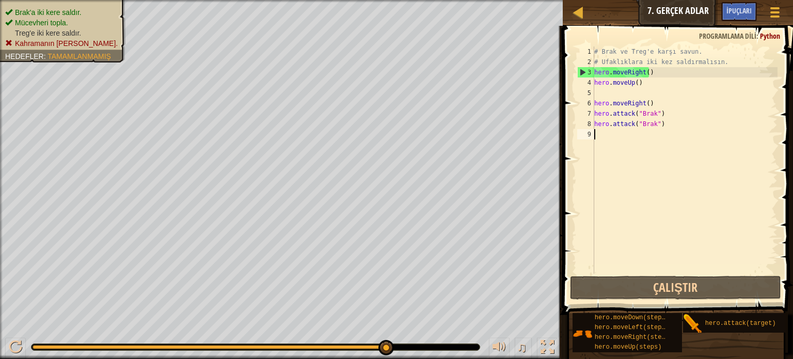
click at [599, 136] on div "# Brak ve Treg'e karşı savun. # Ufaklıklara iki kez saldırmalısın. hero . moveR…" at bounding box center [684, 170] width 185 height 248
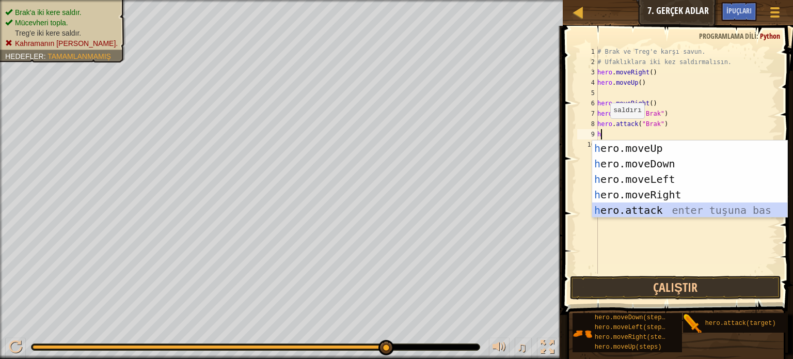
click at [662, 212] on div "h ero.moveUp enter tuşuna bas h ero.moveDown enter tuşuna bas h ero.moveLeft en…" at bounding box center [689, 194] width 195 height 108
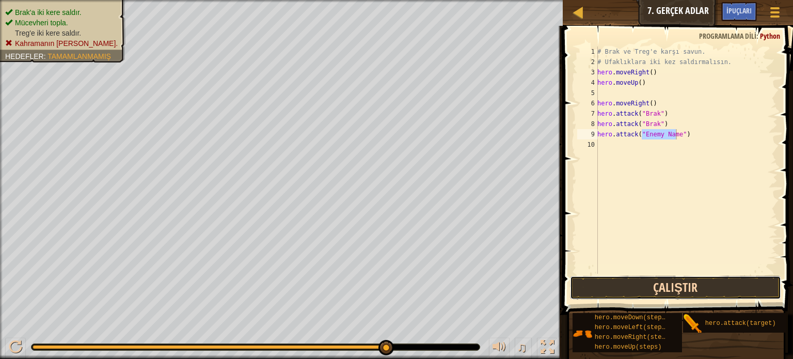
click at [666, 281] on button "Çalıştır" at bounding box center [675, 288] width 211 height 24
click at [656, 281] on button "Çalıştır" at bounding box center [675, 288] width 211 height 24
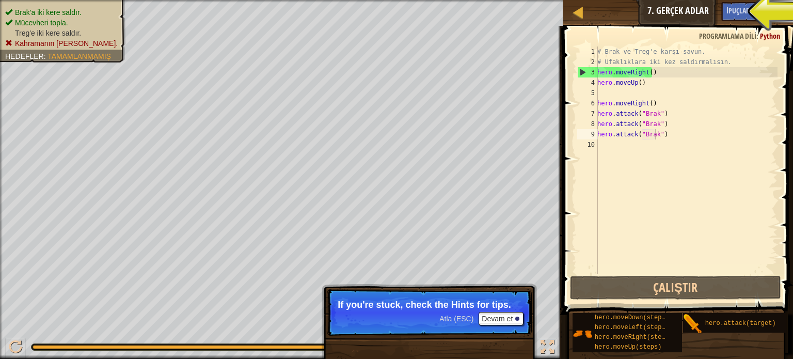
click at [695, 10] on div "Harita Bilgisayar Bilimine Giriş 7. Gerçek Adlar Oyun Menüsü Bitti İpuçları" at bounding box center [678, 13] width 230 height 26
click at [693, 11] on div "Harita Bilgisayar Bilimine Giriş 7. Gerçek Adlar Oyun Menüsü Bitti İpuçları" at bounding box center [678, 13] width 230 height 26
click at [729, 9] on span "İpuçları" at bounding box center [738, 11] width 25 height 10
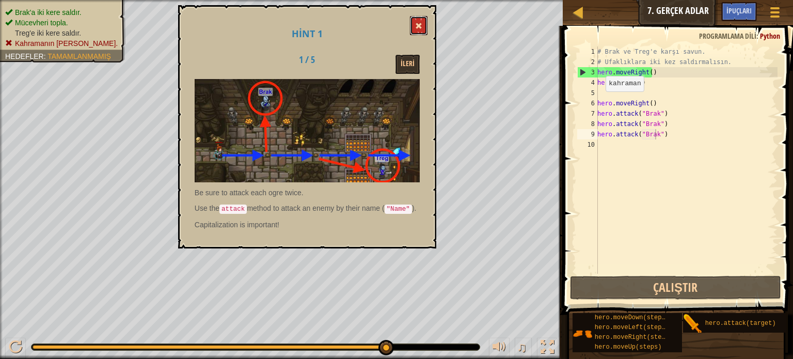
click at [412, 25] on button at bounding box center [419, 25] width 18 height 19
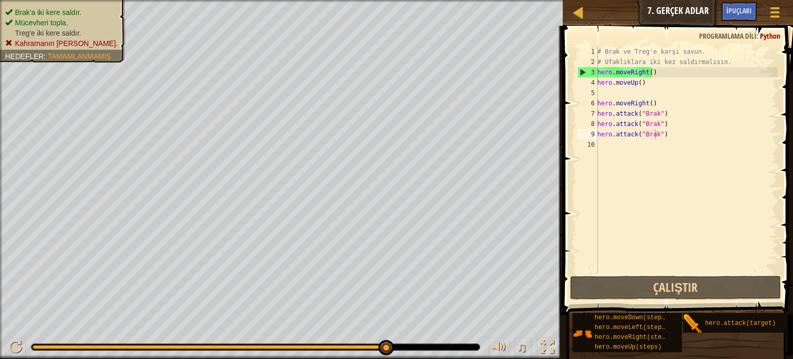
click at [663, 117] on div "# Brak ve Treg'e karşı savun. # Ufaklıklara iki kez saldırmalısın. hero . moveR…" at bounding box center [686, 170] width 182 height 248
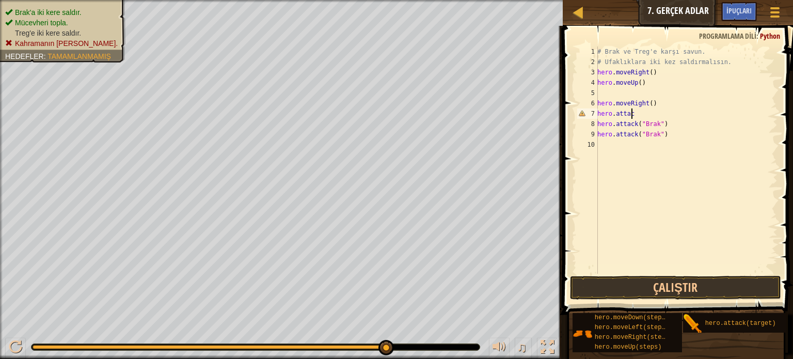
scroll to position [5, 1]
type textarea "h"
click at [652, 100] on div "# Brak ve Treg'e karşı savun. # Ufaklıklara iki kez saldırmalısın. hero . moveR…" at bounding box center [686, 170] width 182 height 248
type textarea "h"
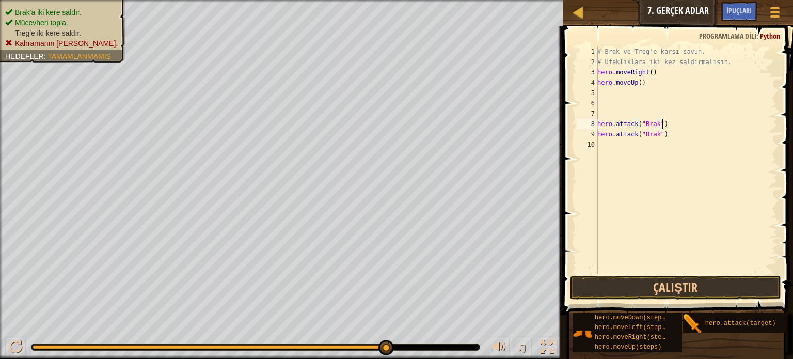
click at [669, 125] on div "# Brak ve Treg'e karşı savun. # Ufaklıklara iki kez saldırmalısın. hero . moveR…" at bounding box center [686, 170] width 182 height 248
type textarea "h"
click at [667, 134] on div "# Brak ve Treg'e karşı savun. # Ufaklıklara iki kez saldırmalısın. hero . moveR…" at bounding box center [686, 170] width 182 height 248
type textarea "h"
click at [650, 82] on div "# Brak ve Treg'e karşı savun. # Ufaklıklara iki kez saldırmalısın. hero . moveR…" at bounding box center [686, 170] width 182 height 248
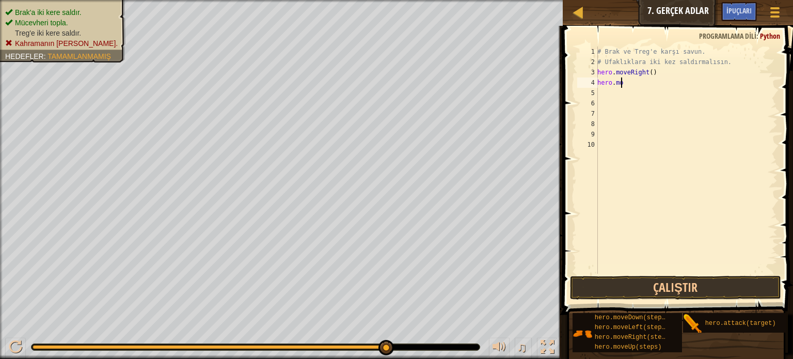
type textarea "h"
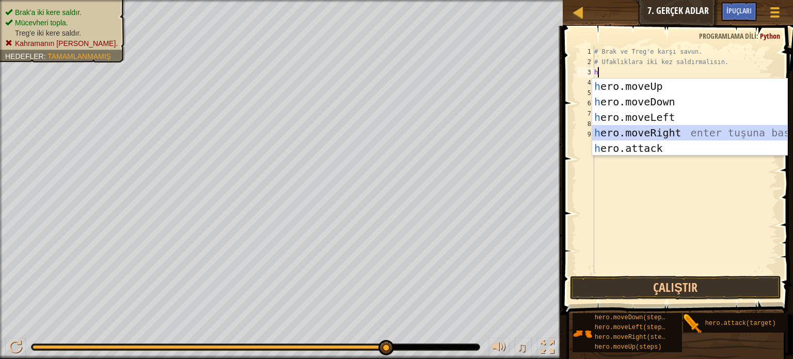
click at [630, 139] on div "h ero.moveUp enter tuşuna bas h ero.moveDown enter tuşuna bas h ero.moveLeft en…" at bounding box center [689, 132] width 195 height 108
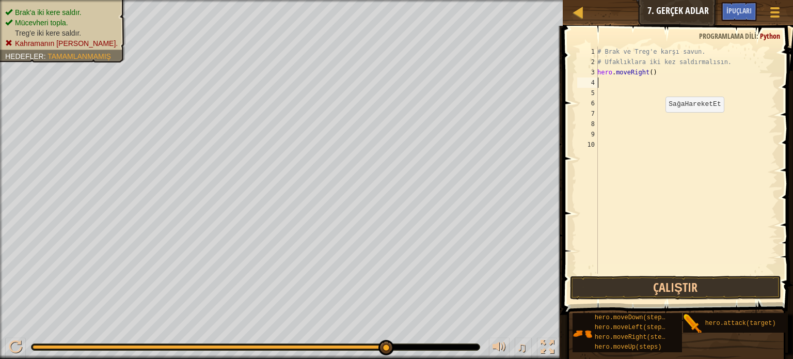
type textarea "h"
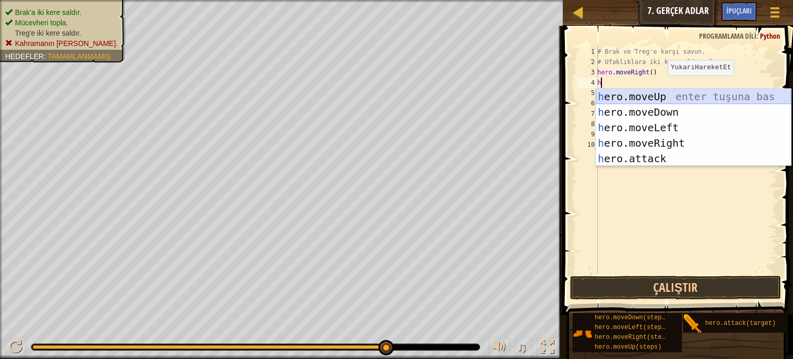
click at [659, 100] on div "h ero.moveUp enter tuşuna bas h ero.moveDown enter tuşuna bas h ero.moveLeft en…" at bounding box center [693, 143] width 195 height 108
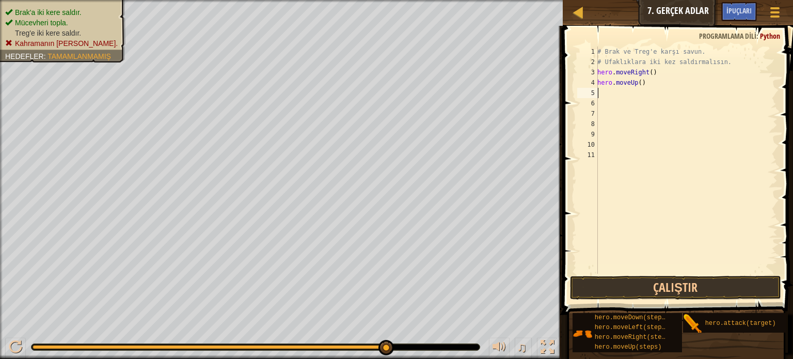
type textarea "h"
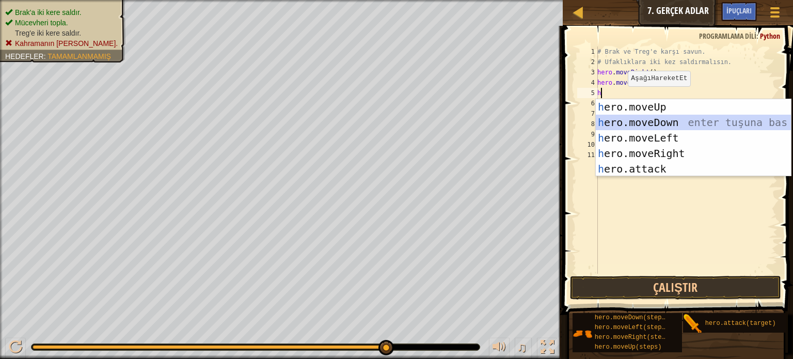
click at [644, 123] on div "h ero.moveUp enter tuşuna bas h ero.moveDown enter tuşuna bas h ero.moveLeft en…" at bounding box center [693, 153] width 195 height 108
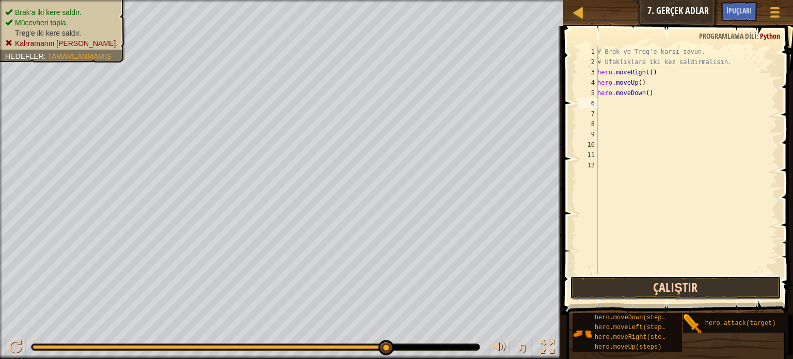
click at [641, 282] on button "Çalıştır" at bounding box center [675, 288] width 211 height 24
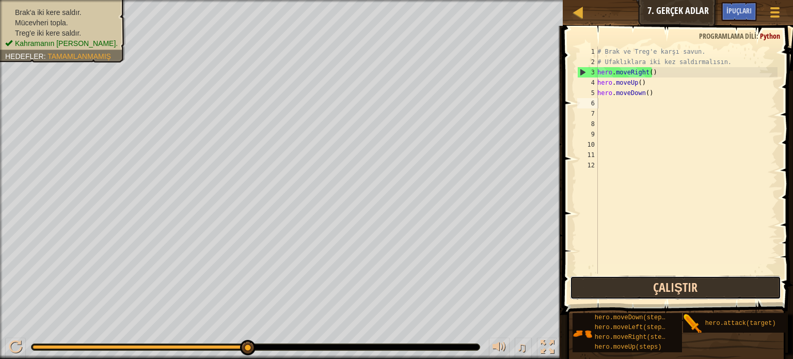
click at [650, 282] on button "Çalıştır" at bounding box center [675, 288] width 211 height 24
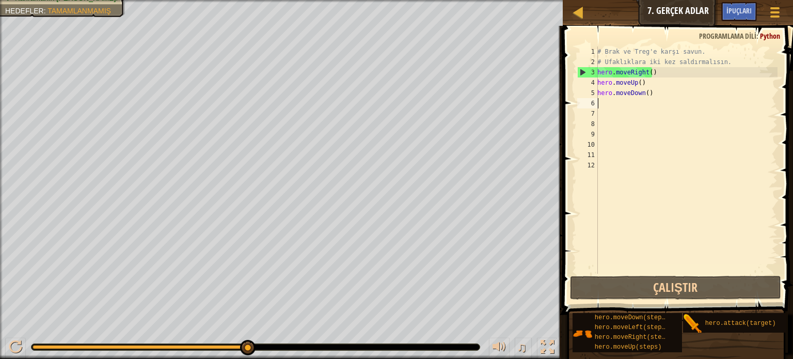
click at [661, 94] on div "# Brak ve Treg'e karşı savun. # Ufaklıklara iki kez saldırmalısın. hero . moveR…" at bounding box center [686, 170] width 182 height 248
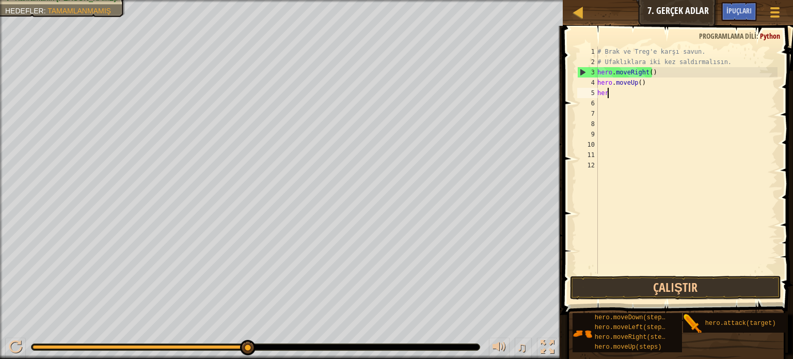
type textarea "h"
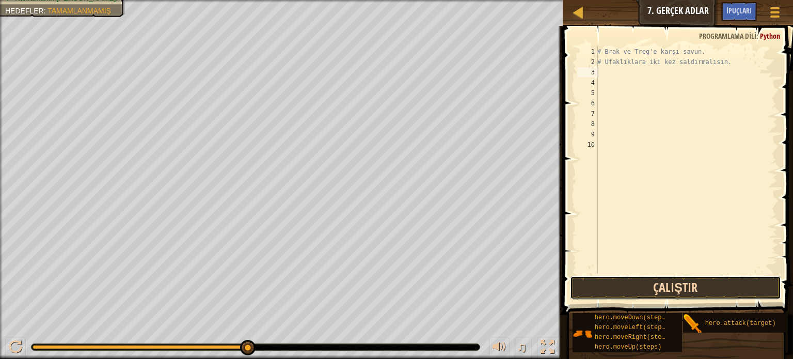
click at [709, 284] on button "Çalıştır" at bounding box center [675, 288] width 211 height 24
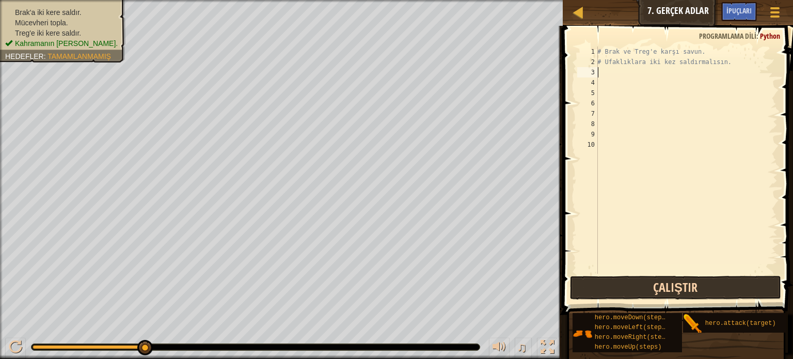
type textarea "h"
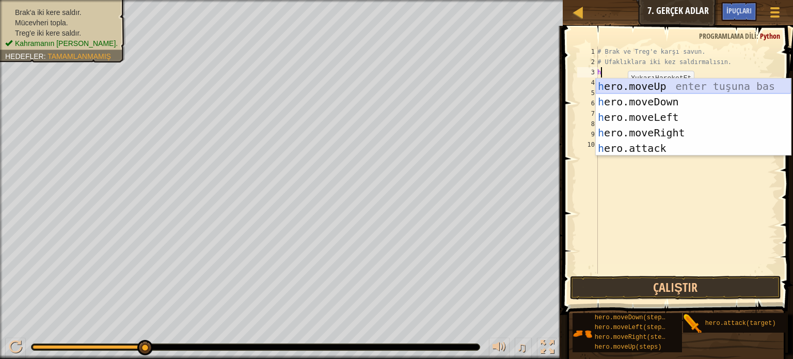
click at [681, 90] on div "h ero.moveUp enter tuşuna bas h ero.moveDown enter tuşuna bas h ero.moveLeft en…" at bounding box center [693, 132] width 195 height 108
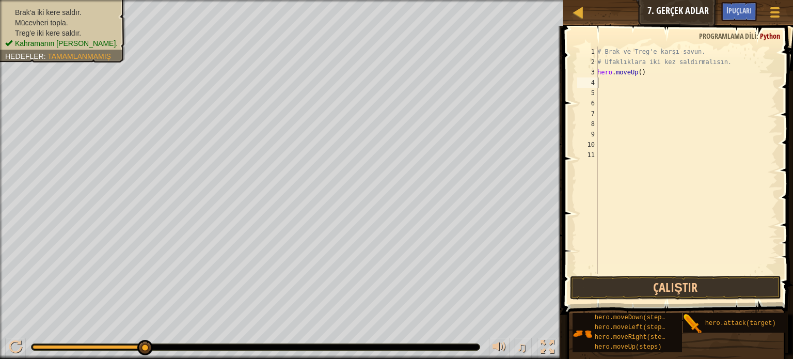
click at [644, 72] on div "# Brak ve Treg'e karşı savun. # Ufaklıklara iki kez saldırmalısın. hero . moveU…" at bounding box center [686, 170] width 182 height 248
type textarea "h"
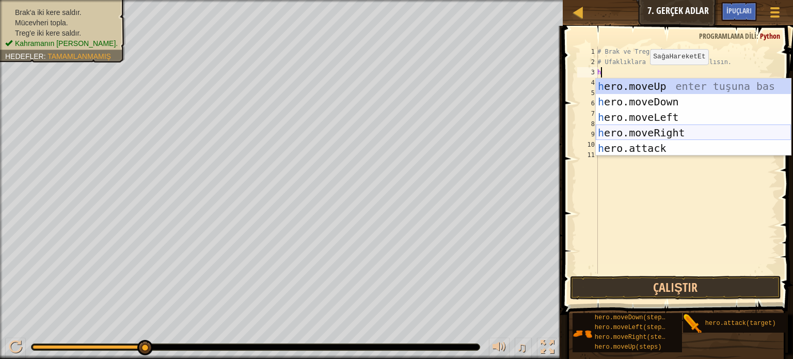
click at [643, 129] on div "h ero.moveUp enter tuşuna bas h ero.moveDown enter tuşuna bas h ero.moveLeft en…" at bounding box center [693, 132] width 195 height 108
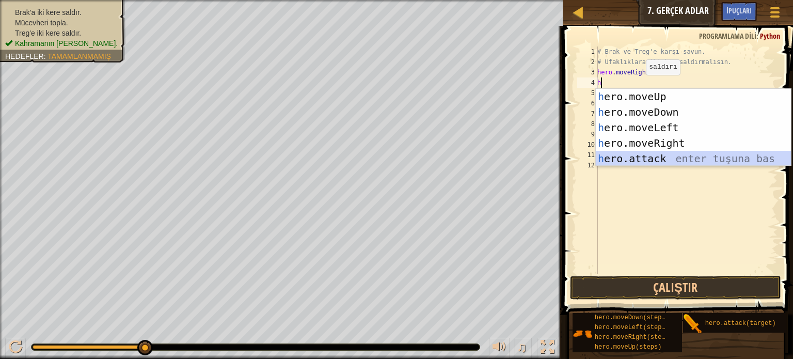
click at [664, 154] on div "h ero.moveUp enter tuşuna bas h ero.moveDown enter tuşuna bas h ero.moveLeft en…" at bounding box center [693, 143] width 195 height 108
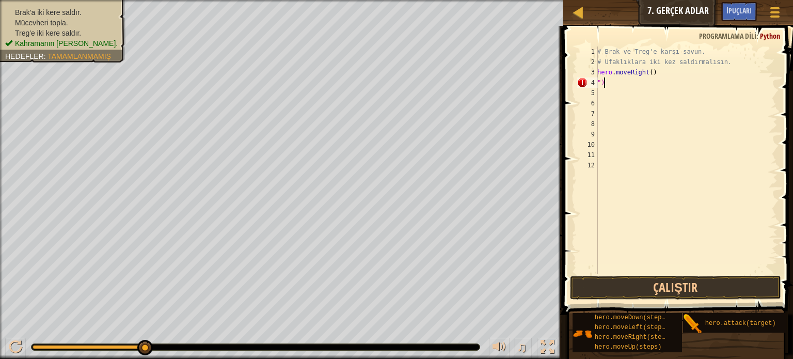
click at [607, 82] on div "# Brak ve Treg'e karşı savun. # Ufaklıklara iki kez saldırmalısın. hero . moveR…" at bounding box center [686, 170] width 182 height 248
type textarea """
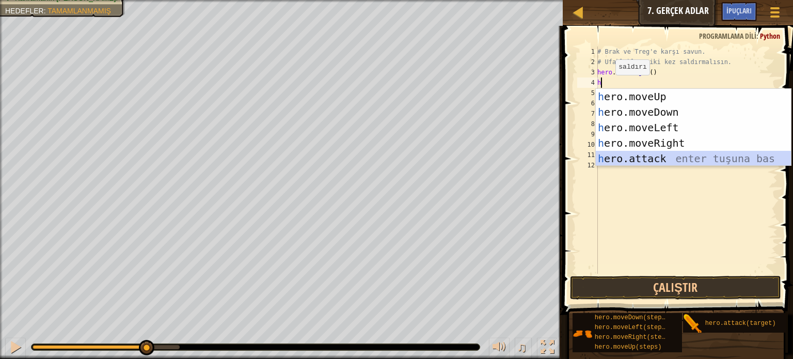
click at [661, 152] on div "h ero.moveUp enter tuşuna bas h ero.moveDown enter tuşuna bas h ero.moveLeft en…" at bounding box center [693, 143] width 195 height 108
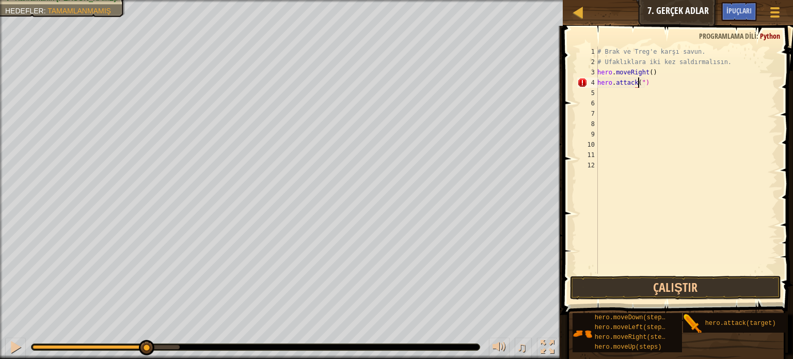
click at [655, 83] on div "# Brak ve Treg'e karşı savun. # Ufaklıklara iki kez saldırmalısın. hero . moveR…" at bounding box center [686, 170] width 182 height 248
type textarea "h"
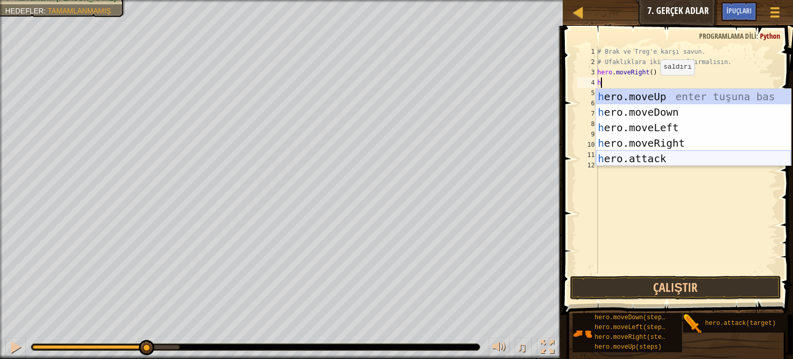
click at [667, 154] on div "h ero.moveUp enter tuşuna bas h ero.moveDown enter tuşuna bas h ero.moveLeft en…" at bounding box center [693, 143] width 195 height 108
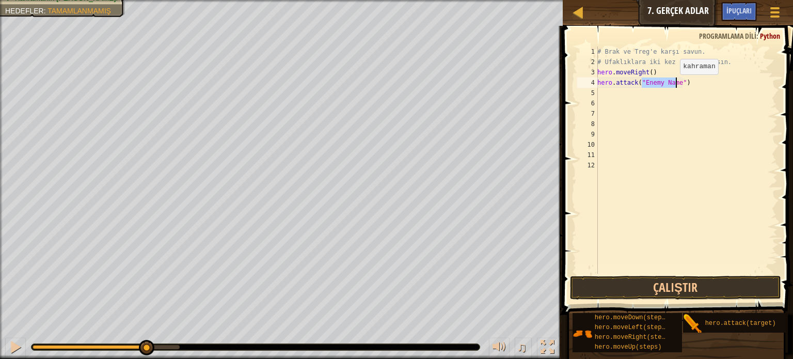
click at [674, 84] on div "# Brak ve Treg'e karşı savun. # Ufaklıklara iki kez saldırmalısın. hero . moveR…" at bounding box center [686, 159] width 182 height 227
type textarea "hero.attack("brak")"
click at [608, 92] on div "# Brak ve Treg'e karşı savun. # Ufaklıklara iki kez saldırmalısın. hero . moveR…" at bounding box center [686, 170] width 182 height 248
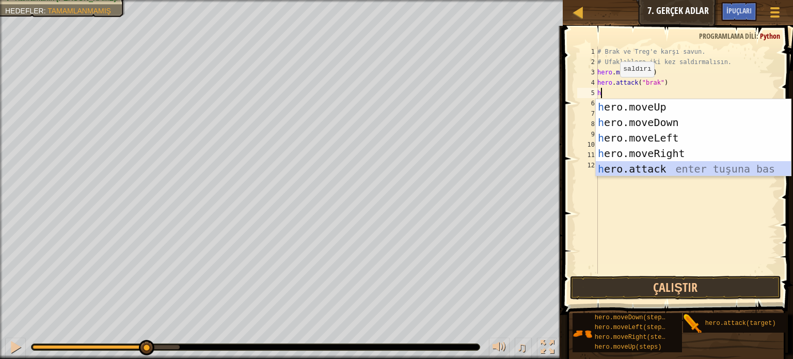
click at [674, 164] on div "h ero.moveUp enter tuşuna bas h ero.moveDown enter tuşuna bas h ero.moveLeft en…" at bounding box center [693, 153] width 195 height 108
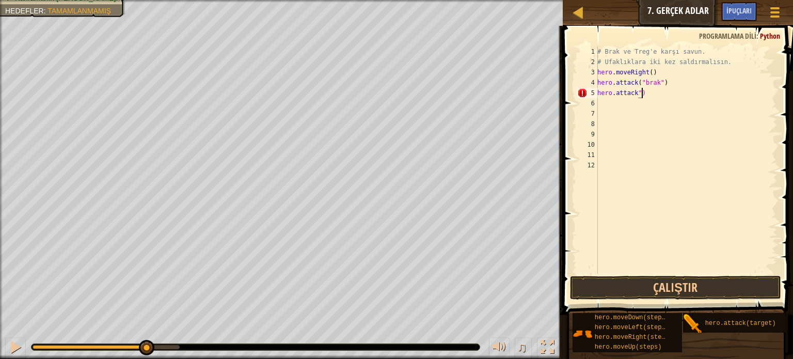
click at [674, 92] on div "# Brak ve Treg'e karşı savun. # Ufaklıklara iki kez saldırmalısın. hero . moveR…" at bounding box center [686, 170] width 182 height 248
type textarea "h"
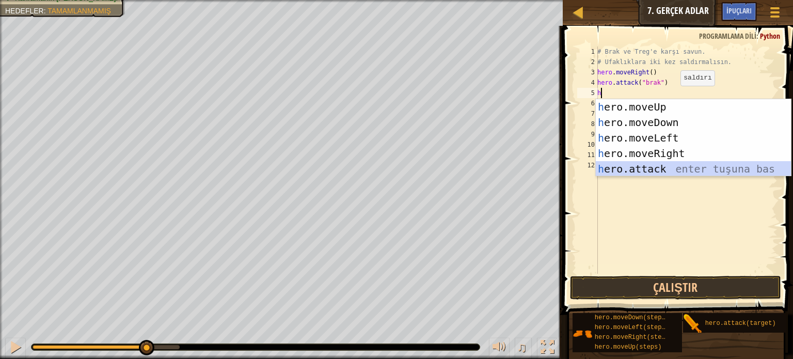
click at [695, 173] on div "h ero.moveUp enter tuşuna bas h ero.moveDown enter tuşuna bas h ero.moveLeft en…" at bounding box center [693, 153] width 195 height 108
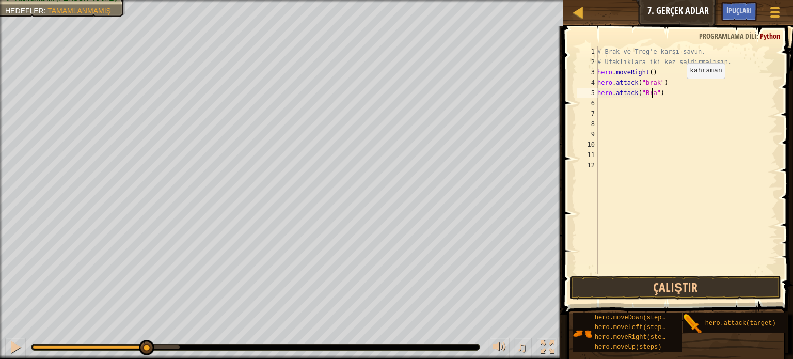
scroll to position [5, 4]
click at [649, 286] on button "Çalıştır" at bounding box center [675, 288] width 211 height 24
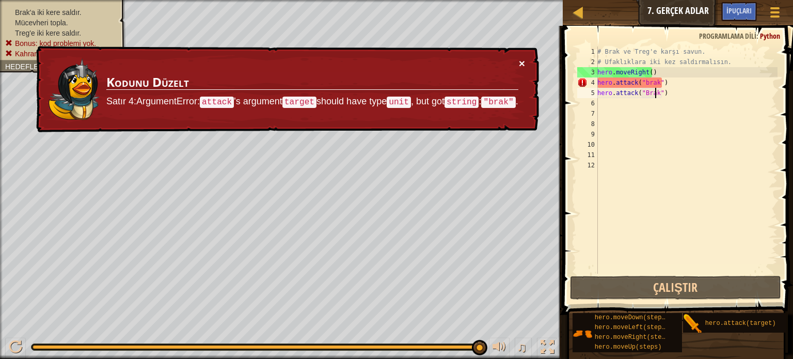
click at [522, 60] on div "Harita Bilgisayar Bilimine Giriş 7. Gerçek Adlar Oyun Menüsü Bitti İpuçları 1 ה…" at bounding box center [396, 179] width 793 height 359
click at [522, 60] on button "×" at bounding box center [522, 63] width 6 height 11
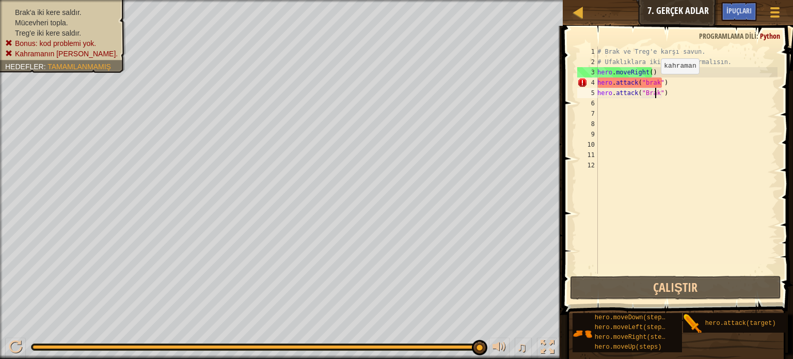
click at [655, 84] on div "# Brak ve Treg'e karşı savun. # Ufaklıklara iki kez saldırmalısın. hero . moveR…" at bounding box center [686, 170] width 182 height 248
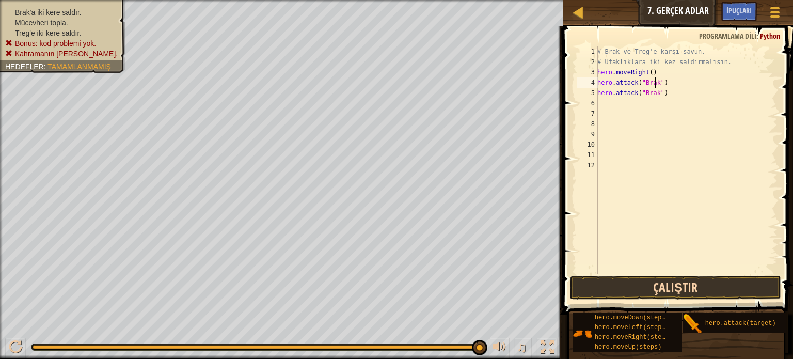
type textarea "hero.attack("Brak")"
click at [650, 289] on button "Çalıştır" at bounding box center [675, 288] width 211 height 24
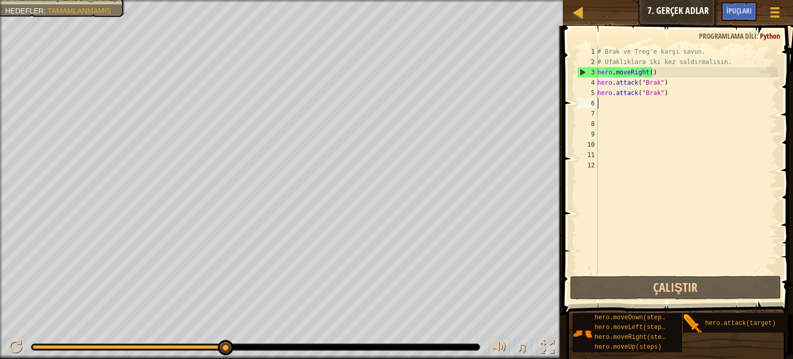
click at [612, 105] on div "# Brak ve Treg'e karşı savun. # Ufaklıklara iki kez saldırmalısın. hero . moveR…" at bounding box center [686, 170] width 182 height 248
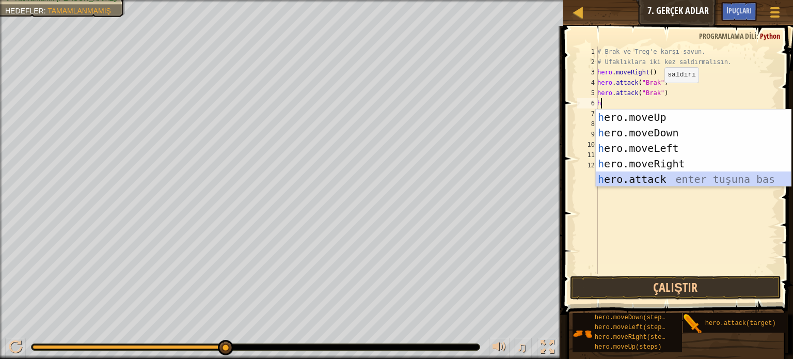
click at [664, 176] on div "h ero.moveUp enter tuşuna bas h ero.moveDown enter tuşuna bas h ero.moveLeft en…" at bounding box center [693, 163] width 195 height 108
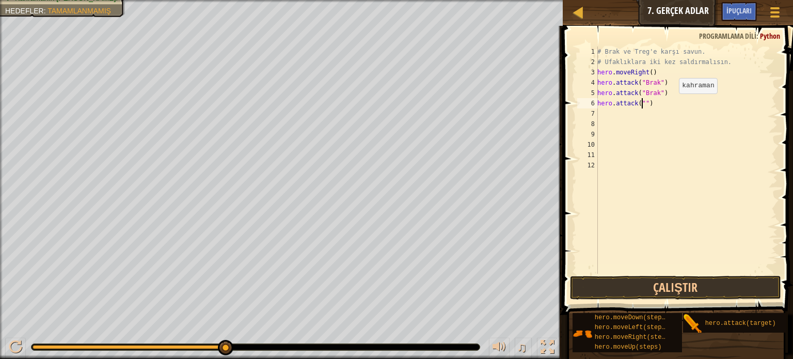
scroll to position [5, 4]
type textarea "hero.attack("Tred")"
click at [610, 118] on div "# Brak ve Treg'e karşı savun. # Ufaklıklara iki kez saldırmalısın. hero . moveR…" at bounding box center [686, 170] width 182 height 248
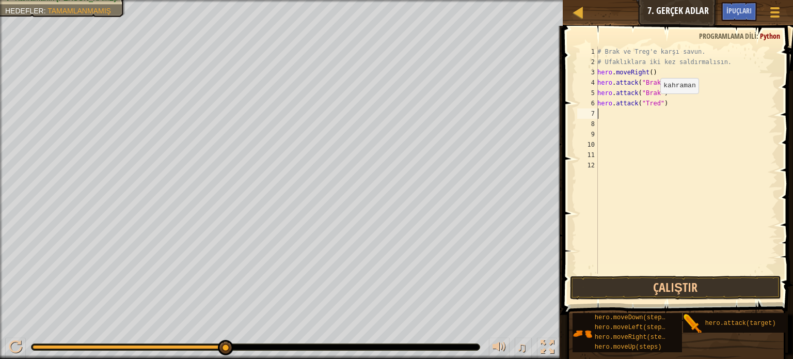
click at [655, 104] on div "# Brak ve Treg'e karşı savun. # Ufaklıklara iki kez saldırmalısın. hero . moveR…" at bounding box center [686, 170] width 182 height 248
type textarea "hero.attack("Treg")"
click at [602, 111] on div "# Brak ve Treg'e karşı savun. # Ufaklıklara iki kez saldırmalısın. hero . moveR…" at bounding box center [686, 170] width 182 height 248
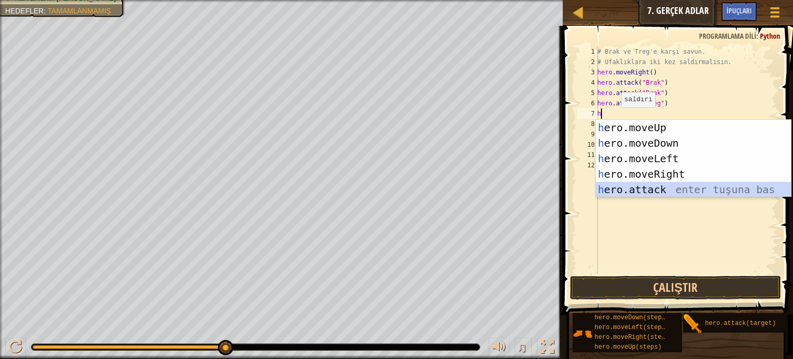
click at [662, 185] on div "h ero.moveUp enter tuşuna bas h ero.moveDown enter tuşuna bas h ero.moveLeft en…" at bounding box center [693, 174] width 195 height 108
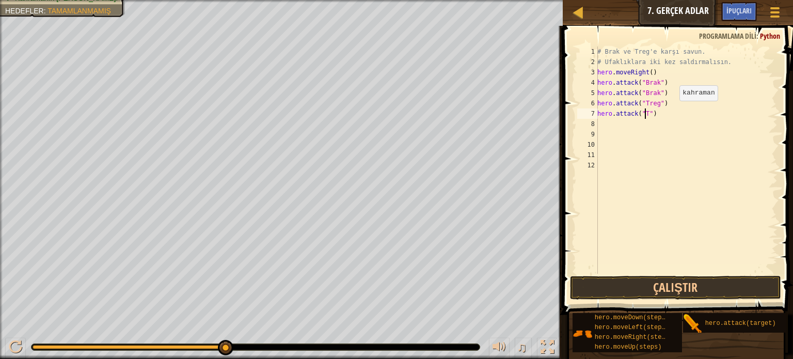
scroll to position [5, 4]
type textarea "hero.attack("Treg")"
click at [610, 127] on div "# Brak ve Treg'e karşı savun. # Ufaklıklara iki kez saldırmalısın. hero . moveR…" at bounding box center [686, 170] width 182 height 248
type textarea "h"
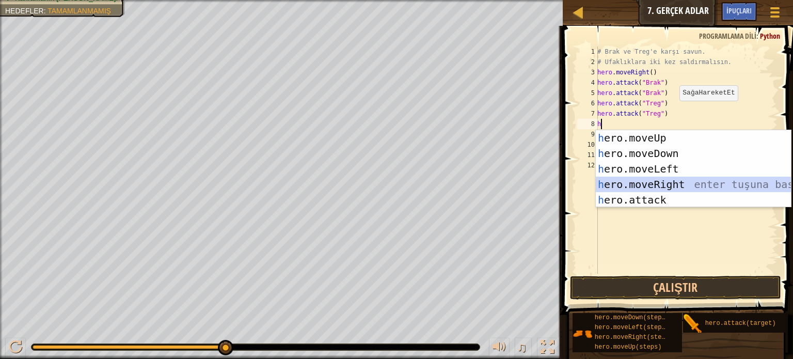
click at [646, 181] on div "h ero.moveUp enter tuşuna bas h ero.moveDown enter tuşuna bas h ero.moveLeft en…" at bounding box center [693, 184] width 195 height 108
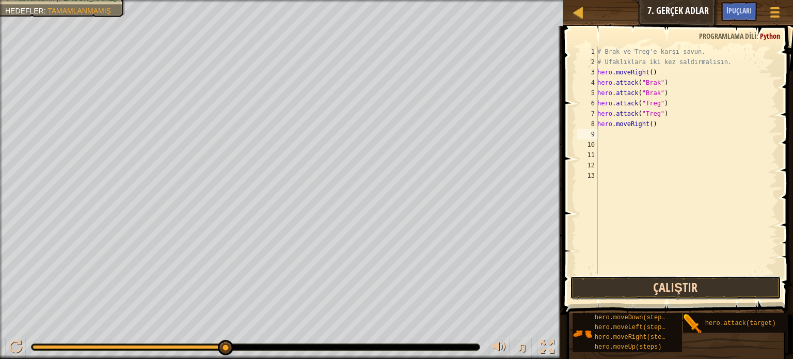
click at [679, 287] on button "Çalıştır" at bounding box center [675, 288] width 211 height 24
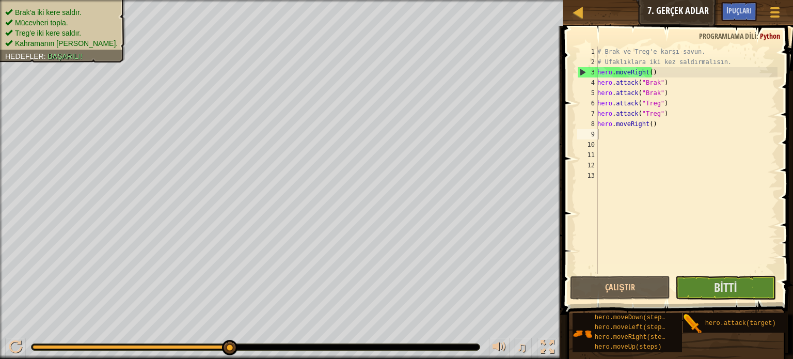
type textarea "h"
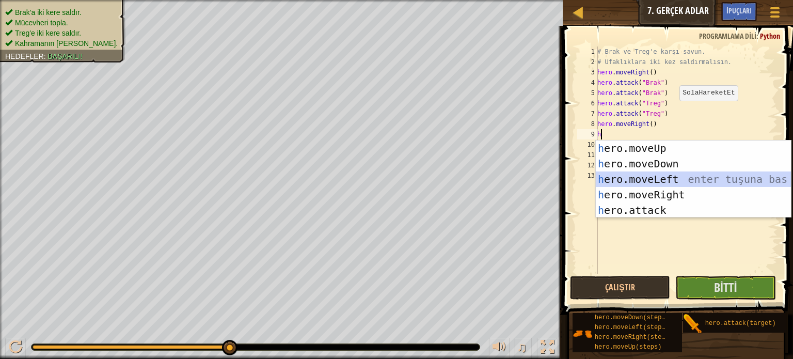
click at [661, 179] on div "h ero.moveUp enter tuşuna bas h ero.moveDown enter tuşuna bas h ero.moveLeft en…" at bounding box center [693, 194] width 195 height 108
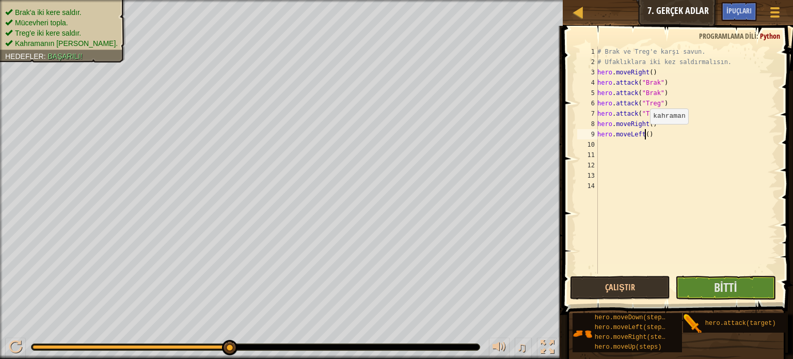
click at [644, 134] on div "# Brak ve Treg'e karşı savun. # Ufaklıklara iki kez saldırmalısın. hero . moveR…" at bounding box center [686, 170] width 182 height 248
click at [628, 279] on button "Çalıştır" at bounding box center [620, 288] width 101 height 24
click at [636, 288] on button "Çalıştır" at bounding box center [620, 288] width 101 height 24
type textarea "hero.moveLeft(2)"
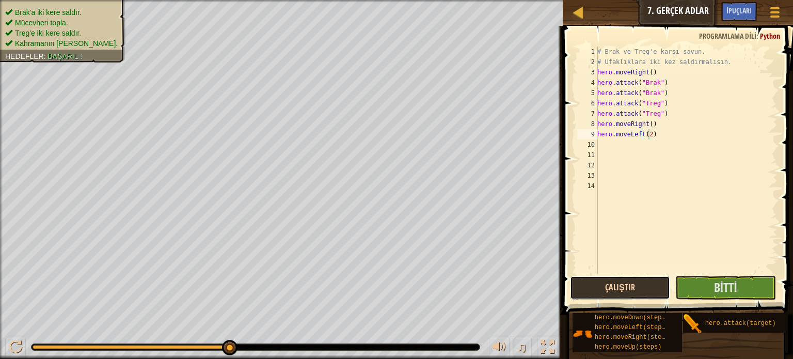
click at [638, 285] on button "Çalıştır" at bounding box center [620, 288] width 101 height 24
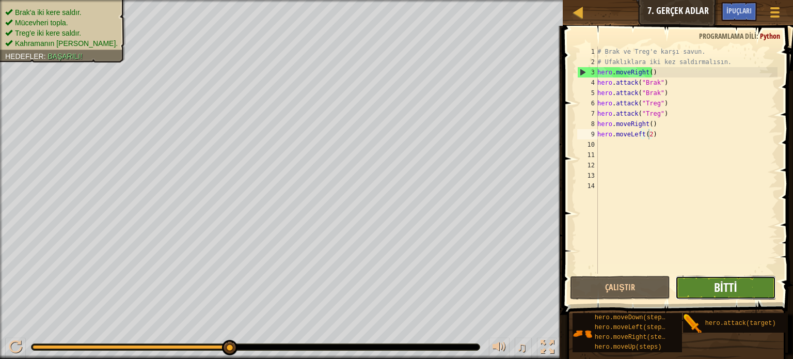
click at [722, 286] on span "Bitti" at bounding box center [725, 287] width 23 height 17
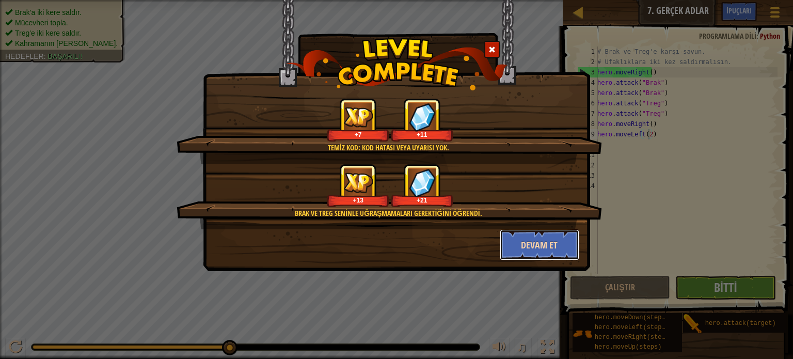
click at [538, 241] on button "Devam et" at bounding box center [540, 244] width 80 height 31
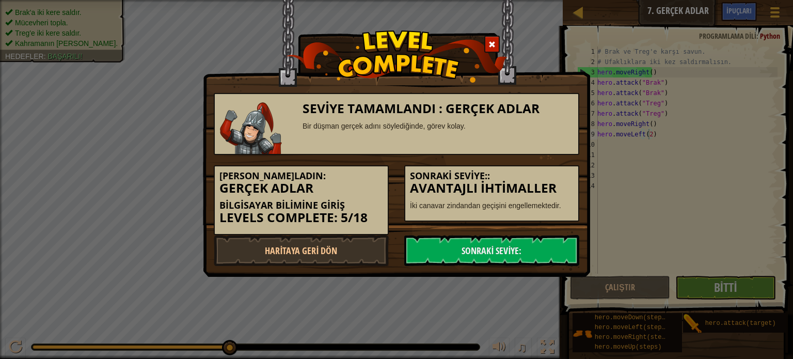
click at [538, 241] on link "Sonraki Seviye:" at bounding box center [491, 250] width 175 height 31
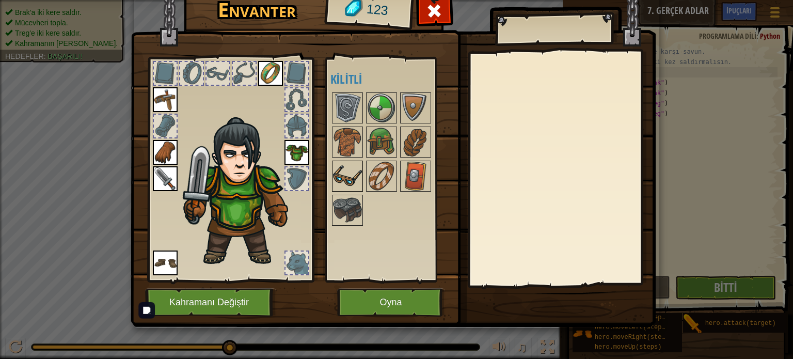
click at [346, 175] on img at bounding box center [347, 176] width 29 height 29
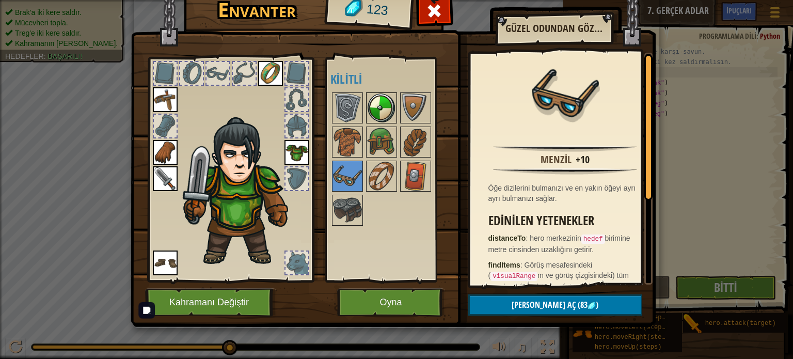
click at [384, 104] on img at bounding box center [381, 107] width 29 height 29
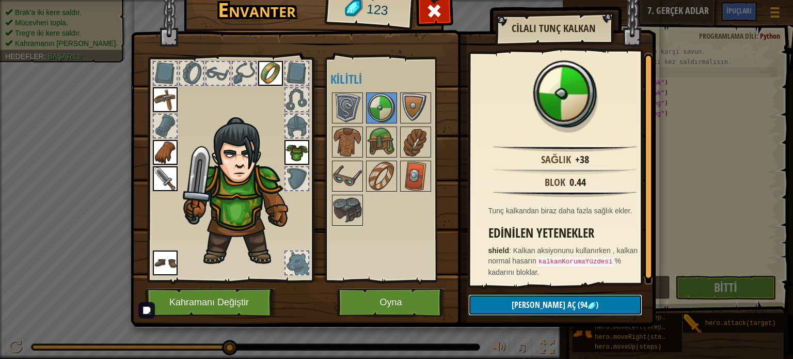
click at [576, 303] on span "(94" at bounding box center [582, 304] width 12 height 11
click at [568, 303] on button "Devam et" at bounding box center [555, 304] width 174 height 21
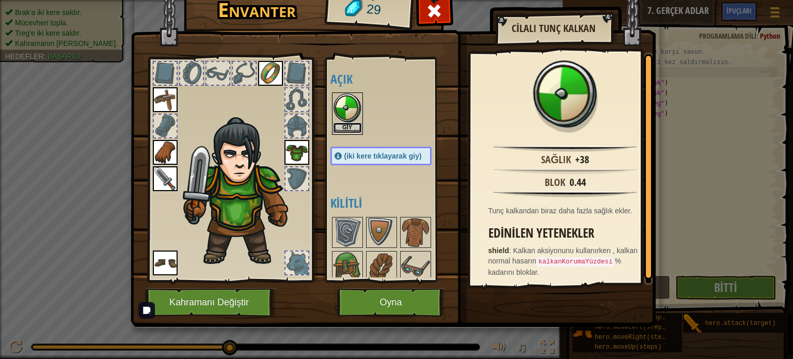
click at [347, 127] on button "Giy" at bounding box center [347, 127] width 29 height 11
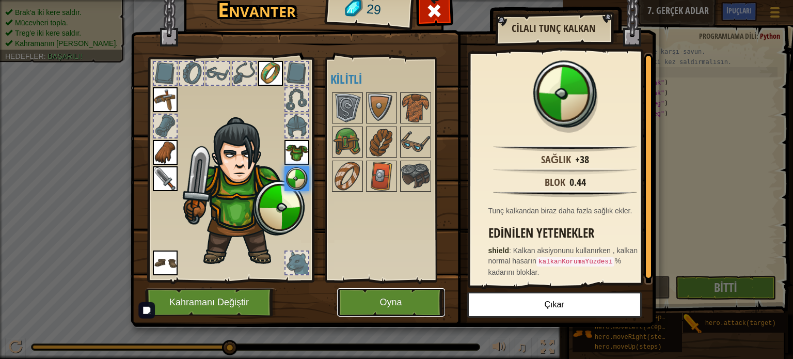
click at [405, 300] on button "Oyna" at bounding box center [391, 302] width 108 height 28
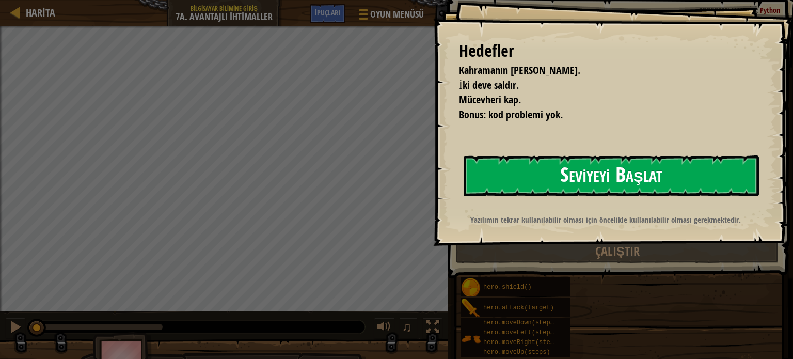
click at [513, 173] on button "Seviyeyi Başlat" at bounding box center [611, 175] width 295 height 41
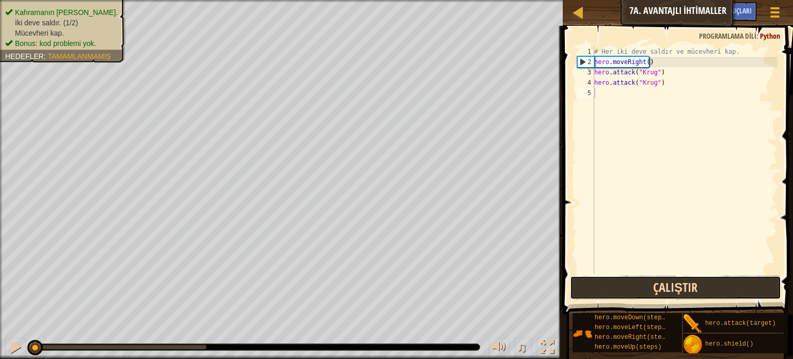
click at [614, 278] on button "Çalıştır" at bounding box center [675, 288] width 211 height 24
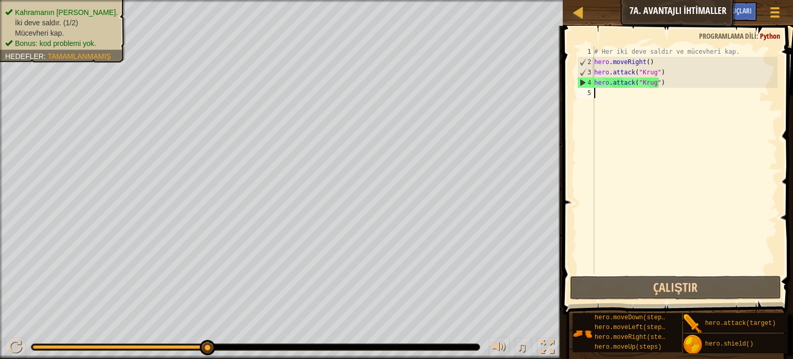
type textarea "h"
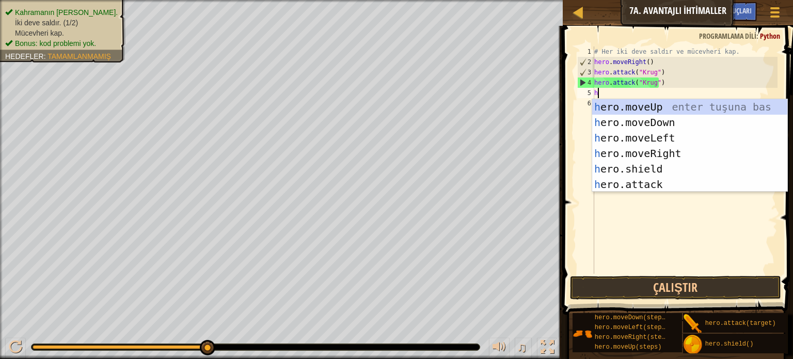
scroll to position [5, 0]
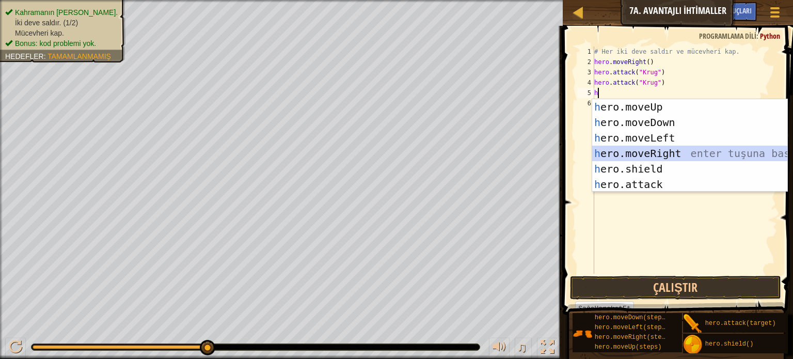
click at [671, 149] on div "h ero.moveUp enter tuşuna bas h ero.moveDown enter tuşuna bas h ero.moveLeft en…" at bounding box center [689, 161] width 195 height 124
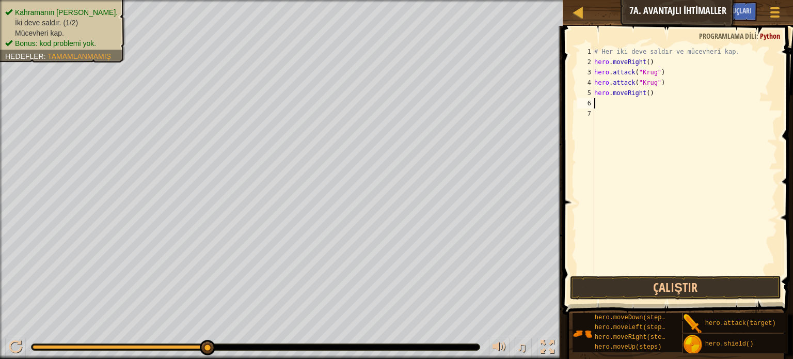
type textarea "h"
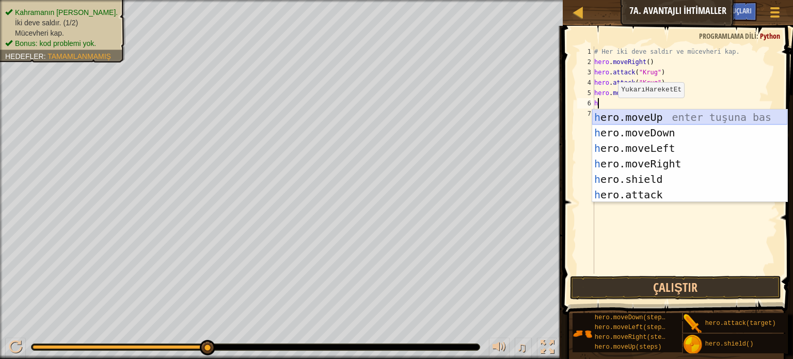
click at [664, 114] on div "h ero.moveUp enter tuşuna bas h ero.moveDown enter tuşuna bas h ero.moveLeft en…" at bounding box center [689, 171] width 195 height 124
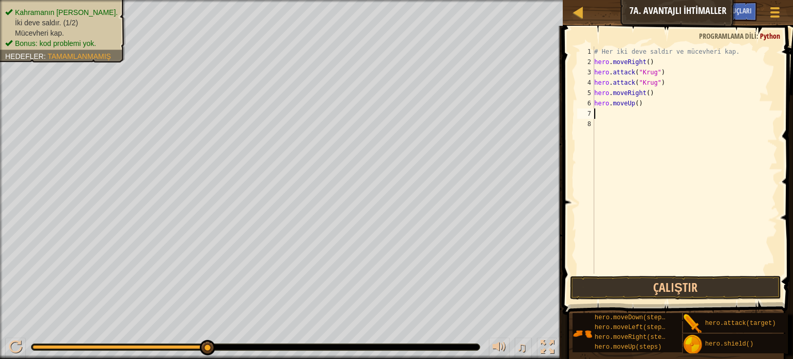
type textarea "h"
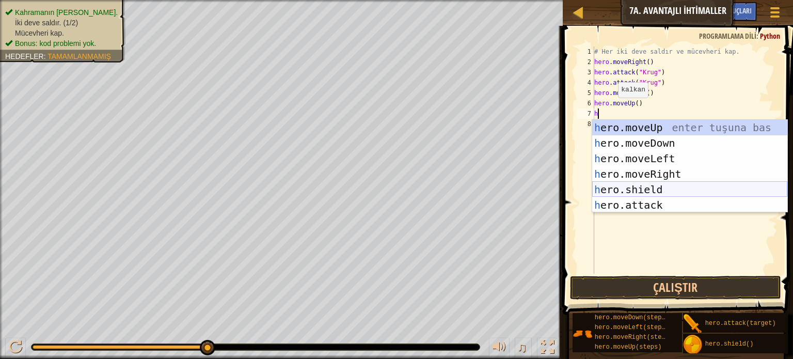
click at [651, 193] on div "h ero.moveUp enter tuşuna bas h ero.moveDown enter tuşuna bas h ero.moveLeft en…" at bounding box center [689, 182] width 195 height 124
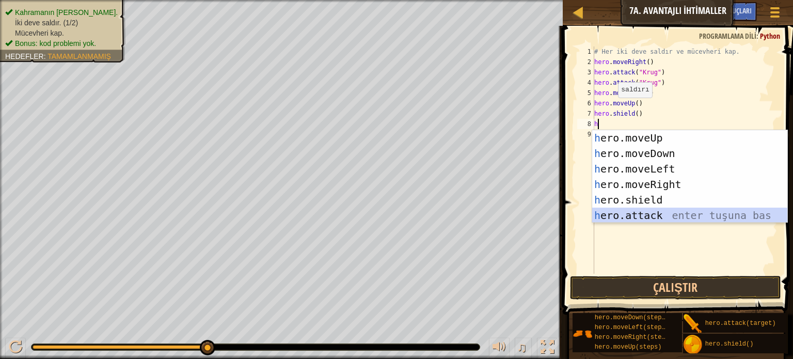
click at [655, 211] on div "h ero.moveUp enter tuşuna bas h ero.moveDown enter tuşuna bas h ero.moveLeft en…" at bounding box center [689, 192] width 195 height 124
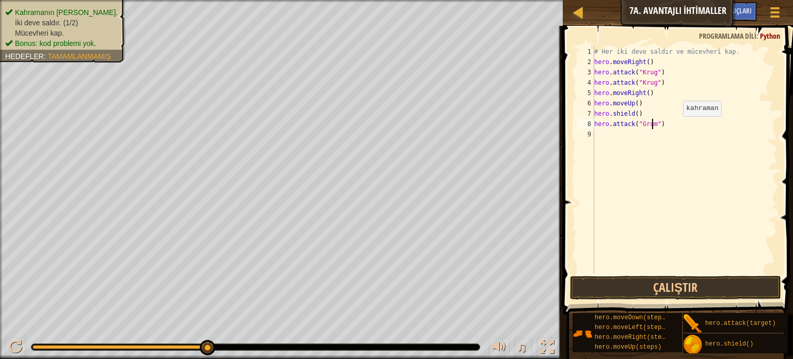
scroll to position [5, 5]
type textarea "hero.attack("Grump")"
click at [645, 280] on button "Çalıştır" at bounding box center [675, 288] width 211 height 24
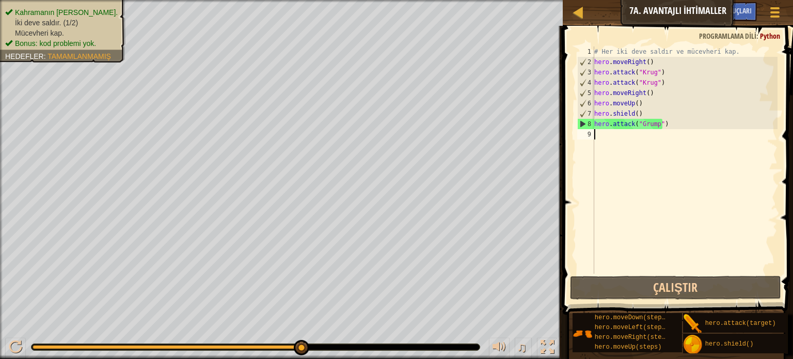
click at [597, 136] on div "# Her iki deve saldır ve mücevheri kap. hero . moveRight ( ) hero . attack ( "K…" at bounding box center [684, 170] width 185 height 248
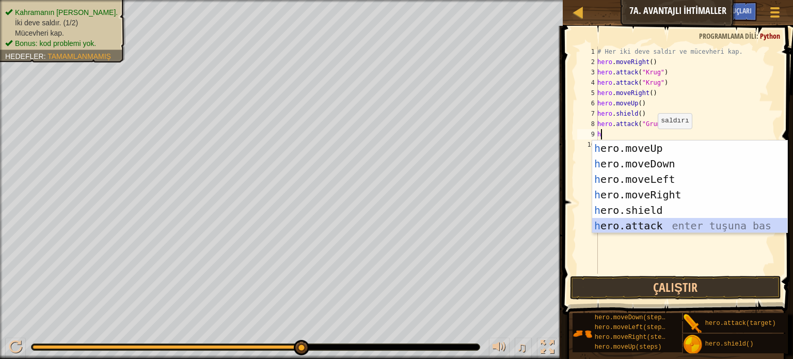
click at [650, 225] on div "h ero.moveUp enter tuşuna bas h ero.moveDown enter tuşuna bas h ero.moveLeft en…" at bounding box center [689, 202] width 195 height 124
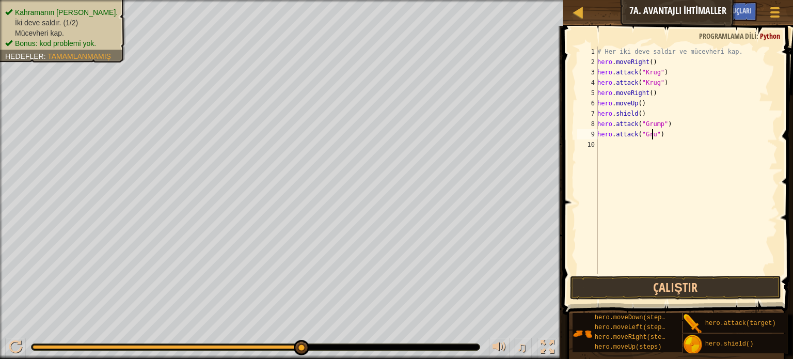
scroll to position [5, 4]
type textarea "hero.attack("Grump")"
click at [597, 142] on div "10" at bounding box center [587, 144] width 21 height 10
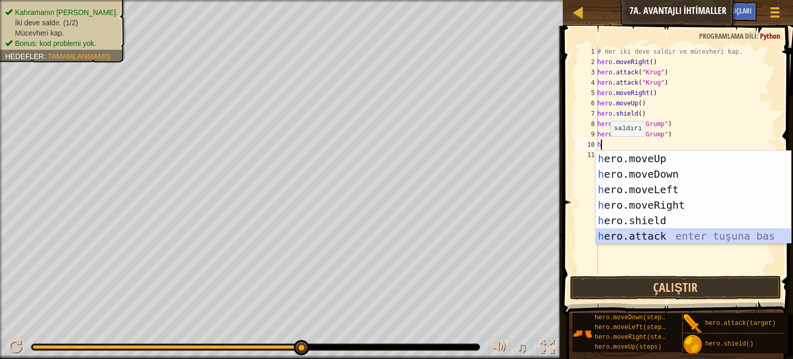
click at [667, 231] on div "h ero.moveUp enter tuşuna bas h ero.moveDown enter tuşuna bas h ero.moveLeft en…" at bounding box center [693, 213] width 195 height 124
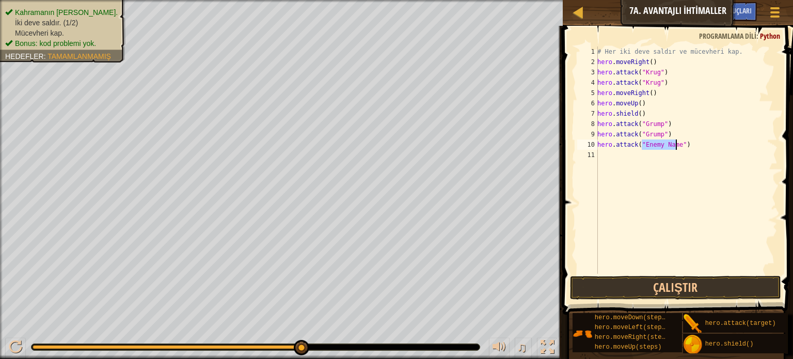
type textarea "hero.attack("")"
click at [687, 154] on div "# Her iki deve saldır ve mücevheri kap. hero . moveRight ( ) hero . attack ( "K…" at bounding box center [686, 170] width 182 height 248
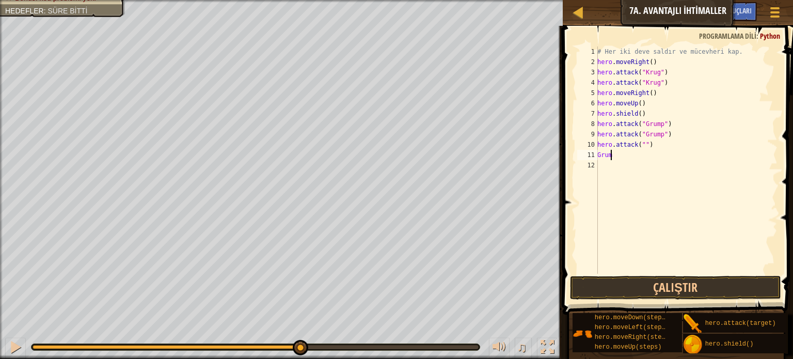
scroll to position [5, 1]
click at [710, 290] on button "Çalıştır" at bounding box center [675, 288] width 211 height 24
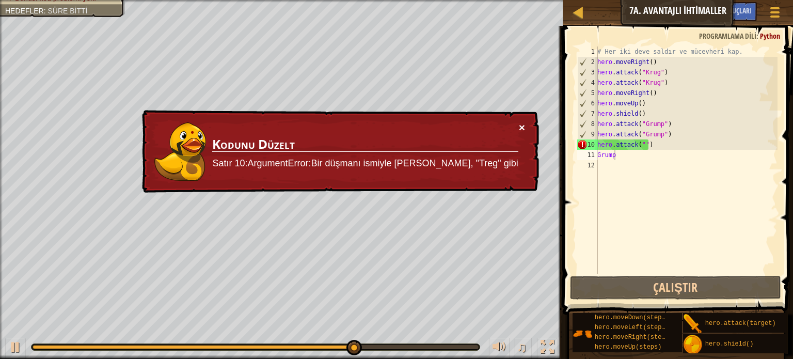
click at [524, 123] on button "×" at bounding box center [522, 127] width 6 height 11
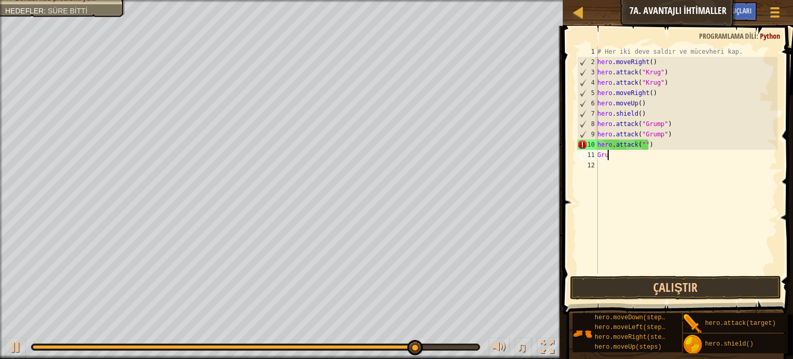
scroll to position [5, 0]
type textarea "G"
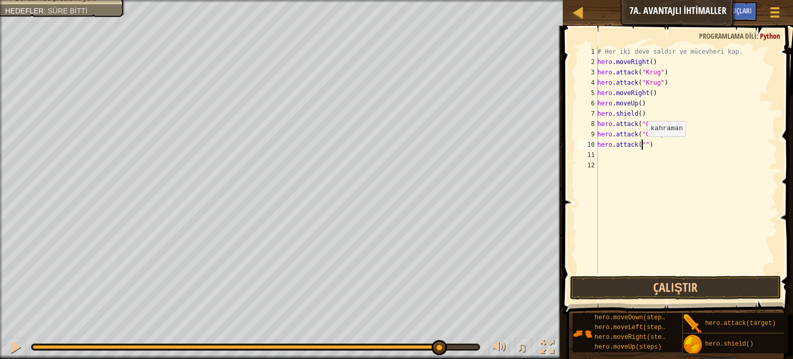
click at [642, 146] on div "# Her iki deve saldır ve mücevheri kap. hero . moveRight ( ) hero . attack ( "K…" at bounding box center [686, 170] width 182 height 248
type textarea "hero.attack("Grump")"
click at [675, 286] on button "Çalıştır" at bounding box center [675, 288] width 211 height 24
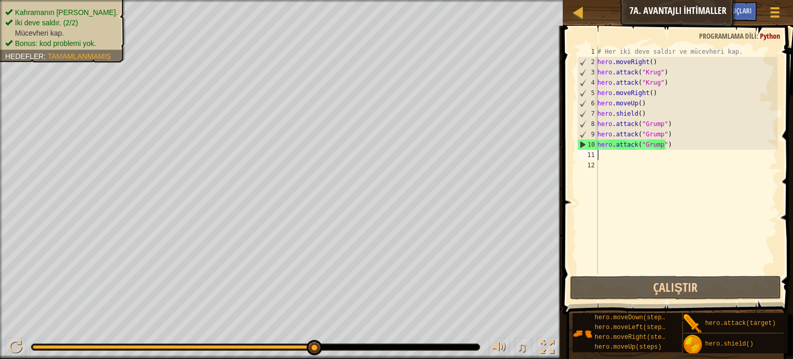
click at [599, 153] on div "# Her iki deve saldır ve mücevheri kap. hero . moveRight ( ) hero . attack ( "K…" at bounding box center [686, 170] width 182 height 248
type textarea "h"
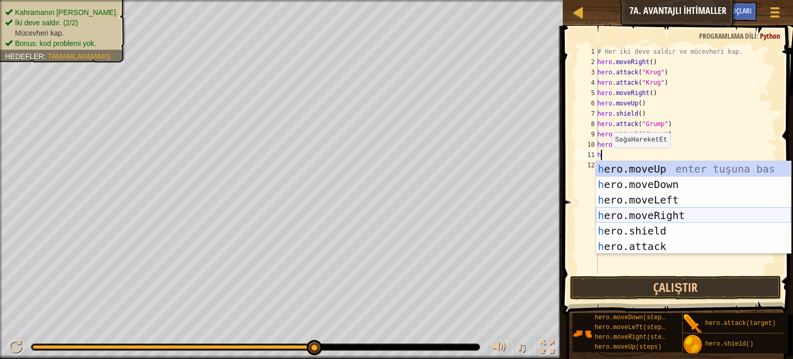
click at [665, 216] on div "h ero.moveUp enter tuşuna bas h ero.moveDown enter tuşuna bas h ero.moveLeft en…" at bounding box center [693, 223] width 195 height 124
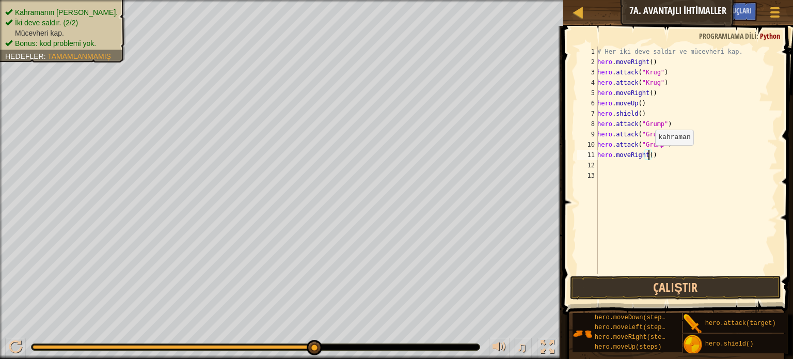
click at [649, 155] on div "# Her iki deve saldır ve mücevheri kap. hero . moveRight ( ) hero . attack ( "K…" at bounding box center [686, 170] width 182 height 248
click at [669, 281] on button "Çalıştır" at bounding box center [675, 288] width 211 height 24
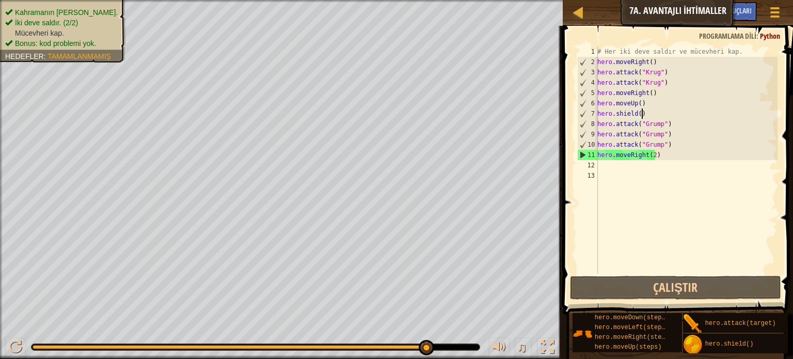
click at [642, 114] on div "# Her iki deve saldır ve mücevheri kap. hero . moveRight ( ) hero . attack ( "K…" at bounding box center [686, 170] width 182 height 248
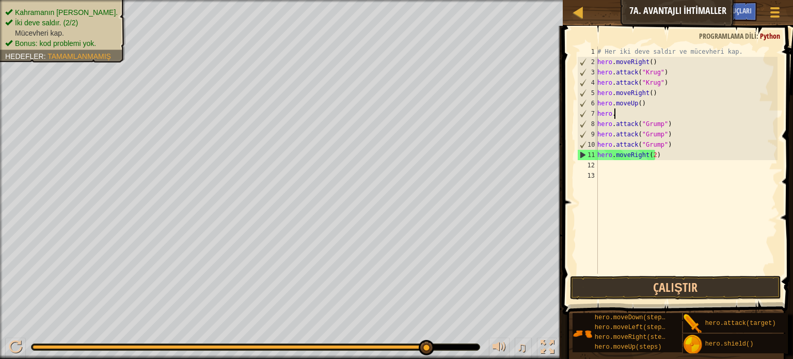
scroll to position [5, 0]
type textarea "h"
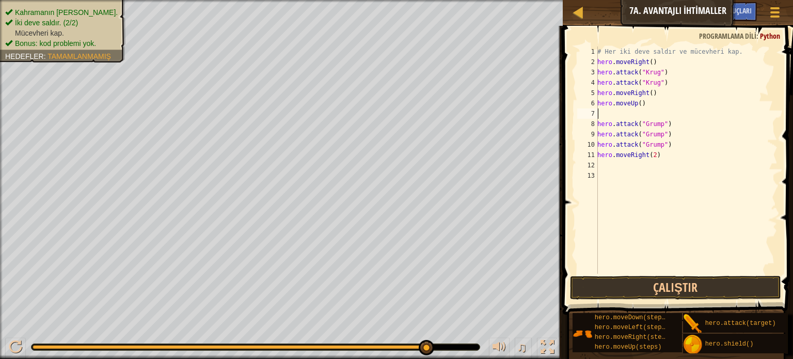
click at [660, 156] on div "# Her iki deve saldır ve mücevheri kap. hero . moveRight ( ) hero . attack ( "K…" at bounding box center [686, 170] width 182 height 248
type textarea "h"
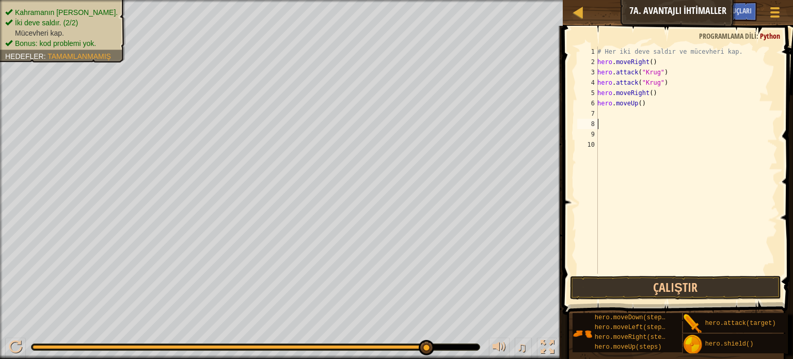
click at [603, 111] on div "# Her iki deve saldır ve mücevheri kap. hero . moveRight ( ) hero . attack ( "K…" at bounding box center [686, 170] width 182 height 248
type textarea "h"
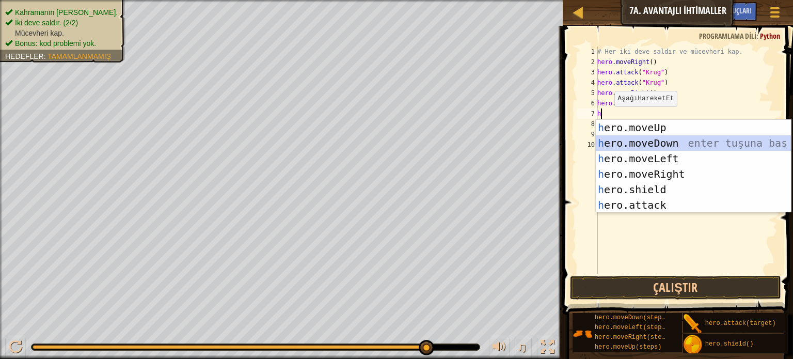
click at [667, 142] on div "h ero.moveUp enter tuşuna bas h ero.moveDown enter tuşuna bas h ero.moveLeft en…" at bounding box center [693, 182] width 195 height 124
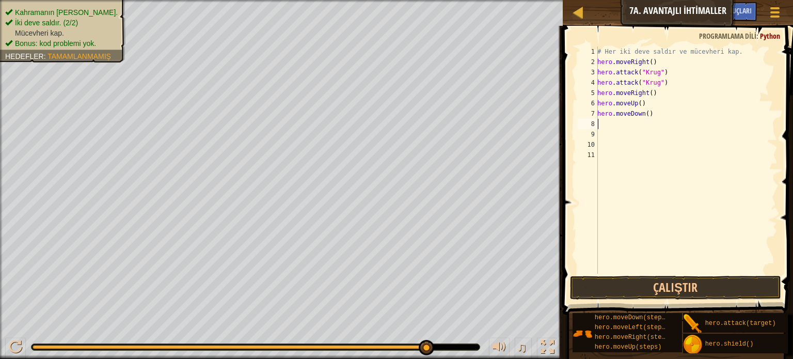
type textarea "h"
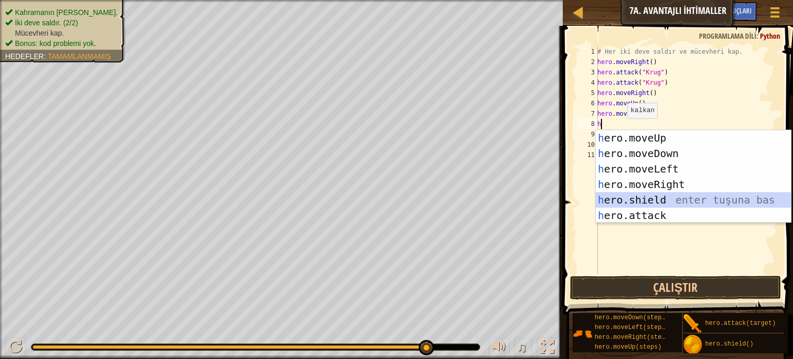
click at [659, 200] on div "h ero.moveUp enter tuşuna bas h ero.moveDown enter tuşuna bas h ero.moveLeft en…" at bounding box center [693, 192] width 195 height 124
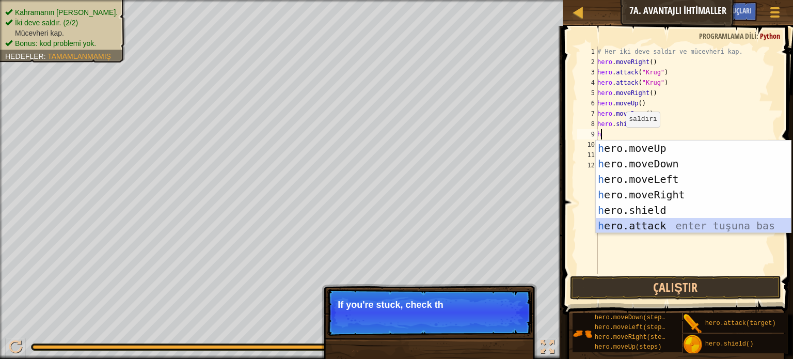
click at [671, 223] on div "h ero.moveUp enter tuşuna bas h ero.moveDown enter tuşuna bas h ero.moveLeft en…" at bounding box center [693, 202] width 195 height 124
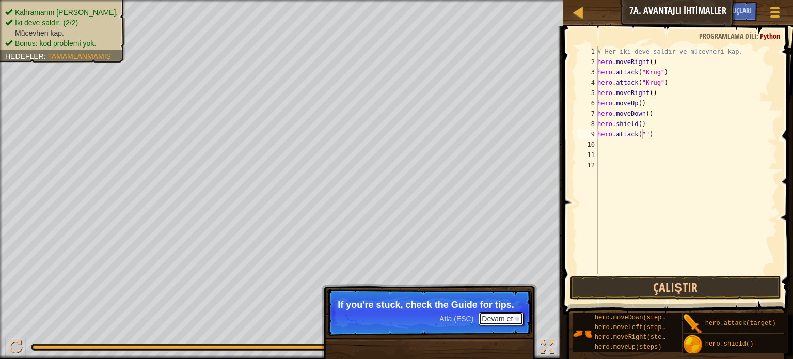
click at [502, 316] on button "Devam et" at bounding box center [501, 318] width 45 height 13
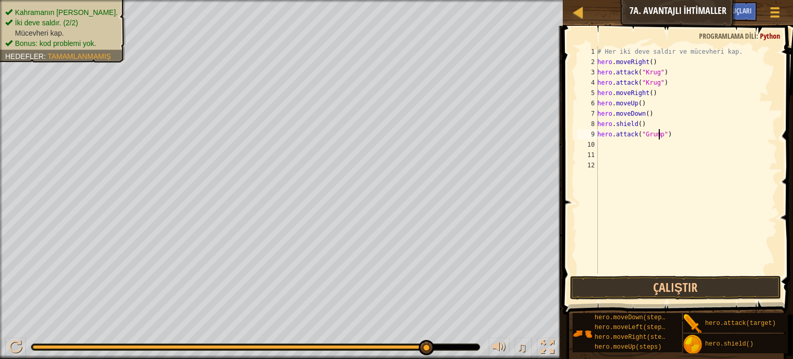
scroll to position [5, 5]
type textarea "hero.attack("Grump")"
click at [680, 283] on button "Çalıştır" at bounding box center [675, 288] width 211 height 24
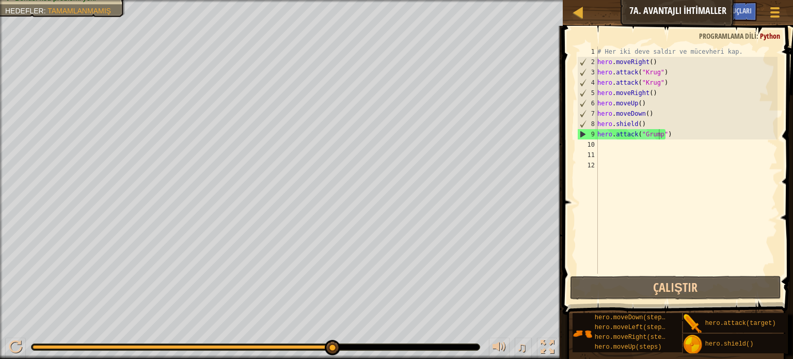
click at [638, 274] on span at bounding box center [679, 155] width 238 height 319
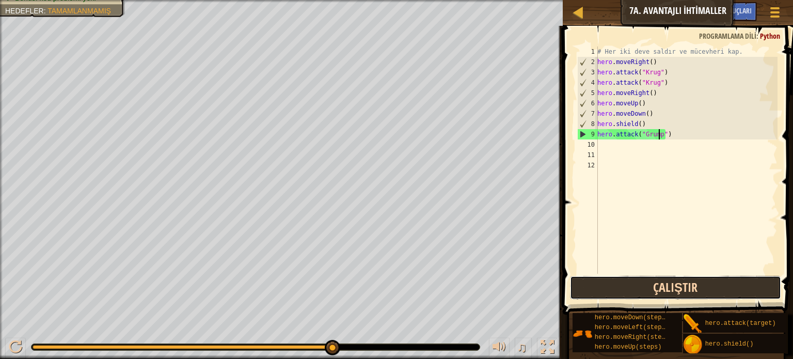
click at [638, 283] on button "Çalıştır" at bounding box center [675, 288] width 211 height 24
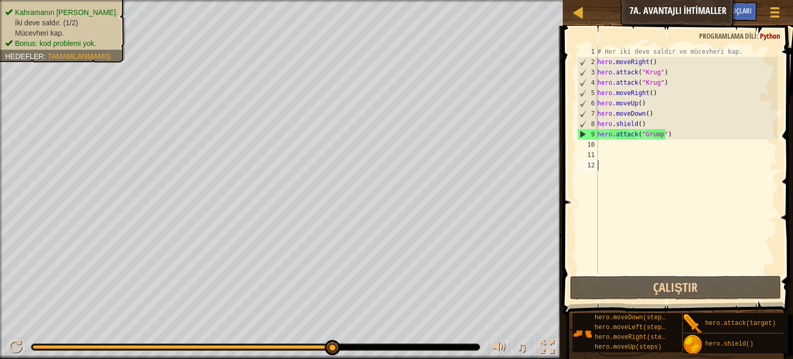
click at [644, 233] on div "# Her iki deve saldır ve mücevheri kap. hero . moveRight ( ) hero . attack ( "K…" at bounding box center [686, 170] width 182 height 248
click at [591, 146] on div "10" at bounding box center [587, 144] width 21 height 10
click at [581, 132] on div "9" at bounding box center [588, 134] width 20 height 10
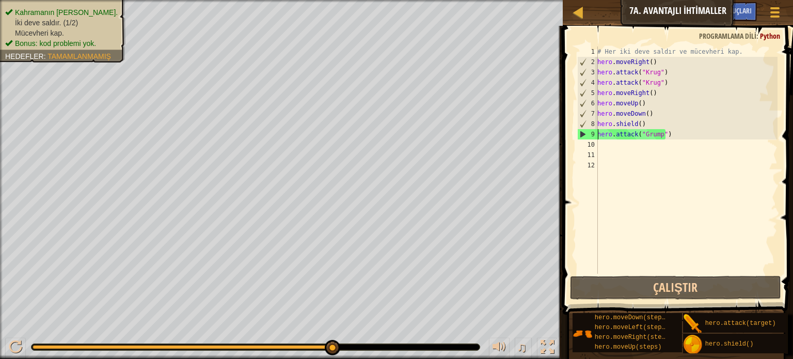
click at [581, 132] on div "9" at bounding box center [588, 134] width 20 height 10
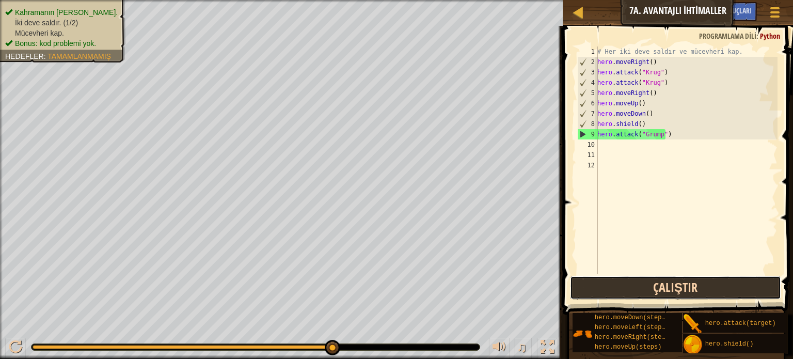
click at [609, 288] on button "Çalıştır" at bounding box center [675, 288] width 211 height 24
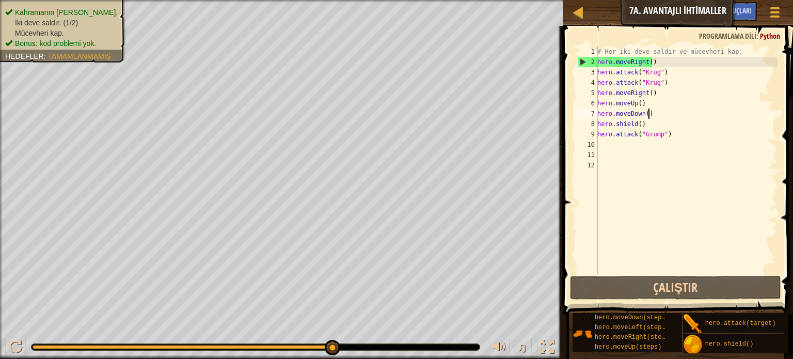
click at [648, 114] on div "# Her iki deve saldır ve mücevheri kap. hero . moveRight ( ) hero . attack ( "K…" at bounding box center [686, 170] width 182 height 248
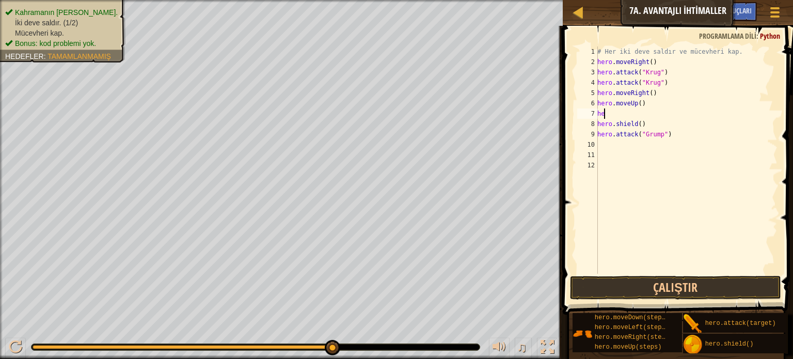
type textarea "h"
click at [674, 135] on div "# Her iki deve saldır ve mücevheri kap. hero . moveRight ( ) hero . attack ( "K…" at bounding box center [686, 170] width 182 height 248
type textarea "h"
click at [605, 113] on div "# Her iki deve saldır ve mücevheri kap. hero . moveRight ( ) hero . attack ( "K…" at bounding box center [686, 170] width 182 height 248
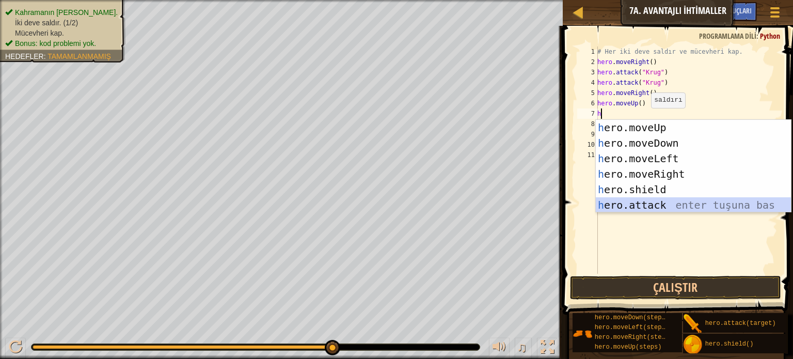
click at [644, 206] on div "h ero.moveUp enter tuşuna bas h ero.moveDown enter tuşuna bas h ero.moveLeft en…" at bounding box center [693, 182] width 195 height 124
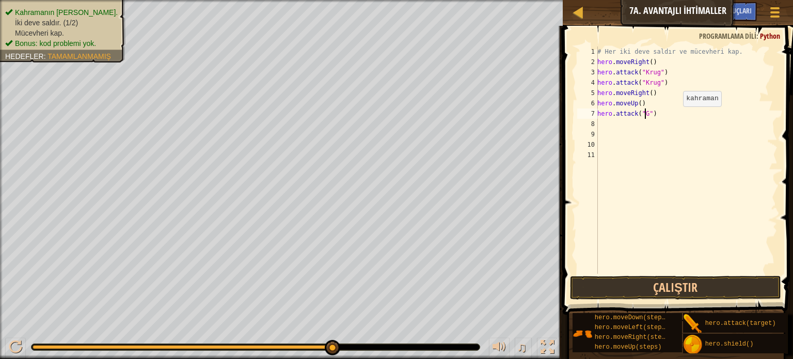
scroll to position [5, 4]
type textarea "hero.attack("Grump")"
click at [601, 124] on div "# Her iki deve saldır ve mücevheri kap. hero . moveRight ( ) hero . attack ( "K…" at bounding box center [686, 170] width 182 height 248
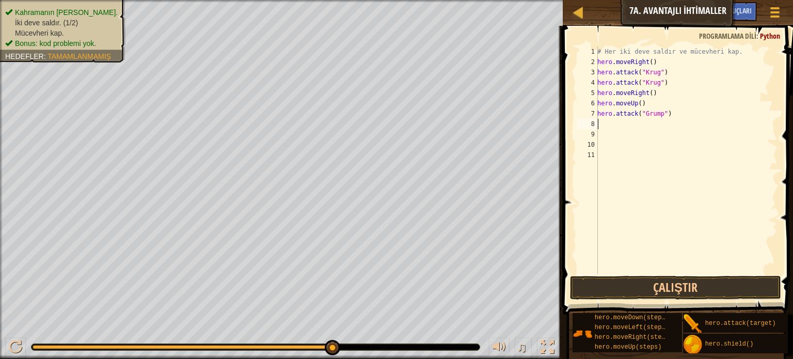
drag, startPoint x: 601, startPoint y: 124, endPoint x: 595, endPoint y: 123, distance: 5.7
click at [595, 123] on div "1 2 3 4 5 6 7 8 9 10 11 # Her iki deve saldır ve mücevheri kap. hero . moveRigh…" at bounding box center [676, 159] width 202 height 227
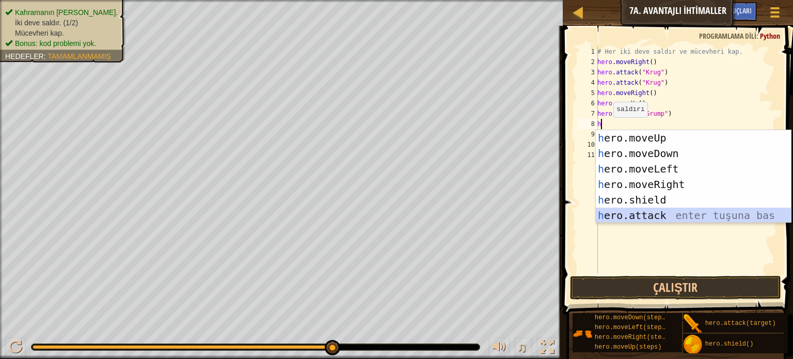
click at [681, 210] on div "h ero.moveUp enter tuşuna bas h ero.moveDown enter tuşuna bas h ero.moveLeft en…" at bounding box center [693, 192] width 195 height 124
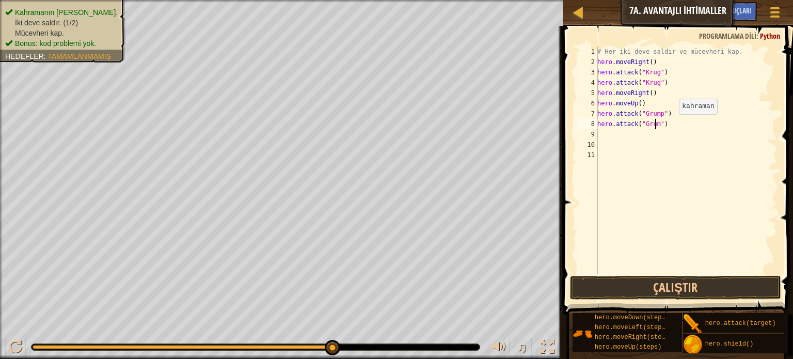
scroll to position [5, 5]
type textarea "hero.attack("Grump")"
click at [615, 280] on button "Çalıştır" at bounding box center [675, 288] width 211 height 24
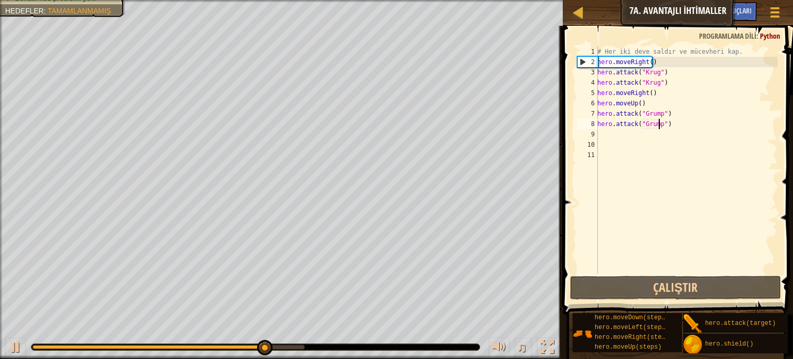
click at [601, 133] on div "# Her iki deve saldır ve mücevheri kap. hero . moveRight ( ) hero . attack ( "K…" at bounding box center [686, 170] width 182 height 248
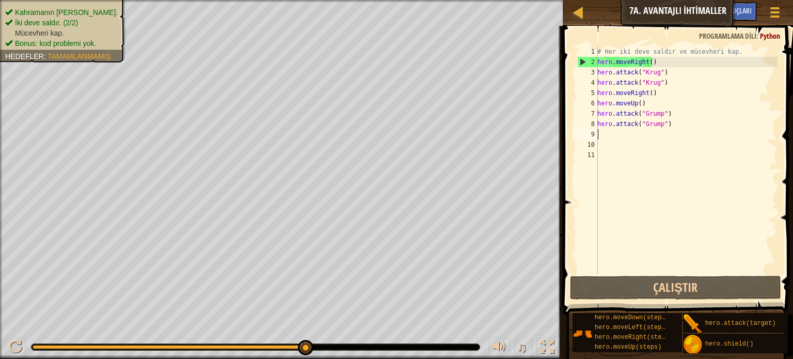
type textarea "h"
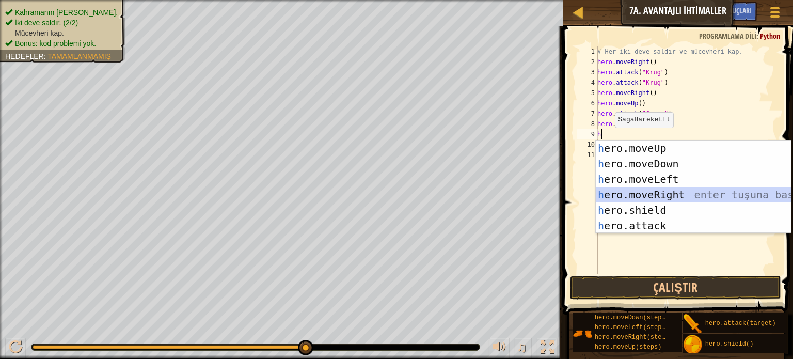
click at [675, 195] on div "h ero.moveUp enter tuşuna bas h ero.moveDown enter tuşuna bas h ero.moveLeft en…" at bounding box center [693, 202] width 195 height 124
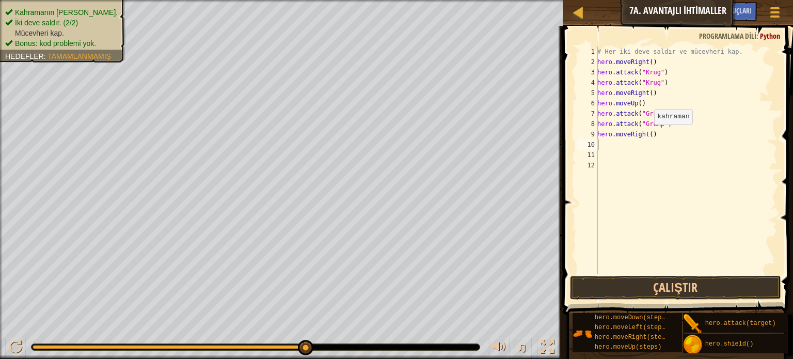
click at [648, 134] on div "# Her iki deve saldır ve mücevheri kap. hero . moveRight ( ) hero . attack ( "K…" at bounding box center [686, 170] width 182 height 248
click at [669, 281] on button "Çalıştır" at bounding box center [675, 288] width 211 height 24
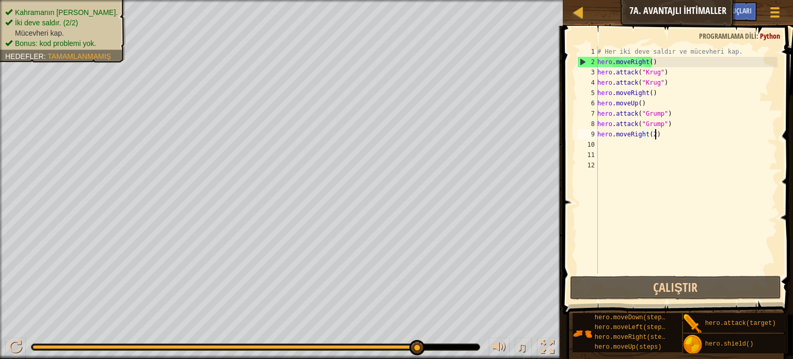
click at [665, 131] on div "# Her iki deve saldır ve mücevheri kap. hero . moveRight ( ) hero . attack ( "K…" at bounding box center [686, 170] width 182 height 248
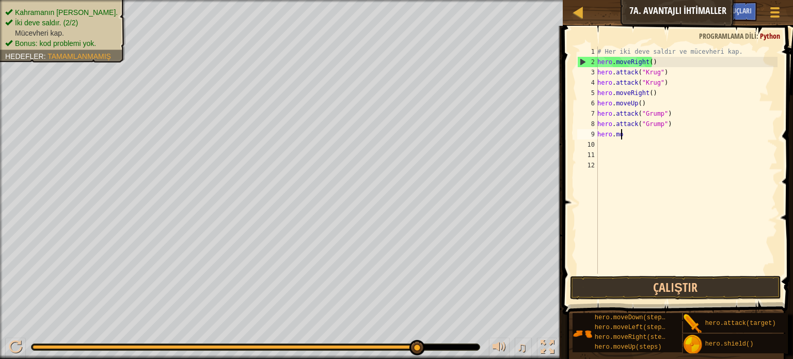
scroll to position [5, 0]
type textarea "h"
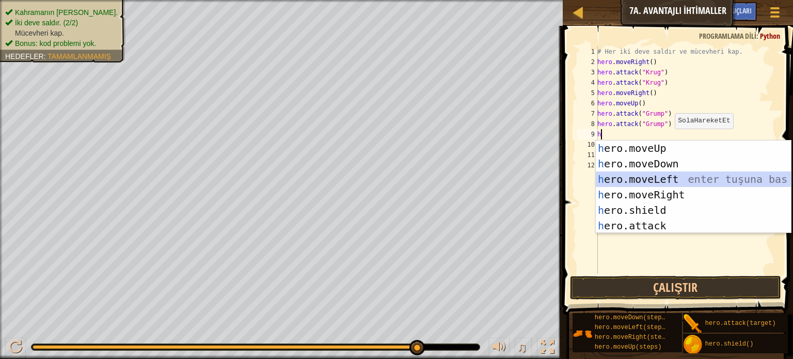
click at [666, 181] on div "h ero.moveUp enter tuşuna bas h ero.moveDown enter tuşuna bas h ero.moveLeft en…" at bounding box center [693, 202] width 195 height 124
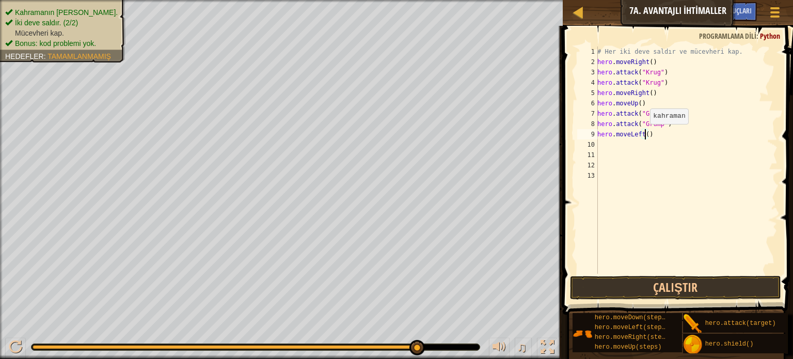
click at [644, 134] on div "# Her iki deve saldır ve mücevheri kap. hero . moveRight ( ) hero . attack ( "K…" at bounding box center [686, 170] width 182 height 248
type textarea "hero.moveLeft(2)"
click at [665, 291] on button "Çalıştır" at bounding box center [675, 288] width 211 height 24
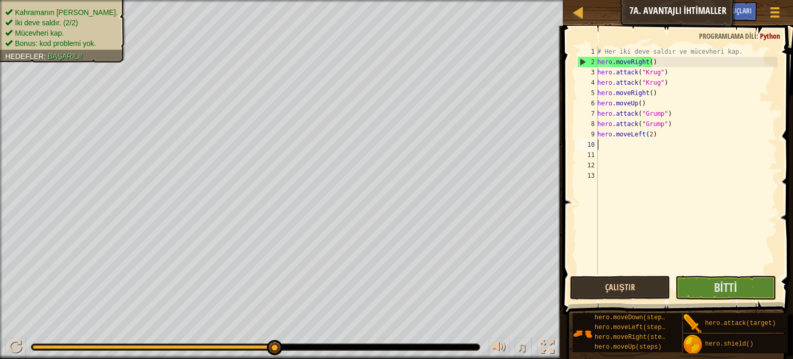
scroll to position [5, 0]
click at [708, 284] on button "Bitti" at bounding box center [725, 288] width 101 height 24
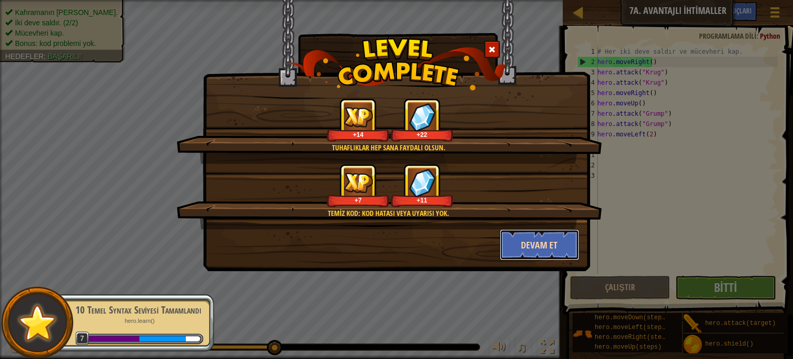
click at [546, 246] on button "Devam et" at bounding box center [540, 244] width 80 height 31
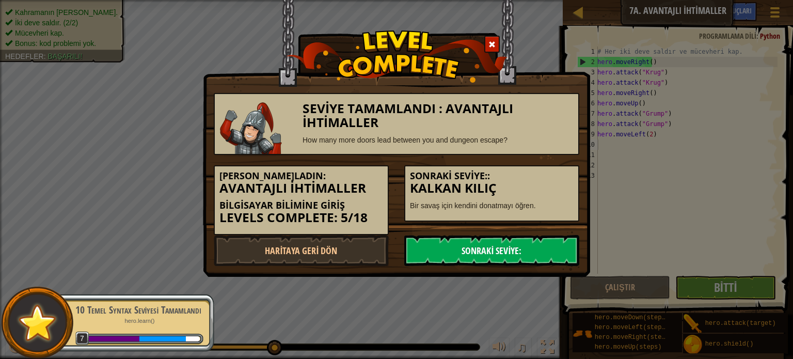
click at [466, 244] on link "Sonraki Seviye:" at bounding box center [491, 250] width 175 height 31
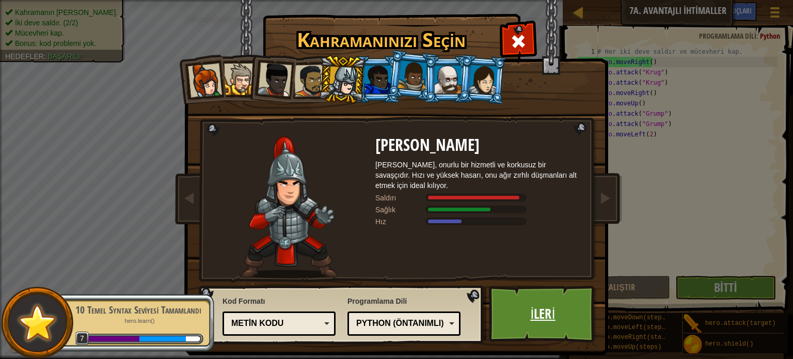
click at [543, 321] on link "İleri" at bounding box center [543, 313] width 108 height 57
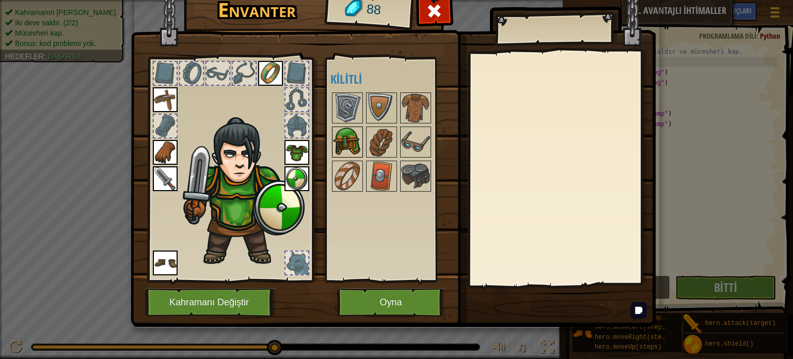
click at [343, 142] on img at bounding box center [347, 142] width 29 height 29
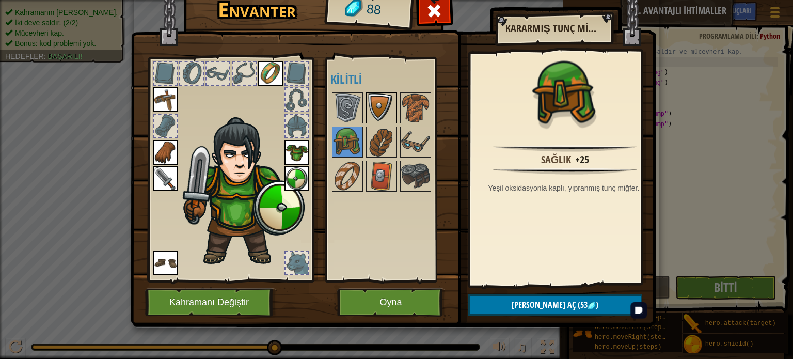
click at [385, 103] on img at bounding box center [381, 107] width 29 height 29
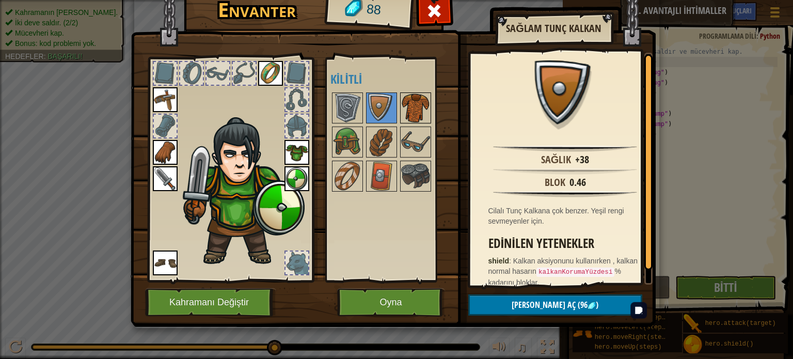
click at [418, 112] on img at bounding box center [415, 107] width 29 height 29
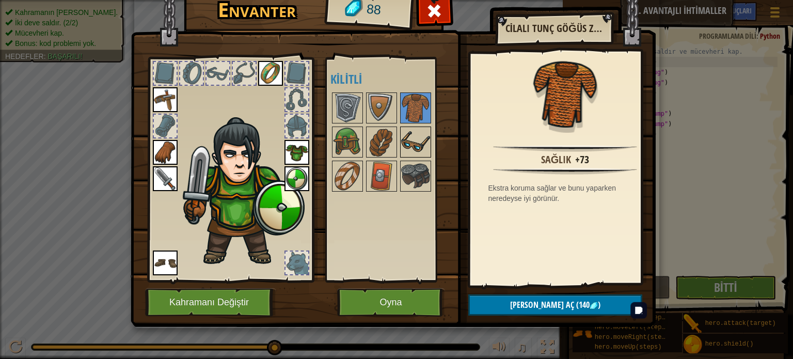
click at [419, 135] on img at bounding box center [415, 142] width 29 height 29
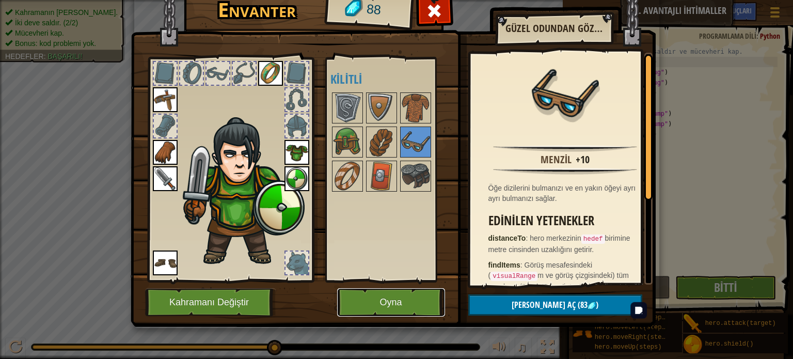
click at [406, 296] on button "Oyna" at bounding box center [391, 302] width 108 height 28
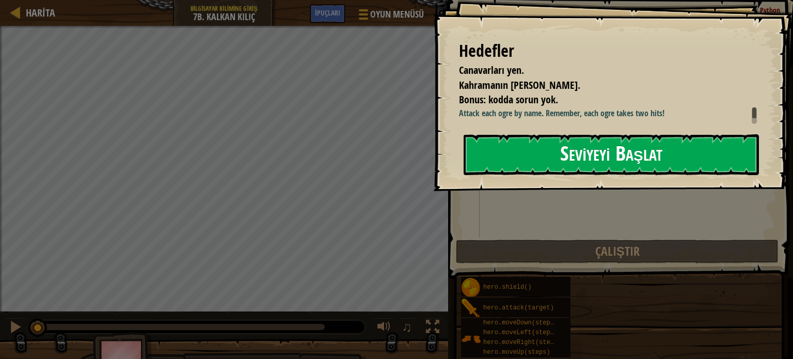
click at [543, 161] on button "Seviyeyi Başlat" at bounding box center [611, 154] width 295 height 41
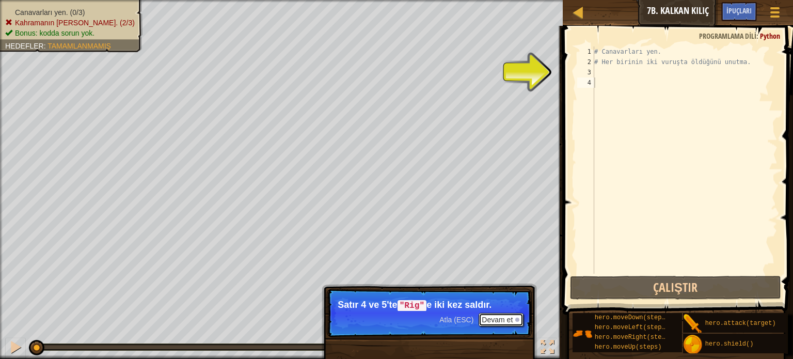
click at [511, 315] on button "Devam et" at bounding box center [501, 319] width 45 height 13
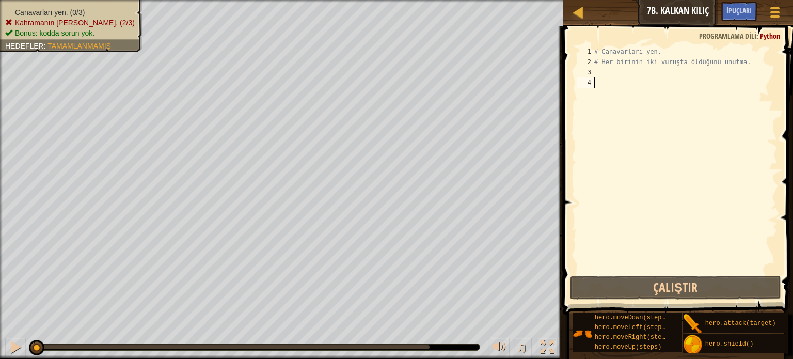
click at [595, 69] on div "# Canavarları yen. # Her birinin iki vuruşta öldüğünü unutma." at bounding box center [684, 170] width 185 height 248
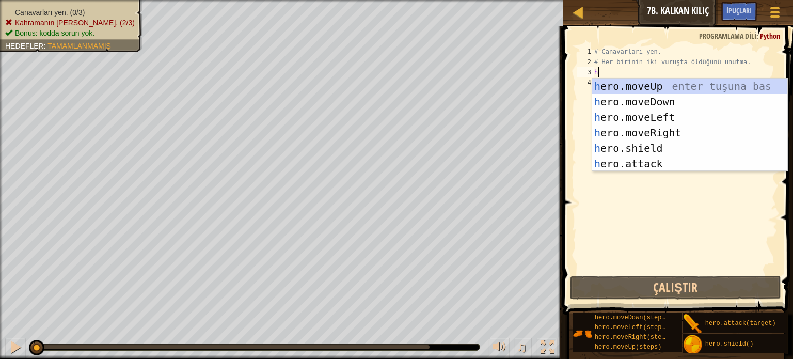
scroll to position [5, 0]
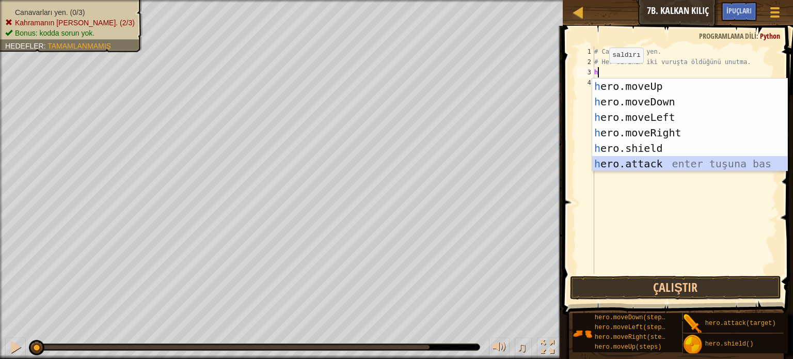
click at [666, 156] on div "h ero.moveUp enter tuşuna bas h ero.moveDown enter tuşuna bas h ero.moveLeft en…" at bounding box center [689, 140] width 195 height 124
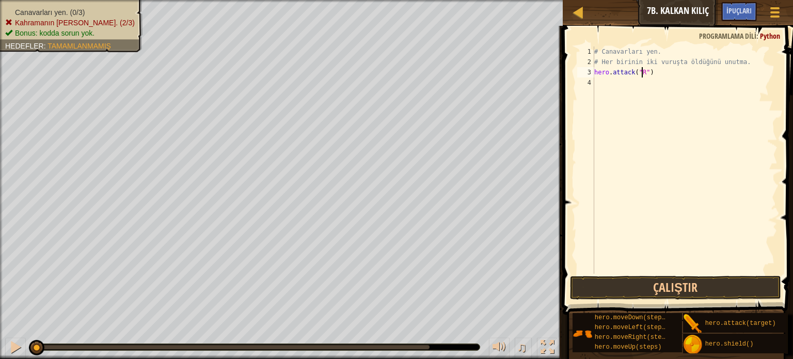
scroll to position [5, 4]
type textarea "hero.attack("Rig")"
click at [598, 86] on div "# Canavarları yen. # Her birinin iki vuruşta öldüğünü unutma. hero . attack ( "…" at bounding box center [684, 170] width 185 height 248
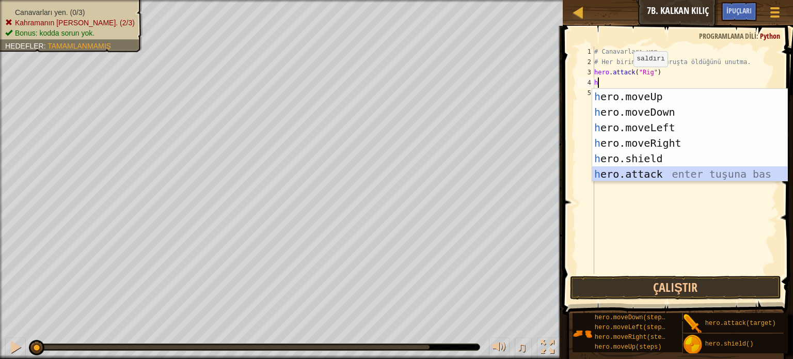
click at [648, 171] on div "h ero.moveUp enter tuşuna bas h ero.moveDown enter tuşuna bas h ero.moveLeft en…" at bounding box center [689, 151] width 195 height 124
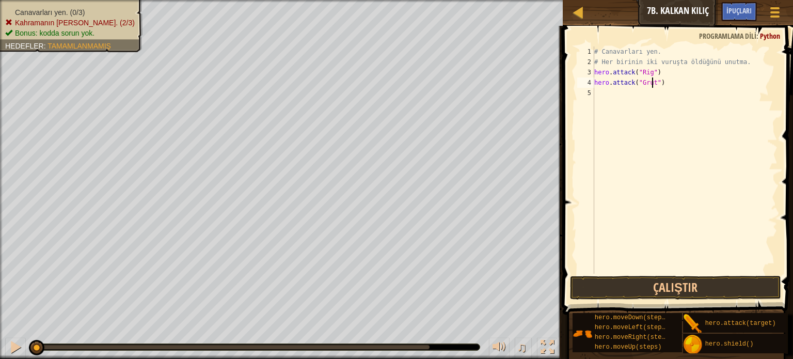
scroll to position [5, 4]
click at [644, 83] on div "# Canavarları yen. # Her birinin iki vuruşta öldüğünü unutma. hero . attack ( "…" at bounding box center [684, 170] width 185 height 248
type textarea "hero.attack("Grut")"
click at [599, 94] on div "# Canavarları yen. # Her birinin iki vuruşta öldüğünü unutma. hero . attack ( "…" at bounding box center [684, 170] width 185 height 248
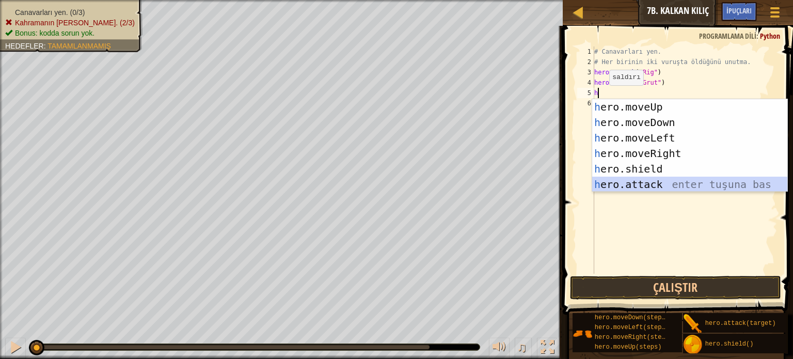
click at [654, 182] on div "h ero.moveUp enter tuşuna bas h ero.moveDown enter tuşuna bas h ero.moveLeft en…" at bounding box center [689, 161] width 195 height 124
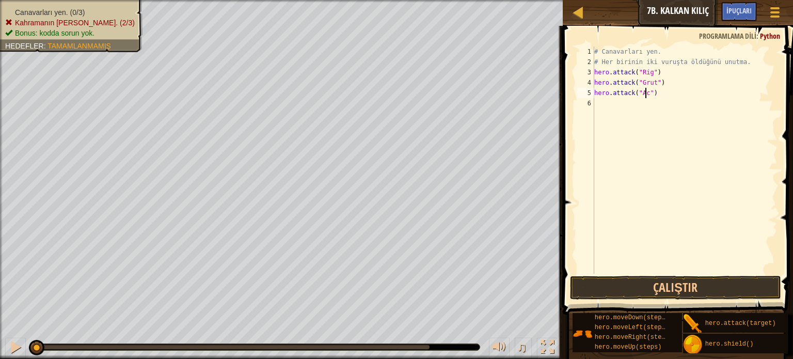
scroll to position [5, 4]
click at [710, 290] on button "Çalıştır" at bounding box center [675, 288] width 211 height 24
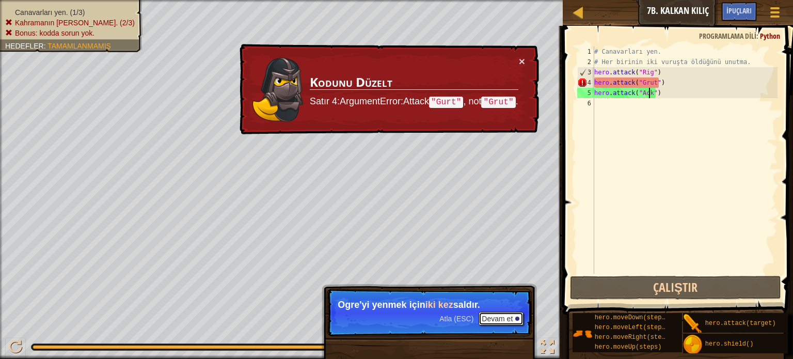
click at [502, 319] on button "Devam et" at bounding box center [501, 318] width 45 height 13
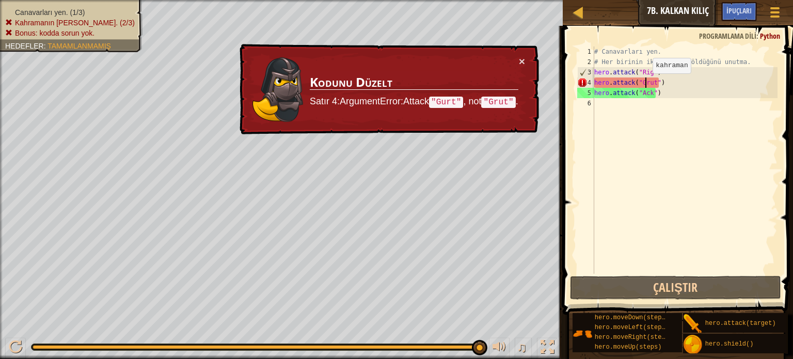
click at [644, 84] on div "# Canavarları yen. # Her birinin iki vuruşta öldüğünü unutma. hero . attack ( "…" at bounding box center [684, 170] width 185 height 248
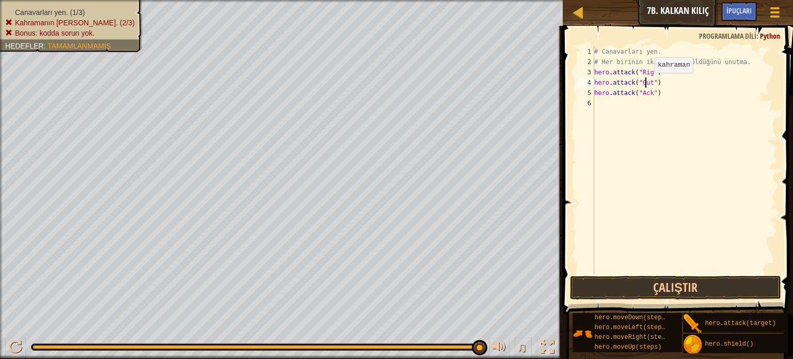
click at [646, 83] on div "# Canavarları yen. # Her birinin iki vuruşta öldüğünü unutma. hero . attack ( "…" at bounding box center [684, 170] width 185 height 248
click at [683, 291] on button "Çalıştır" at bounding box center [675, 288] width 211 height 24
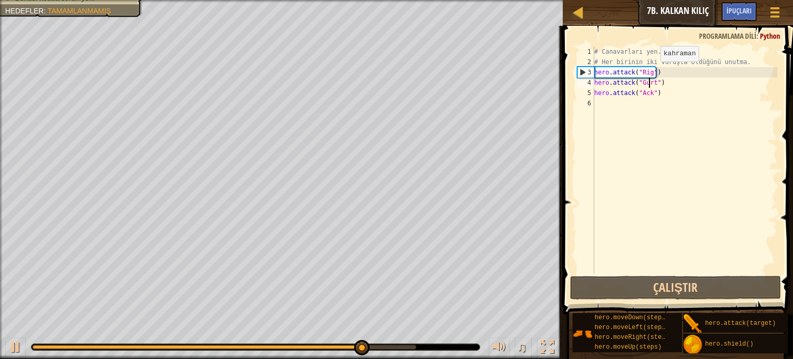
click at [651, 72] on div "# Canavarları yen. # Her birinin iki vuruşta öldüğünü unutma. hero . attack ( "…" at bounding box center [684, 170] width 185 height 248
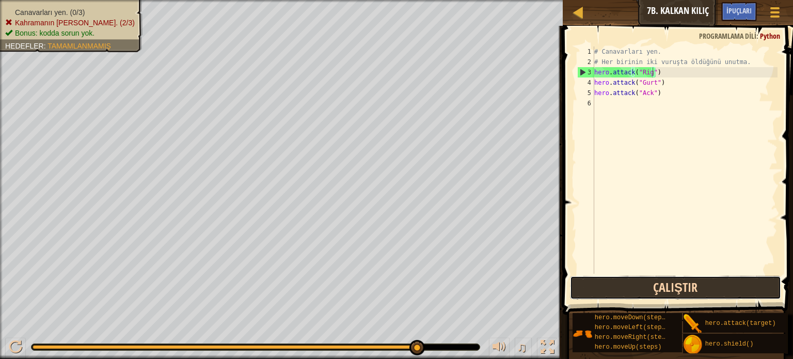
click at [624, 295] on button "Çalıştır" at bounding box center [675, 288] width 211 height 24
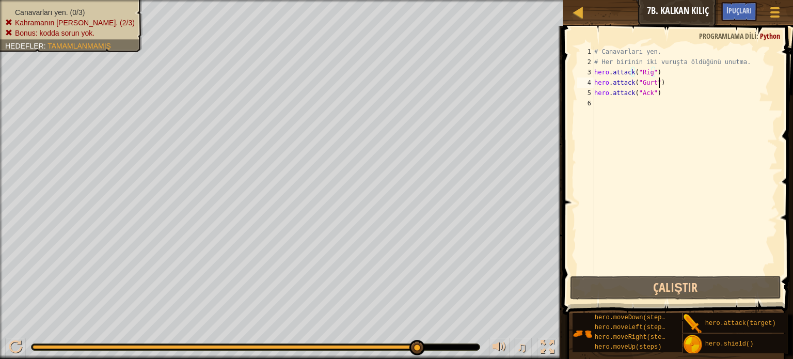
click at [662, 84] on div "# Canavarları yen. # Her birinin iki vuruşta öldüğünü unutma. hero . attack ( "…" at bounding box center [684, 170] width 185 height 248
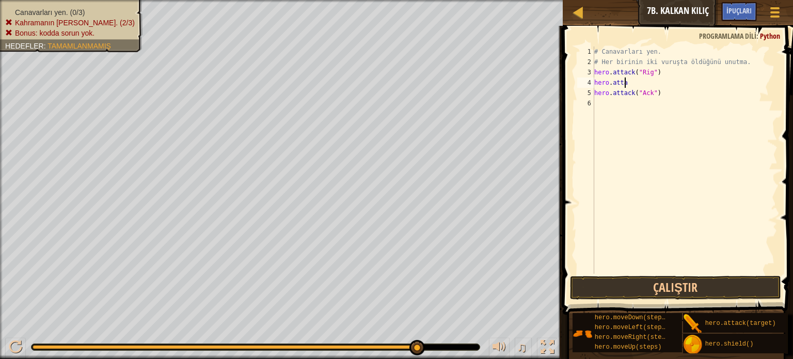
scroll to position [5, 0]
type textarea "h"
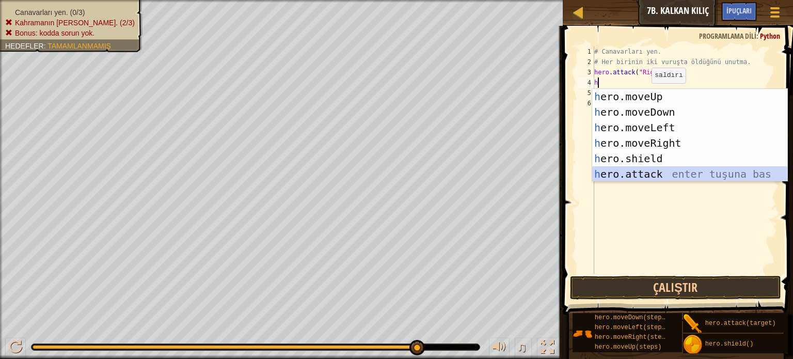
click at [663, 169] on div "h ero.moveUp enter tuşuna bas h ero.moveDown enter tuşuna bas h ero.moveLeft en…" at bounding box center [689, 151] width 195 height 124
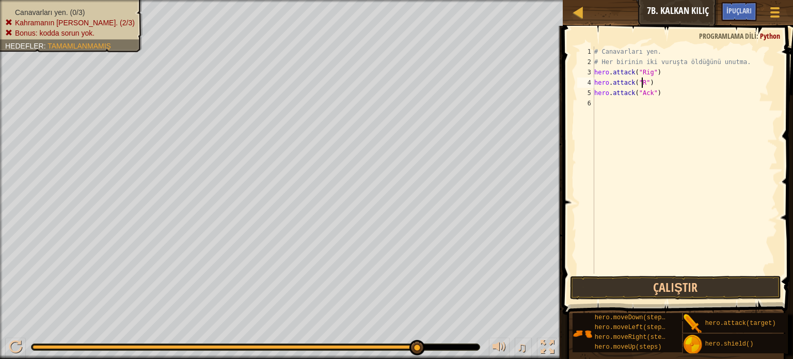
scroll to position [5, 4]
type textarea "hero.attack("Rig")"
click at [596, 105] on div "# Canavarları yen. # Her birinin iki vuruşta öldüğünü unutma. hero . attack ( "…" at bounding box center [684, 170] width 185 height 248
click at [656, 282] on button "Çalıştır" at bounding box center [675, 288] width 211 height 24
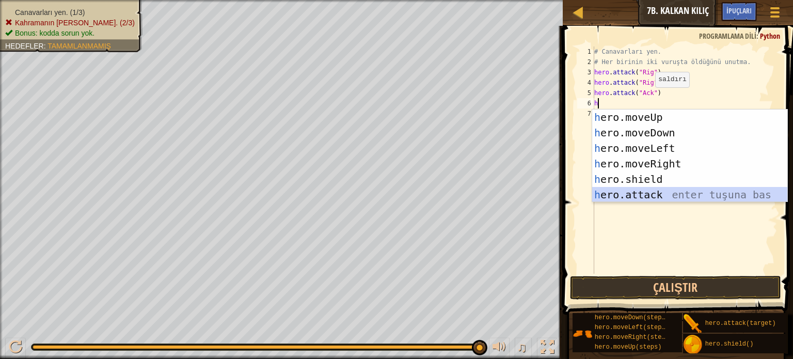
click at [682, 189] on div "h ero.moveUp enter tuşuna bas h ero.moveDown enter tuşuna bas h ero.moveLeft en…" at bounding box center [689, 171] width 195 height 124
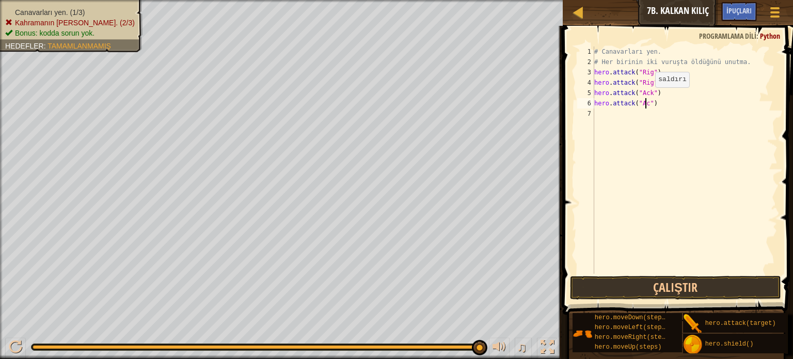
scroll to position [5, 4]
type textarea "hero.attack("Ack")"
click at [599, 112] on div "# Canavarları yen. # Her birinin iki vuruşta öldüğünü unutma. hero . attack ( "…" at bounding box center [684, 170] width 185 height 248
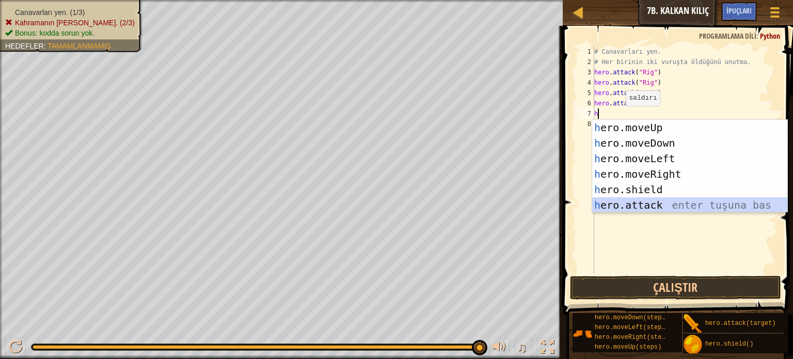
click at [647, 204] on div "h ero.moveUp enter tuşuna bas h ero.moveDown enter tuşuna bas h ero.moveLeft en…" at bounding box center [689, 182] width 195 height 124
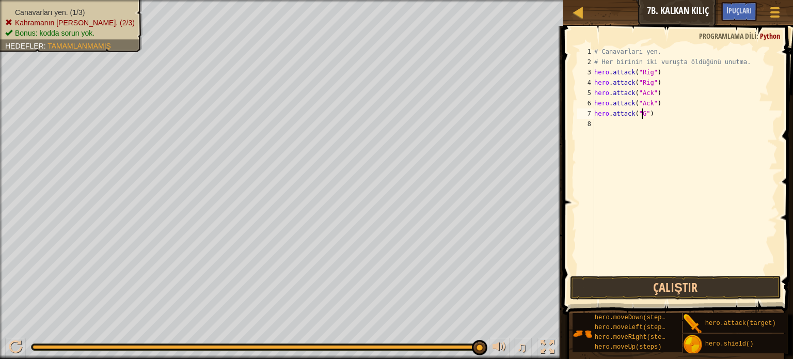
scroll to position [5, 4]
type textarea "hero.attack("Gurt")"
click at [596, 122] on div "# Canavarları yen. # Her birinin iki vuruşta öldüğünü unutma. hero . attack ( "…" at bounding box center [684, 170] width 185 height 248
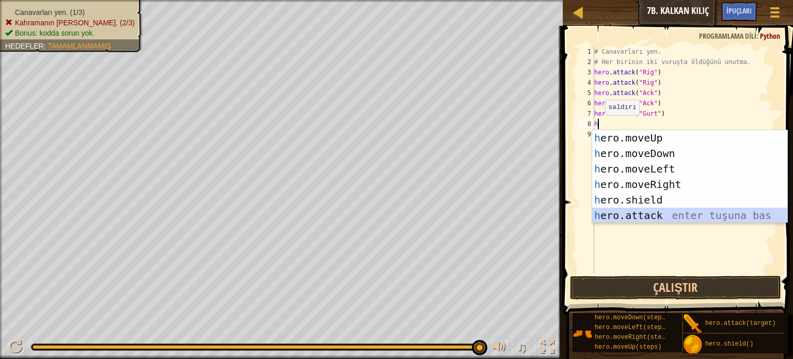
click at [623, 217] on div "h ero.moveUp enter tuşuna bas h ero.moveDown enter tuşuna bas h ero.moveLeft en…" at bounding box center [689, 192] width 195 height 124
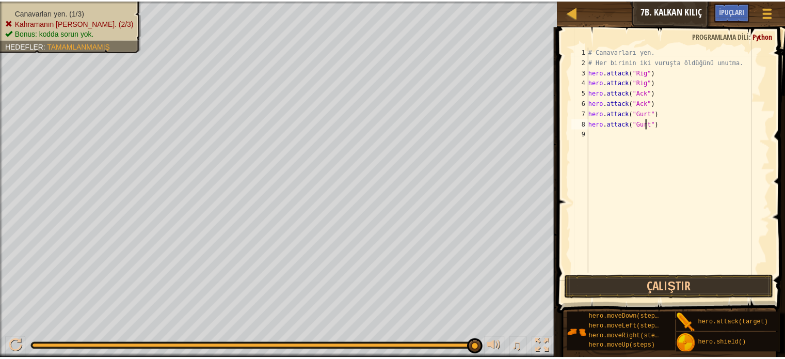
scroll to position [5, 4]
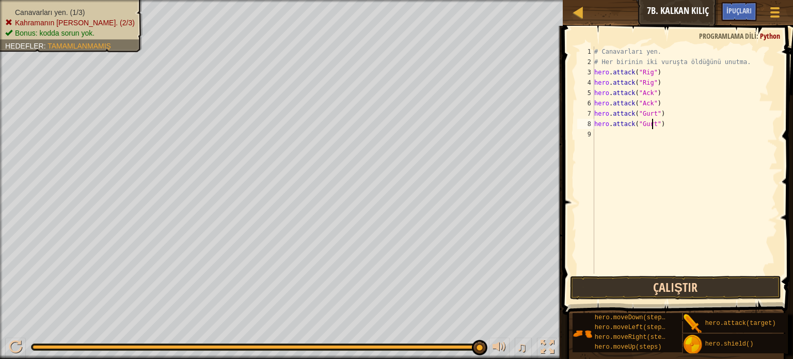
type textarea "hero.attack("Gurt")"
click at [648, 283] on button "Çalıştır" at bounding box center [675, 288] width 211 height 24
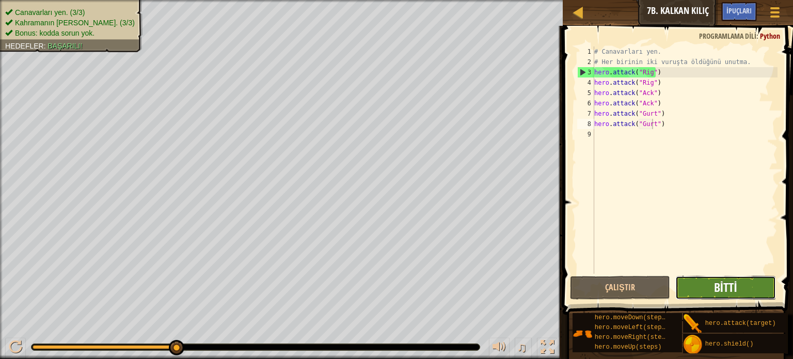
click at [719, 279] on span "Bitti" at bounding box center [725, 287] width 23 height 17
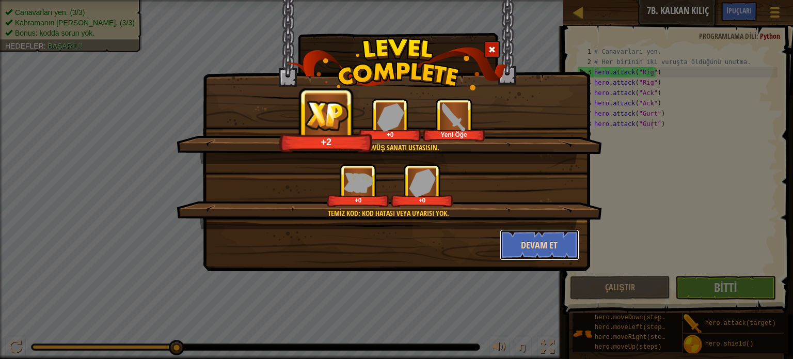
click at [551, 235] on button "Devam et" at bounding box center [540, 244] width 80 height 31
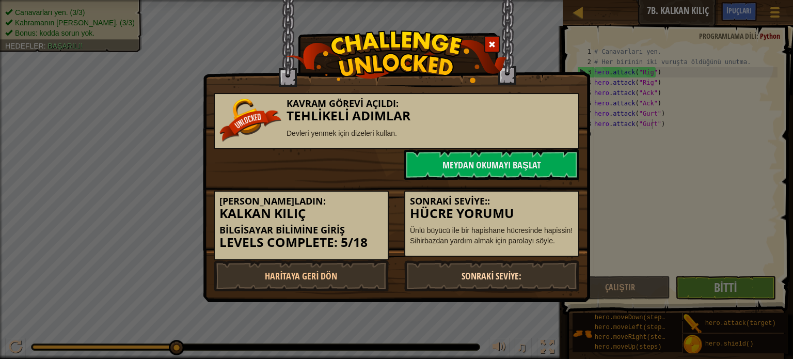
click at [512, 268] on link "Sonraki Seviye:" at bounding box center [491, 275] width 175 height 31
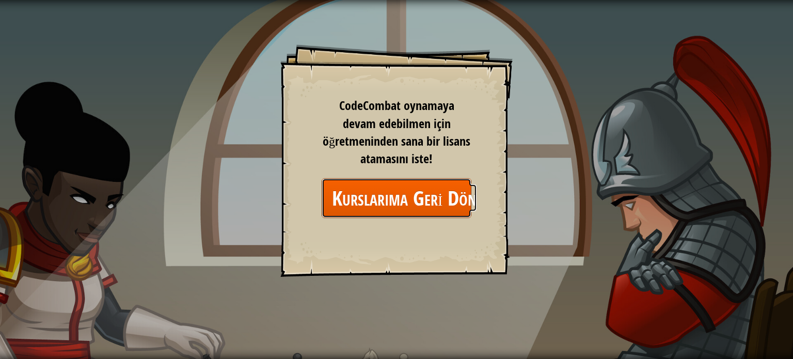
click at [436, 201] on link "Kurslarıma Geri Dön" at bounding box center [397, 198] width 150 height 40
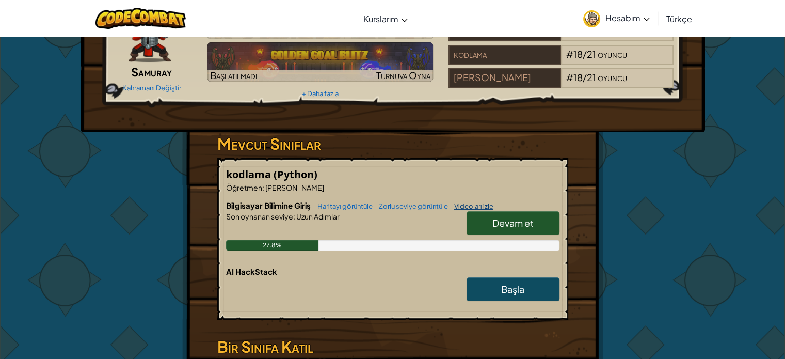
scroll to position [103, 0]
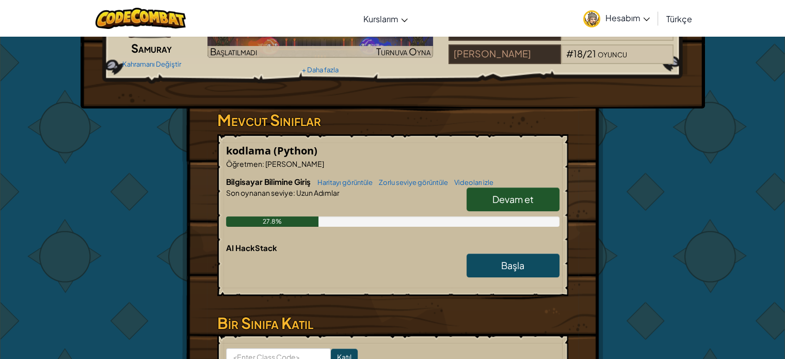
click at [512, 205] on span "Devam et" at bounding box center [512, 199] width 41 height 12
select select "tr"
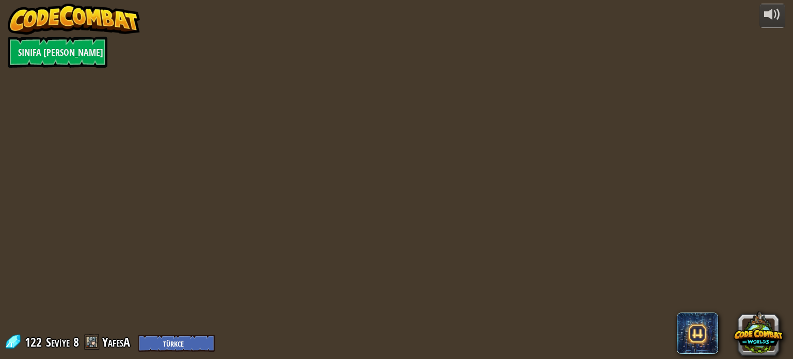
select select "tr"
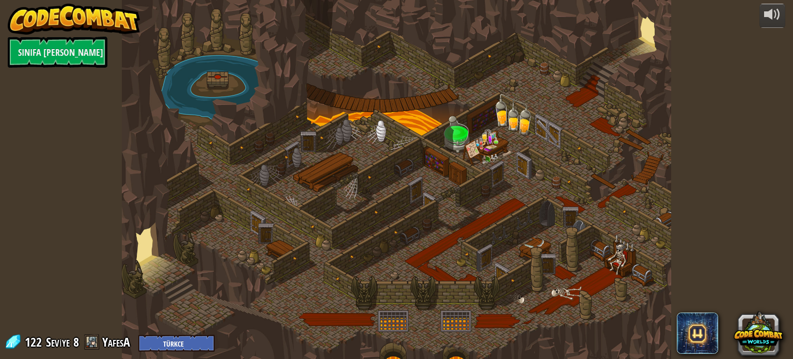
select select "tr"
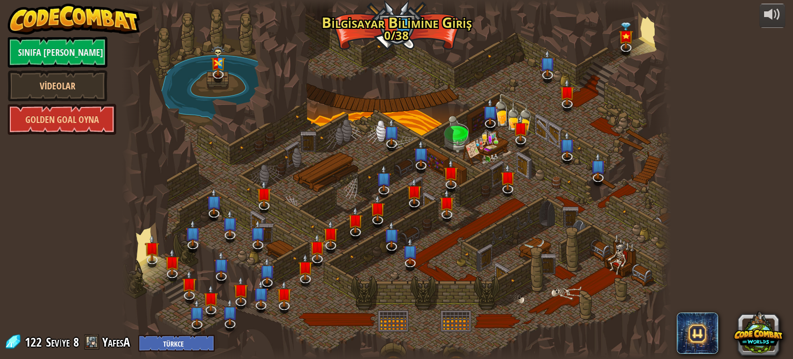
select select "tr"
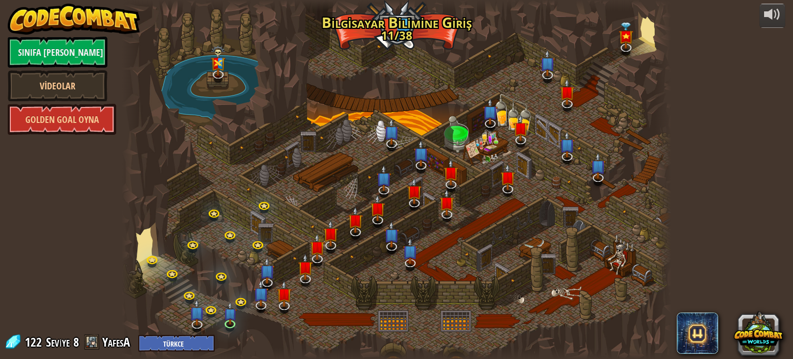
select select "tr"
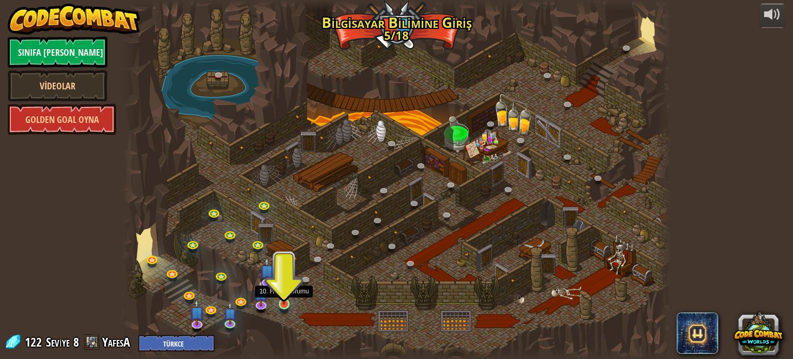
click at [284, 297] on img at bounding box center [283, 289] width 13 height 31
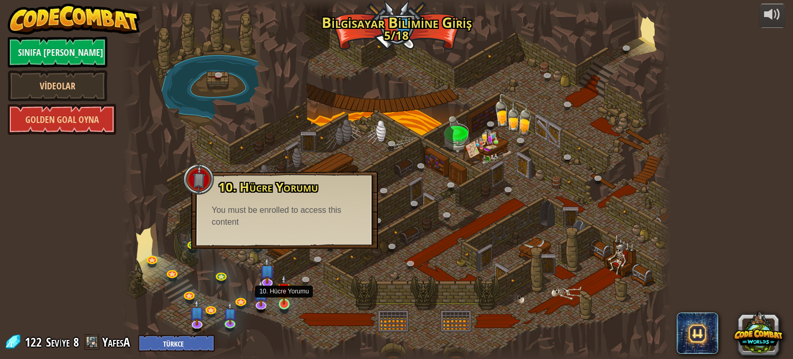
click at [286, 301] on img at bounding box center [283, 289] width 13 height 31
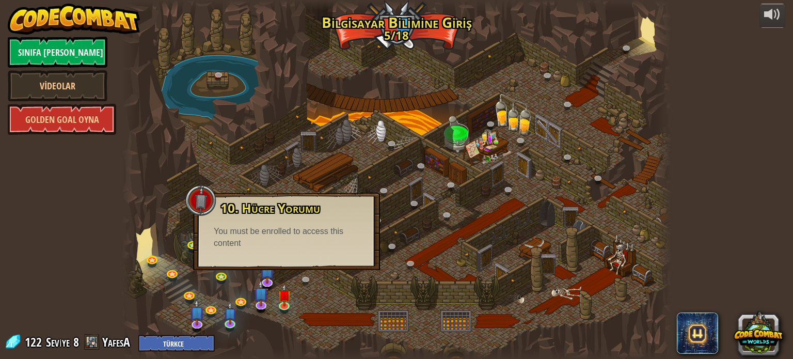
click at [282, 255] on div "10. Hücre Yorumu Ünlü büyücü ile bir hapishane hücresinde hapissin! Sihirbazdan…" at bounding box center [286, 231] width 187 height 77
click at [280, 301] on img at bounding box center [283, 289] width 13 height 31
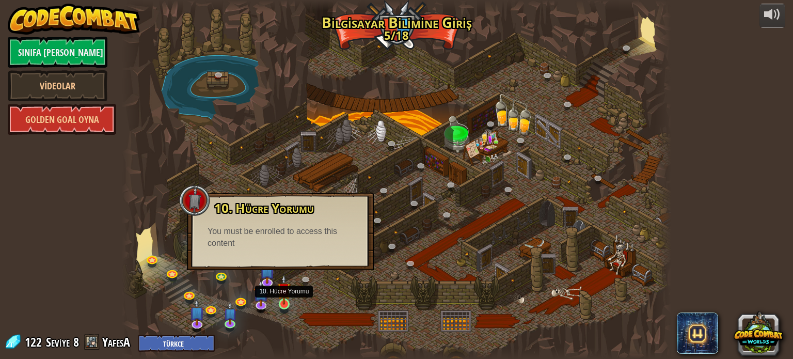
click at [280, 301] on img at bounding box center [283, 289] width 13 height 31
click at [272, 278] on img at bounding box center [267, 264] width 15 height 35
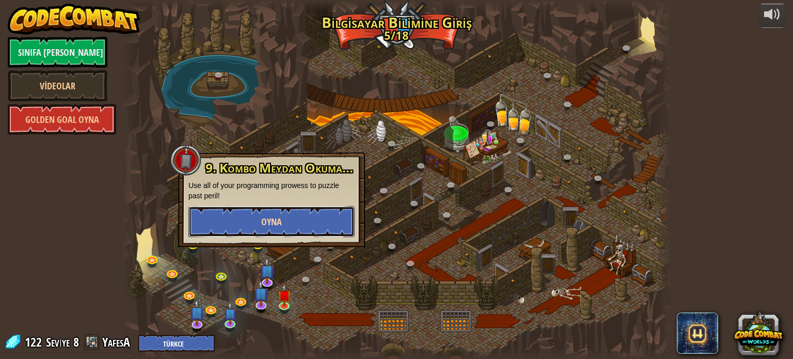
click at [288, 212] on button "Oyna" at bounding box center [271, 221] width 166 height 31
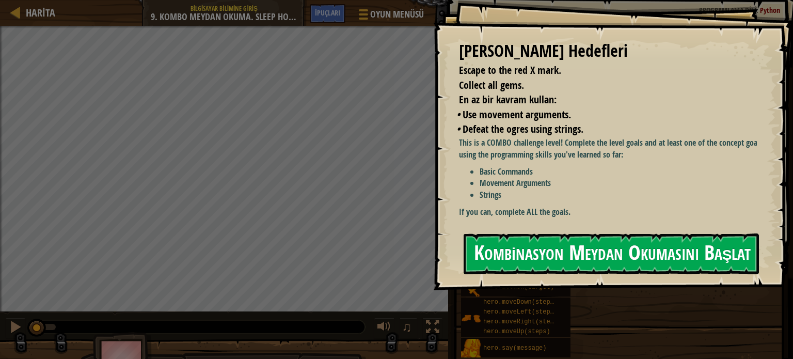
click at [567, 249] on button "Kombinasyon Meydan Okumasını Başlat" at bounding box center [611, 253] width 295 height 41
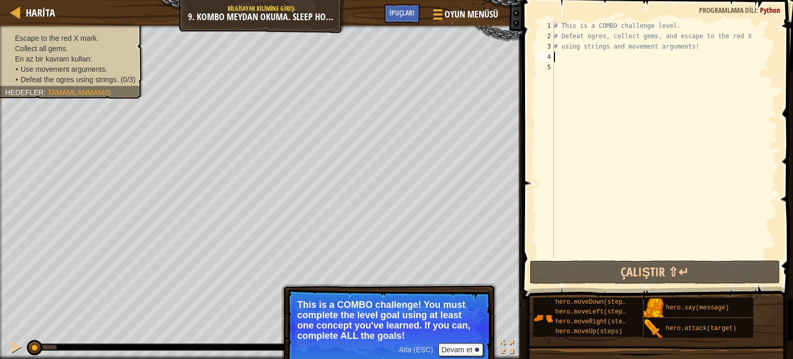
click at [559, 58] on div "# This is a COMBO challenge level. # Defeat ogres, collect gems, and escape to …" at bounding box center [665, 150] width 226 height 258
type textarea "h"
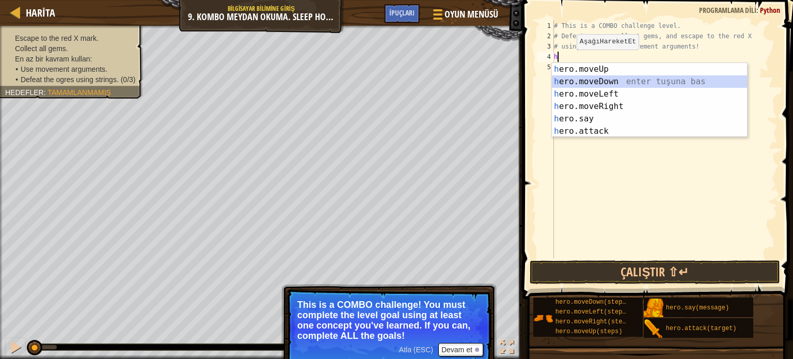
click at [579, 78] on div "h ero.moveUp enter tuşuna bas h ero.moveDown enter tuşuna bas h ero.moveLeft en…" at bounding box center [649, 112] width 195 height 99
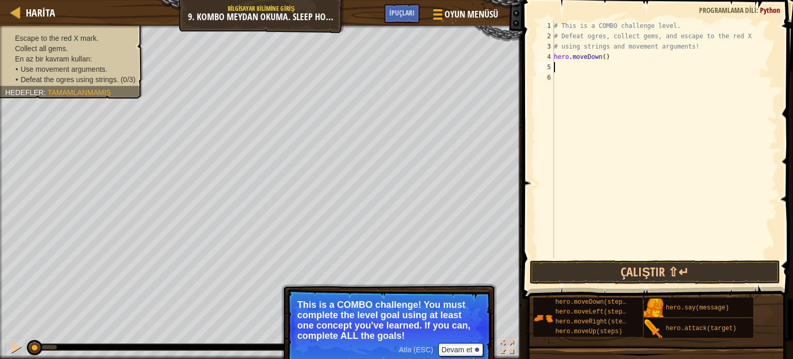
click at [560, 70] on div "# This is a COMBO challenge level. # Defeat ogres, collect gems, and escape to …" at bounding box center [665, 150] width 226 height 258
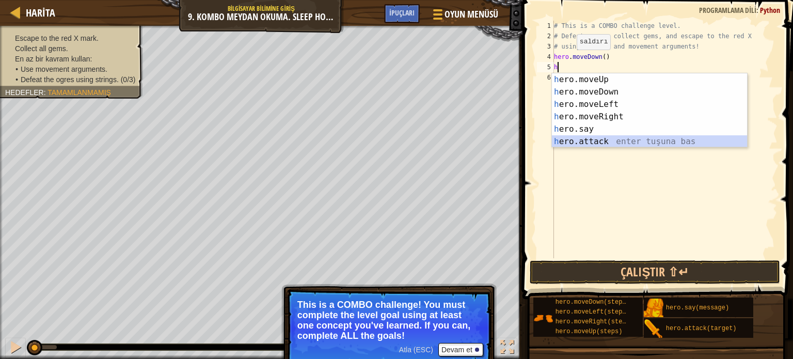
click at [613, 144] on div "h ero.moveUp enter tuşuna bas h ero.moveDown enter tuşuna bas h ero.moveLeft en…" at bounding box center [649, 122] width 195 height 99
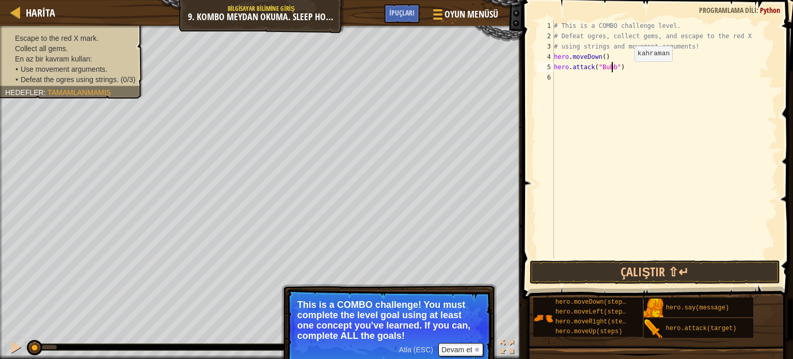
scroll to position [5, 5]
type textarea "hero.attack("Bubble")"
click at [554, 73] on div "# This is a COMBO challenge level. # Defeat ogres, collect gems, and escape to …" at bounding box center [665, 150] width 226 height 258
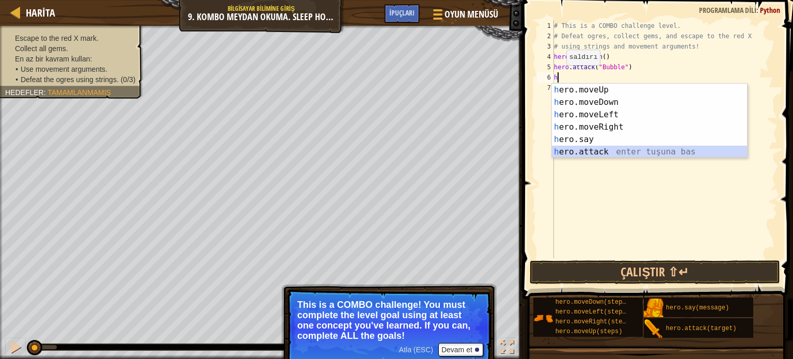
click at [597, 147] on div "h ero.moveUp enter tuşuna bas h ero.moveDown enter tuşuna bas h ero.moveLeft en…" at bounding box center [649, 133] width 195 height 99
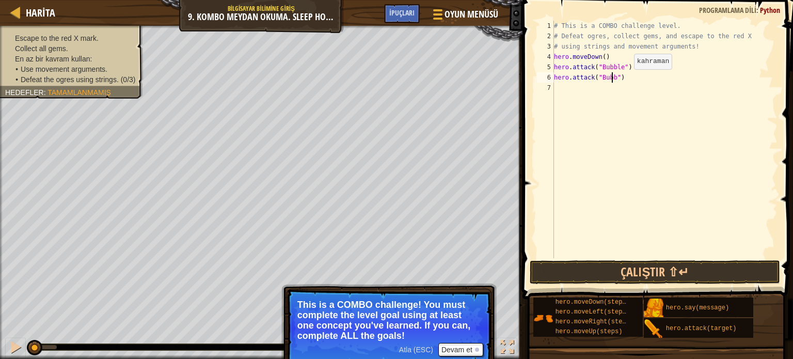
scroll to position [5, 5]
click at [652, 264] on button "Çalıştır ⇧↵" at bounding box center [655, 272] width 250 height 24
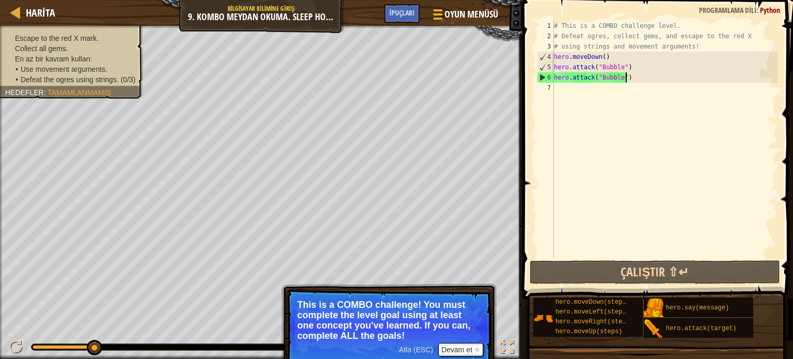
click at [628, 77] on div "# This is a COMBO challenge level. # Defeat ogres, collect gems, and escape to …" at bounding box center [665, 150] width 226 height 258
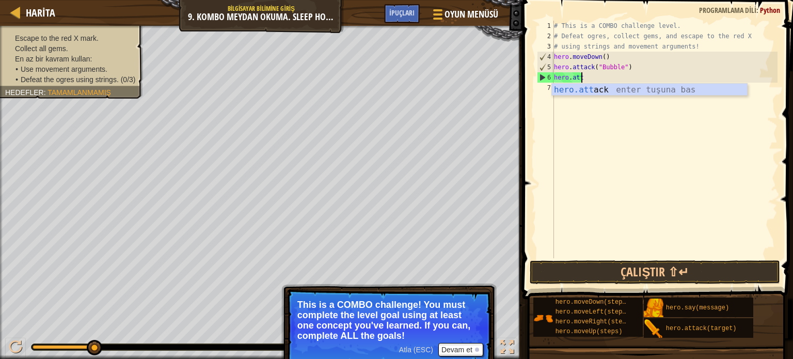
scroll to position [5, 0]
type textarea "h"
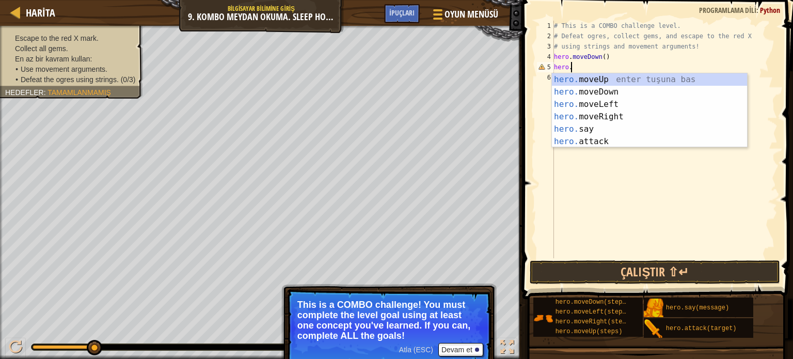
type textarea "h"
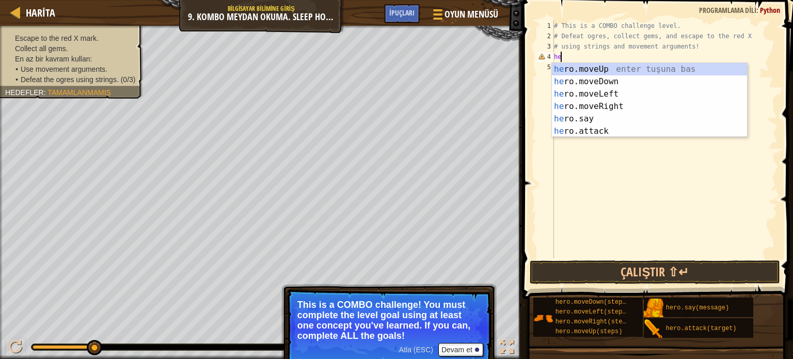
type textarea "h"
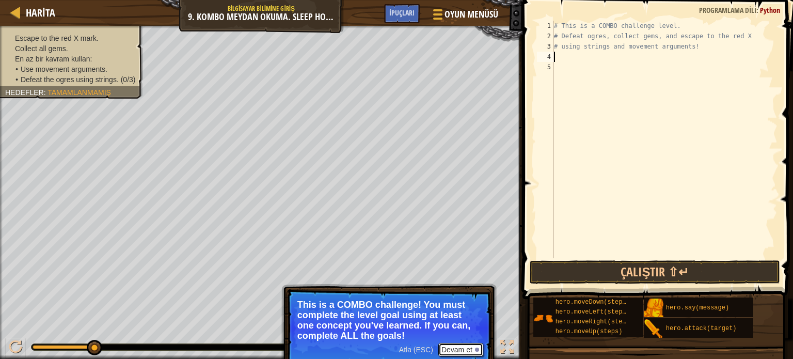
click at [456, 345] on button "Devam et" at bounding box center [460, 349] width 45 height 13
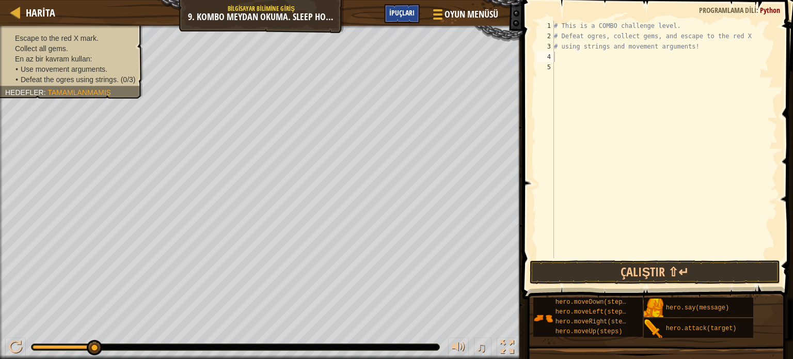
click at [400, 10] on span "İpuçları" at bounding box center [401, 13] width 25 height 10
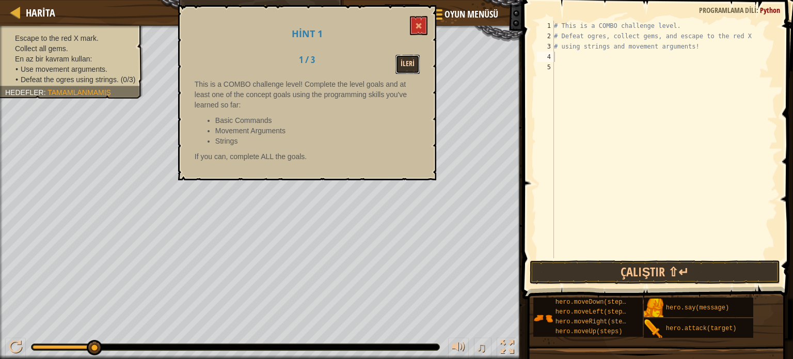
click at [401, 63] on button "İleri" at bounding box center [407, 64] width 24 height 19
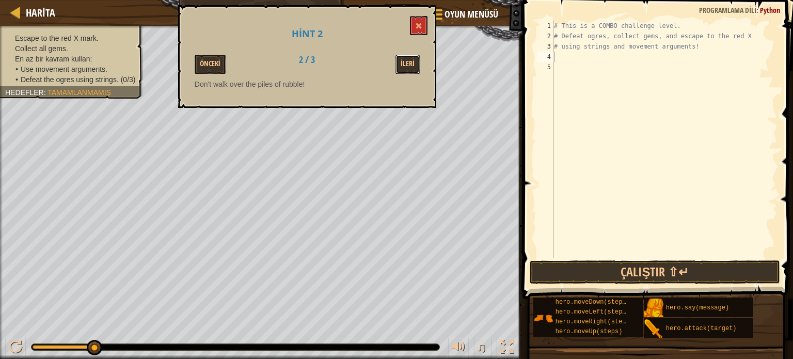
click at [401, 63] on button "İleri" at bounding box center [407, 64] width 24 height 19
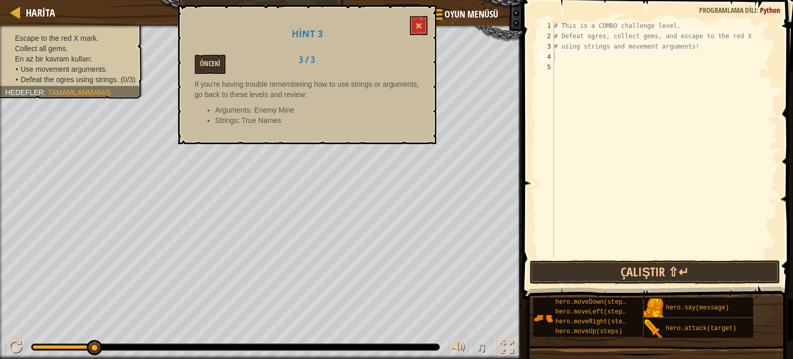
click at [420, 7] on div "Hint 3 Önceki 3 / 3 If you're having trouble remembering how to use strings or …" at bounding box center [307, 74] width 258 height 139
click at [420, 21] on button at bounding box center [419, 25] width 18 height 19
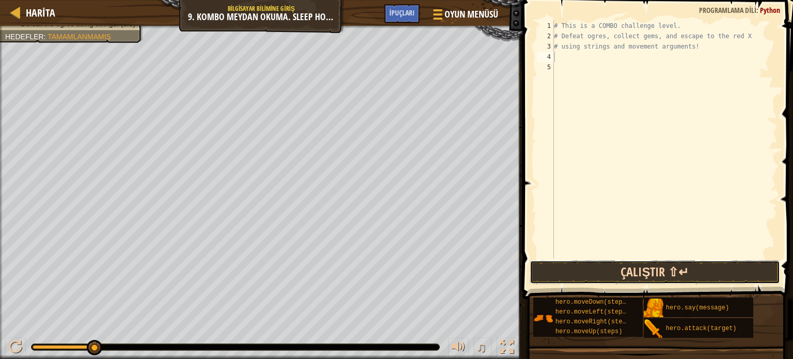
click at [613, 272] on button "Çalıştır ⇧↵" at bounding box center [655, 272] width 250 height 24
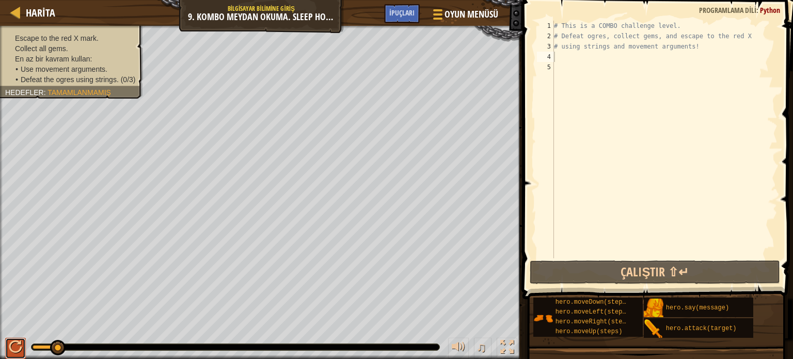
click at [17, 344] on div at bounding box center [15, 346] width 13 height 13
click at [17, 344] on button at bounding box center [15, 348] width 21 height 21
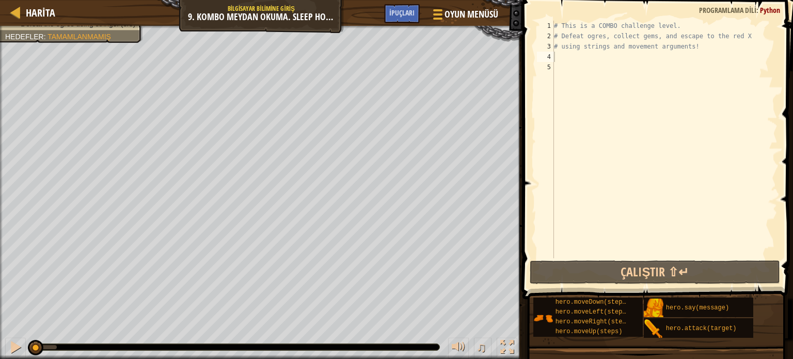
click at [507, 14] on div "Harita Bilgisayar Bilimine Giriş 9. Kombo Meydan Okuma. Sleep Hour Oyun Menüsü …" at bounding box center [261, 13] width 522 height 26
click at [471, 12] on span "Oyun Menüsü" at bounding box center [471, 14] width 56 height 14
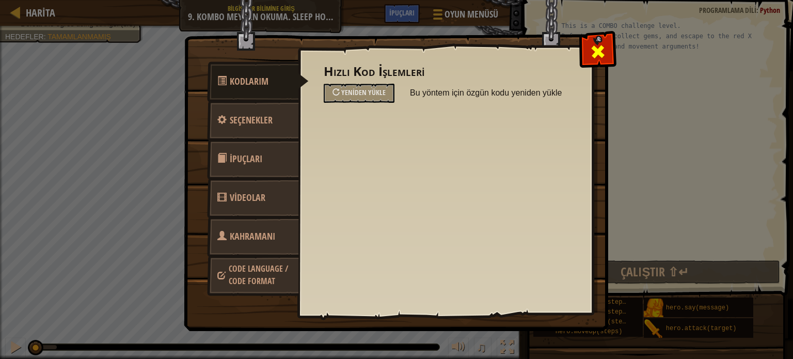
click at [595, 53] on span at bounding box center [598, 51] width 17 height 17
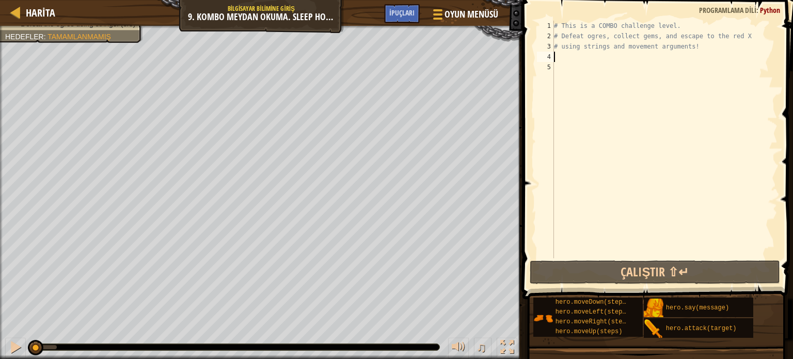
type textarea "h"
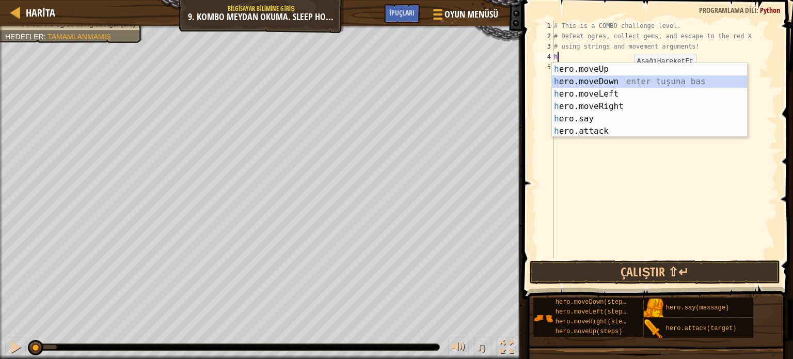
click at [610, 78] on div "h ero.moveUp enter tuşuna bas h ero.moveDown enter tuşuna bas h ero.moveLeft en…" at bounding box center [649, 112] width 195 height 99
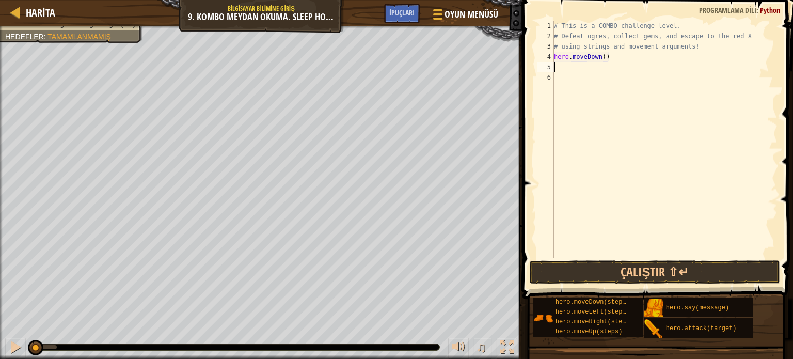
type textarea "h"
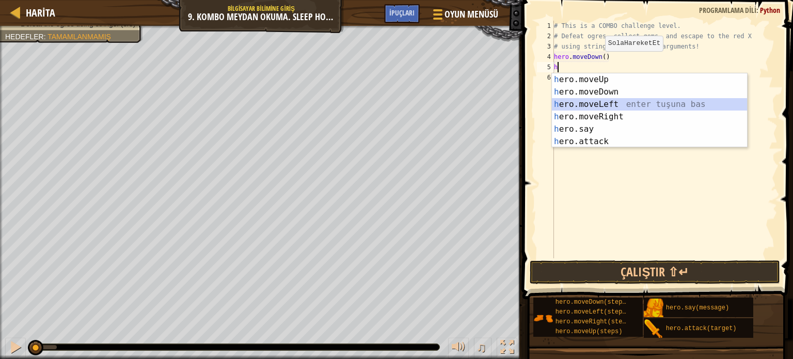
click at [610, 102] on div "h ero.moveUp enter tuşuna bas h ero.moveDown enter tuşuna bas h ero.moveLeft en…" at bounding box center [649, 122] width 195 height 99
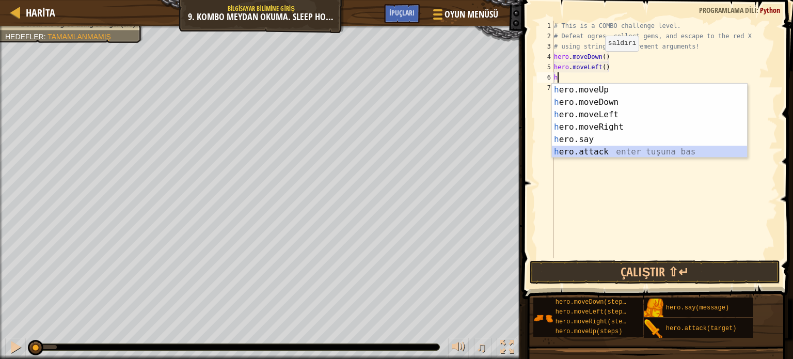
click at [607, 149] on div "h ero.moveUp enter tuşuna bas h ero.moveDown enter tuşuna bas h ero.moveLeft en…" at bounding box center [649, 133] width 195 height 99
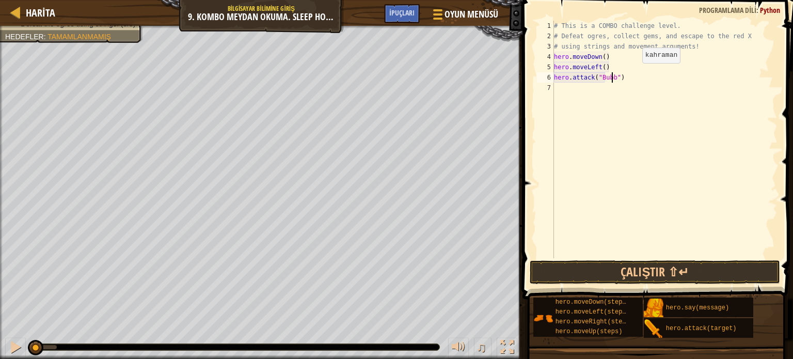
scroll to position [5, 5]
click at [634, 273] on button "Çalıştır ⇧↵" at bounding box center [655, 272] width 250 height 24
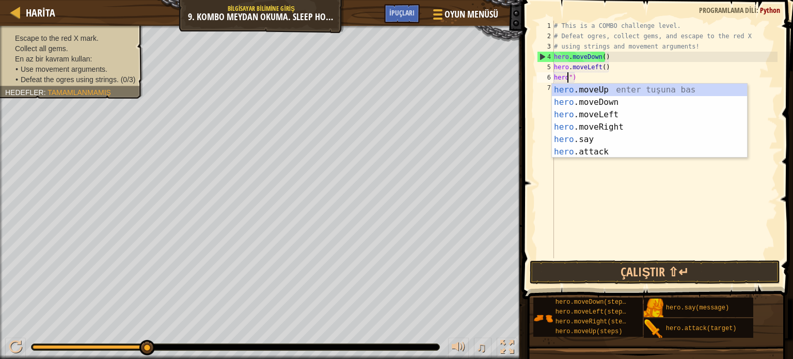
scroll to position [5, 0]
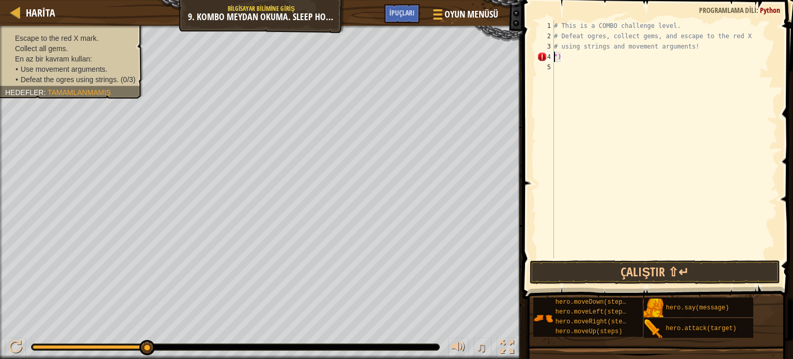
click at [609, 58] on div "# This is a COMBO challenge level. # Defeat ogres, collect gems, and escape to …" at bounding box center [665, 150] width 226 height 258
type textarea """
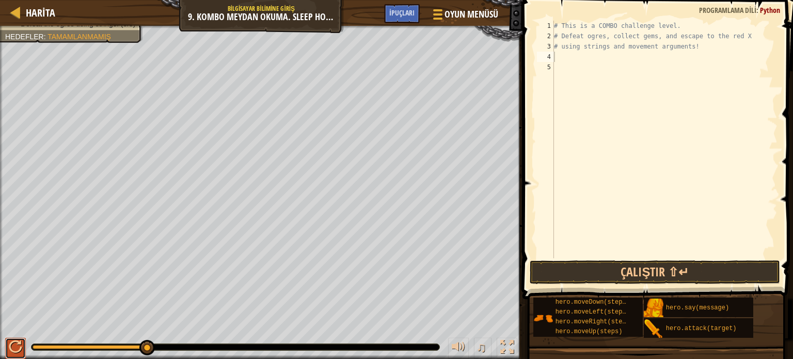
click at [5, 344] on button at bounding box center [15, 348] width 21 height 21
click at [14, 346] on div at bounding box center [15, 346] width 13 height 13
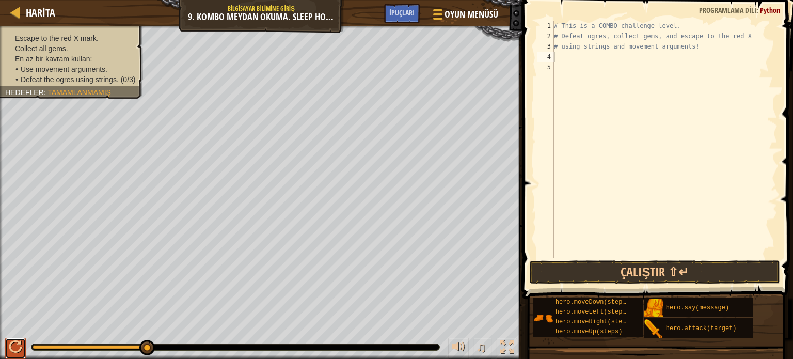
click at [16, 346] on div at bounding box center [15, 346] width 13 height 13
click at [0, 0] on div at bounding box center [0, 0] width 0 height 0
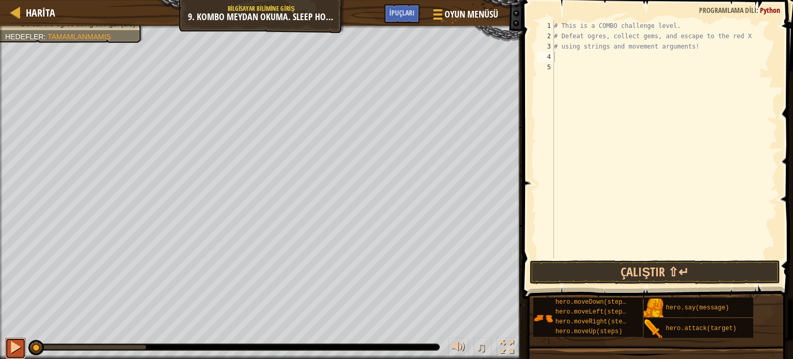
click at [11, 346] on div at bounding box center [15, 346] width 13 height 13
click at [14, 348] on div at bounding box center [15, 346] width 13 height 13
click at [277, 8] on div "Harita Bilgisayar Bilimine Giriş 9. Kombo Meydan Okuma. Sleep Hour Oyun Menüsü …" at bounding box center [261, 13] width 522 height 26
drag, startPoint x: 407, startPoint y: 338, endPoint x: 330, endPoint y: 355, distance: 78.3
click at [330, 355] on div "♫" at bounding box center [261, 344] width 522 height 31
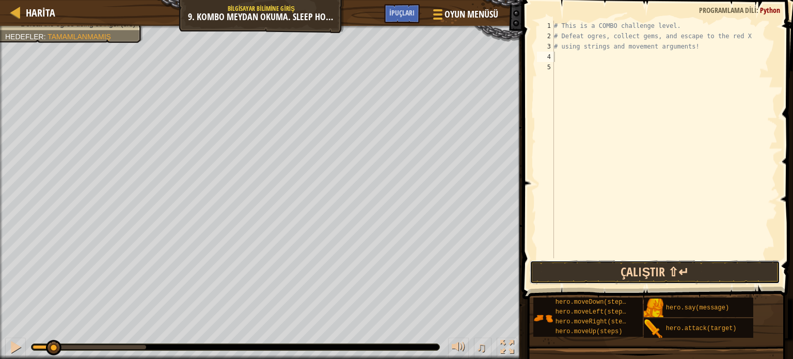
click at [617, 272] on button "Çalıştır ⇧↵" at bounding box center [655, 272] width 250 height 24
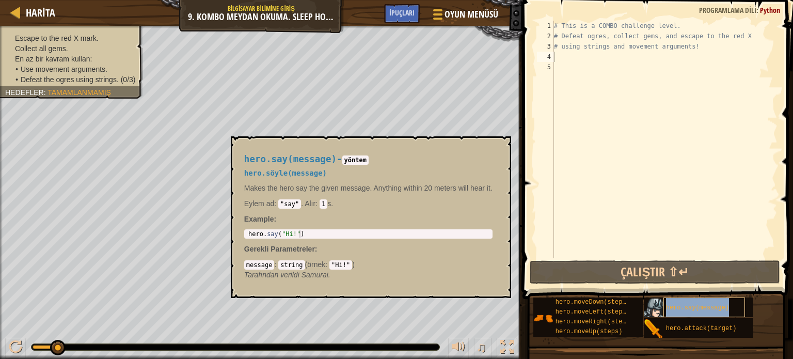
click at [692, 309] on span "hero.say(message)" at bounding box center [697, 307] width 63 height 7
click at [654, 336] on img at bounding box center [654, 329] width 20 height 20
drag, startPoint x: 654, startPoint y: 336, endPoint x: 639, endPoint y: 378, distance: 44.6
click at [639, 0] on html "Harita Bilgisayar Bilimine Giriş 9. Kombo Meydan Okuma. Sleep Hour Oyun Menüsü …" at bounding box center [396, 0] width 793 height 0
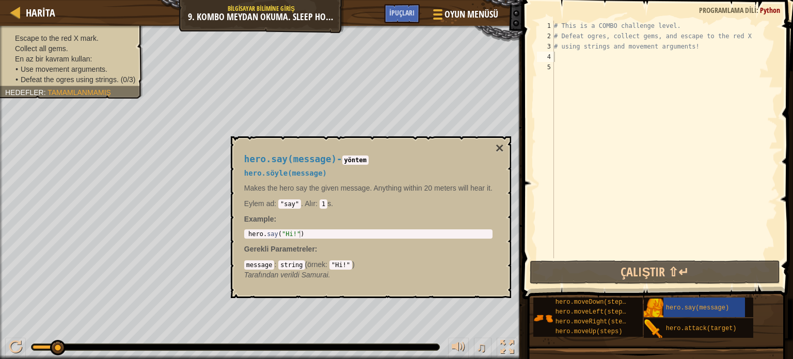
drag, startPoint x: 659, startPoint y: 346, endPoint x: 638, endPoint y: 356, distance: 23.1
click at [498, 145] on button "×" at bounding box center [499, 148] width 8 height 14
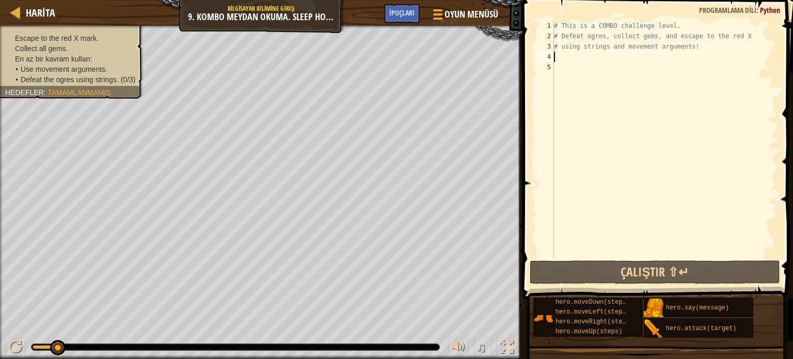
click at [555, 53] on div "# This is a COMBO challenge level. # Defeat ogres, collect gems, and escape to …" at bounding box center [665, 150] width 226 height 258
type textarea "h"
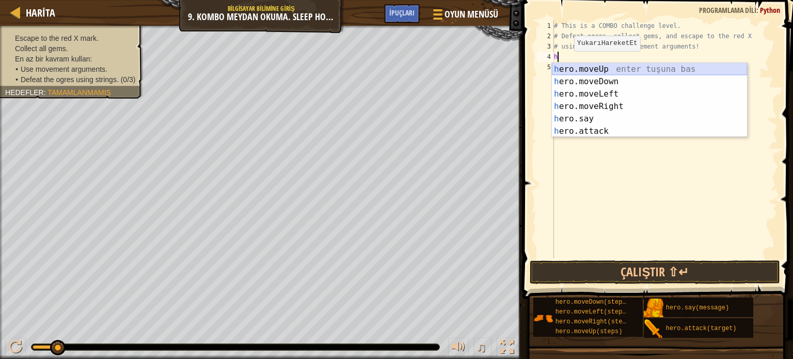
click at [615, 68] on div "h ero.moveUp enter tuşuna bas h ero.moveDown enter tuşuna bas h ero.moveLeft en…" at bounding box center [649, 112] width 195 height 99
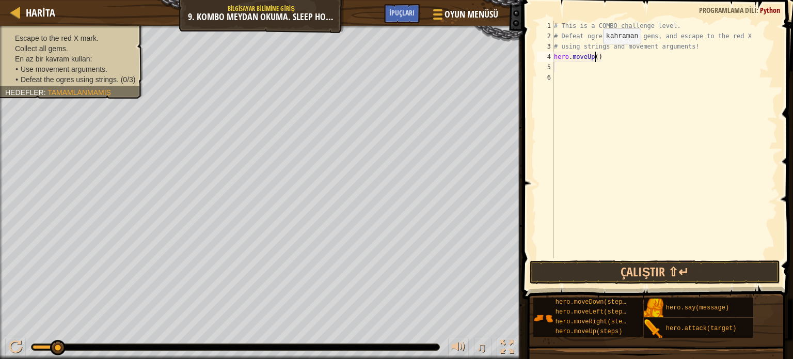
click at [594, 54] on div "# This is a COMBO challenge level. # Defeat ogres, collect gems, and escape to …" at bounding box center [665, 150] width 226 height 258
type textarea "hero.moveUp(2)"
click at [554, 66] on div "# This is a COMBO challenge level. # Defeat ogres, collect gems, and escape to …" at bounding box center [665, 150] width 226 height 258
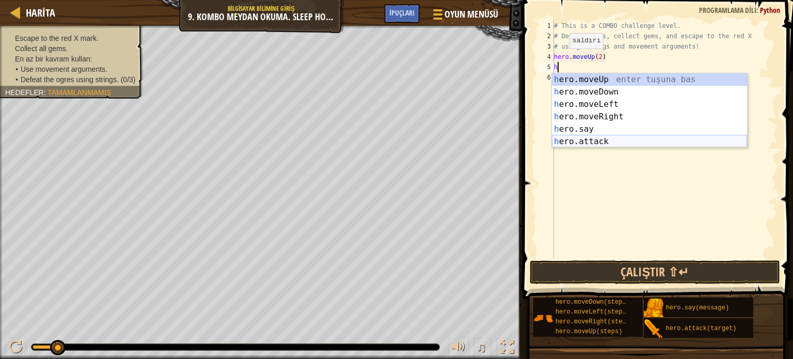
click at [607, 139] on div "h ero.moveUp enter tuşuna bas h ero.moveDown enter tuşuna bas h ero.moveLeft en…" at bounding box center [649, 122] width 195 height 99
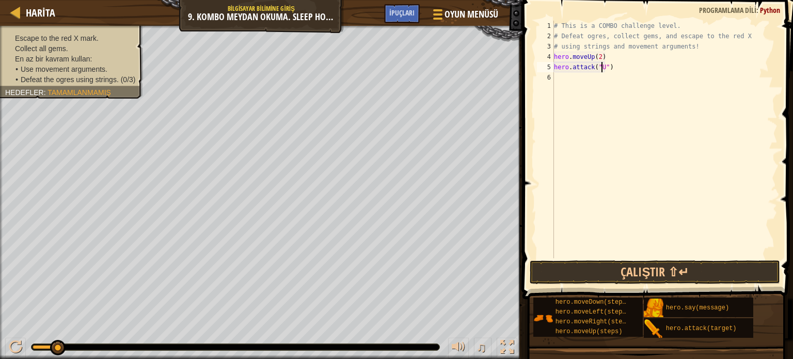
scroll to position [5, 4]
type textarea "hero.attack("Ursa")"
click at [558, 81] on div "# This is a COMBO challenge level. # Defeat ogres, collect gems, and escape to …" at bounding box center [665, 150] width 226 height 258
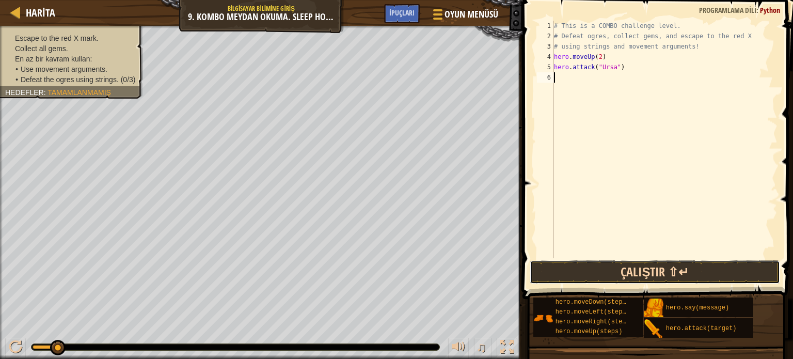
click at [599, 270] on button "Çalıştır ⇧↵" at bounding box center [655, 272] width 250 height 24
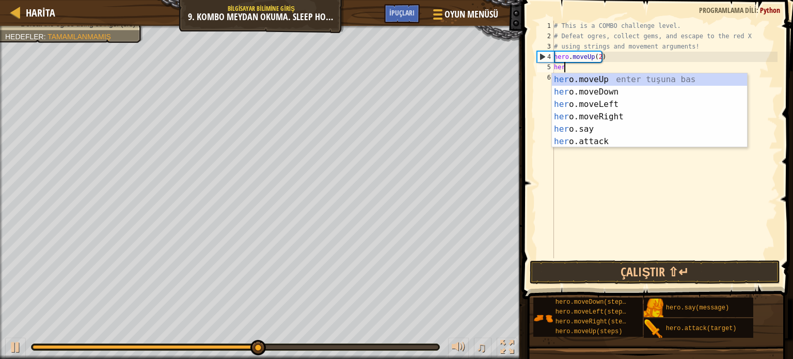
type textarea "h"
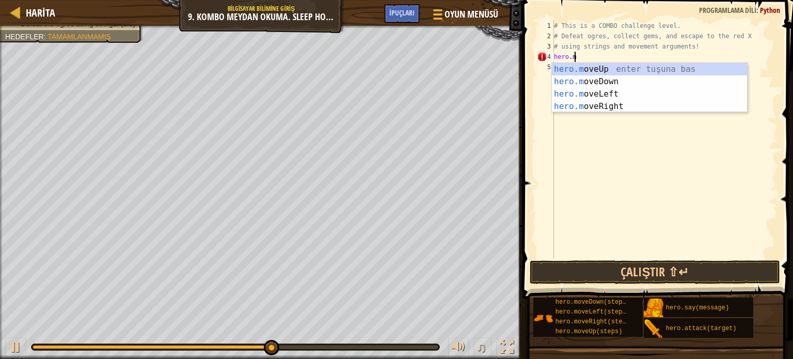
type textarea "h"
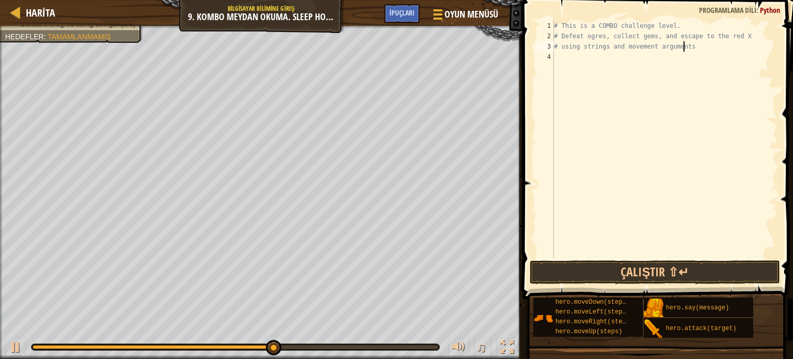
type textarea "# using strings and movement argumen"
click at [99, 0] on html "Harita Bilgisayar Bilimine Giriş 9. Kombo Meydan Okuma. Sleep Hour Oyun Menüsü …" at bounding box center [396, 0] width 793 height 0
click at [15, 340] on div at bounding box center [15, 346] width 13 height 13
click at [427, 347] on div at bounding box center [236, 347] width 406 height 4
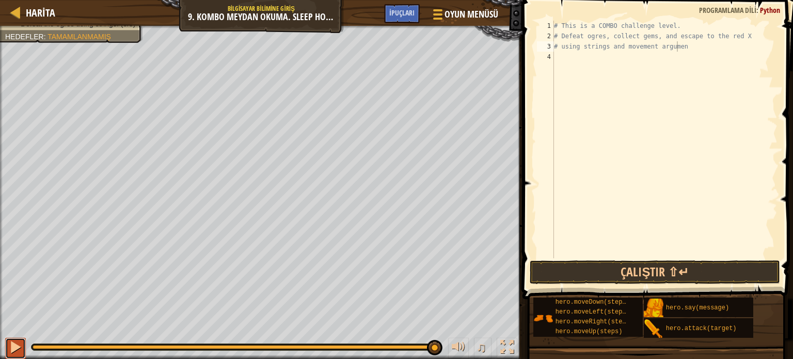
click at [15, 341] on div at bounding box center [15, 346] width 13 height 13
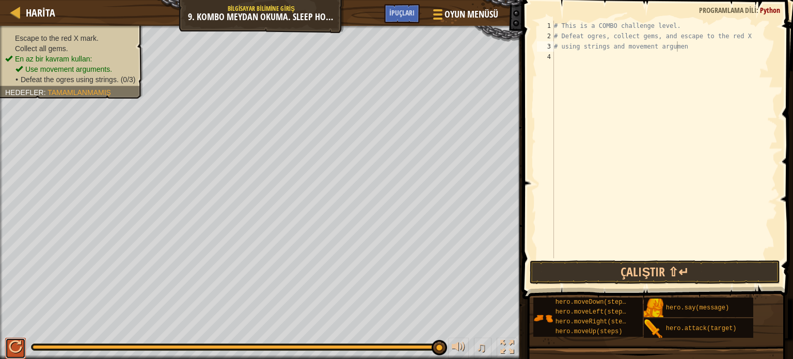
click at [15, 341] on div at bounding box center [15, 346] width 13 height 13
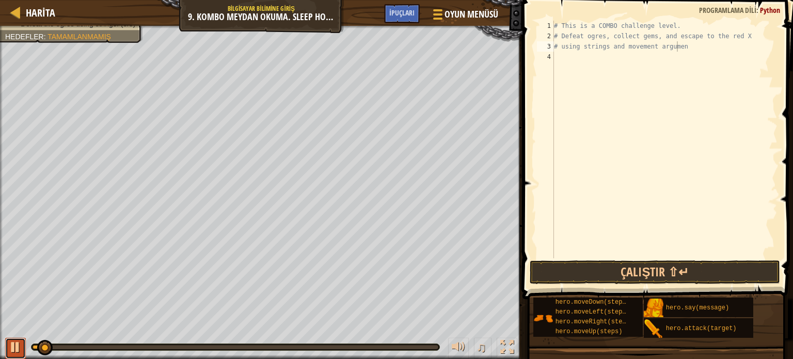
click at [15, 341] on div at bounding box center [15, 346] width 13 height 13
click at [23, 342] on button at bounding box center [15, 348] width 21 height 21
click at [416, 344] on div at bounding box center [235, 347] width 408 height 6
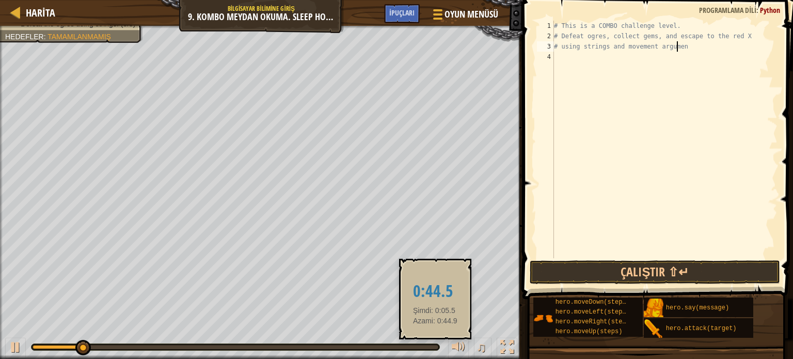
click at [435, 346] on div at bounding box center [236, 347] width 406 height 4
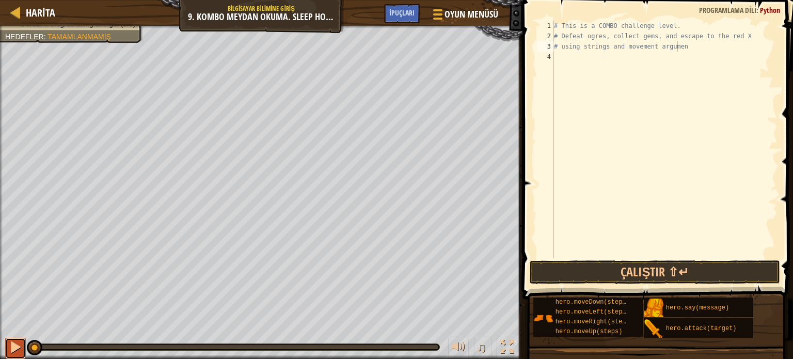
click at [16, 344] on div at bounding box center [15, 346] width 13 height 13
click at [555, 54] on div "# This is a COMBO challenge level. # Defeat ogres, collect gems, and escape to …" at bounding box center [665, 150] width 226 height 258
type textarea "h"
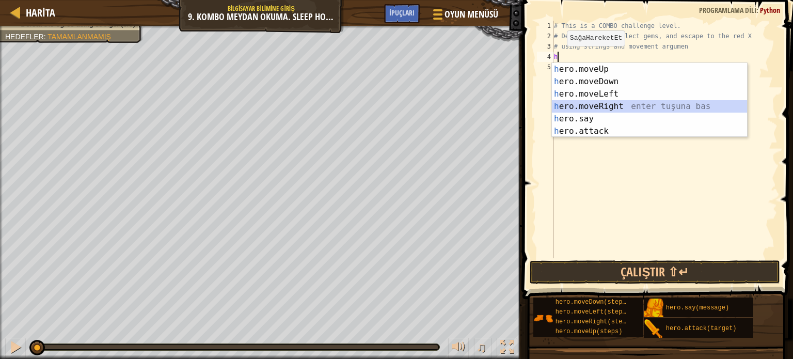
click at [615, 105] on div "h ero.moveUp enter tuşuna bas h ero.moveDown enter tuşuna bas h ero.moveLeft en…" at bounding box center [649, 112] width 195 height 99
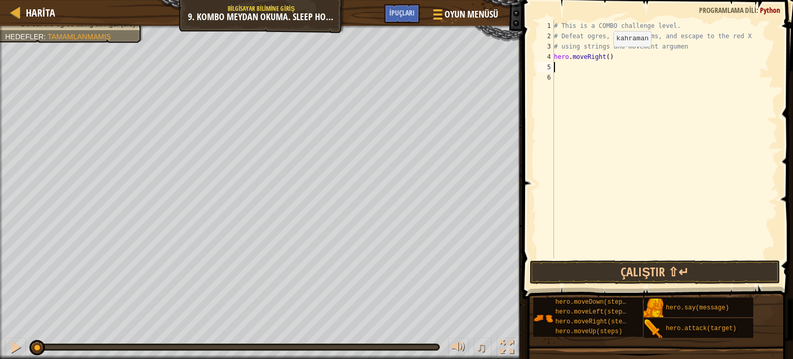
click at [604, 57] on div "# This is a COMBO challenge level. # Defeat ogres, collect gems, and escape to …" at bounding box center [665, 150] width 226 height 258
type textarea "hero.moveRight(2)"
click at [556, 65] on div "# This is a COMBO challenge level. # Defeat ogres, collect gems, and escape to …" at bounding box center [665, 150] width 226 height 258
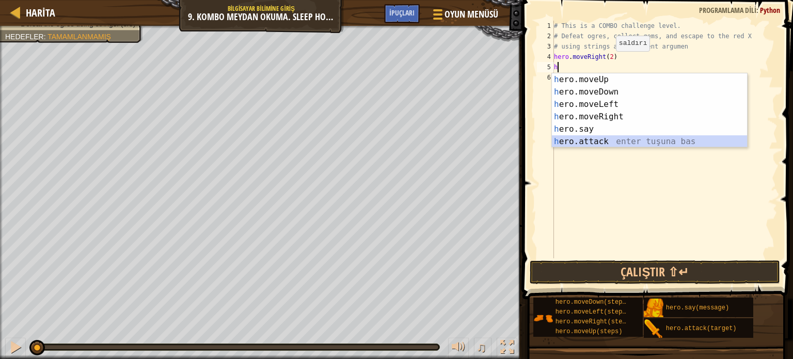
click at [622, 137] on div "h ero.moveUp enter tuşuna bas h ero.moveDown enter tuşuna bas h ero.moveLeft en…" at bounding box center [649, 122] width 195 height 99
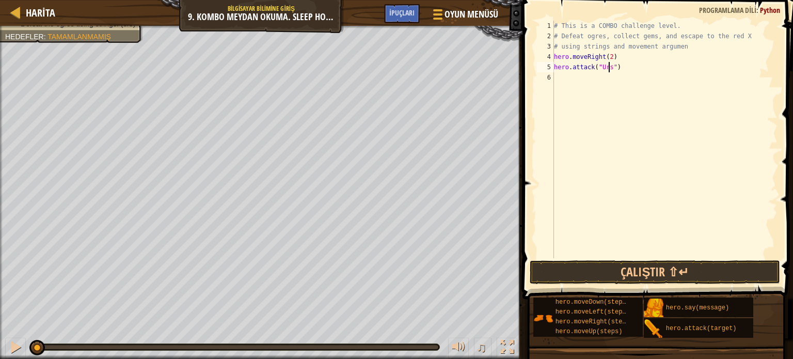
scroll to position [5, 4]
type textarea "hero.attack("Ursa")"
click at [611, 267] on button "Çalıştır ⇧↵" at bounding box center [655, 272] width 250 height 24
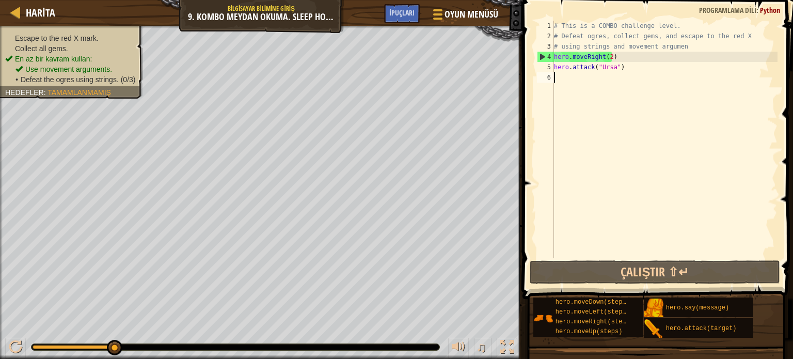
click at [552, 77] on div "6" at bounding box center [545, 77] width 17 height 10
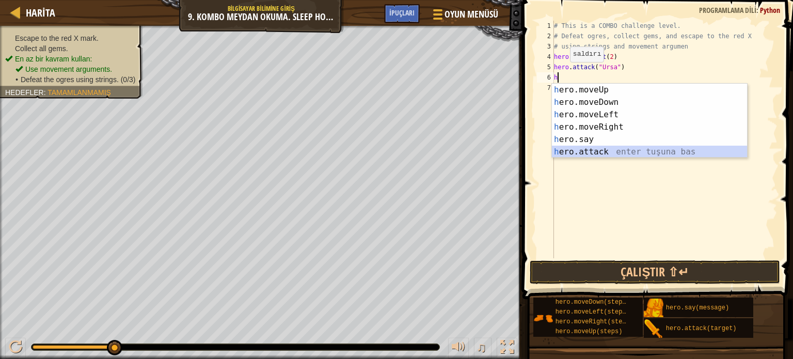
click at [582, 149] on div "h ero.moveUp enter tuşuna bas h ero.moveDown enter tuşuna bas h ero.moveLeft en…" at bounding box center [649, 133] width 195 height 99
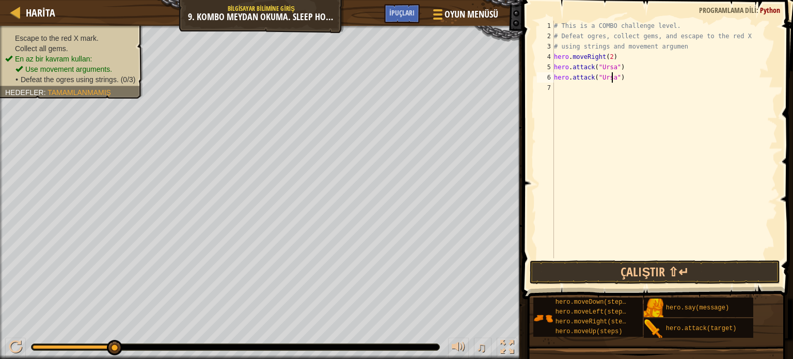
scroll to position [5, 4]
type textarea "hero.attack("Ursa")"
click at [652, 274] on button "Çalıştır ⇧↵" at bounding box center [655, 272] width 250 height 24
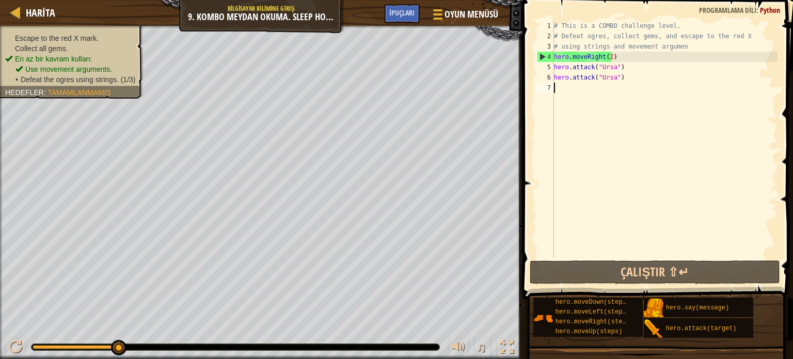
click at [558, 87] on div "# This is a COMBO challenge level. # Defeat ogres, collect gems, and escape to …" at bounding box center [665, 150] width 226 height 258
type textarea "h"
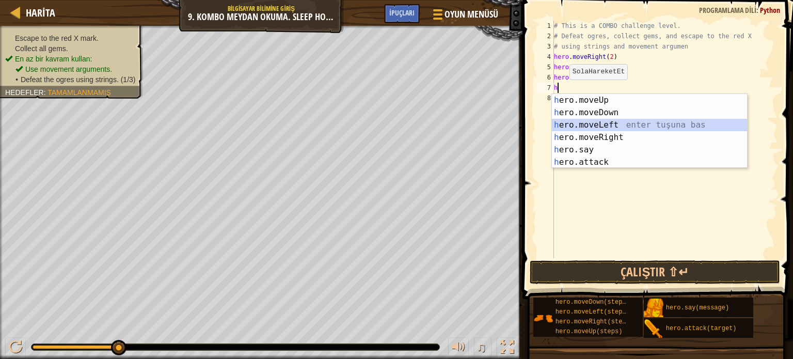
click at [614, 124] on div "h ero.moveUp enter tuşuna bas h ero.moveDown enter tuşuna bas h ero.moveLeft en…" at bounding box center [649, 143] width 195 height 99
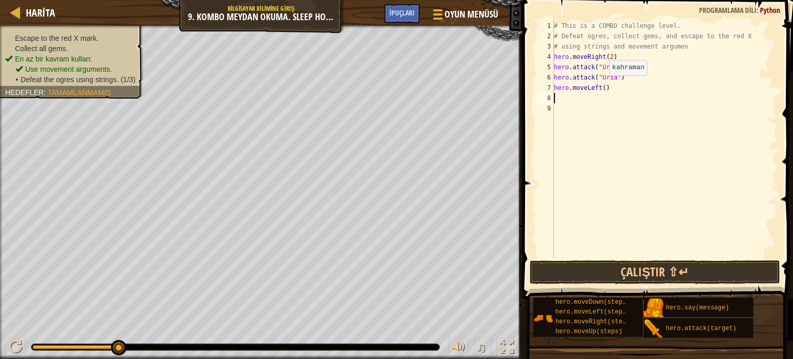
click at [600, 86] on div "# This is a COMBO challenge level. # Defeat ogres, collect gems, and escape to …" at bounding box center [665, 150] width 226 height 258
type textarea "hero.moveLeft(2)"
click at [555, 99] on div "# This is a COMBO challenge level. # Defeat ogres, collect gems, and escape to …" at bounding box center [665, 150] width 226 height 258
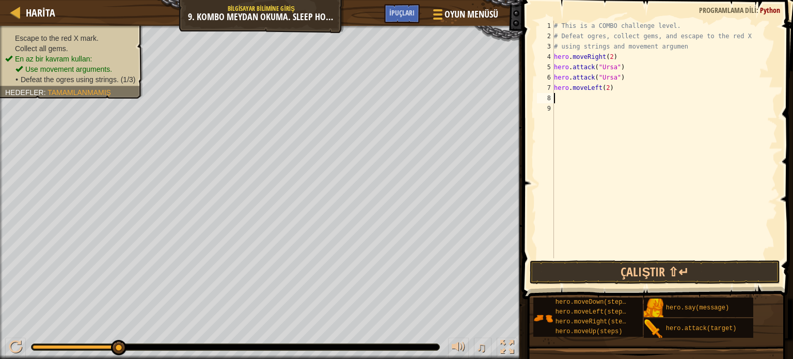
type textarea "h"
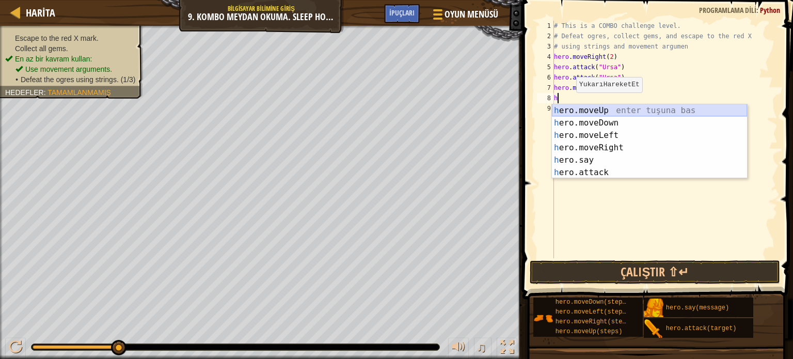
click at [625, 110] on div "h ero.moveUp enter tuşuna bas h ero.moveDown enter tuşuna bas h ero.moveLeft en…" at bounding box center [649, 153] width 195 height 99
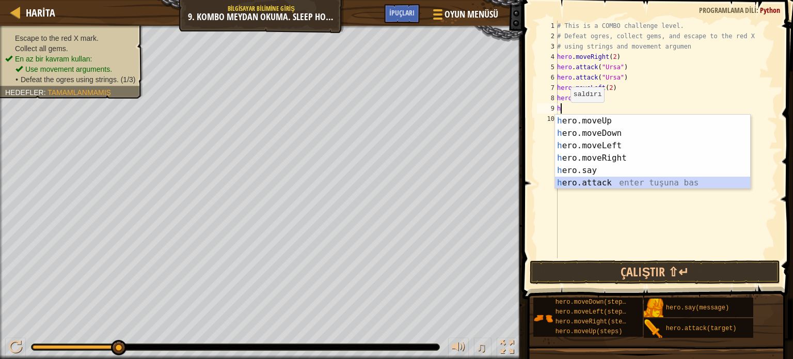
click at [628, 180] on div "h ero.moveUp enter tuşuna bas h ero.moveDown enter tuşuna bas h ero.moveLeft en…" at bounding box center [652, 164] width 195 height 99
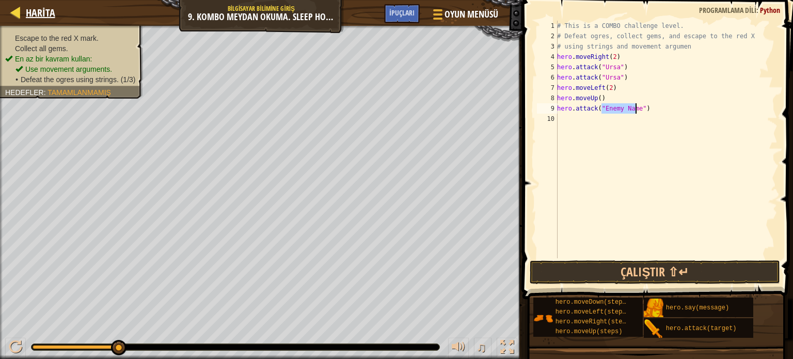
type textarea "hero.attack("Enemy Name")"
click at [33, 7] on span "Harita" at bounding box center [40, 13] width 29 height 14
select select "tr"
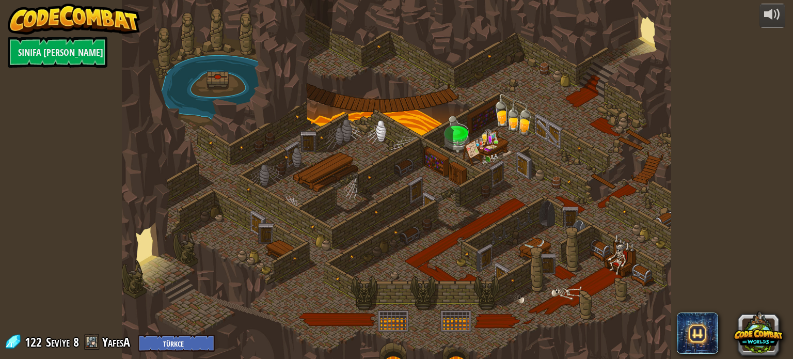
select select "tr"
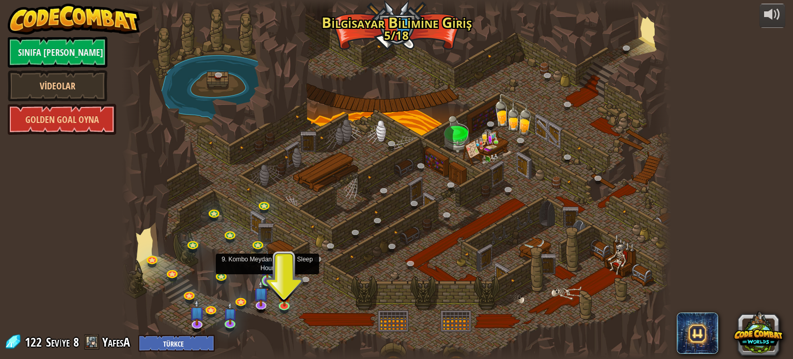
click at [268, 274] on img at bounding box center [267, 266] width 13 height 31
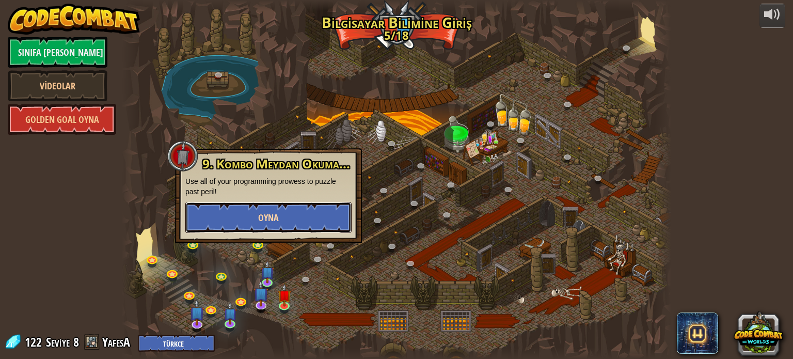
click at [285, 216] on button "Oyna" at bounding box center [268, 217] width 166 height 31
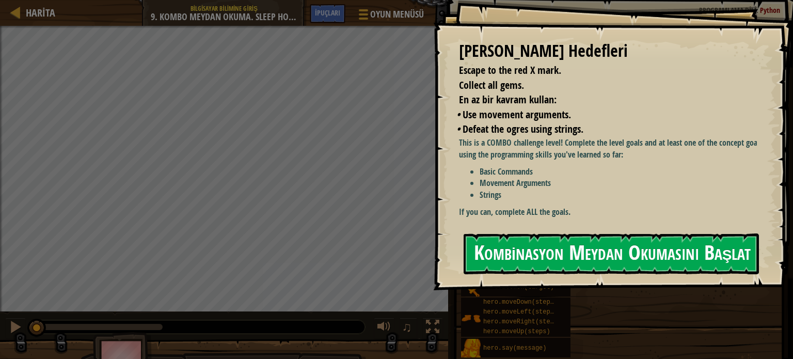
click at [515, 250] on button "Kombinasyon Meydan Okumasını Başlat" at bounding box center [611, 253] width 295 height 41
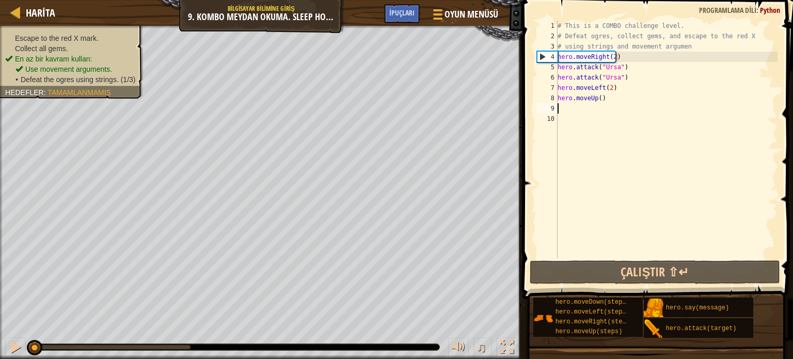
click at [561, 106] on div "# This is a COMBO challenge level. # Defeat ogres, collect gems, and escape to …" at bounding box center [666, 150] width 222 height 258
type textarea "h"
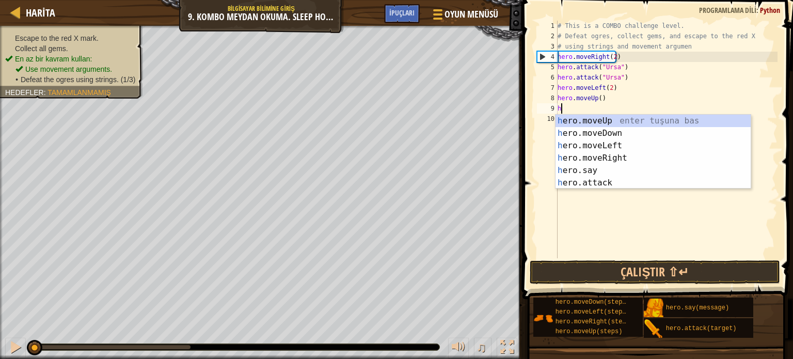
scroll to position [5, 0]
click at [626, 189] on div "# This is a COMBO challenge level. # Defeat ogres, collect gems, and escape to …" at bounding box center [666, 150] width 222 height 258
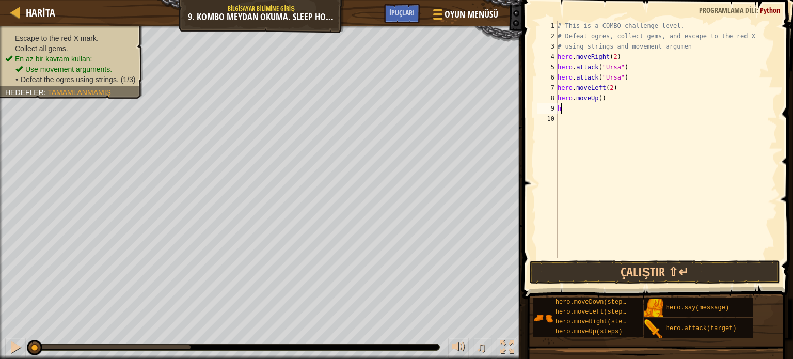
click at [565, 106] on div "# This is a COMBO challenge level. # Defeat ogres, collect gems, and escape to …" at bounding box center [666, 150] width 222 height 258
type textarea "h"
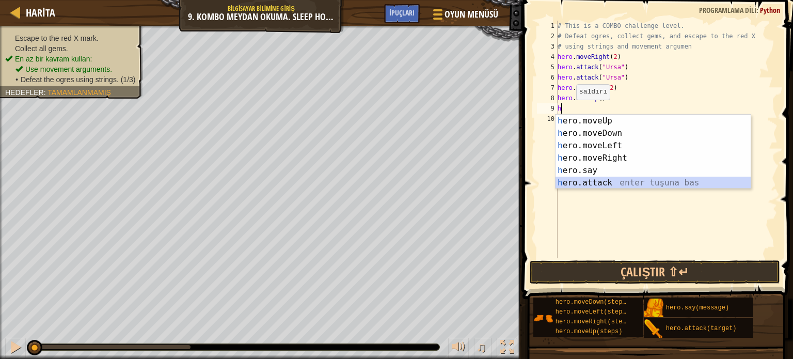
click at [632, 182] on div "h ero.moveUp enter tuşuna bas h ero.moveDown enter tuşuna bas h ero.moveLeft en…" at bounding box center [652, 164] width 195 height 99
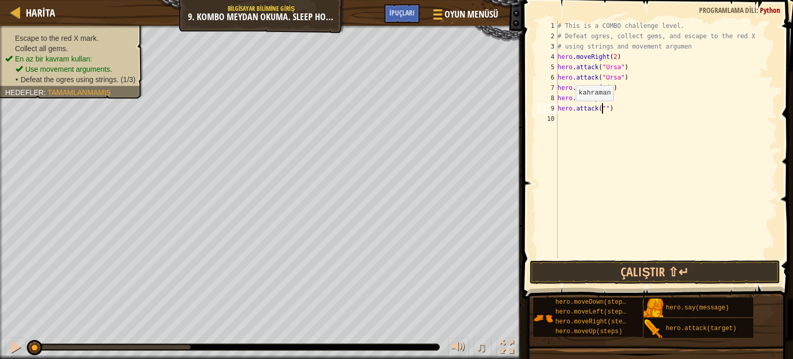
click at [105, 90] on span "Tamamlanmamış" at bounding box center [78, 92] width 63 height 8
click at [118, 90] on div "Escape to the red X mark. Collect all gems. En az bir kavram kullan: Use moveme…" at bounding box center [65, 58] width 155 height 79
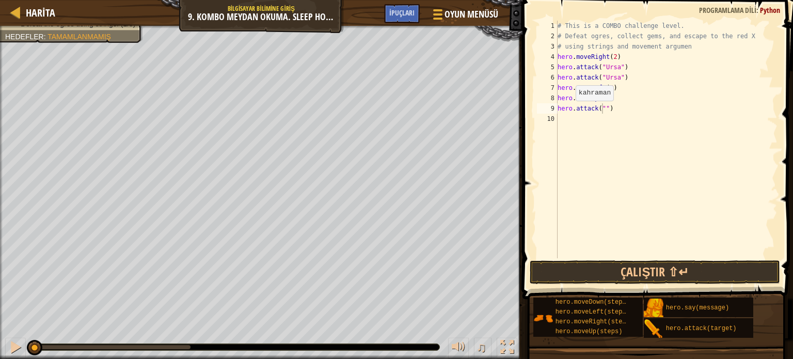
click at [106, 108] on div "Escape to the red X mark. Collect all gems. En az bir kavram kullan: Use moveme…" at bounding box center [261, 192] width 522 height 333
click at [602, 110] on div "# This is a COMBO challenge level. # Defeat ogres, collect gems, and escape to …" at bounding box center [666, 150] width 222 height 258
type textarea "hero.attack("Rexxar")"
click at [558, 118] on div "# This is a COMBO challenge level. # Defeat ogres, collect gems, and escape to …" at bounding box center [666, 150] width 222 height 258
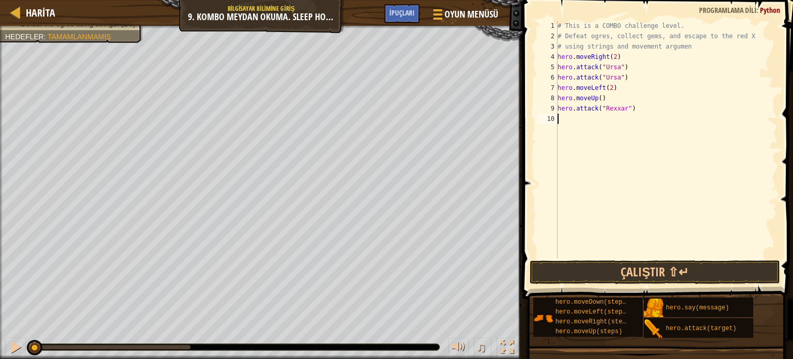
scroll to position [5, 0]
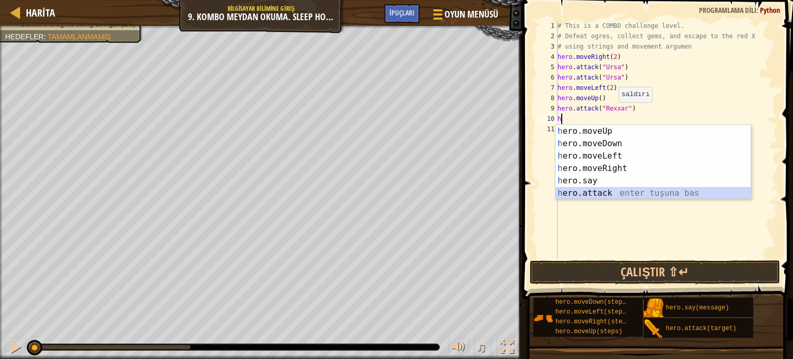
click at [605, 190] on div "h ero.moveUp enter tuşuna bas h ero.moveDown enter tuşuna bas h ero.moveLeft en…" at bounding box center [652, 174] width 195 height 99
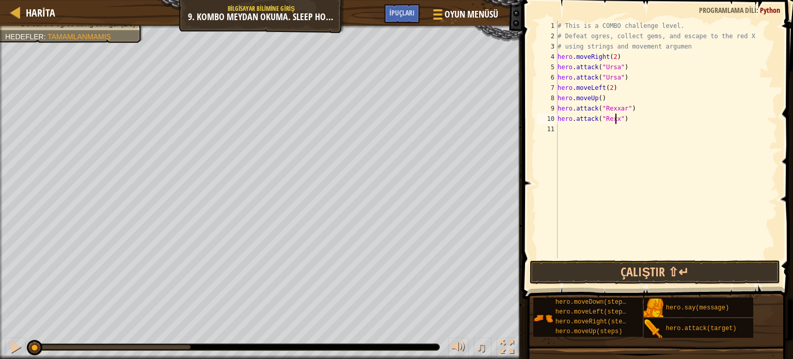
scroll to position [5, 5]
type textarea "hero.attack("Rexxar")"
click at [619, 264] on button "Çalıştır ⇧↵" at bounding box center [655, 272] width 250 height 24
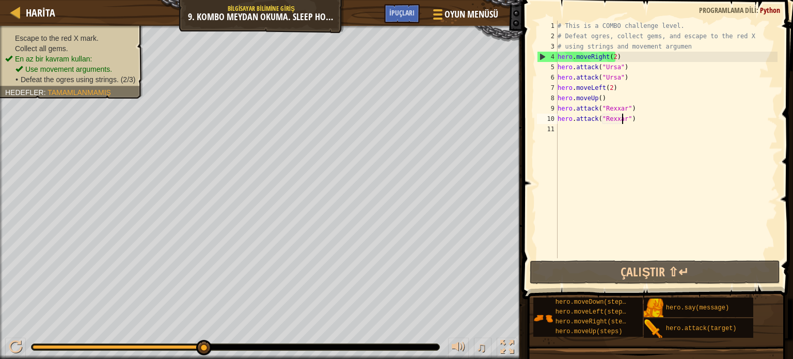
click at [556, 130] on div "11" at bounding box center [547, 129] width 21 height 10
type textarea "h"
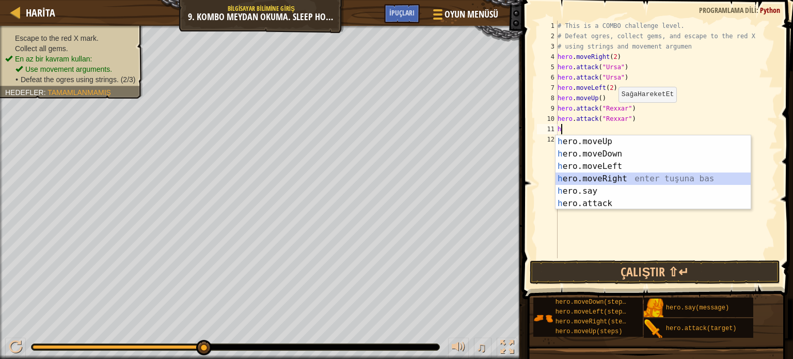
click at [593, 181] on div "h ero.moveUp enter tuşuna bas h ero.moveDown enter tuşuna bas h ero.moveLeft en…" at bounding box center [652, 184] width 195 height 99
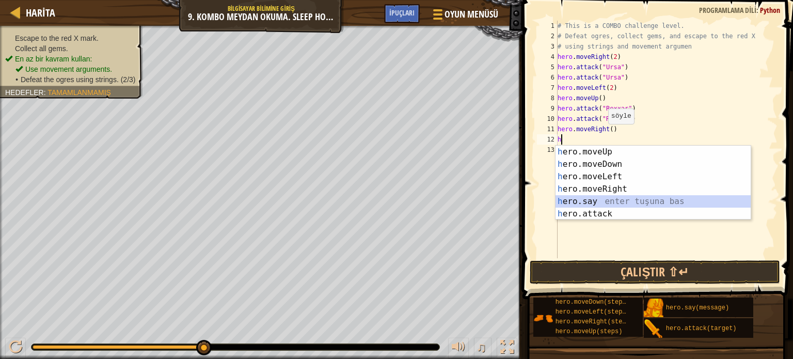
click at [602, 206] on div "h ero.moveUp enter tuşuna bas h ero.moveDown enter tuşuna bas h ero.moveLeft en…" at bounding box center [652, 195] width 195 height 99
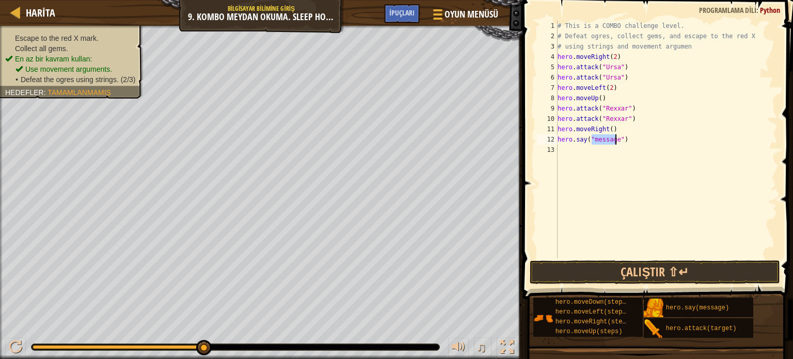
click at [624, 140] on div "# This is a COMBO challenge level. # Defeat ogres, collect gems, and escape to …" at bounding box center [666, 150] width 222 height 258
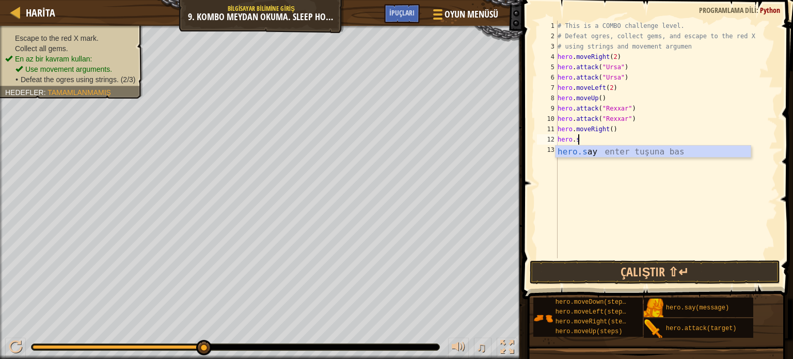
type textarea "h"
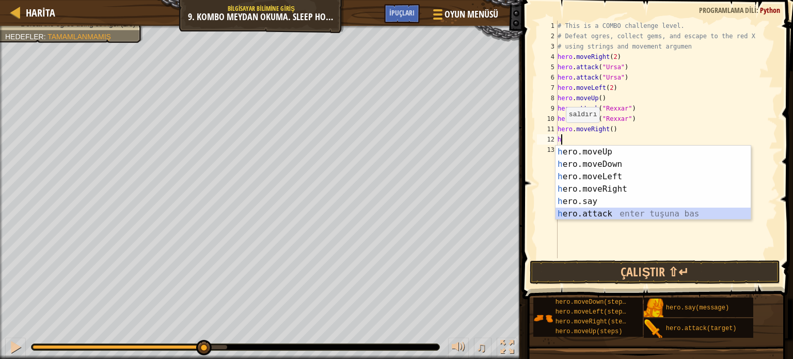
click at [597, 212] on div "h ero.moveUp enter tuşuna bas h ero.moveDown enter tuşuna bas h ero.moveLeft en…" at bounding box center [652, 195] width 195 height 99
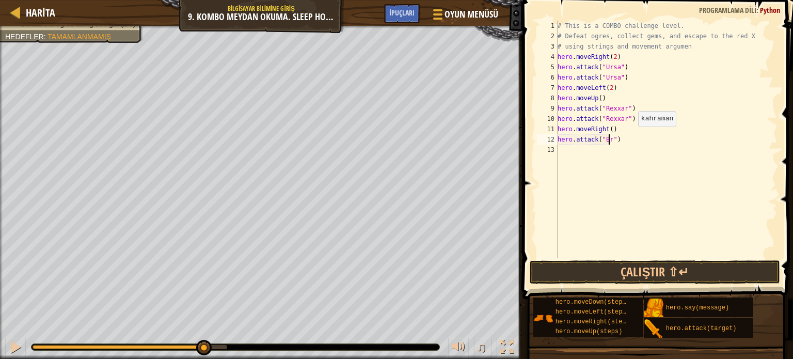
scroll to position [5, 4]
type textarea "hero.attack("Brack")"
click at [562, 150] on div "# This is a COMBO challenge level. # Defeat ogres, collect gems, and escape to …" at bounding box center [666, 150] width 222 height 258
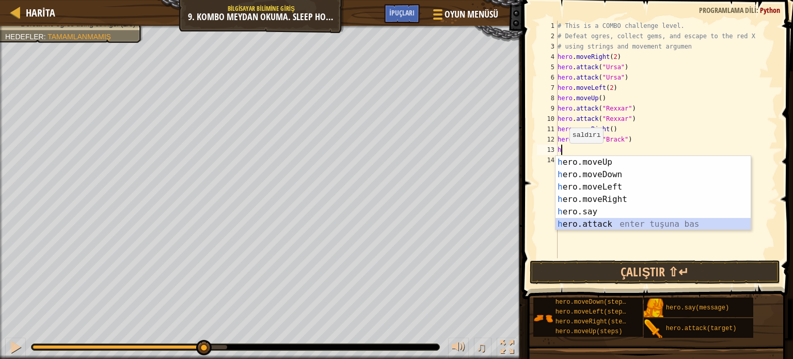
click at [626, 218] on div "h ero.moveUp enter tuşuna bas h ero.moveDown enter tuşuna bas h ero.moveLeft en…" at bounding box center [652, 205] width 195 height 99
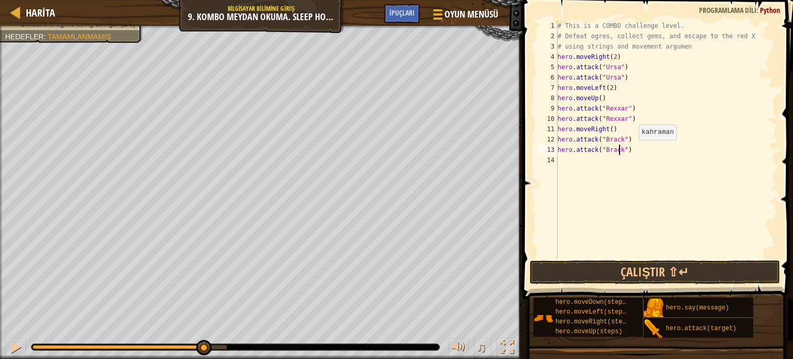
scroll to position [5, 5]
type textarea "hero.attack("Brack")"
click at [650, 269] on button "Çalıştır ⇧↵" at bounding box center [655, 272] width 250 height 24
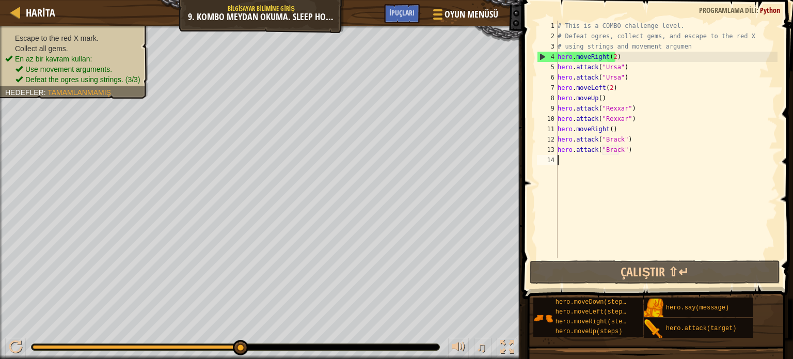
click at [566, 160] on div "# This is a COMBO challenge level. # Defeat ogres, collect gems, and escape to …" at bounding box center [666, 150] width 222 height 258
type textarea "h"
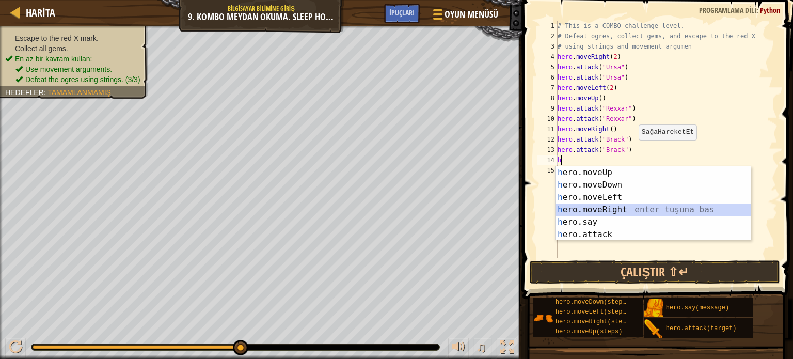
click at [604, 206] on div "h ero.moveUp enter tuşuna bas h ero.moveDown enter tuşuna bas h ero.moveLeft en…" at bounding box center [652, 215] width 195 height 99
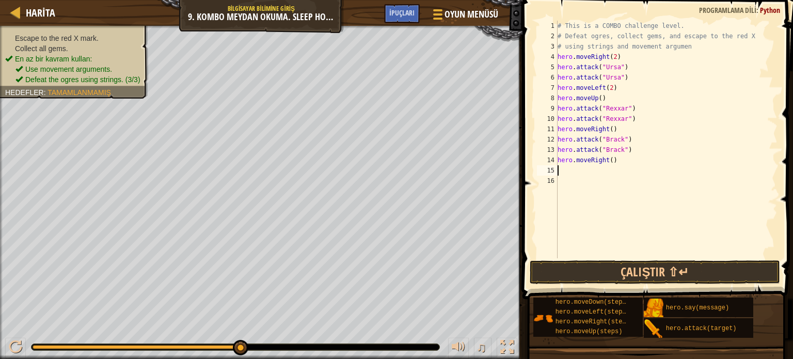
type textarea "h"
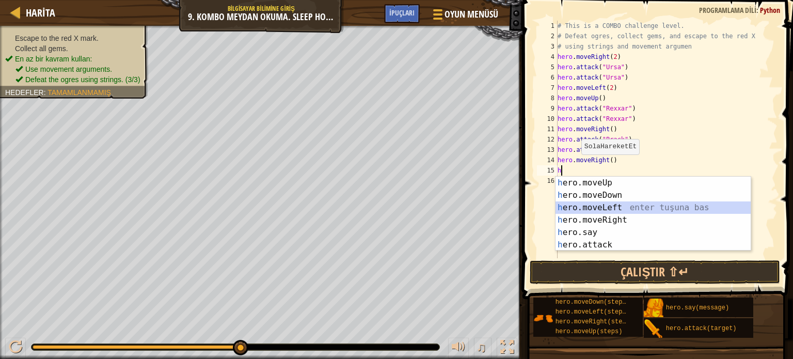
click at [618, 203] on div "h ero.moveUp enter tuşuna bas h ero.moveDown enter tuşuna bas h ero.moveLeft en…" at bounding box center [652, 226] width 195 height 99
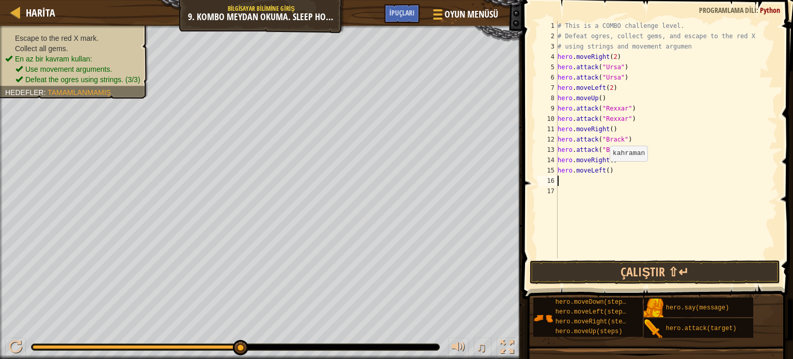
click at [604, 171] on div "# This is a COMBO challenge level. # Defeat ogres, collect gems, and escape to …" at bounding box center [666, 150] width 222 height 258
type textarea "hero.moveLeft(2)"
click at [565, 182] on div "# This is a COMBO challenge level. # Defeat ogres, collect gems, and escape to …" at bounding box center [666, 150] width 222 height 258
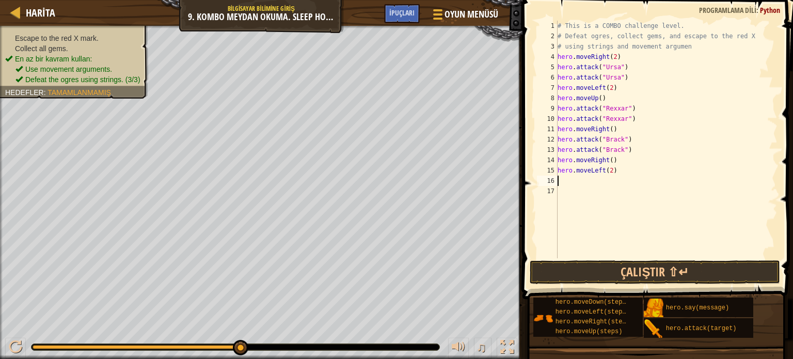
type textarea "h"
click at [561, 179] on div "# This is a COMBO challenge level. # Defeat ogres, collect gems, and escape to …" at bounding box center [666, 150] width 222 height 258
type textarea "h"
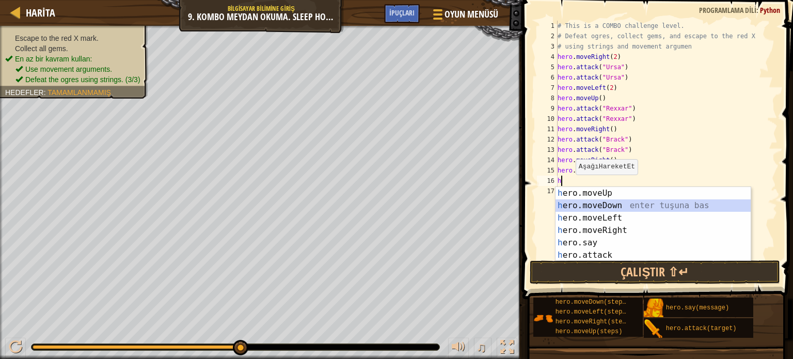
click at [622, 206] on div "h ero.moveUp enter tuşuna bas h ero.moveDown enter tuşuna bas h ero.moveLeft en…" at bounding box center [652, 236] width 195 height 99
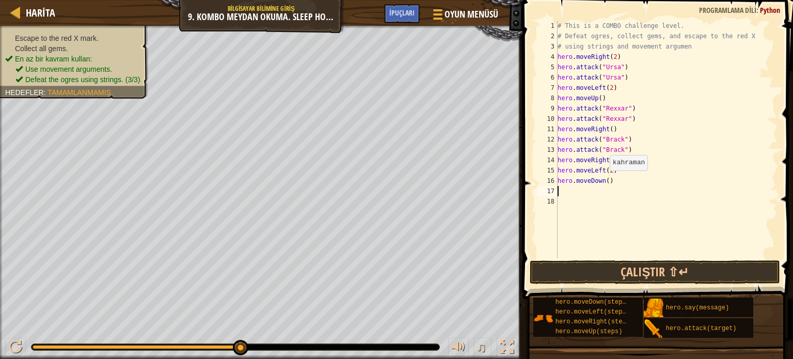
click at [604, 181] on div "# This is a COMBO challenge level. # Defeat ogres, collect gems, and escape to …" at bounding box center [666, 150] width 222 height 258
type textarea "hero.moveDown(2)"
click at [561, 189] on div "# This is a COMBO challenge level. # Defeat ogres, collect gems, and escape to …" at bounding box center [666, 150] width 222 height 258
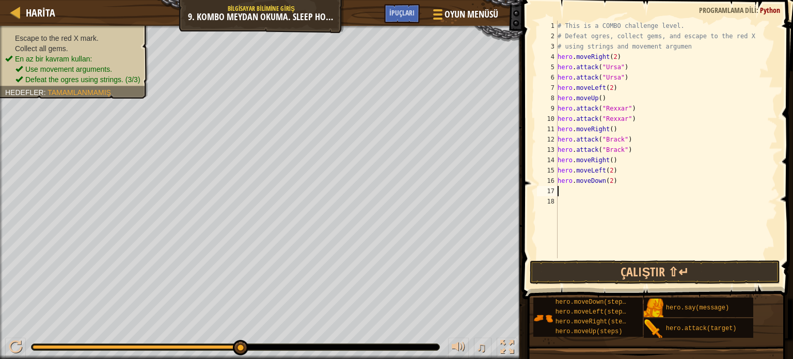
type textarea "h"
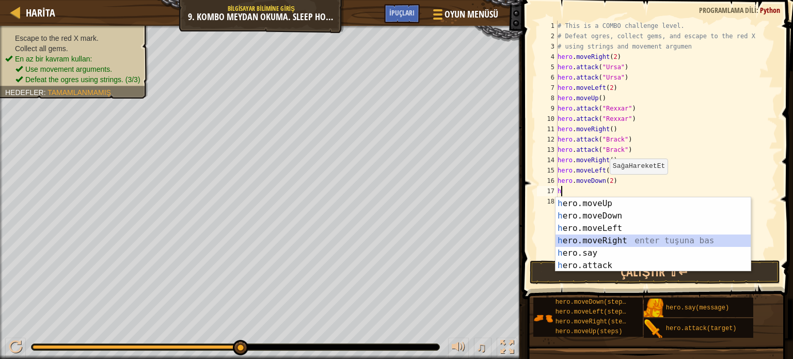
click at [603, 237] on div "h ero.moveUp enter tuşuna bas h ero.moveDown enter tuşuna bas h ero.moveLeft en…" at bounding box center [652, 246] width 195 height 99
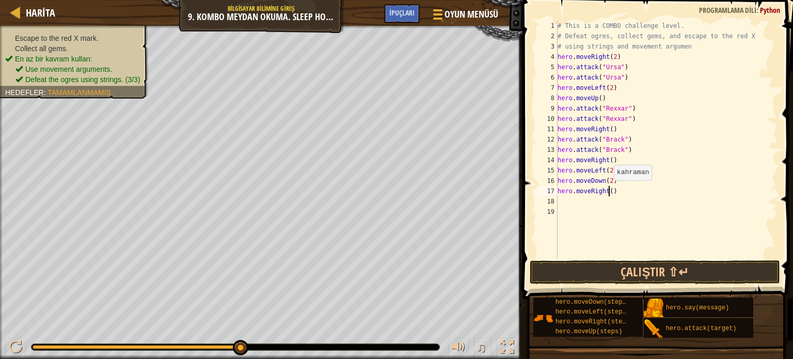
click at [608, 190] on div "# This is a COMBO challenge level. # Defeat ogres, collect gems, and escape to …" at bounding box center [666, 150] width 222 height 258
type textarea "hero.moveRight(2)"
click at [654, 264] on button "Çalıştır ⇧↵" at bounding box center [655, 272] width 250 height 24
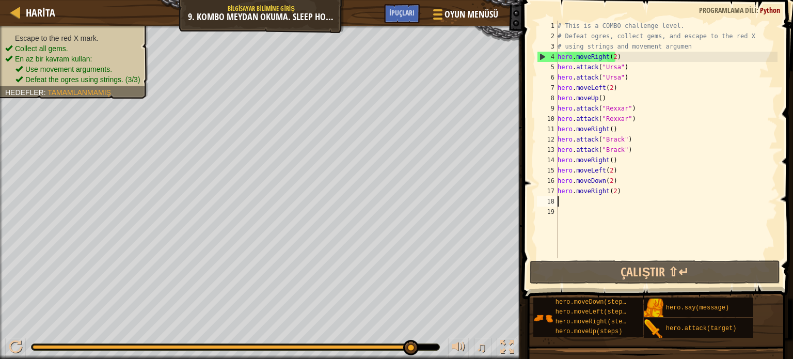
click at [558, 198] on div "# This is a COMBO challenge level. # Defeat ogres, collect gems, and escape to …" at bounding box center [666, 150] width 222 height 258
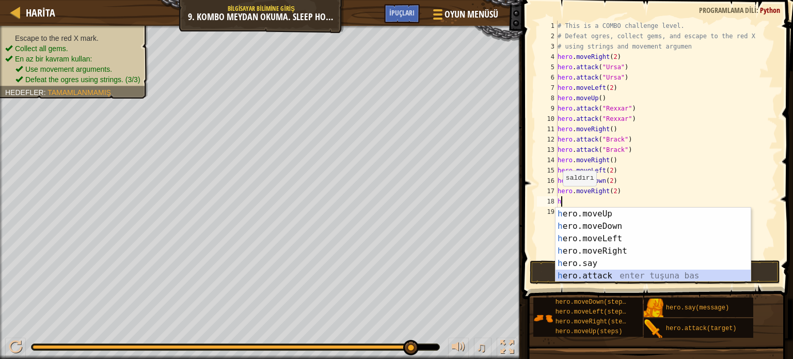
click at [583, 273] on div "h ero.moveUp enter tuşuna bas h ero.moveDown enter tuşuna bas h ero.moveLeft en…" at bounding box center [652, 257] width 195 height 99
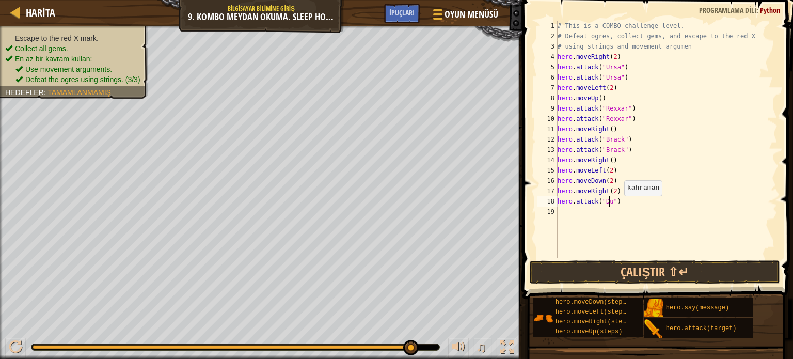
scroll to position [5, 4]
type textarea "hero.attack("Dudle")"
click at [557, 210] on div "19" at bounding box center [547, 211] width 21 height 10
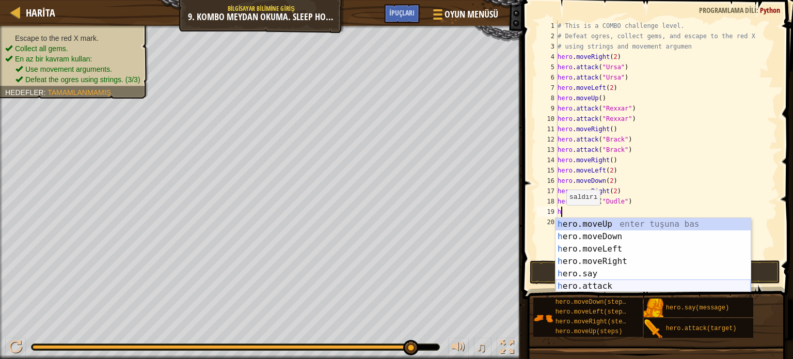
click at [616, 280] on div "h ero.moveUp enter tuşuna bas h ero.moveDown enter tuşuna bas h ero.moveLeft en…" at bounding box center [652, 267] width 195 height 99
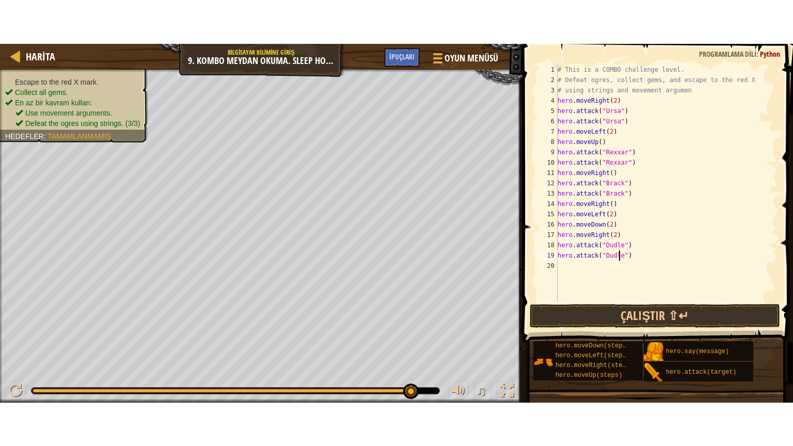
scroll to position [5, 5]
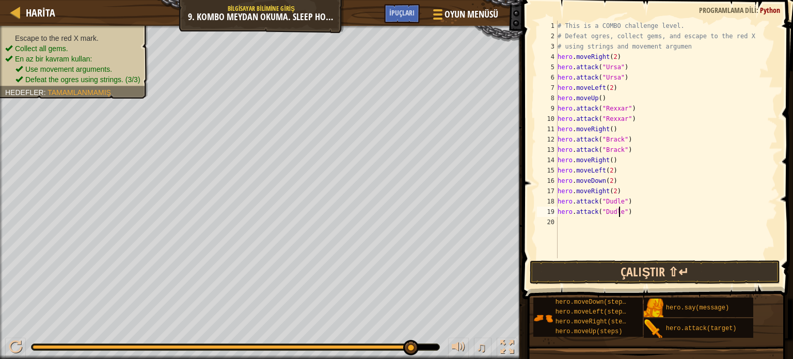
type textarea "hero.attack("Dudle")"
click at [654, 270] on button "Çalıştır ⇧↵" at bounding box center [655, 272] width 250 height 24
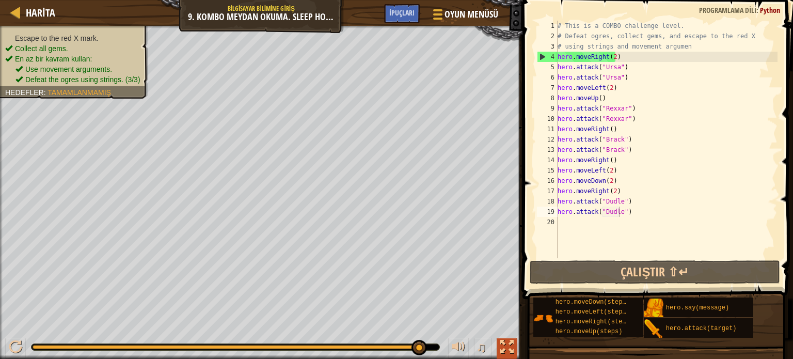
click at [505, 347] on div at bounding box center [506, 346] width 13 height 13
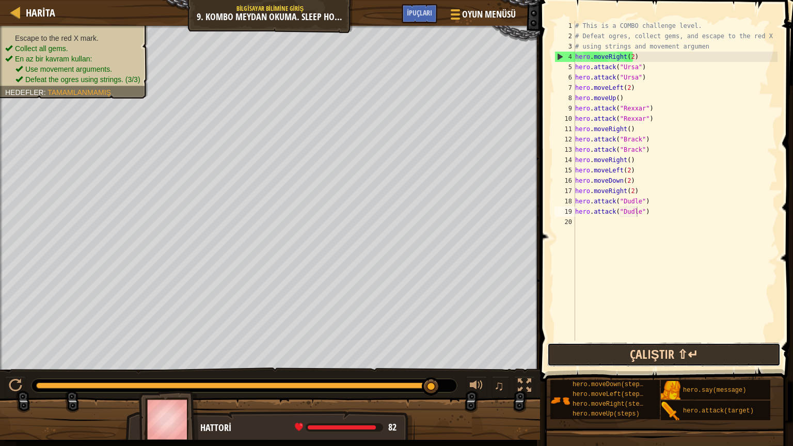
click at [582, 355] on button "Çalıştır ⇧↵" at bounding box center [663, 355] width 233 height 24
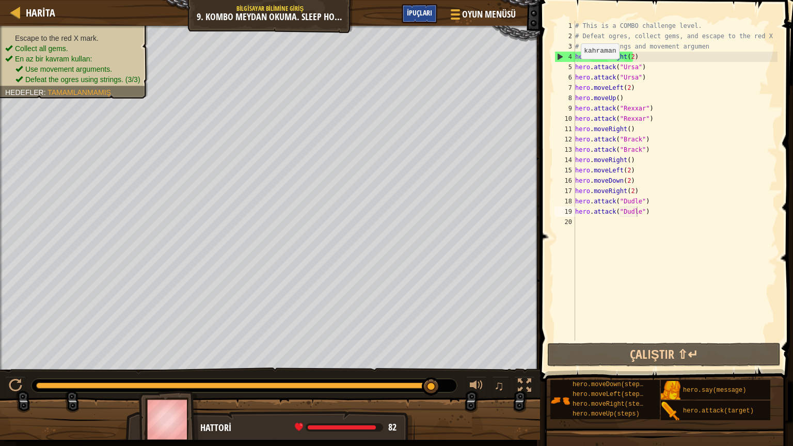
click at [414, 12] on span "İpuçları" at bounding box center [419, 13] width 25 height 10
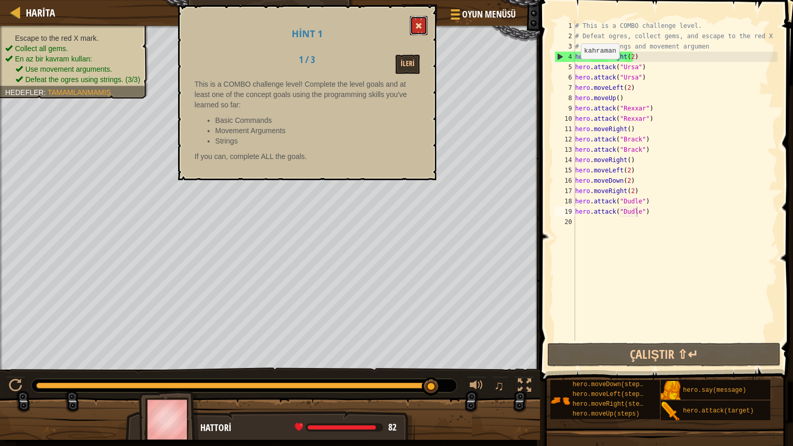
click at [412, 25] on button at bounding box center [419, 25] width 18 height 19
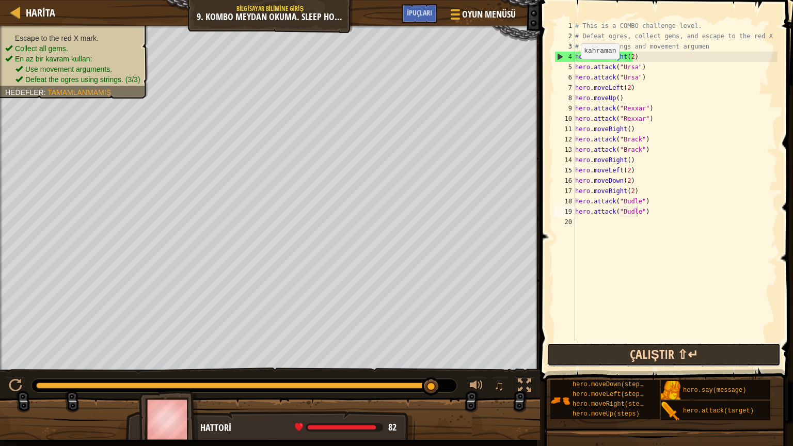
click at [639, 354] on button "Çalıştır ⇧↵" at bounding box center [663, 355] width 233 height 24
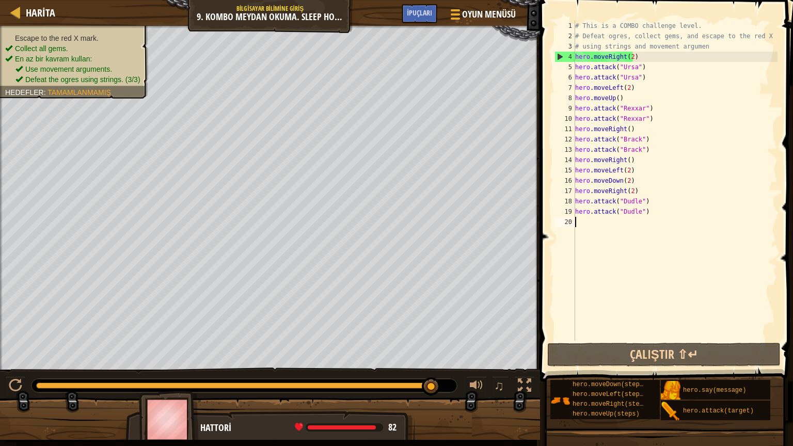
click at [580, 218] on div "# This is a COMBO challenge level. # Defeat ogres, collect gems, and escape to …" at bounding box center [675, 191] width 204 height 341
type textarea "h"
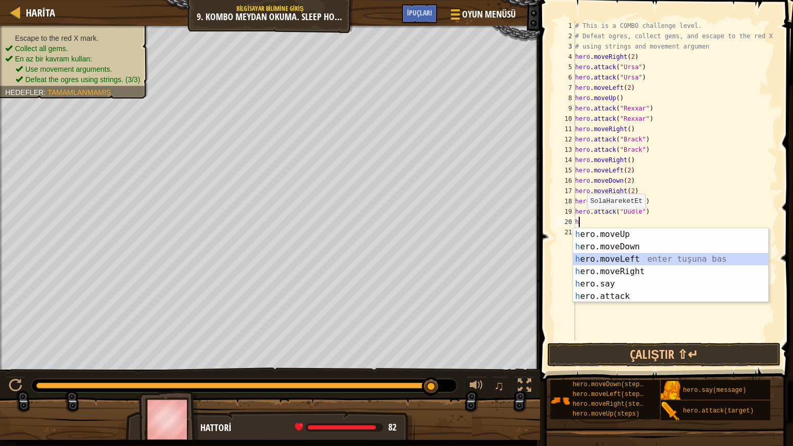
click at [623, 258] on div "h ero.moveUp enter tuşuna bas h ero.moveDown enter tuşuna bas h ero.moveLeft en…" at bounding box center [670, 277] width 195 height 99
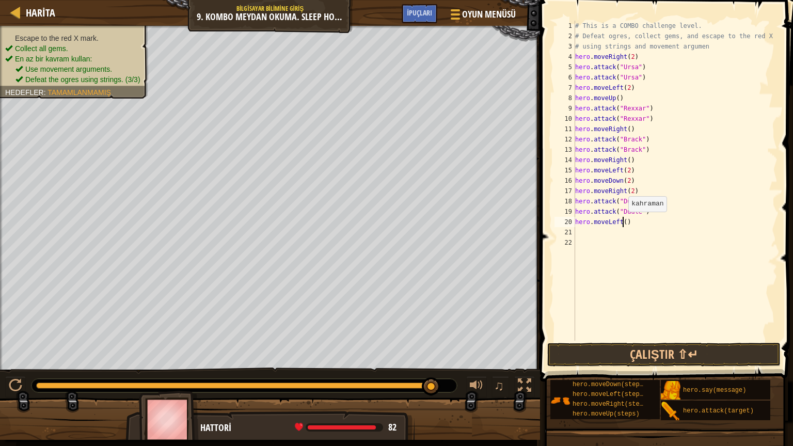
click at [623, 221] on div "# This is a COMBO challenge level. # Defeat ogres, collect gems, and escape to …" at bounding box center [675, 191] width 204 height 341
type textarea "hero.moveLeft(2)"
click at [576, 231] on div "# This is a COMBO challenge level. # Defeat ogres, collect gems, and escape to …" at bounding box center [675, 191] width 204 height 341
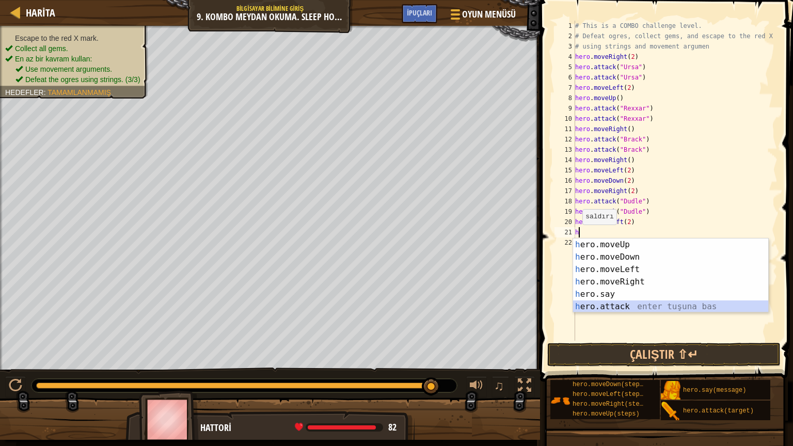
click at [615, 311] on div "h ero.moveUp enter tuşuna bas h ero.moveDown enter tuşuna bas h ero.moveLeft en…" at bounding box center [670, 287] width 195 height 99
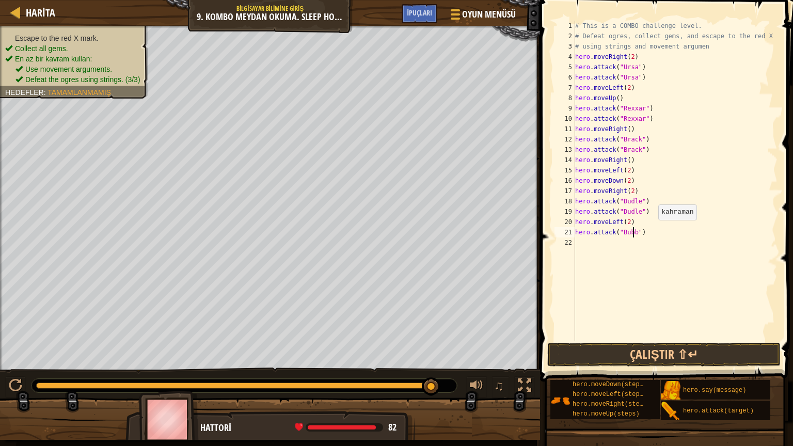
scroll to position [5, 5]
type textarea "hero.attack("Bubble")"
click at [576, 238] on div "# This is a COMBO challenge level. # Defeat ogres, collect gems, and escape to …" at bounding box center [675, 191] width 204 height 341
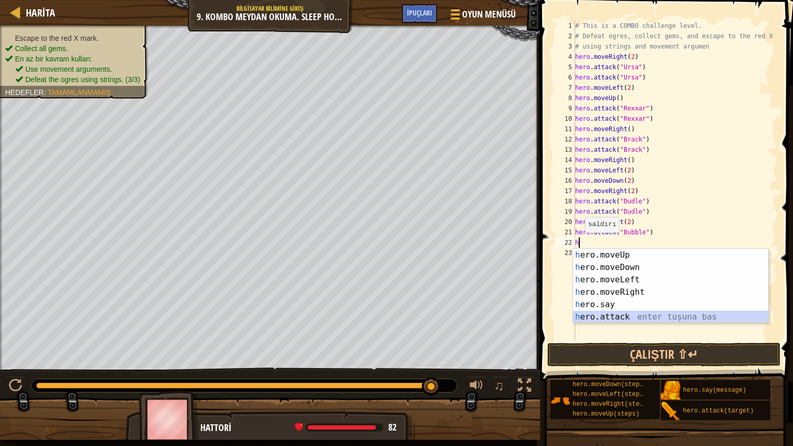
click at [624, 311] on div "h ero.moveUp enter tuşuna bas h ero.moveDown enter tuşuna bas h ero.moveLeft en…" at bounding box center [670, 298] width 195 height 99
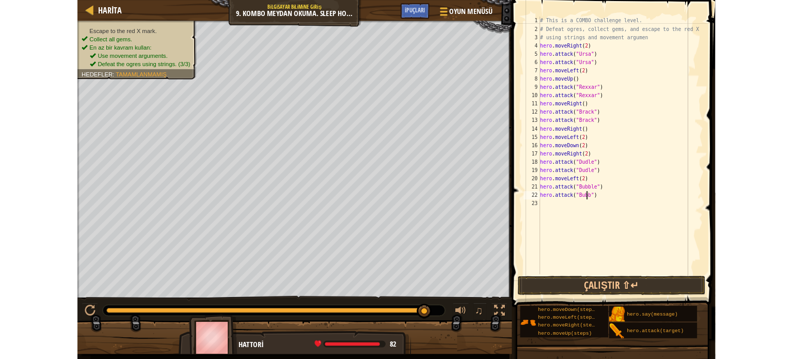
scroll to position [5, 5]
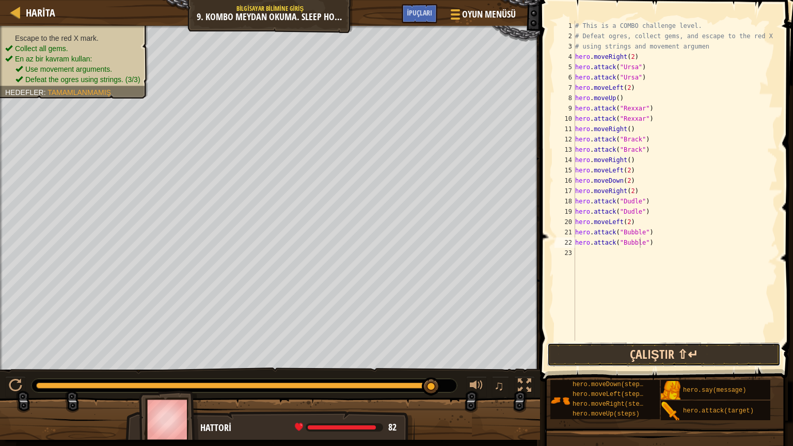
click at [716, 345] on button "Çalıştır ⇧↵" at bounding box center [663, 355] width 233 height 24
click at [631, 352] on button "Çalıştır ⇧↵" at bounding box center [663, 355] width 233 height 24
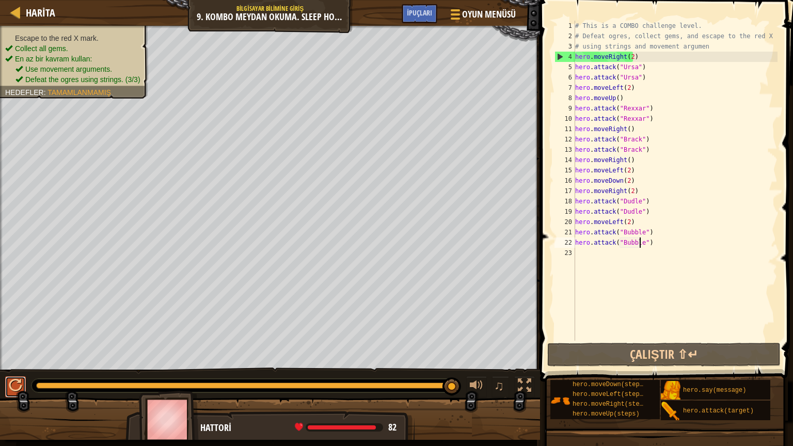
click at [14, 358] on div at bounding box center [15, 385] width 13 height 13
click at [473, 16] on span "Oyun Menüsü" at bounding box center [489, 14] width 56 height 14
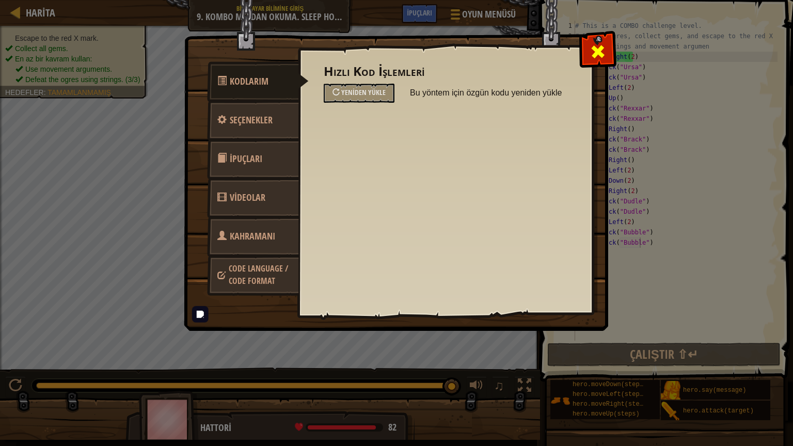
click at [597, 47] on span at bounding box center [598, 51] width 17 height 17
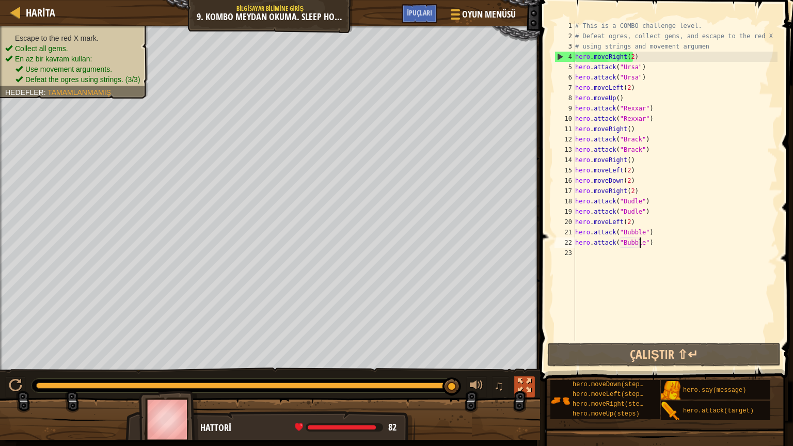
click at [527, 358] on div at bounding box center [524, 385] width 13 height 13
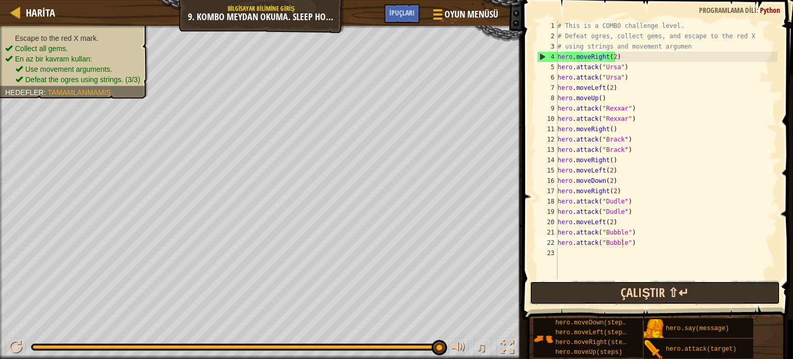
click at [603, 292] on button "Çalıştır ⇧↵" at bounding box center [655, 293] width 250 height 24
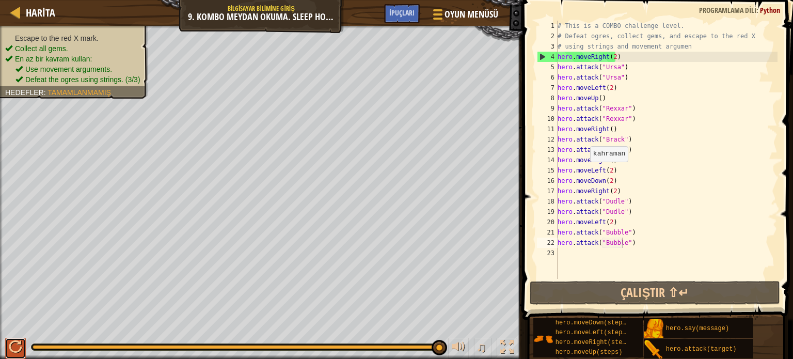
click at [20, 343] on div at bounding box center [15, 346] width 13 height 13
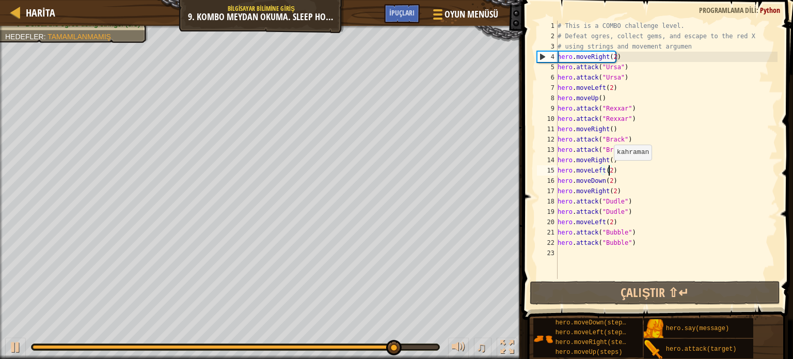
click at [608, 170] on div "# This is a COMBO challenge level. # Defeat ogres, collect gems, and escape to …" at bounding box center [666, 160] width 222 height 279
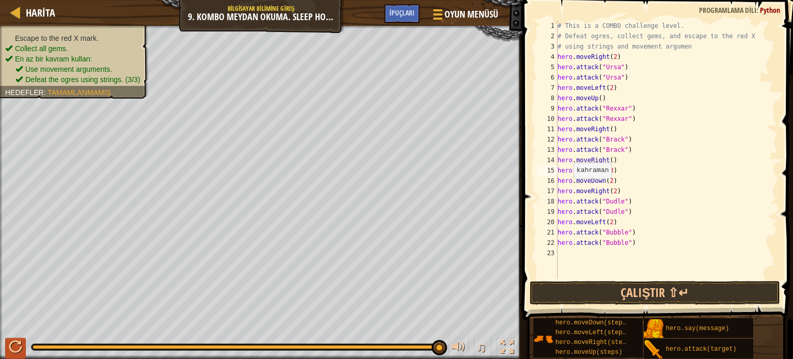
type textarea "hero.moveLeft(3)"
click at [17, 343] on div at bounding box center [15, 346] width 13 height 13
click at [651, 251] on div "# This is a COMBO challenge level. # Defeat ogres, collect gems, and escape to …" at bounding box center [666, 160] width 222 height 279
click at [638, 292] on button "Çalıştır ⇧↵" at bounding box center [655, 293] width 250 height 24
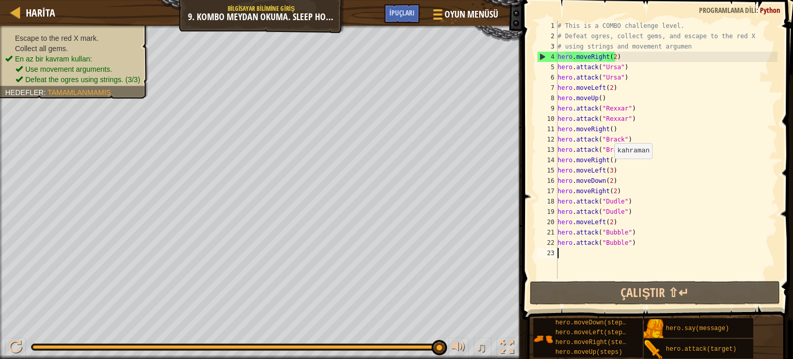
click at [609, 169] on div "# This is a COMBO challenge level. # Defeat ogres, collect gems, and escape to …" at bounding box center [666, 160] width 222 height 279
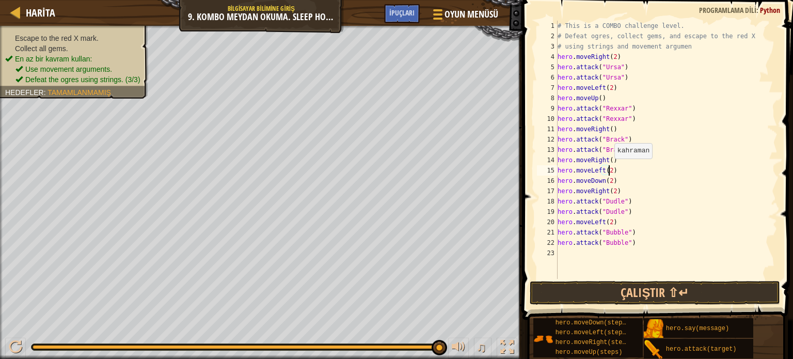
scroll to position [5, 4]
click at [656, 240] on div "# This is a COMBO challenge level. # Defeat ogres, collect gems, and escape to …" at bounding box center [666, 160] width 222 height 279
click at [656, 288] on button "Çalıştır ⇧↵" at bounding box center [655, 293] width 250 height 24
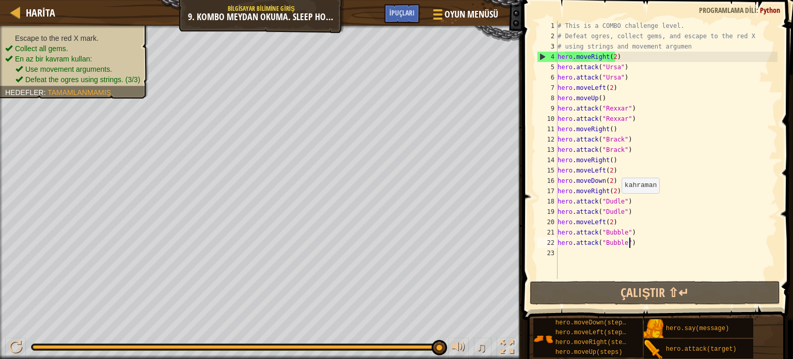
click at [616, 203] on div "# This is a COMBO challenge level. # Defeat ogres, collect gems, and escape to …" at bounding box center [666, 160] width 222 height 279
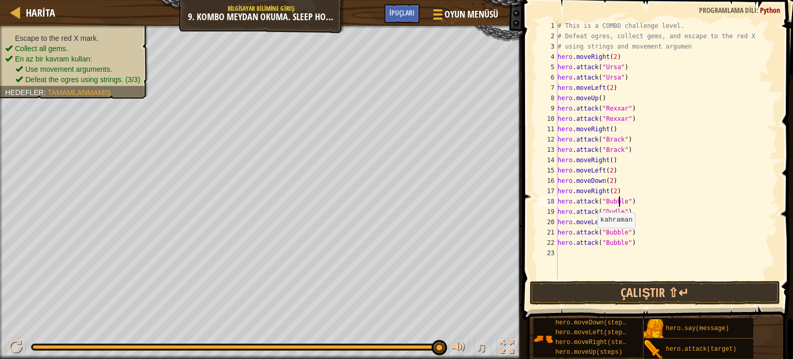
scroll to position [5, 5]
click at [612, 213] on div "# This is a COMBO challenge level. # Defeat ogres, collect gems, and escape to …" at bounding box center [666, 160] width 222 height 279
click at [615, 232] on div "# This is a COMBO challenge level. # Defeat ogres, collect gems, and escape to …" at bounding box center [666, 160] width 222 height 279
click at [615, 243] on div "# This is a COMBO challenge level. # Defeat ogres, collect gems, and escape to …" at bounding box center [666, 160] width 222 height 279
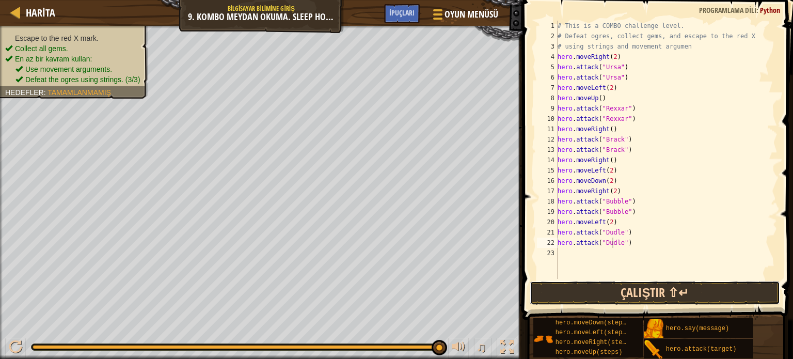
click at [660, 284] on button "Çalıştır ⇧↵" at bounding box center [655, 293] width 250 height 24
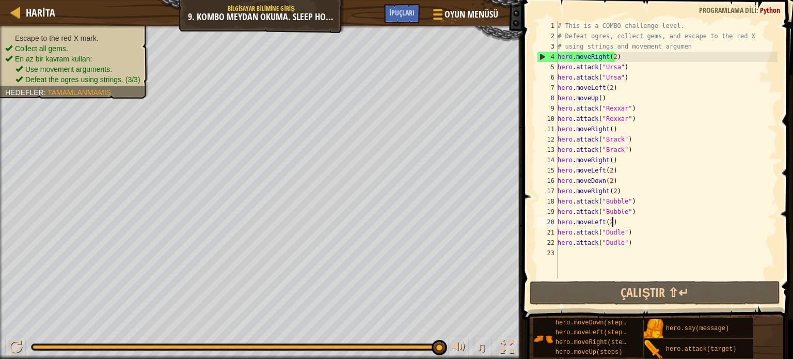
click at [616, 225] on div "# This is a COMBO challenge level. # Defeat ogres, collect gems, and escape to …" at bounding box center [666, 160] width 222 height 279
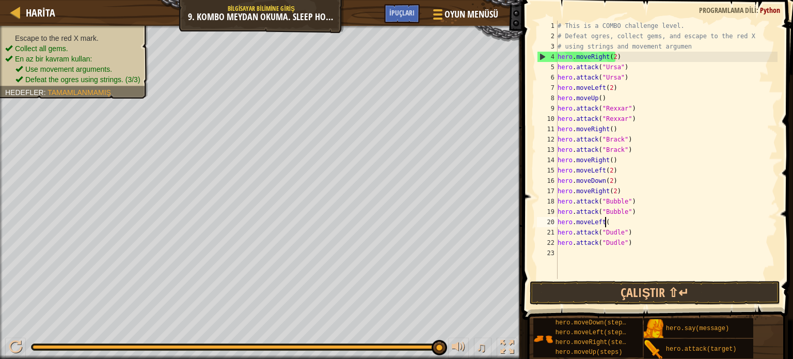
scroll to position [5, 1]
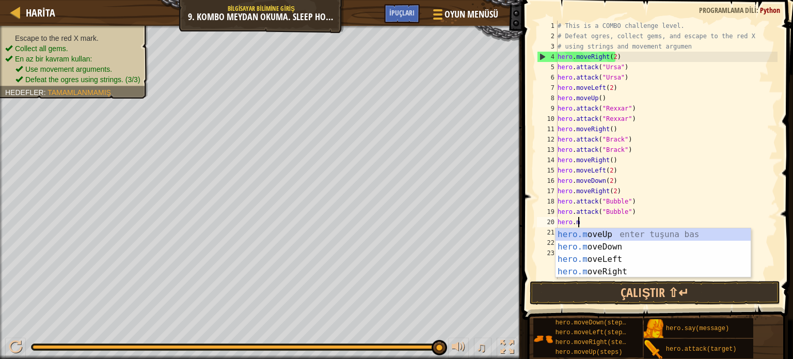
type textarea "h"
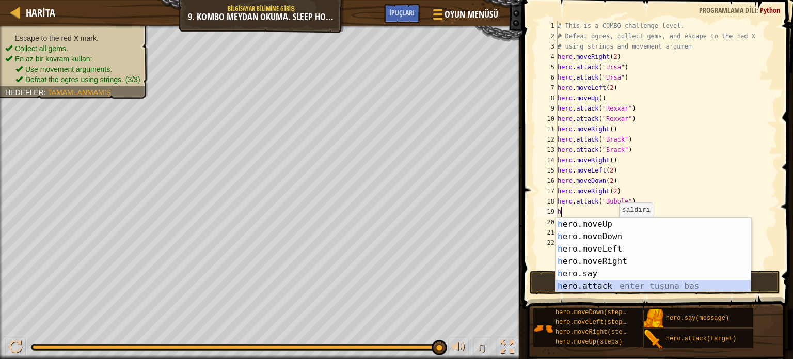
click at [593, 282] on div "h ero.moveUp enter tuşuna bas h ero.moveDown enter tuşuna bas h ero.moveLeft en…" at bounding box center [652, 267] width 195 height 99
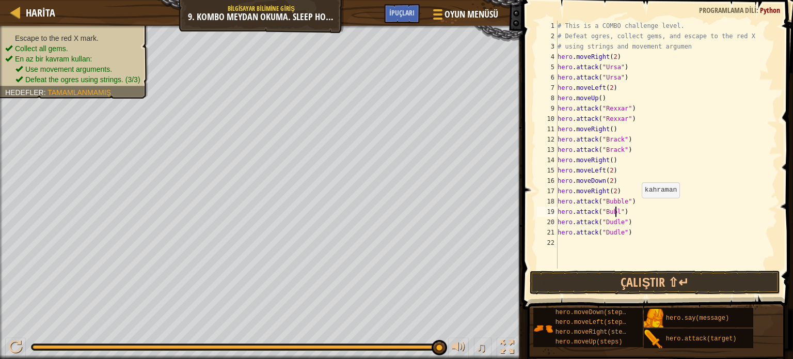
scroll to position [5, 5]
click at [613, 214] on div "# This is a COMBO challenge level. # Defeat ogres, collect gems, and escape to …" at bounding box center [666, 155] width 222 height 268
click at [662, 281] on button "Çalıştır ⇧↵" at bounding box center [655, 282] width 250 height 24
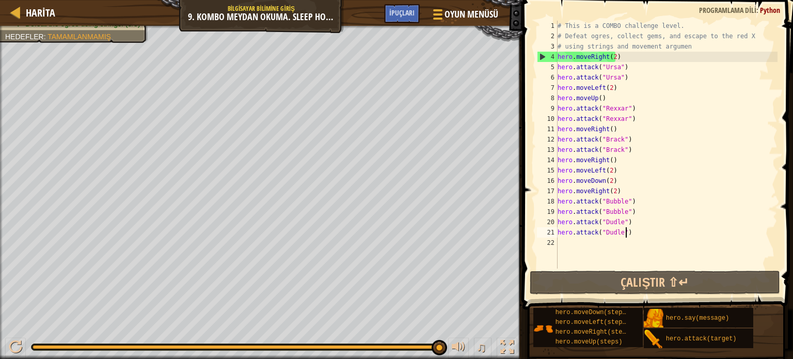
click at [626, 233] on div "# This is a COMBO challenge level. # Defeat ogres, collect gems, and escape to …" at bounding box center [666, 155] width 222 height 268
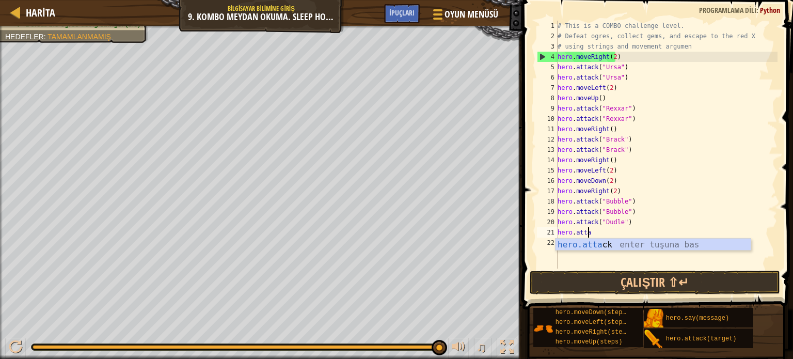
scroll to position [5, 0]
type textarea "h"
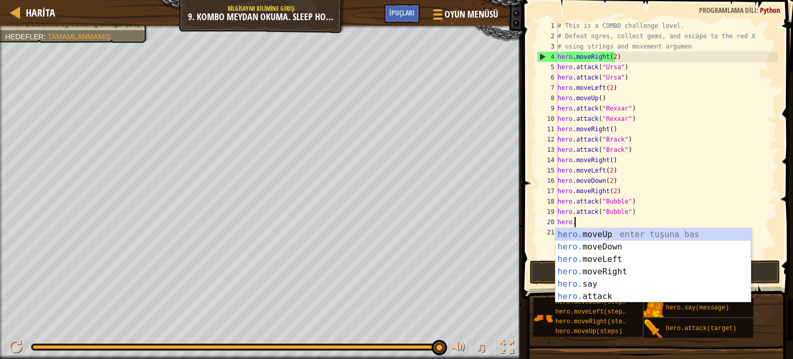
type textarea "h"
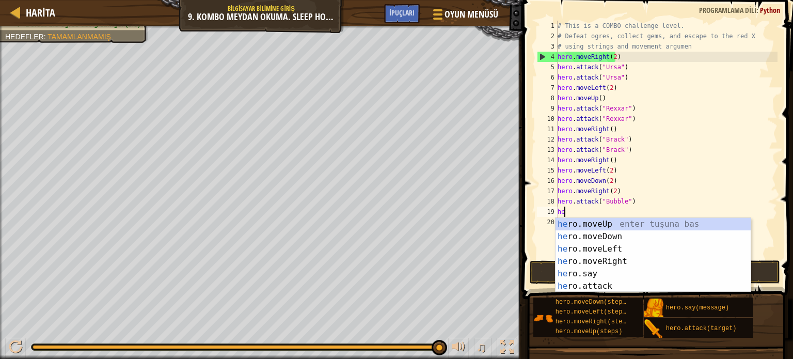
type textarea "h"
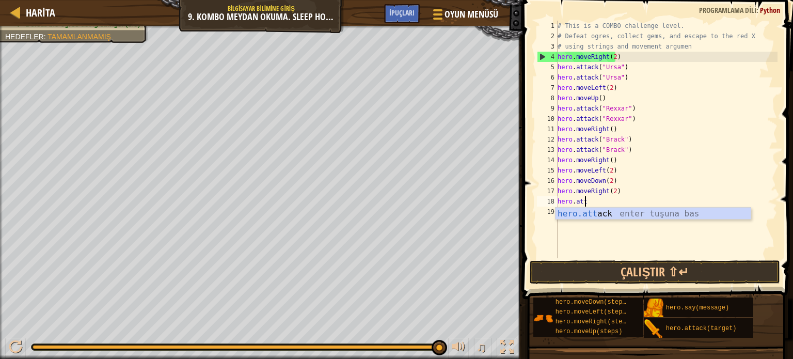
type textarea "h"
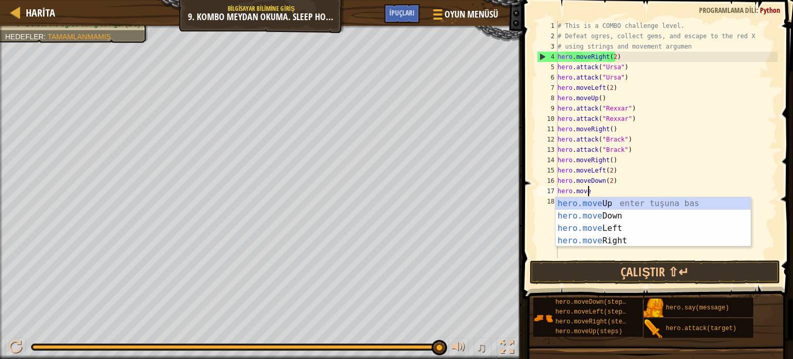
type textarea "h"
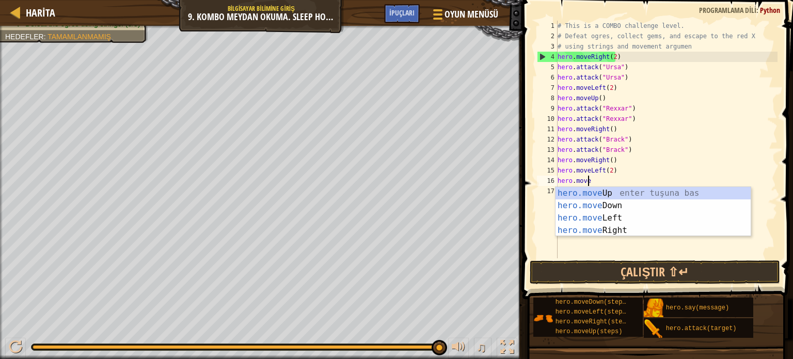
type textarea "h"
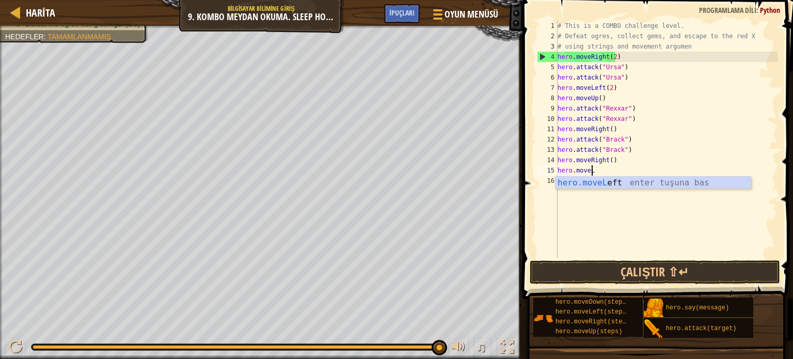
type textarea "h"
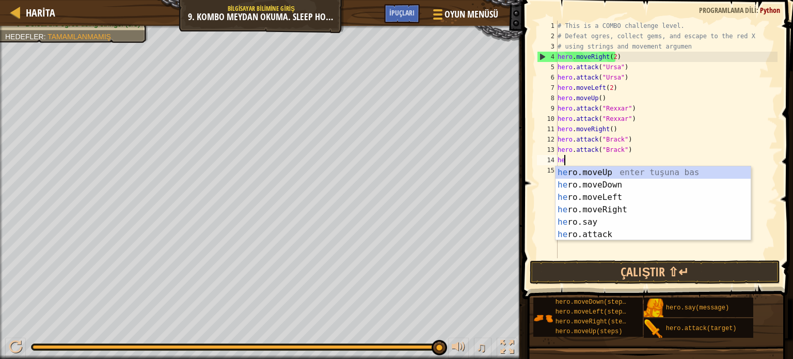
type textarea "h"
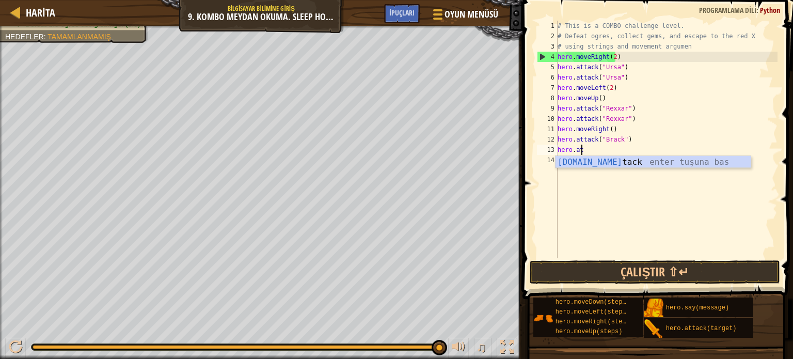
type textarea "h"
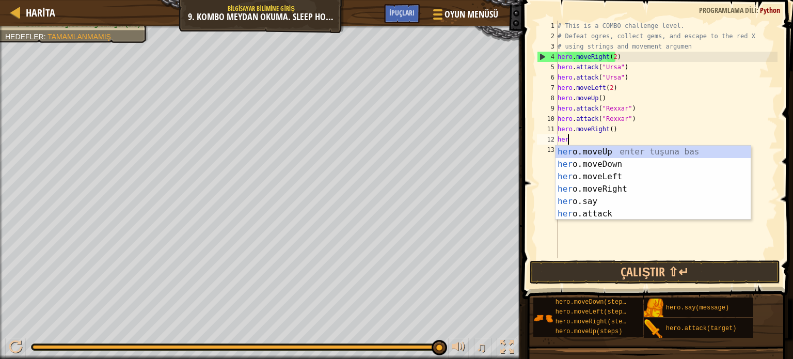
type textarea "h"
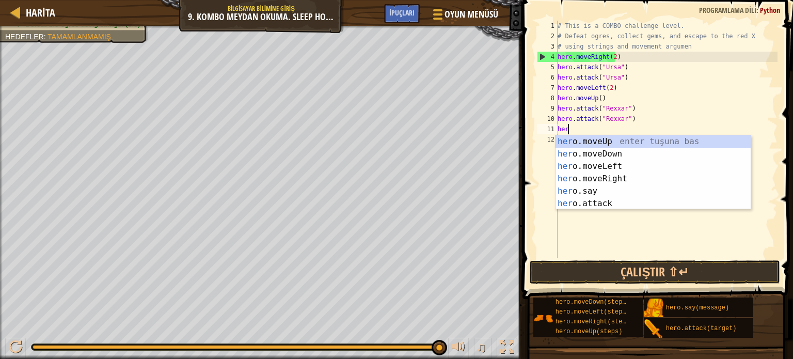
type textarea "h"
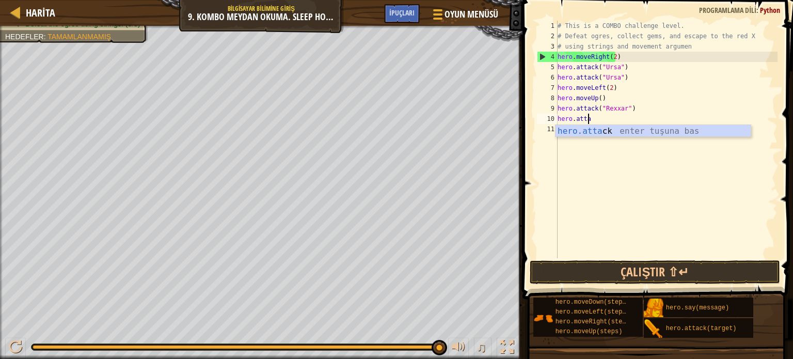
type textarea "h"
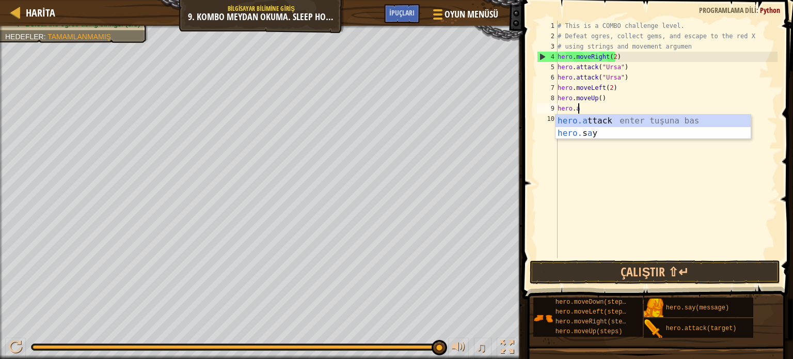
type textarea "h"
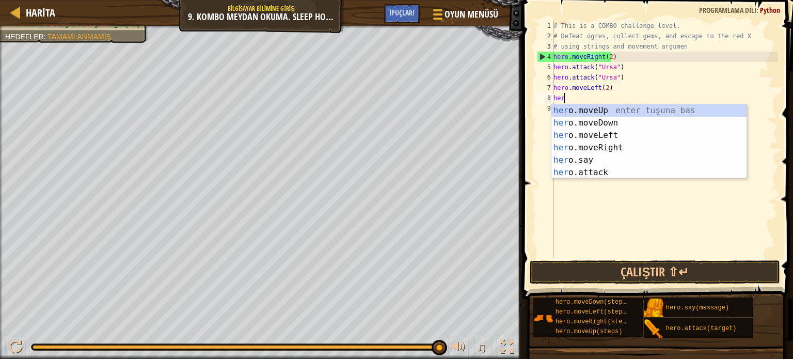
type textarea "h"
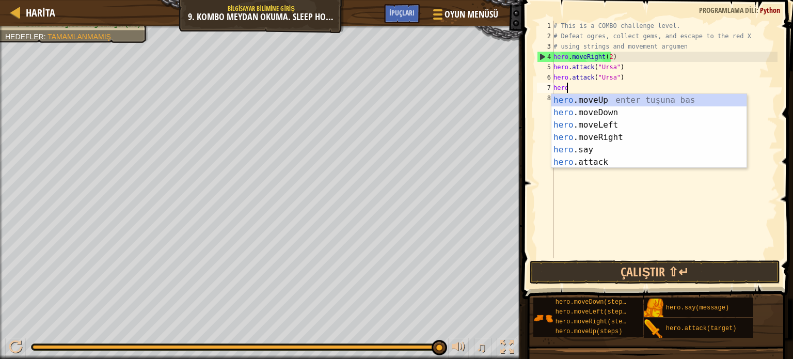
type textarea "h"
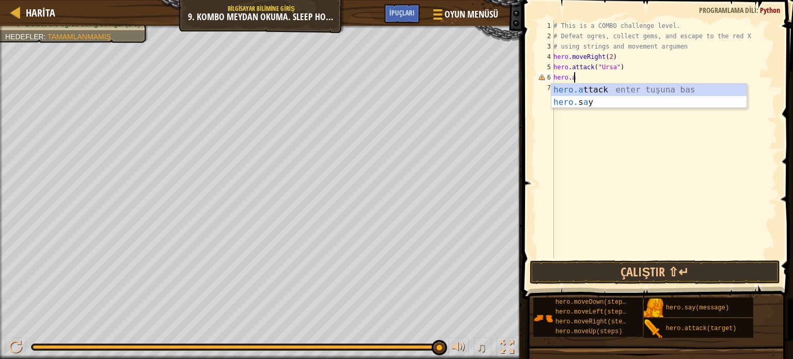
type textarea "h"
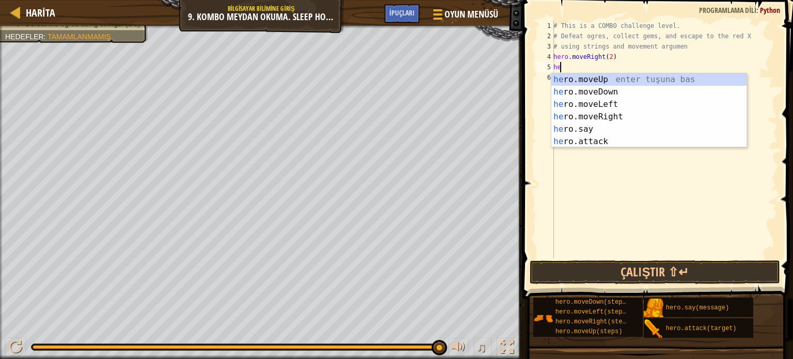
type textarea "h"
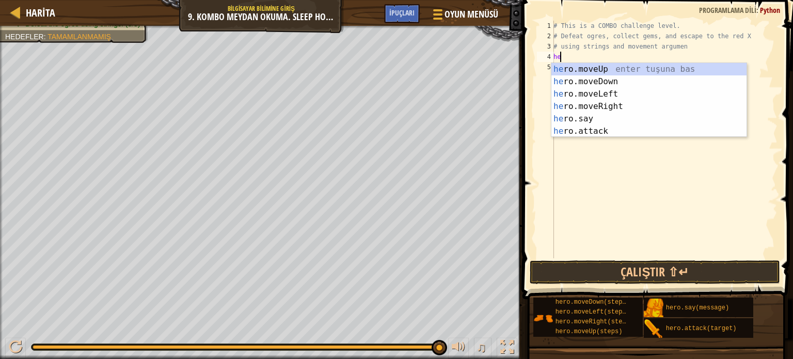
type textarea "h"
type textarea "# using strings and movement argu"
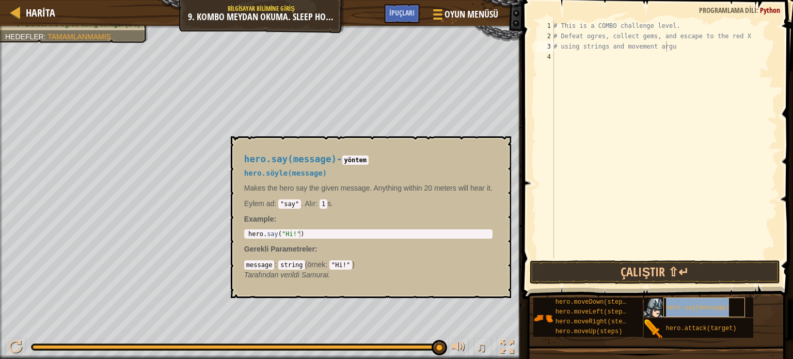
click at [667, 305] on span "hero.say(message)" at bounding box center [697, 307] width 63 height 7
click at [408, 334] on div "♫" at bounding box center [261, 344] width 522 height 31
click at [503, 141] on button "×" at bounding box center [499, 148] width 8 height 14
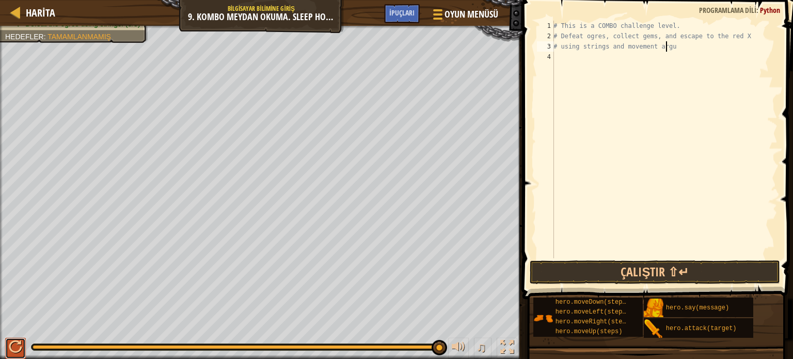
click at [12, 352] on div at bounding box center [15, 346] width 13 height 13
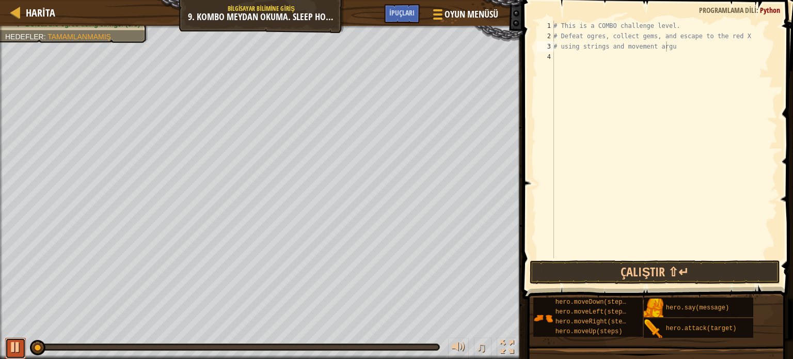
click at [12, 352] on div at bounding box center [15, 346] width 13 height 13
click at [556, 53] on div "# This is a COMBO challenge level. # Defeat ogres, collect gems, and escape to …" at bounding box center [664, 150] width 226 height 258
type textarea "h"
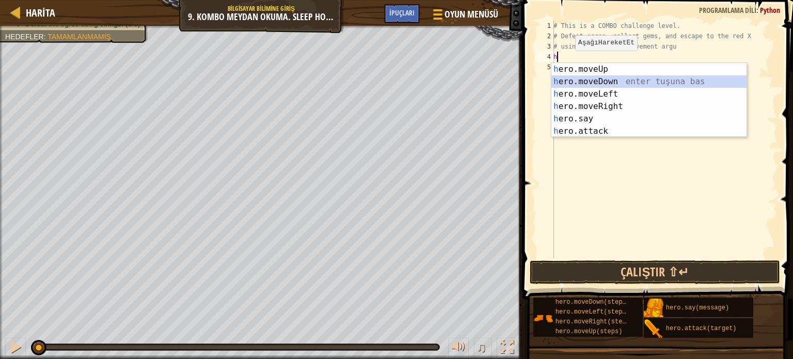
click at [610, 79] on div "h ero.moveUp enter tuşuna bas h ero.moveDown enter tuşuna bas h ero.moveLeft en…" at bounding box center [648, 112] width 195 height 99
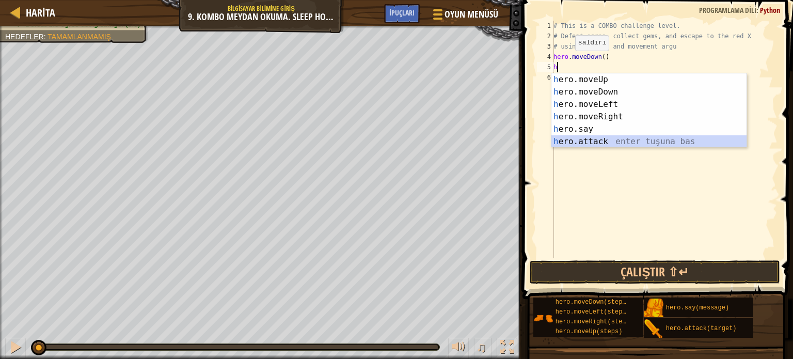
click at [604, 138] on div "h ero.moveUp enter tuşuna bas h ero.moveDown enter tuşuna bas h ero.moveLeft en…" at bounding box center [648, 122] width 195 height 99
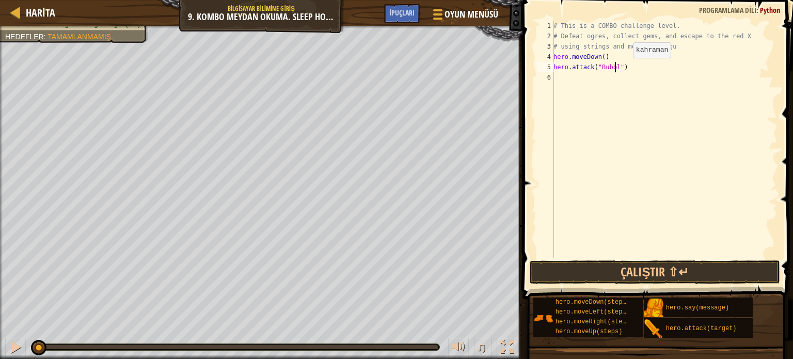
scroll to position [5, 5]
type textarea "hero.attack("Bubble")"
click at [556, 77] on div "# This is a COMBO challenge level. # Defeat ogres, collect gems, and escape to …" at bounding box center [664, 150] width 226 height 258
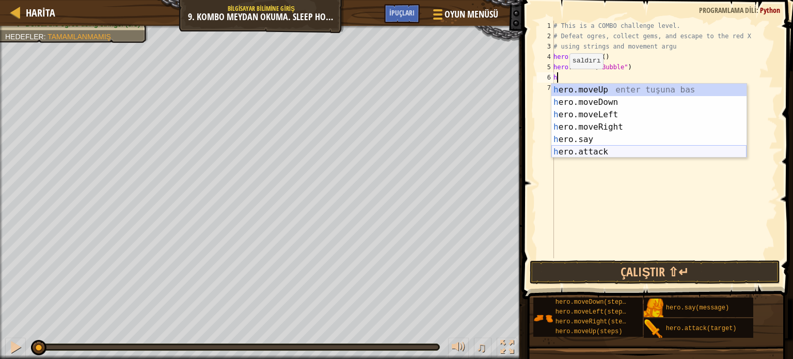
click at [608, 155] on div "h ero.moveUp enter tuşuna bas h ero.moveDown enter tuşuna bas h ero.moveLeft en…" at bounding box center [648, 133] width 195 height 99
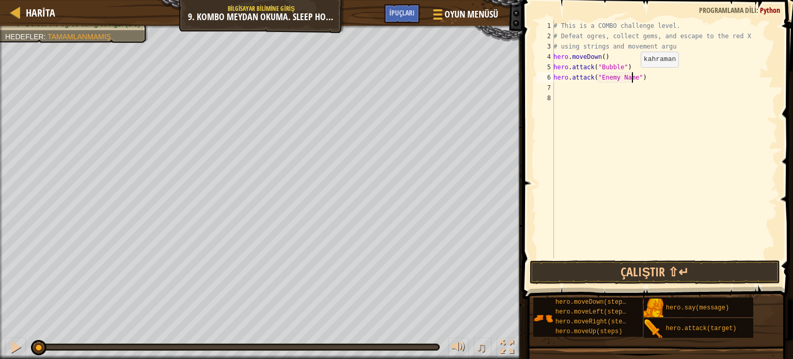
click at [631, 77] on div "# This is a COMBO challenge level. # Defeat ogres, collect gems, and escape to …" at bounding box center [664, 150] width 226 height 258
type textarea "hero.attack("Bubble")"
click at [553, 86] on div "7" at bounding box center [545, 88] width 17 height 10
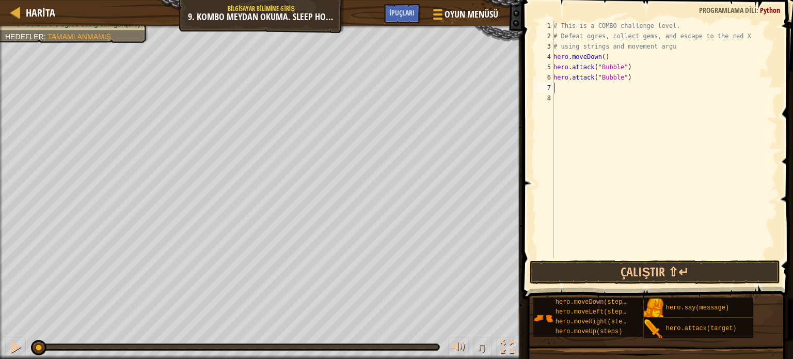
type textarea "h"
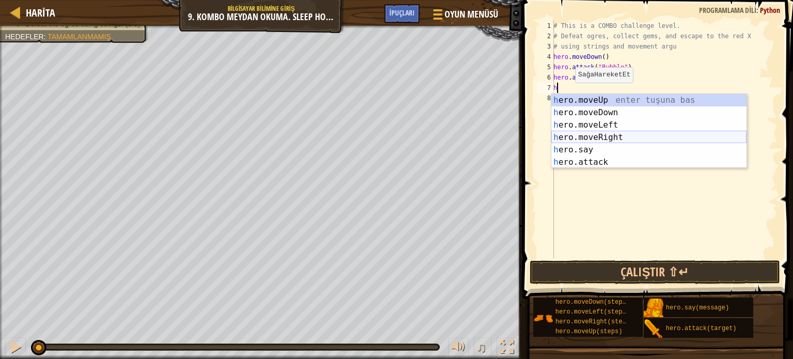
click at [611, 133] on div "h ero.moveUp enter tuşuna bas h ero.moveDown enter tuşuna bas h ero.moveLeft en…" at bounding box center [648, 143] width 195 height 99
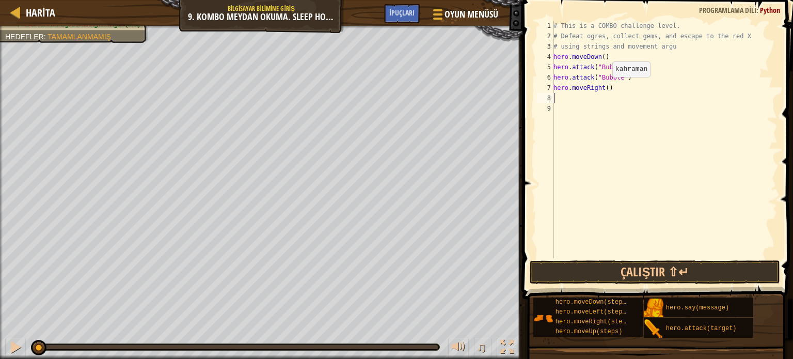
click at [603, 87] on div "# This is a COMBO challenge level. # Defeat ogres, collect gems, and escape to …" at bounding box center [664, 150] width 226 height 258
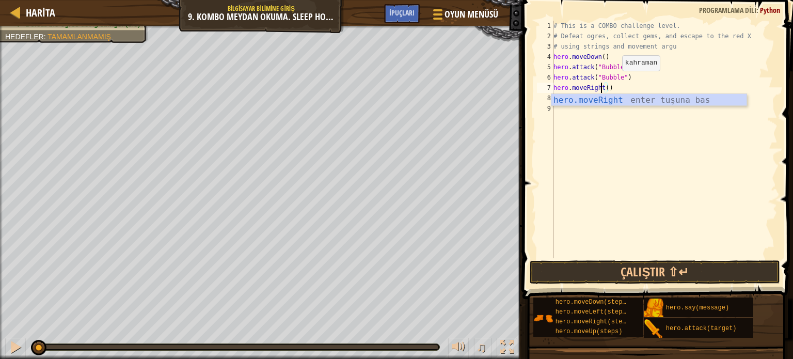
scroll to position [5, 4]
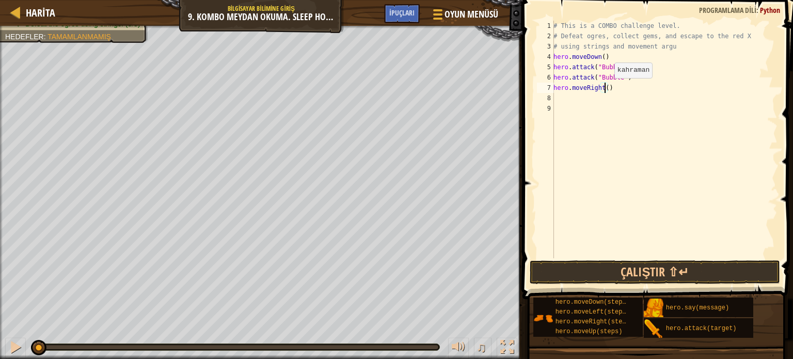
click at [605, 88] on div "# This is a COMBO challenge level. # Defeat ogres, collect gems, and escape to …" at bounding box center [664, 150] width 226 height 258
type textarea "hero.moveRight(2)"
click at [555, 97] on div "# This is a COMBO challenge level. # Defeat ogres, collect gems, and escape to …" at bounding box center [664, 150] width 226 height 258
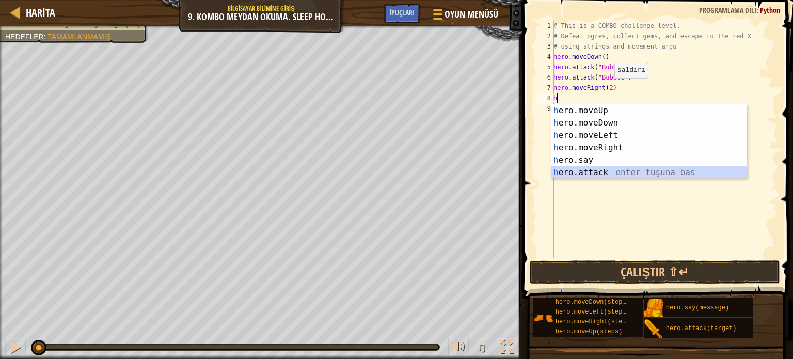
click at [609, 169] on div "h ero.moveUp enter tuşuna bas h ero.moveDown enter tuşuna bas h ero.moveLeft en…" at bounding box center [648, 153] width 195 height 99
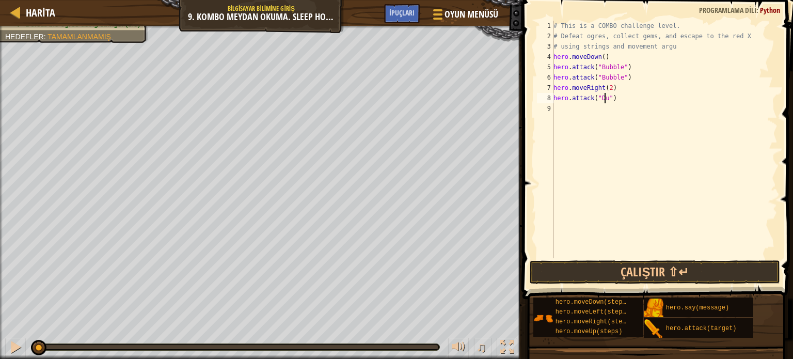
scroll to position [5, 4]
type textarea "hero.attack("Dudle")"
click at [556, 109] on div "# This is a COMBO challenge level. # Defeat ogres, collect gems, and escape to …" at bounding box center [664, 150] width 226 height 258
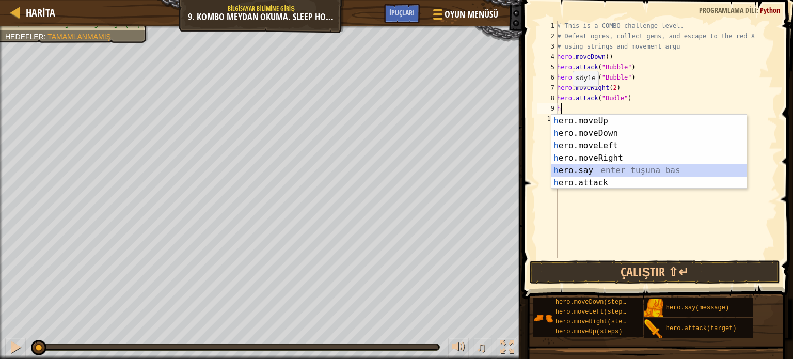
click at [581, 176] on div "h ero.moveUp enter tuşuna bas h ero.moveDown enter tuşuna bas h ero.moveLeft en…" at bounding box center [648, 164] width 195 height 99
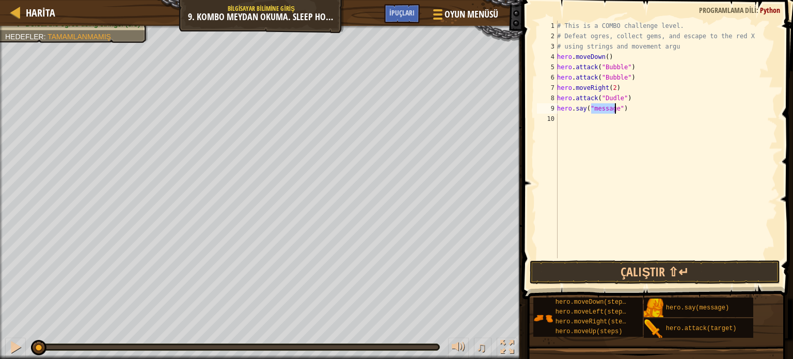
click at [623, 108] on div "# This is a COMBO challenge level. # Defeat ogres, collect gems, and escape to …" at bounding box center [666, 150] width 222 height 258
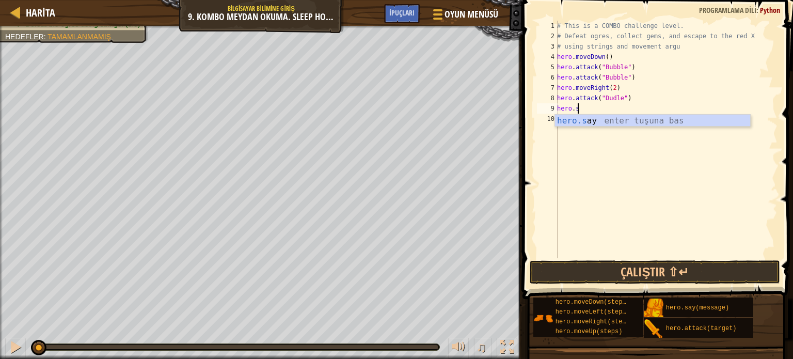
type textarea "h"
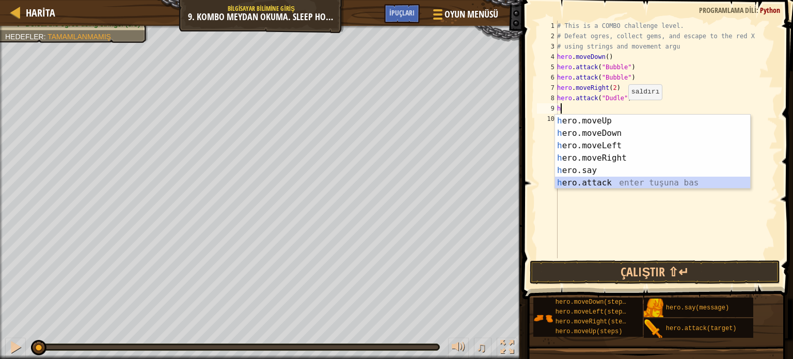
click at [609, 185] on div "h ero.moveUp enter tuşuna bas h ero.moveDown enter tuşuna bas h ero.moveLeft en…" at bounding box center [652, 164] width 195 height 99
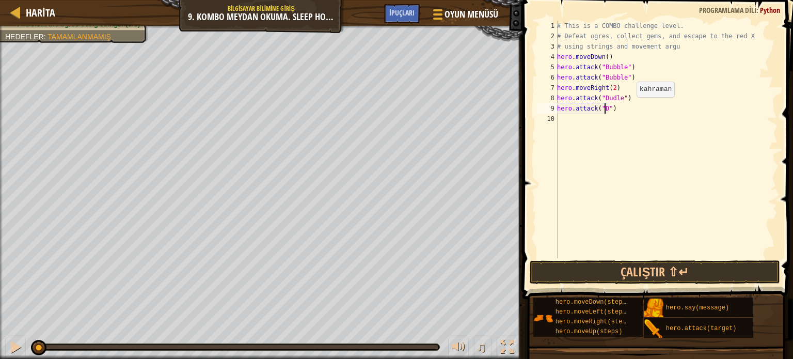
scroll to position [5, 4]
type textarea "hero.attack("Dudle")"
click at [558, 119] on div "# This is a COMBO challenge level. # Defeat ogres, collect gems, and escape to …" at bounding box center [666, 150] width 222 height 258
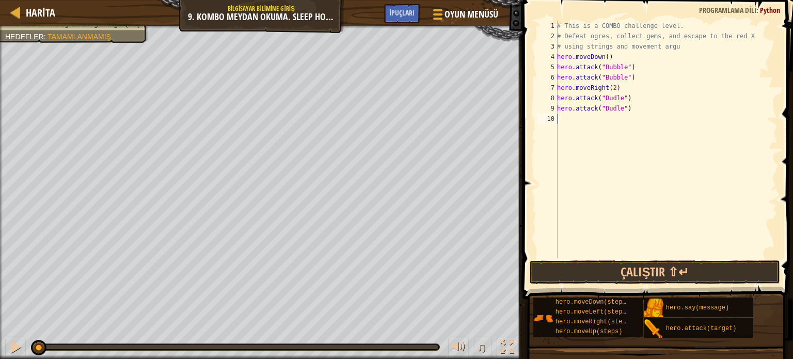
type textarea "h"
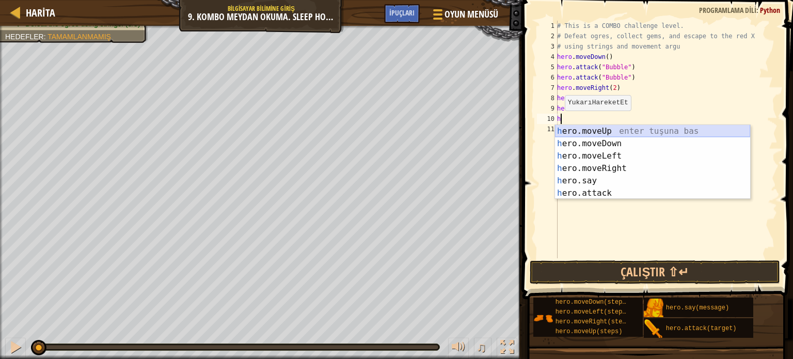
click at [571, 131] on div "h ero.moveUp enter tuşuna bas h ero.moveDown enter tuşuna bas h ero.moveLeft en…" at bounding box center [652, 174] width 195 height 99
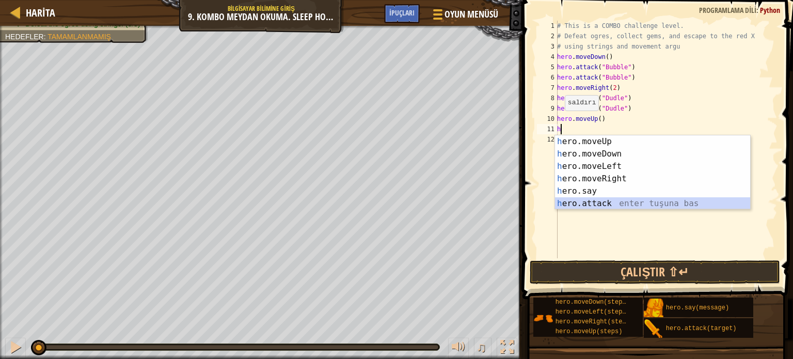
click at [610, 200] on div "h ero.moveUp enter tuşuna bas h ero.moveDown enter tuşuna bas h ero.moveLeft en…" at bounding box center [652, 184] width 195 height 99
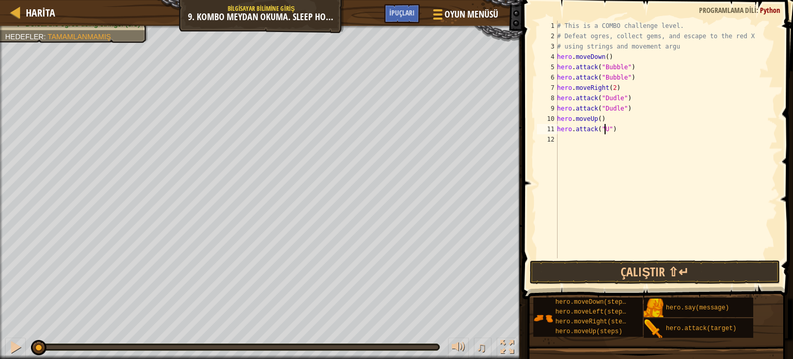
scroll to position [5, 4]
type textarea "hero.attack("Ursa")"
click at [557, 136] on div "12" at bounding box center [547, 139] width 21 height 10
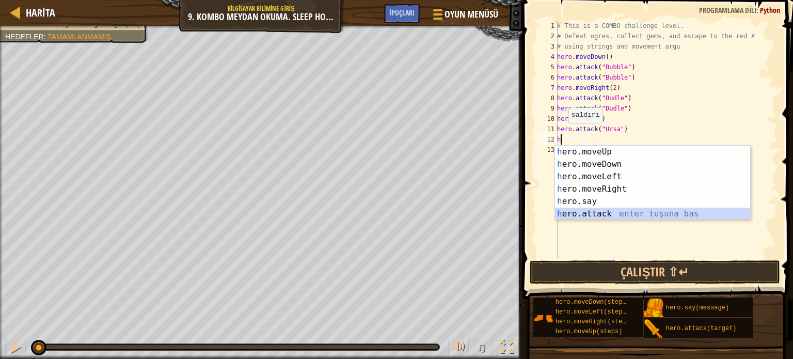
click at [603, 215] on div "h ero.moveUp enter tuşuna bas h ero.moveDown enter tuşuna bas h ero.moveLeft en…" at bounding box center [652, 195] width 195 height 99
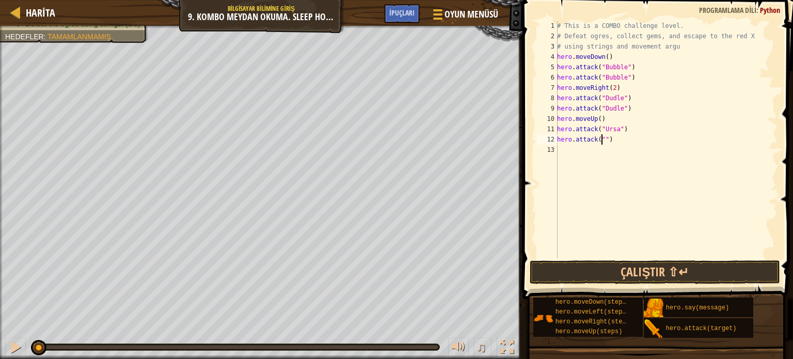
scroll to position [5, 4]
type textarea "hero.attack("Ursa")"
click at [560, 148] on div "# This is a COMBO challenge level. # Defeat ogres, collect gems, and escape to …" at bounding box center [666, 150] width 222 height 258
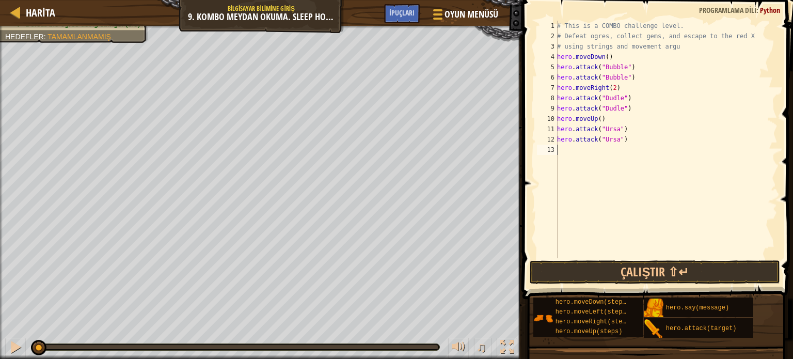
type textarea "h"
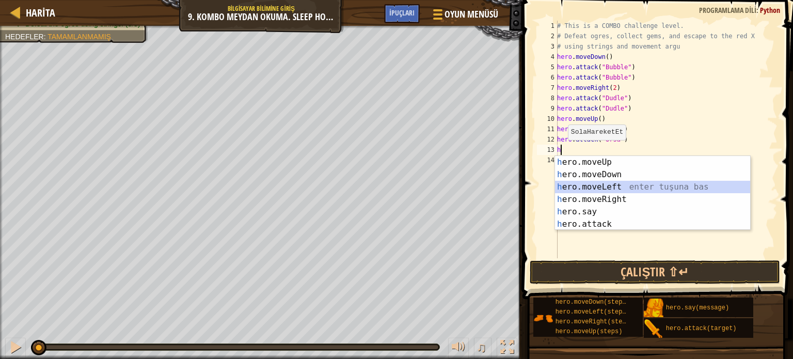
click at [619, 188] on div "h ero.moveUp enter tuşuna bas h ero.moveDown enter tuşuna bas h ero.moveLeft en…" at bounding box center [652, 205] width 195 height 99
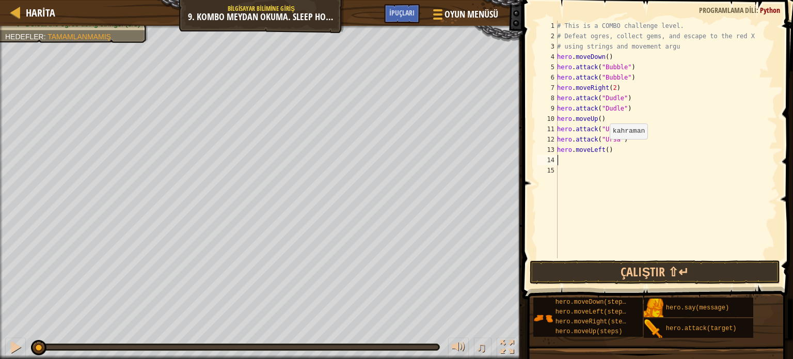
click at [603, 149] on div "# This is a COMBO challenge level. # Defeat ogres, collect gems, and escape to …" at bounding box center [666, 150] width 222 height 258
type textarea "hero.moveLeft(2)"
click at [562, 158] on div "# This is a COMBO challenge level. # Defeat ogres, collect gems, and escape to …" at bounding box center [666, 150] width 222 height 258
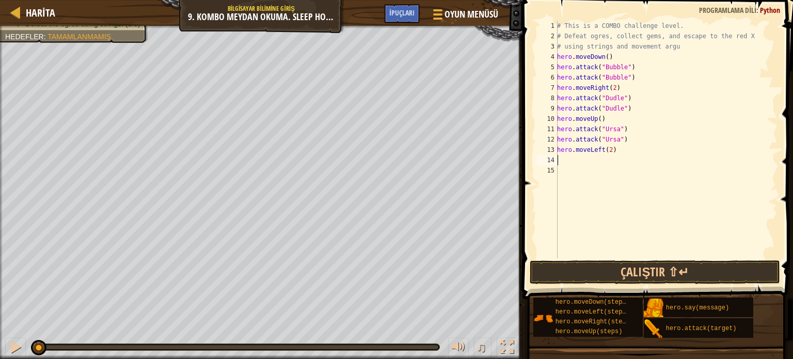
type textarea "h"
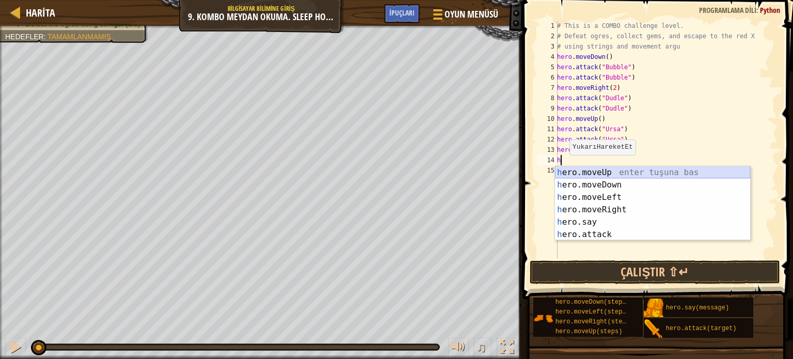
click at [566, 173] on div "h ero.moveUp enter tuşuna bas h ero.moveDown enter tuşuna bas h ero.moveLeft en…" at bounding box center [652, 215] width 195 height 99
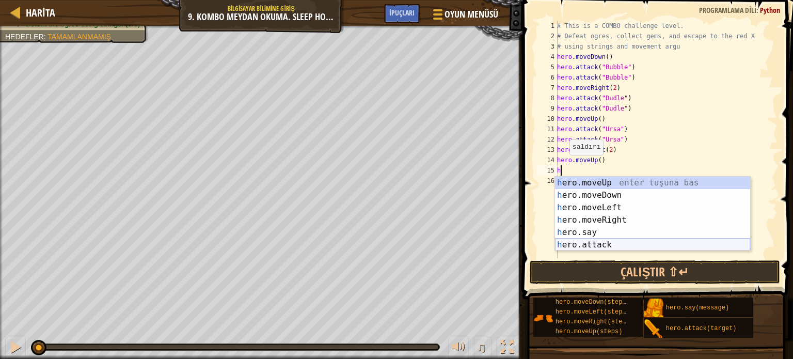
click at [588, 244] on div "h ero.moveUp enter tuşuna bas h ero.moveDown enter tuşuna bas h ero.moveLeft en…" at bounding box center [652, 226] width 195 height 99
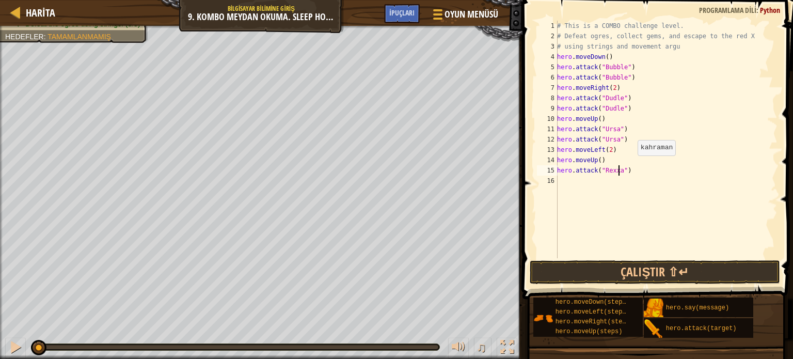
scroll to position [5, 5]
type textarea "hero.attack("Rexxar")"
click at [559, 182] on div "# This is a COMBO challenge level. # Defeat ogres, collect gems, and escape to …" at bounding box center [666, 150] width 222 height 258
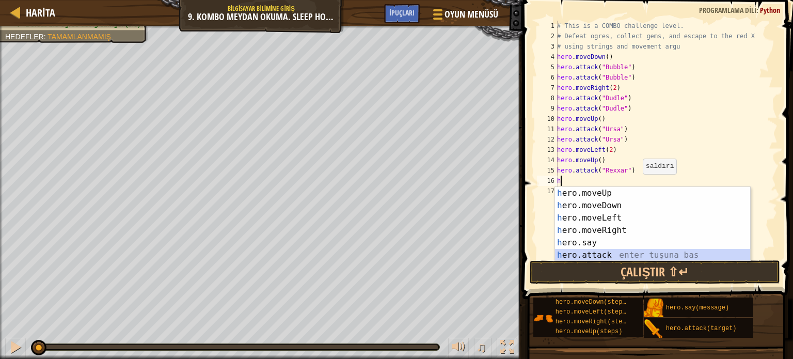
click at [613, 251] on div "h ero.moveUp enter tuşuna bas h ero.moveDown enter tuşuna bas h ero.moveLeft en…" at bounding box center [652, 236] width 195 height 99
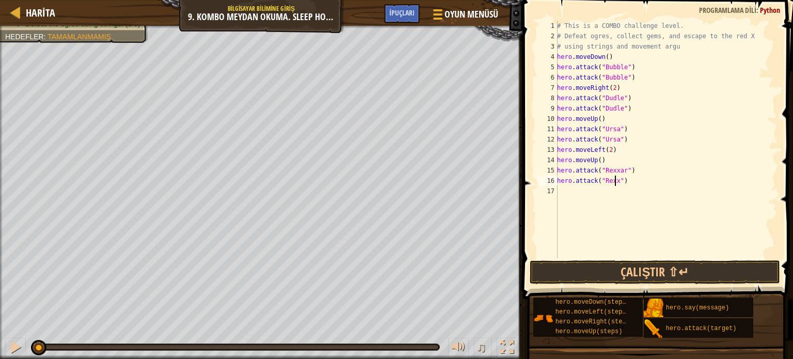
scroll to position [5, 5]
type textarea "hero.attack("Rexxar")"
click at [560, 188] on div "# This is a COMBO challenge level. # Defeat ogres, collect gems, and escape to …" at bounding box center [666, 150] width 222 height 258
type textarea "h"
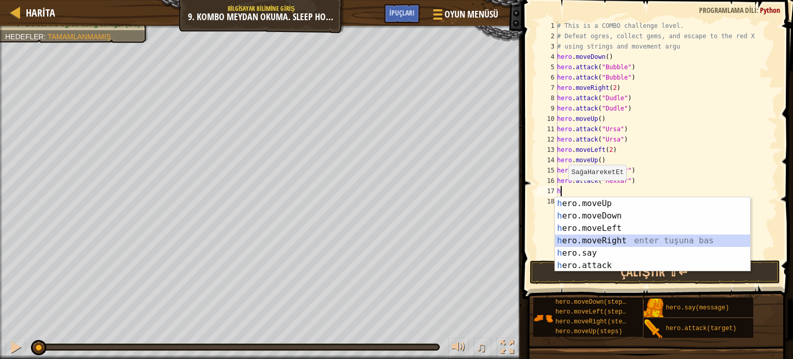
click at [615, 236] on div "h ero.moveUp enter tuşuna bas h ero.moveDown enter tuşuna bas h ero.moveLeft en…" at bounding box center [652, 246] width 195 height 99
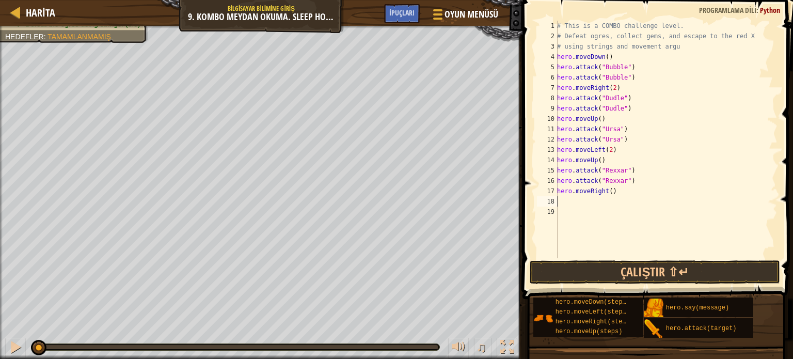
click at [562, 200] on div "# This is a COMBO challenge level. # Defeat ogres, collect gems, and escape to …" at bounding box center [666, 150] width 222 height 258
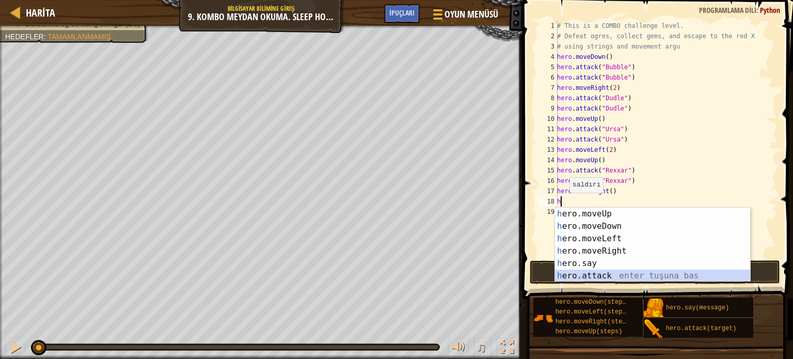
click at [601, 273] on div "h ero.moveUp enter tuşuna bas h ero.moveDown enter tuşuna bas h ero.moveLeft en…" at bounding box center [652, 257] width 195 height 99
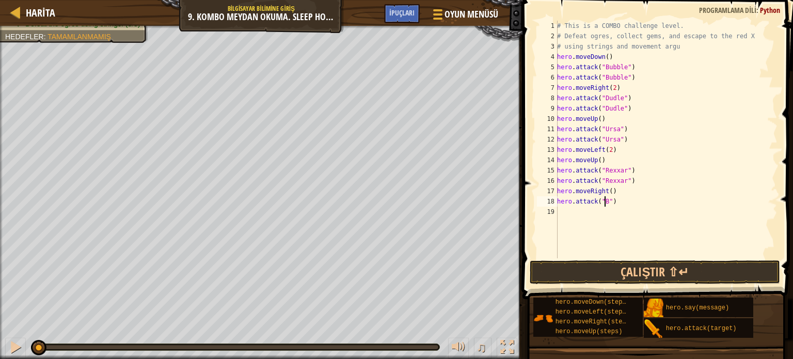
scroll to position [5, 4]
type textarea "hero.attack("Brack")"
click at [560, 210] on div "# This is a COMBO challenge level. # Defeat ogres, collect gems, and escape to …" at bounding box center [666, 150] width 222 height 258
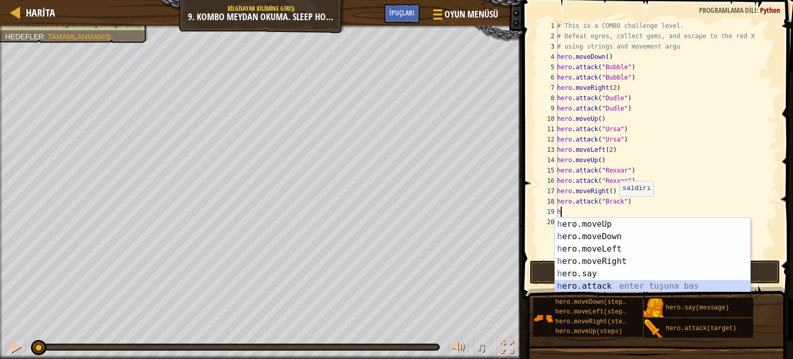
click at [591, 282] on div "h ero.moveUp enter tuşuna bas h ero.moveDown enter tuşuna bas h ero.moveLeft en…" at bounding box center [652, 267] width 195 height 99
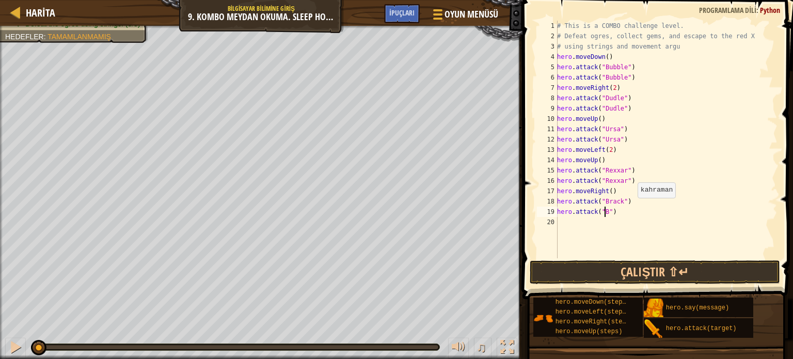
scroll to position [5, 4]
type textarea "hero.attack("Brack")"
click at [563, 219] on div "# This is a COMBO challenge level. # Defeat ogres, collect gems, and escape to …" at bounding box center [666, 150] width 222 height 258
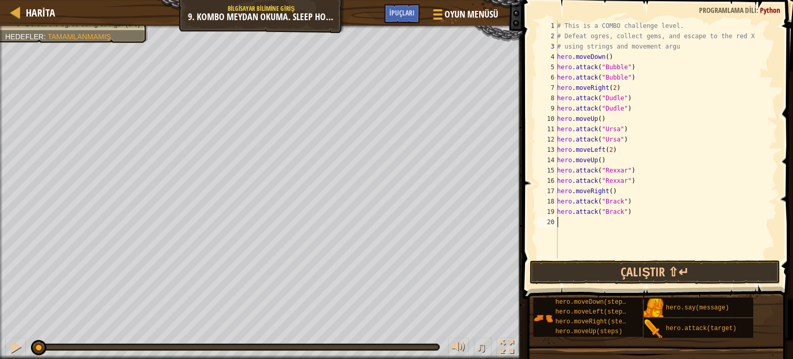
type textarea "h"
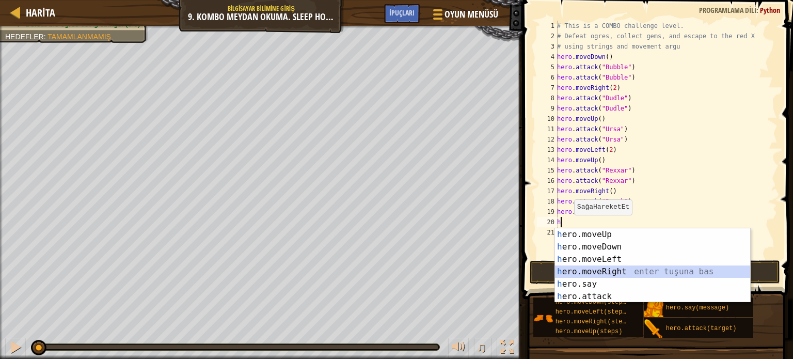
click at [605, 270] on div "h ero.moveUp enter tuşuna bas h ero.moveDown enter tuşuna bas h ero.moveLeft en…" at bounding box center [652, 277] width 195 height 99
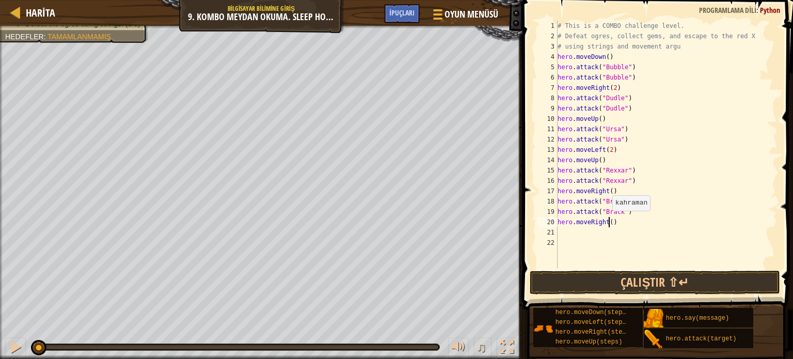
click at [607, 220] on div "# This is a COMBO challenge level. # Defeat ogres, collect gems, and escape to …" at bounding box center [666, 155] width 222 height 268
type textarea "hero.moveRight(2)"
click at [644, 277] on button "Çalıştır ⇧↵" at bounding box center [655, 282] width 250 height 24
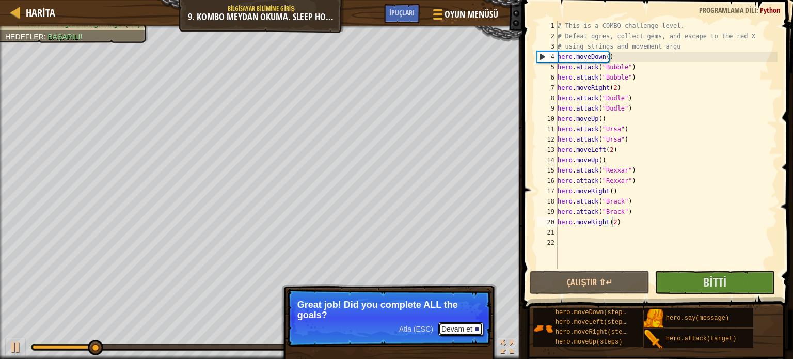
click at [465, 324] on button "Devam et" at bounding box center [460, 328] width 45 height 13
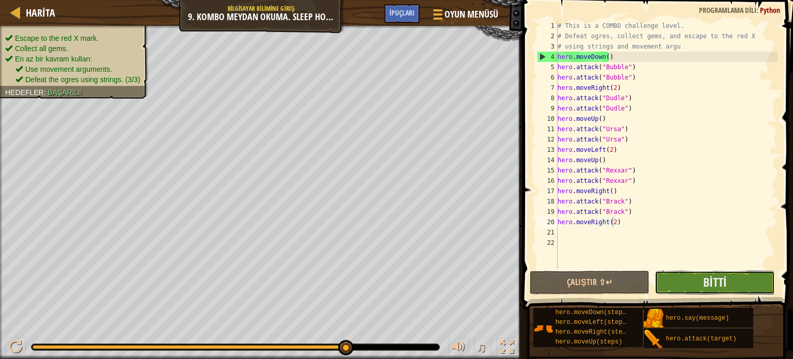
click at [693, 274] on button "Bitti" at bounding box center [715, 282] width 120 height 24
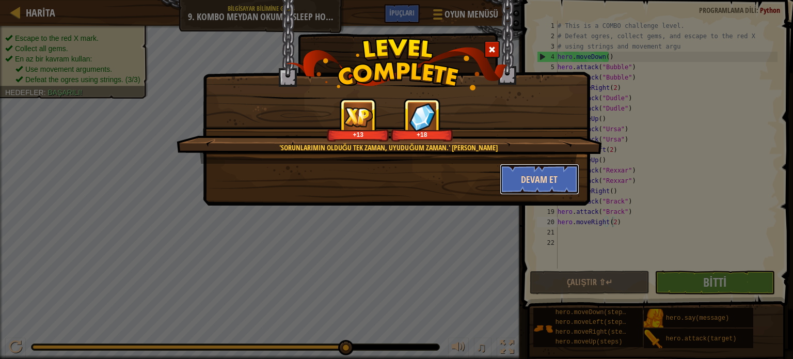
click at [552, 171] on button "Devam et" at bounding box center [540, 179] width 80 height 31
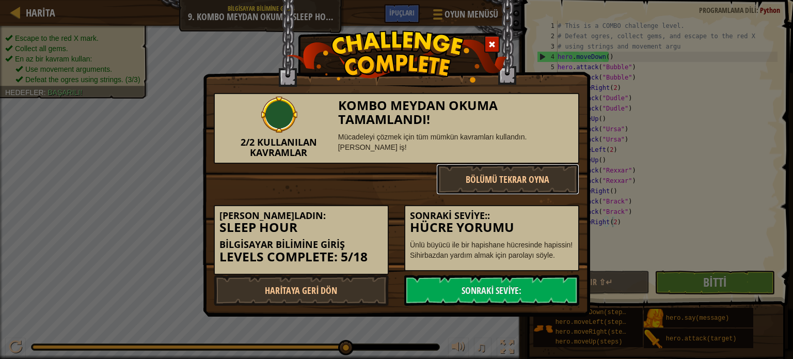
click at [552, 171] on button "Bölümü Tekrar Oyna" at bounding box center [508, 179] width 144 height 31
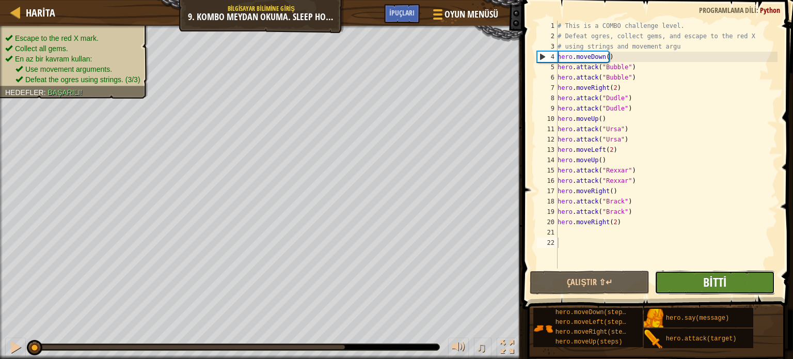
click at [712, 280] on span "Bitti" at bounding box center [714, 282] width 23 height 17
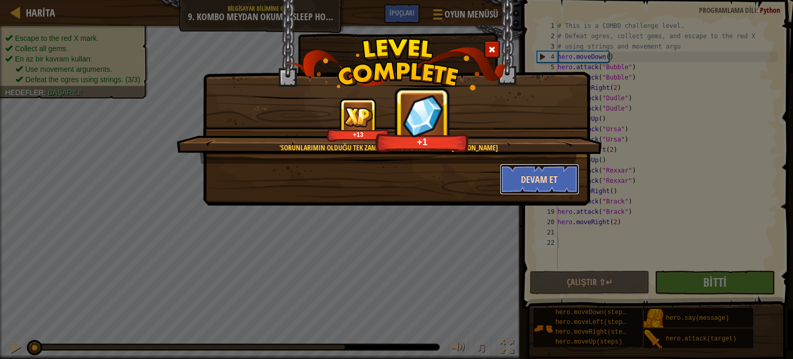
click at [560, 176] on button "Devam et" at bounding box center [540, 179] width 80 height 31
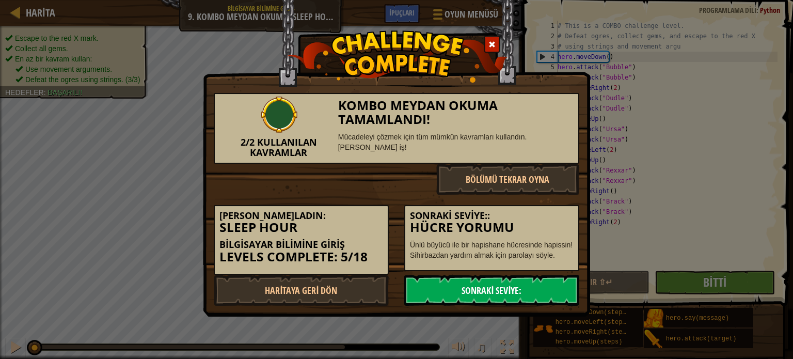
click at [519, 280] on link "Sonraki Seviye:" at bounding box center [491, 290] width 175 height 31
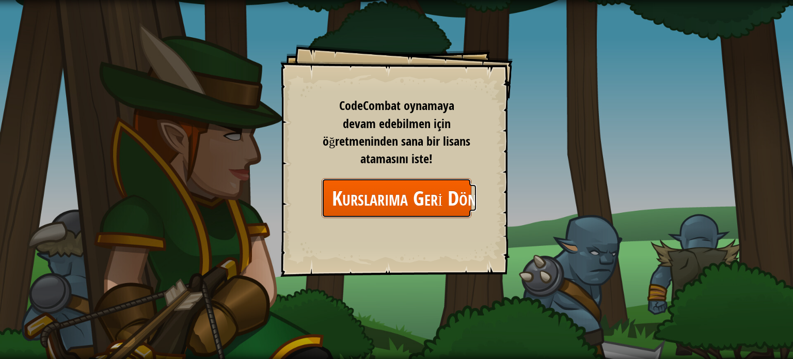
click at [447, 196] on link "Kurslarıma Geri Dön" at bounding box center [397, 198] width 150 height 40
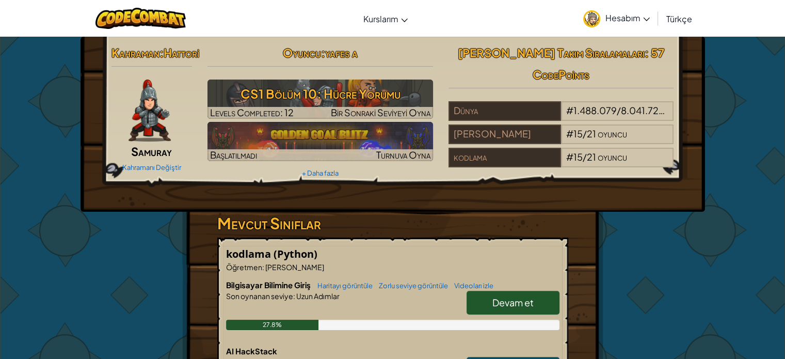
click at [510, 311] on link "Devam et" at bounding box center [513, 303] width 93 height 24
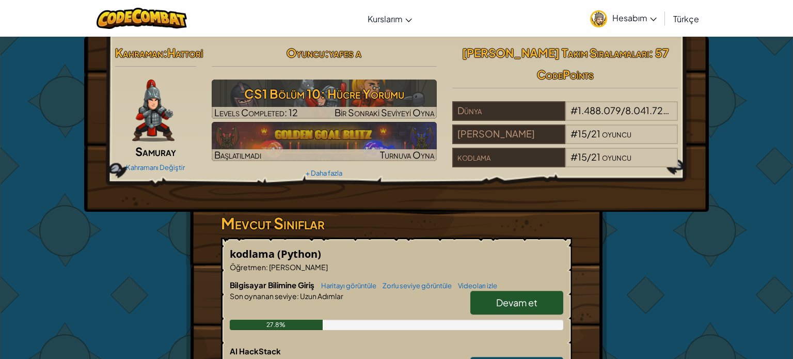
select select "tr"
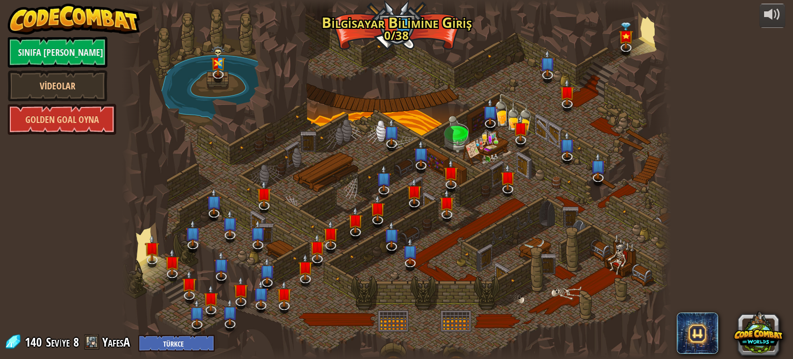
select select "tr"
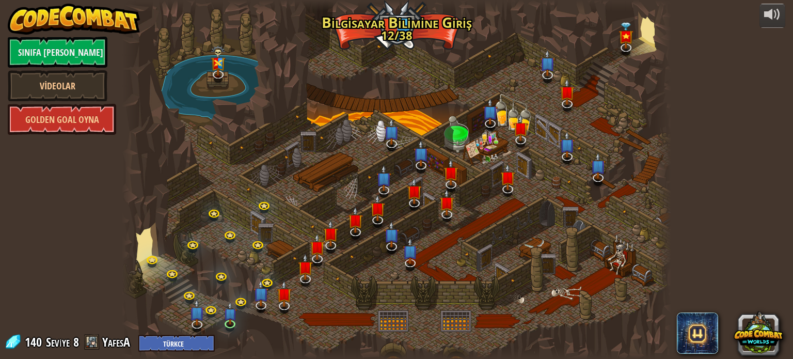
select select "tr"
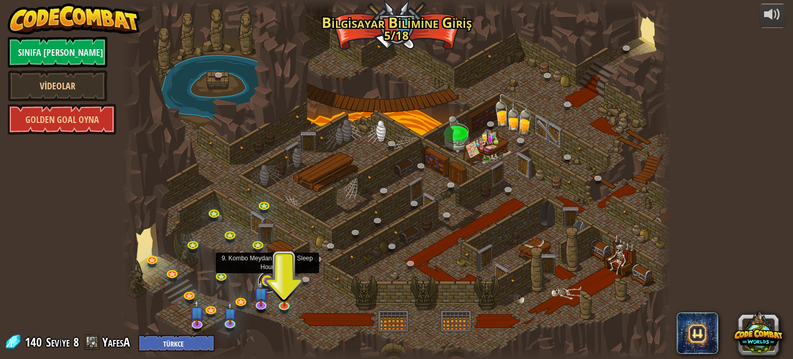
click at [266, 276] on link at bounding box center [268, 282] width 21 height 21
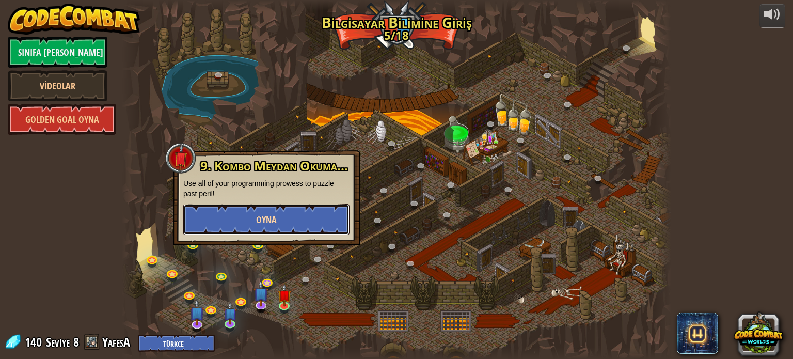
click at [301, 215] on button "Oyna" at bounding box center [266, 219] width 166 height 31
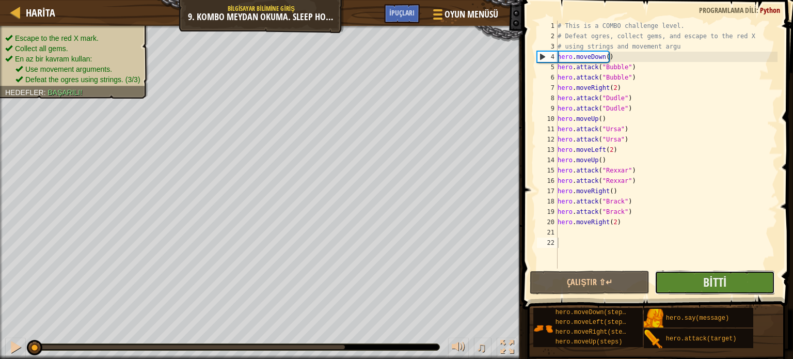
click at [675, 280] on button "Bitti" at bounding box center [715, 282] width 120 height 24
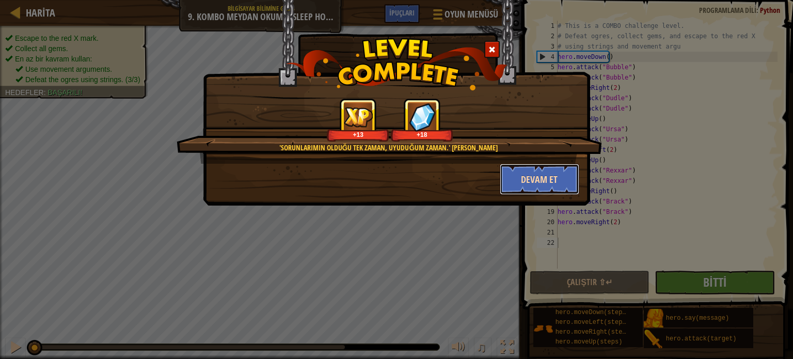
click at [560, 173] on button "Devam et" at bounding box center [540, 179] width 80 height 31
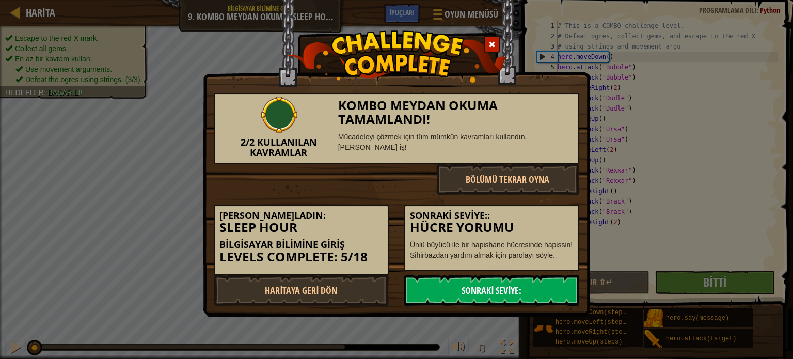
click at [534, 284] on link "Sonraki Seviye:" at bounding box center [491, 290] width 175 height 31
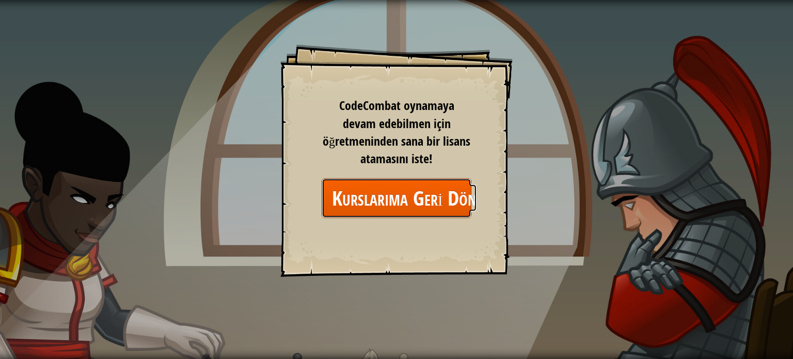
click at [450, 190] on link "Kurslarıma Geri Dön" at bounding box center [397, 198] width 150 height 40
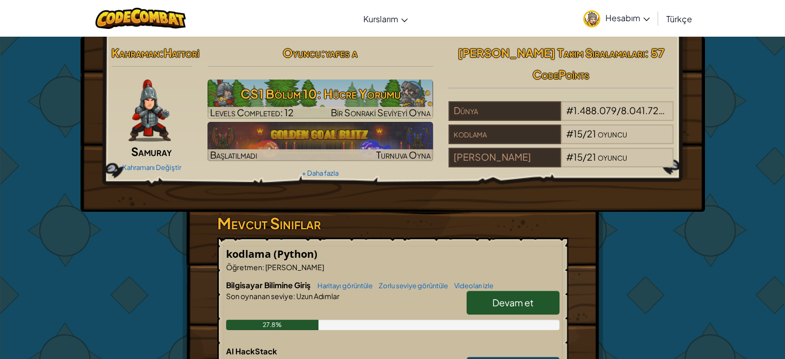
click at [528, 308] on span "Devam et" at bounding box center [512, 302] width 41 height 12
select select "tr"
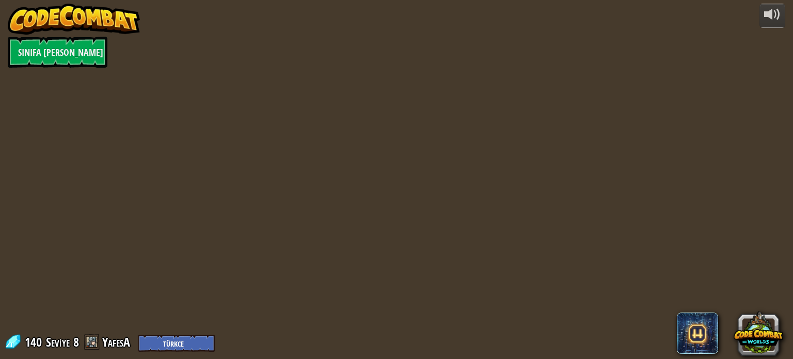
select select "tr"
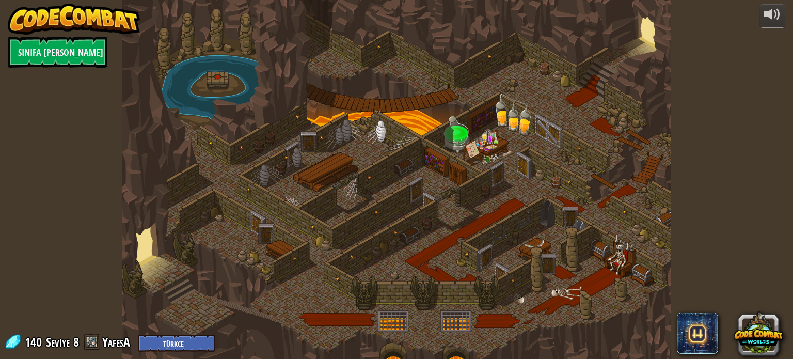
select select "tr"
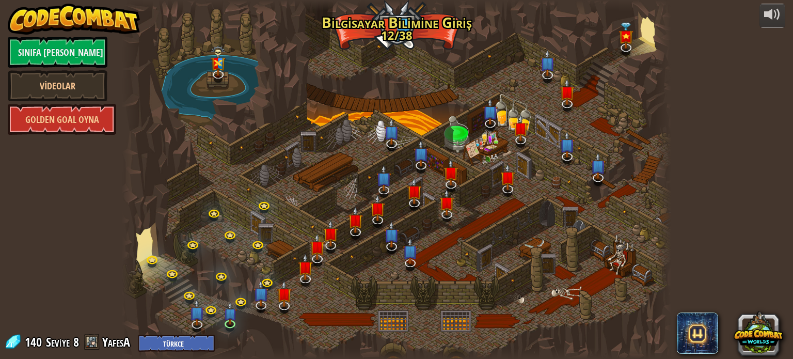
select select "tr"
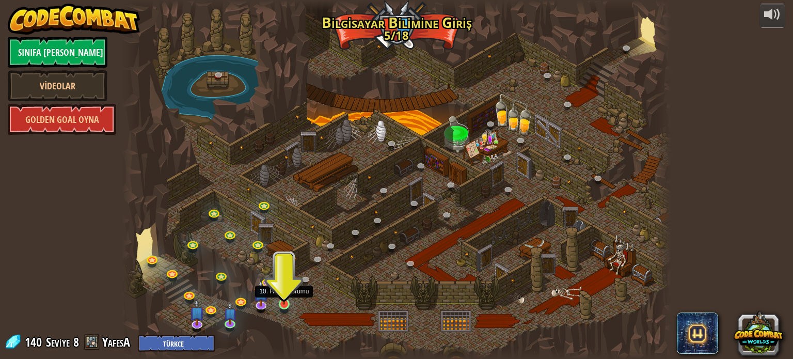
click at [281, 299] on img at bounding box center [283, 289] width 13 height 31
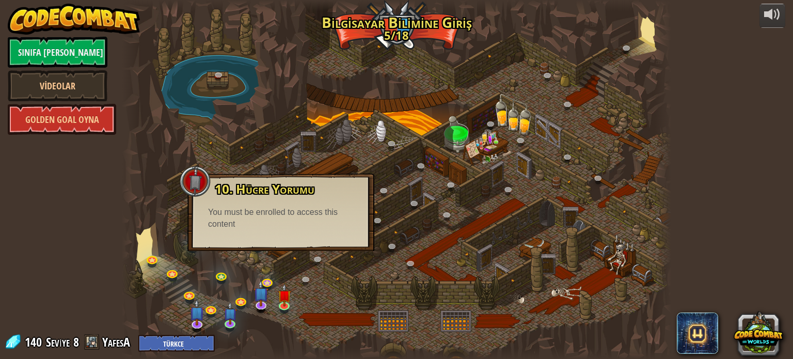
click at [283, 241] on div "10. Hücre Yorumu Ünlü büyücü ile bir hapishane hücresinde hapissin! Sihirbazdan…" at bounding box center [280, 211] width 187 height 77
click at [286, 296] on img at bounding box center [283, 289] width 13 height 31
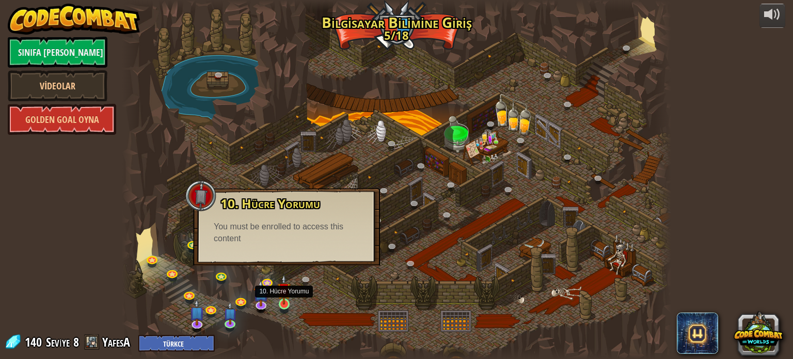
click at [286, 296] on img at bounding box center [283, 289] width 13 height 31
click at [287, 298] on img at bounding box center [283, 289] width 13 height 31
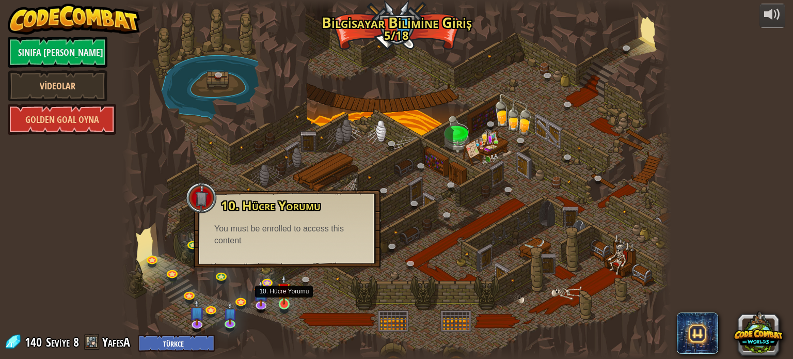
click at [287, 298] on img at bounding box center [283, 289] width 13 height 31
drag, startPoint x: 287, startPoint y: 298, endPoint x: 421, endPoint y: 279, distance: 135.1
click at [421, 279] on div "25. Kithgard Kapıları (Kilitli) Kithgard zindanlarından kaç ve gardiyanların se…" at bounding box center [396, 179] width 549 height 359
click at [421, 279] on div at bounding box center [396, 179] width 549 height 359
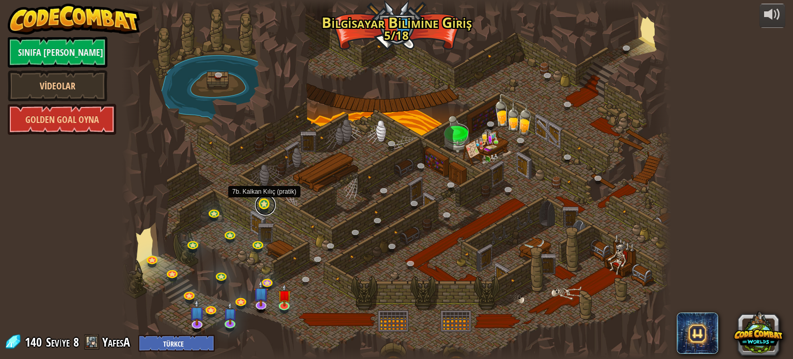
click at [263, 203] on link at bounding box center [265, 205] width 21 height 21
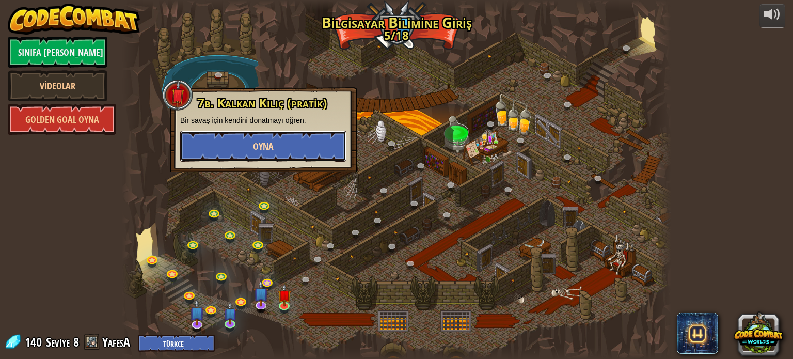
click at [288, 141] on button "Oyna" at bounding box center [263, 146] width 166 height 31
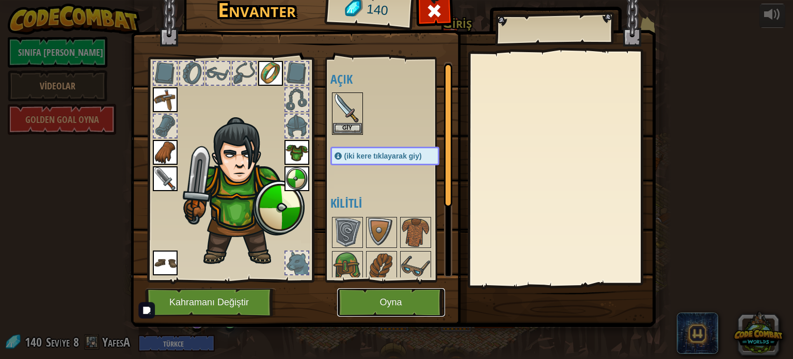
click at [403, 301] on button "Oyna" at bounding box center [391, 302] width 108 height 28
